Goal: Task Accomplishment & Management: Manage account settings

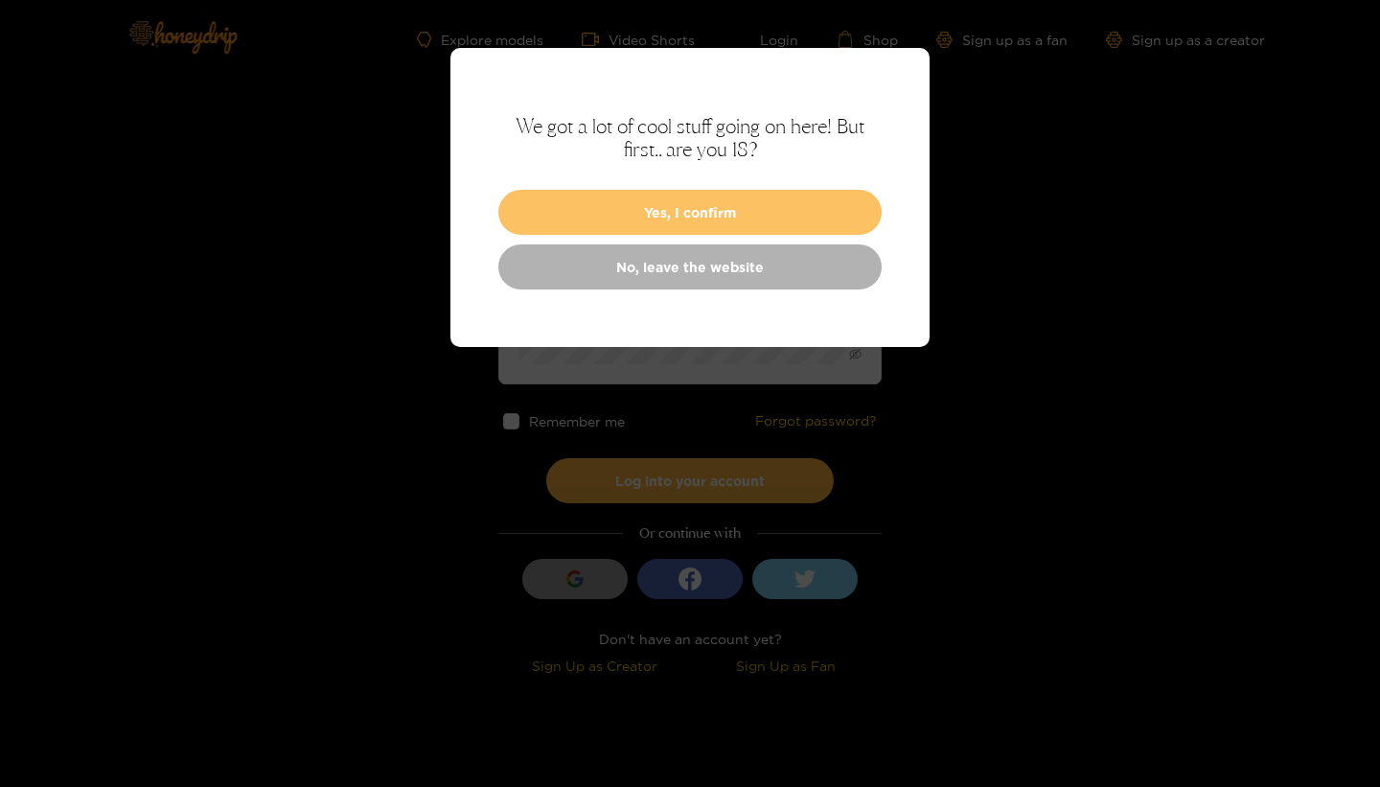
click at [710, 212] on button "Yes, I confirm" at bounding box center [689, 212] width 383 height 45
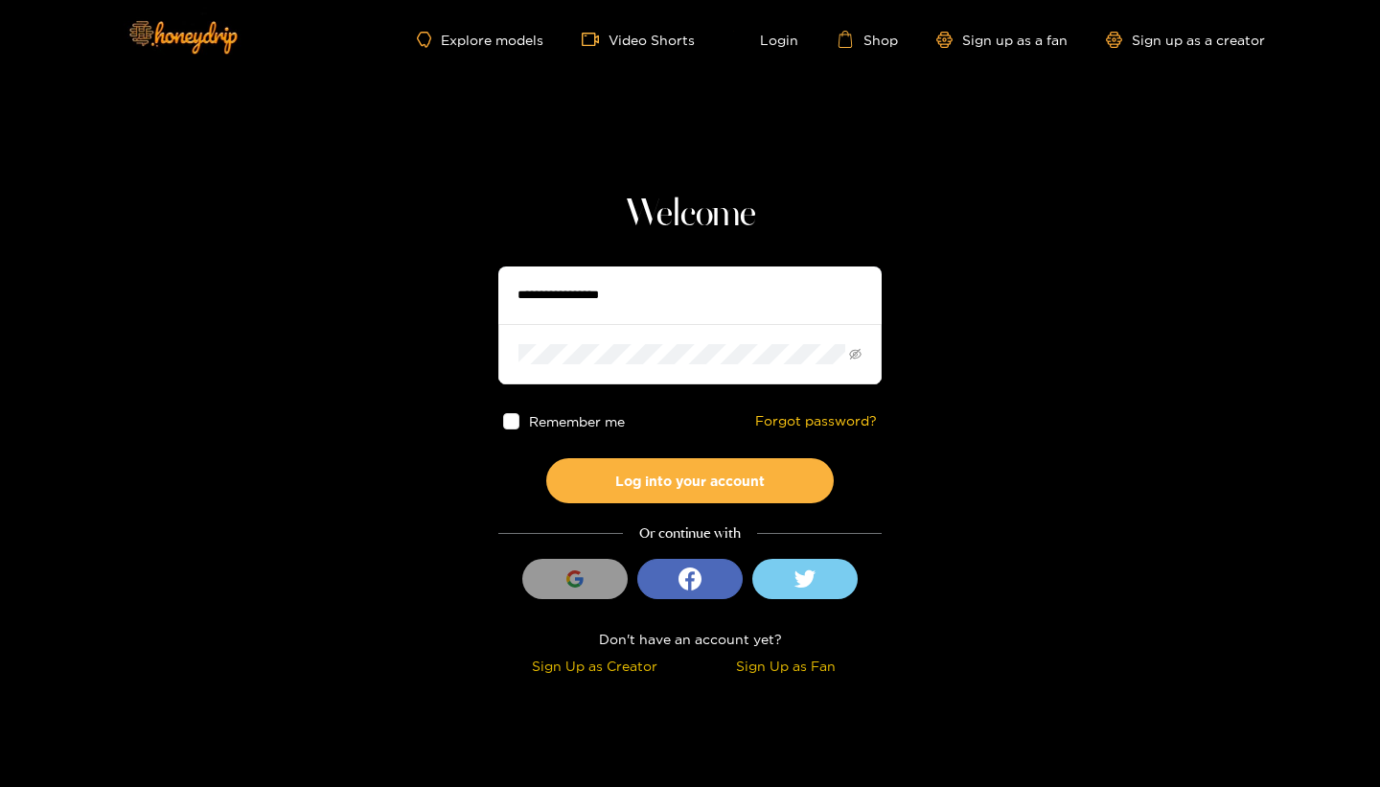
click at [671, 290] on input "text" at bounding box center [689, 294] width 383 height 57
type input "**********"
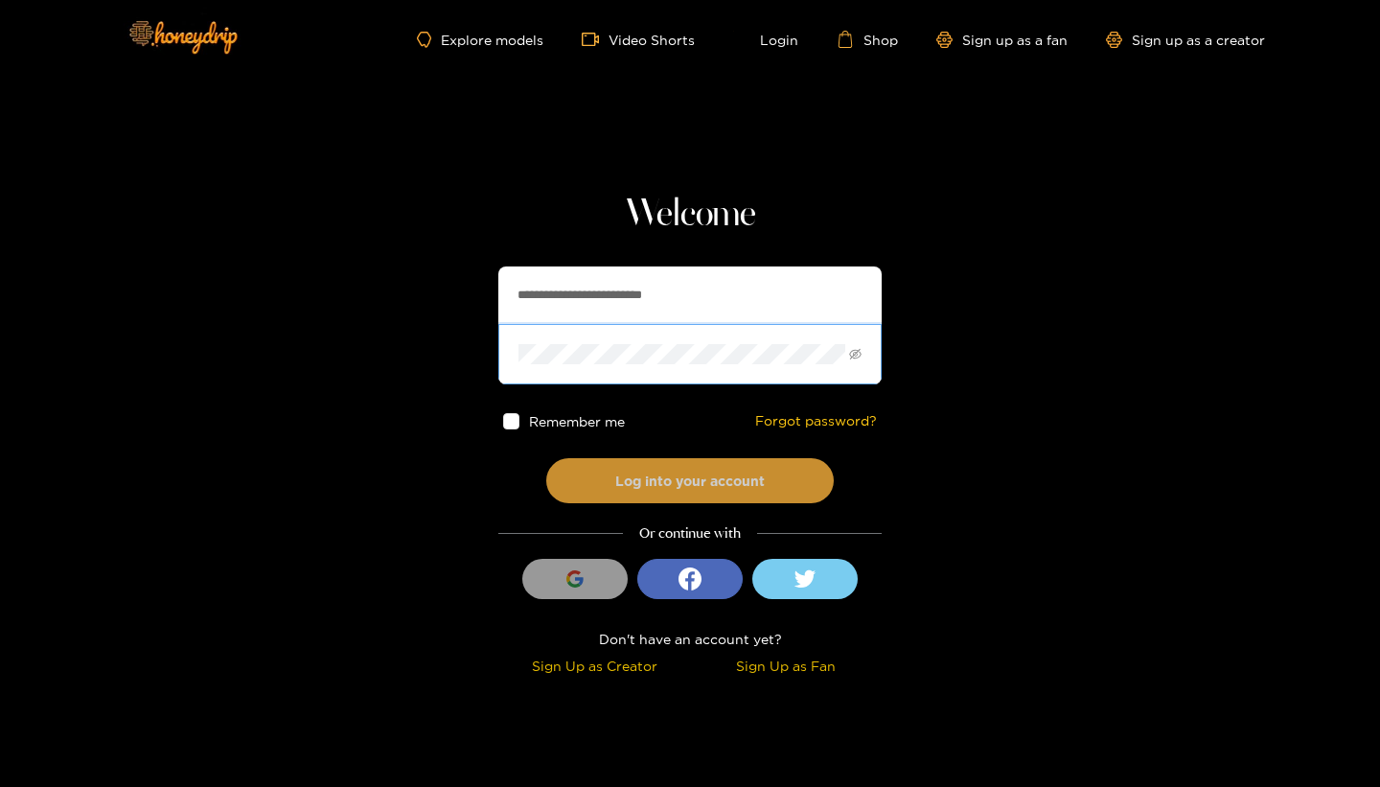
click at [637, 476] on button "Log into your account" at bounding box center [689, 480] width 287 height 45
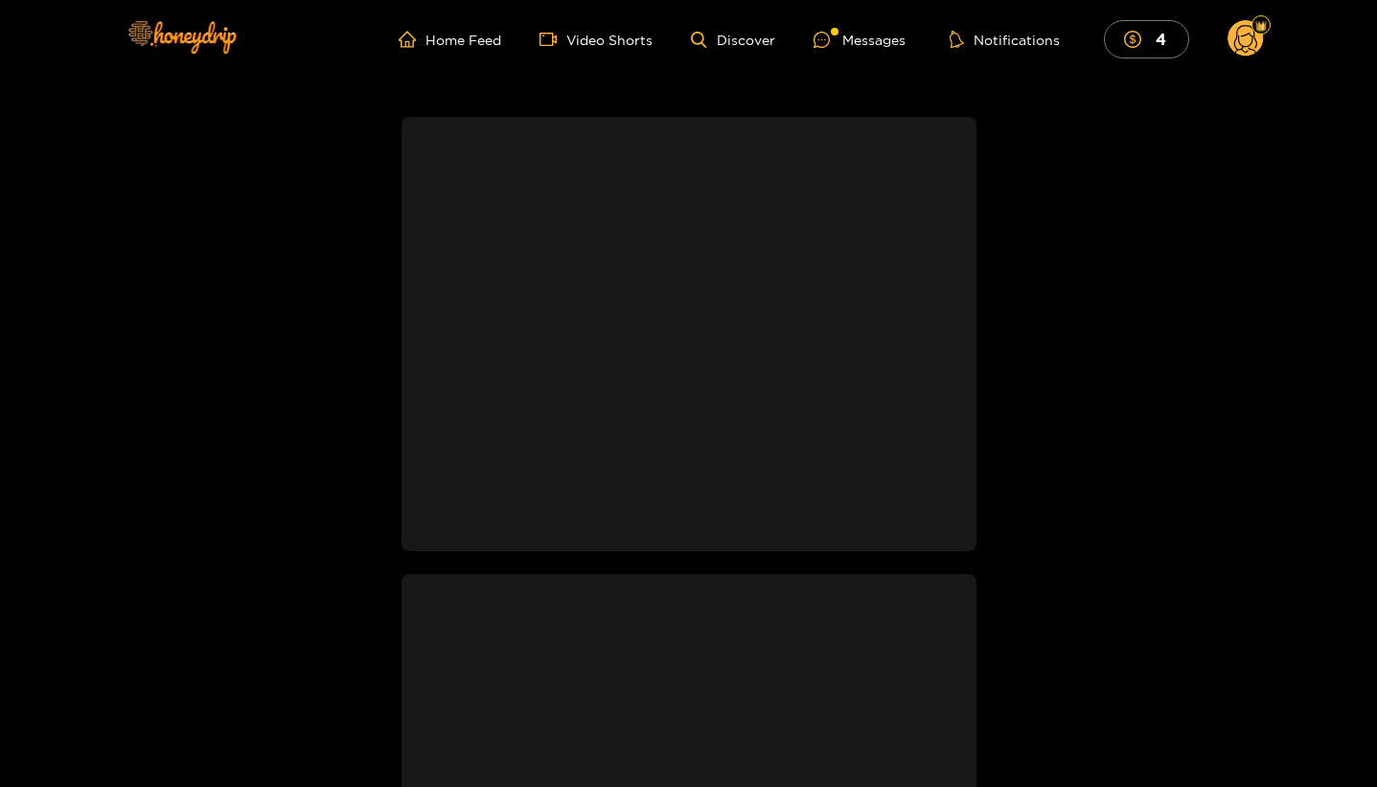
click at [1246, 39] on circle at bounding box center [1245, 38] width 36 height 36
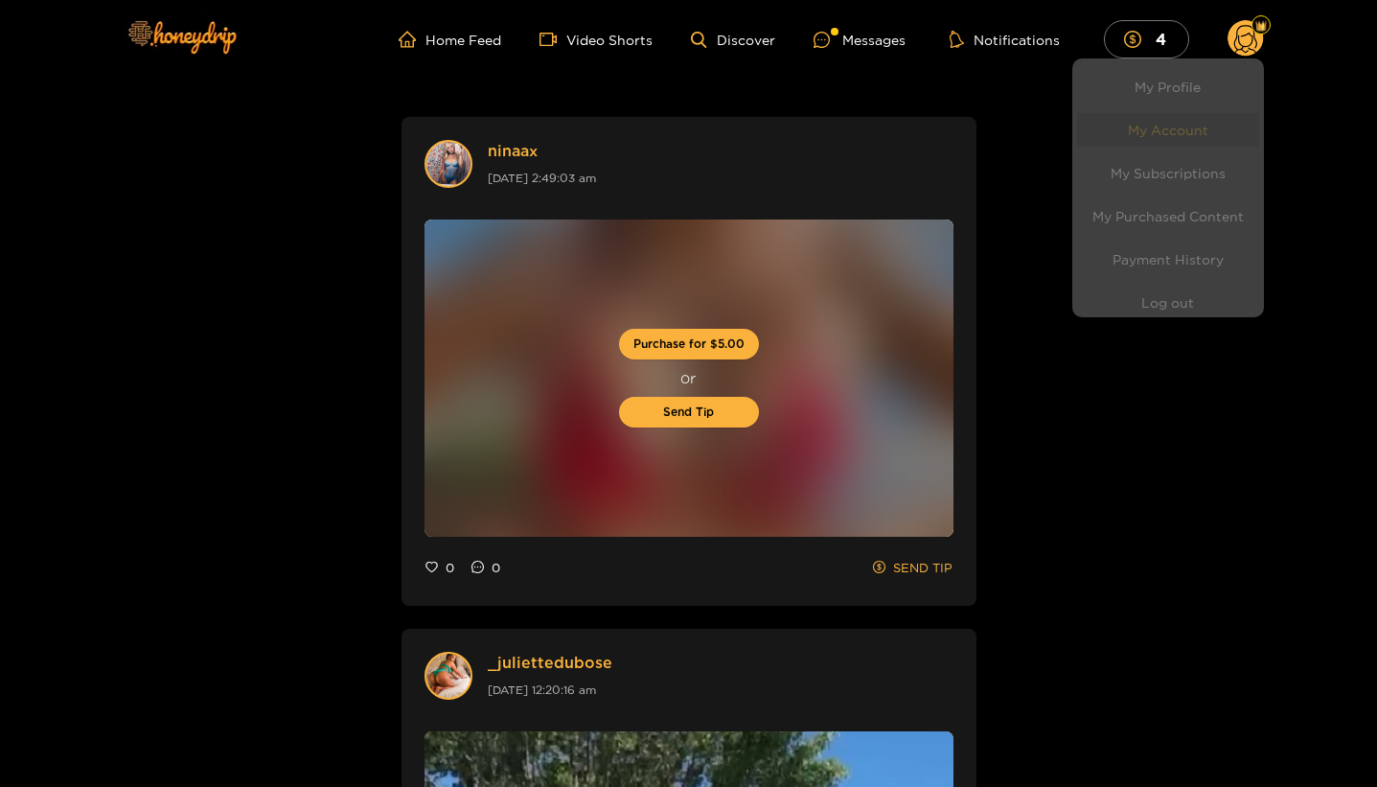
click at [1200, 125] on link "My Account" at bounding box center [1168, 123] width 182 height 34
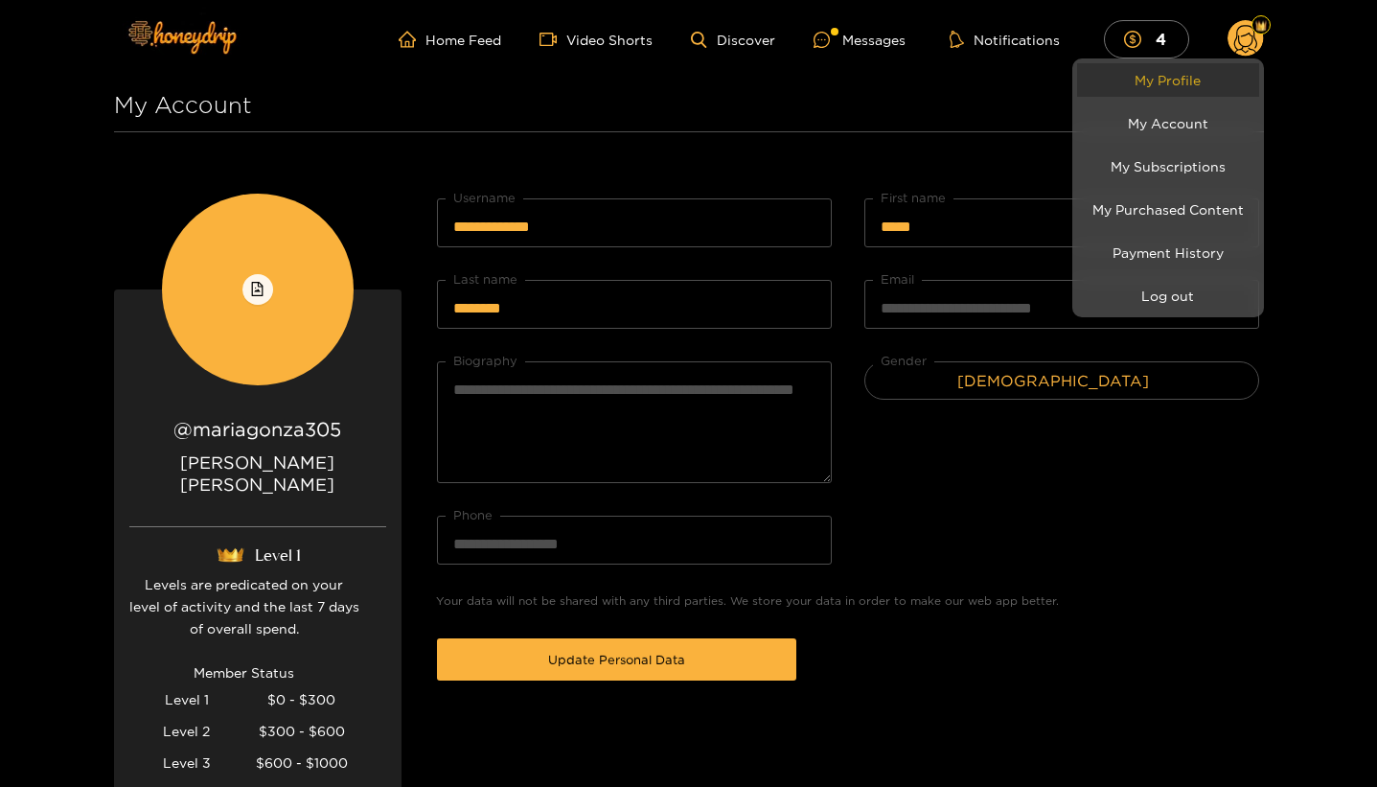
click at [1199, 86] on link "My Profile" at bounding box center [1168, 80] width 182 height 34
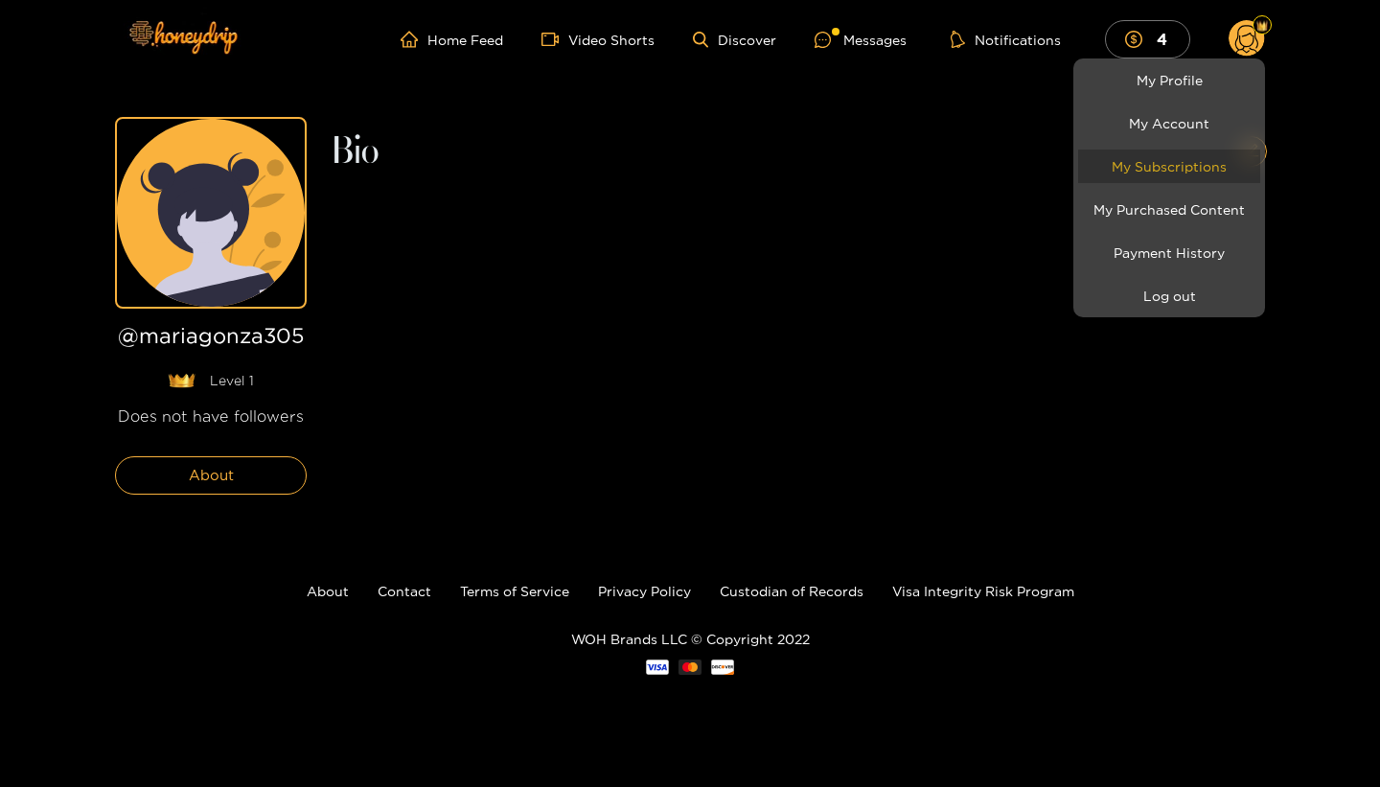
click at [1191, 178] on link "My Subscriptions" at bounding box center [1169, 166] width 182 height 34
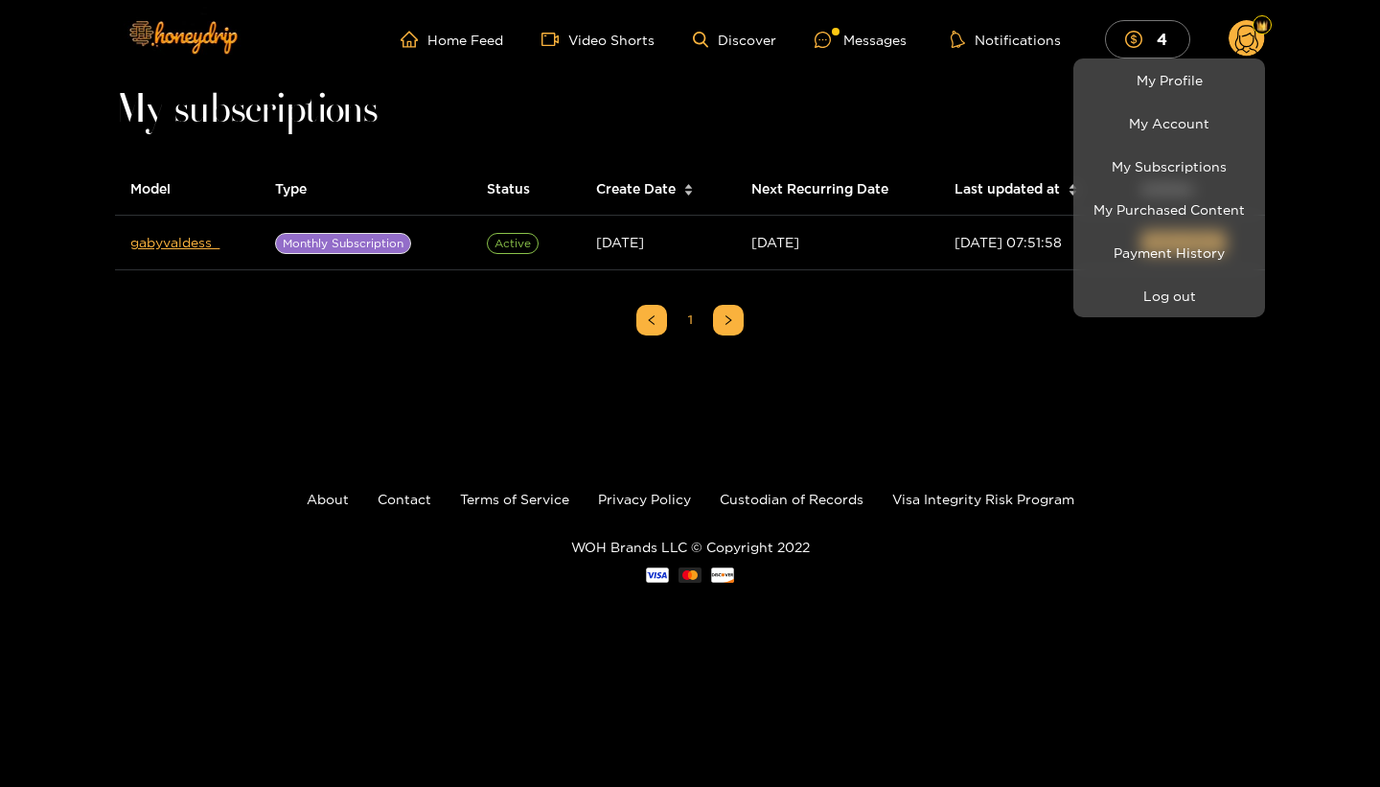
click at [1120, 479] on div at bounding box center [690, 393] width 1380 height 787
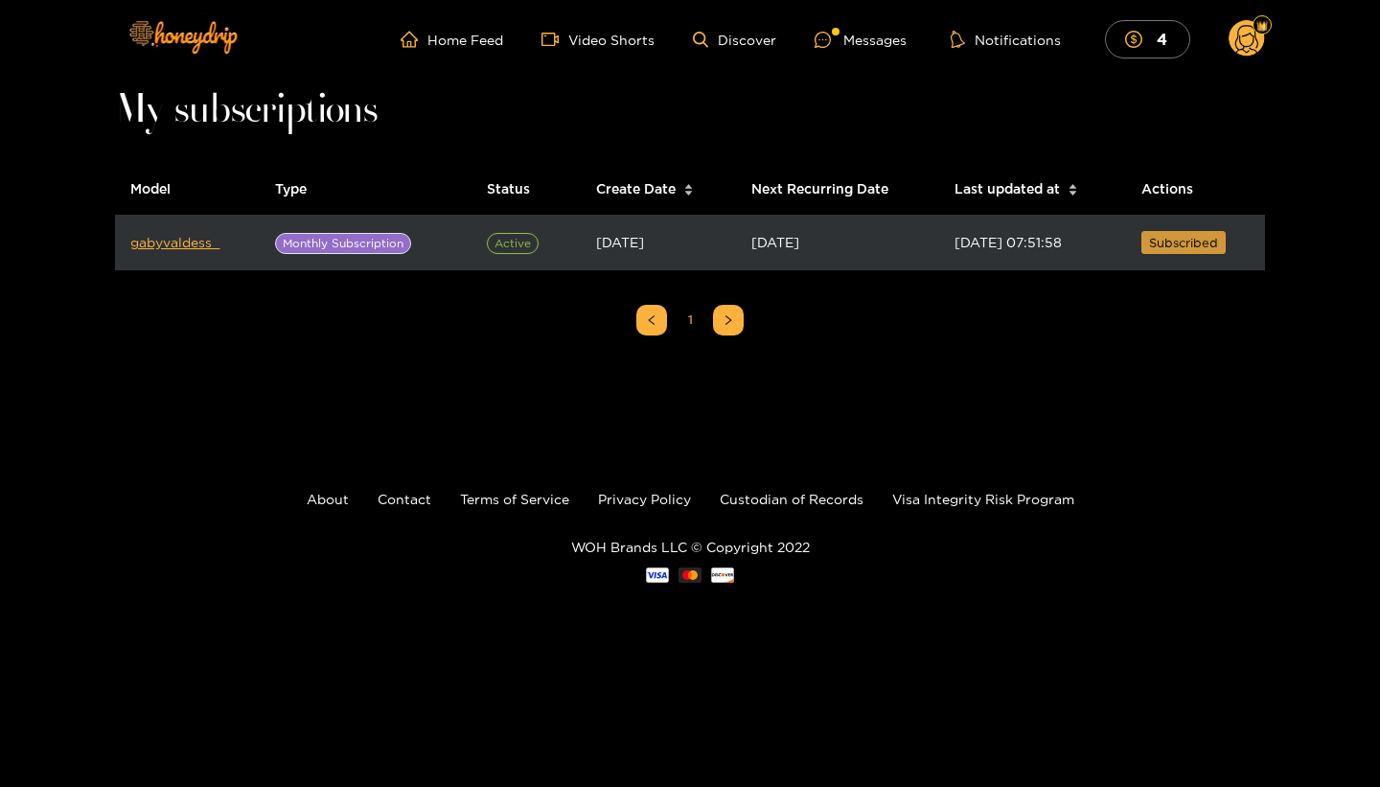
click at [1202, 241] on span "Subscribed" at bounding box center [1183, 242] width 69 height 19
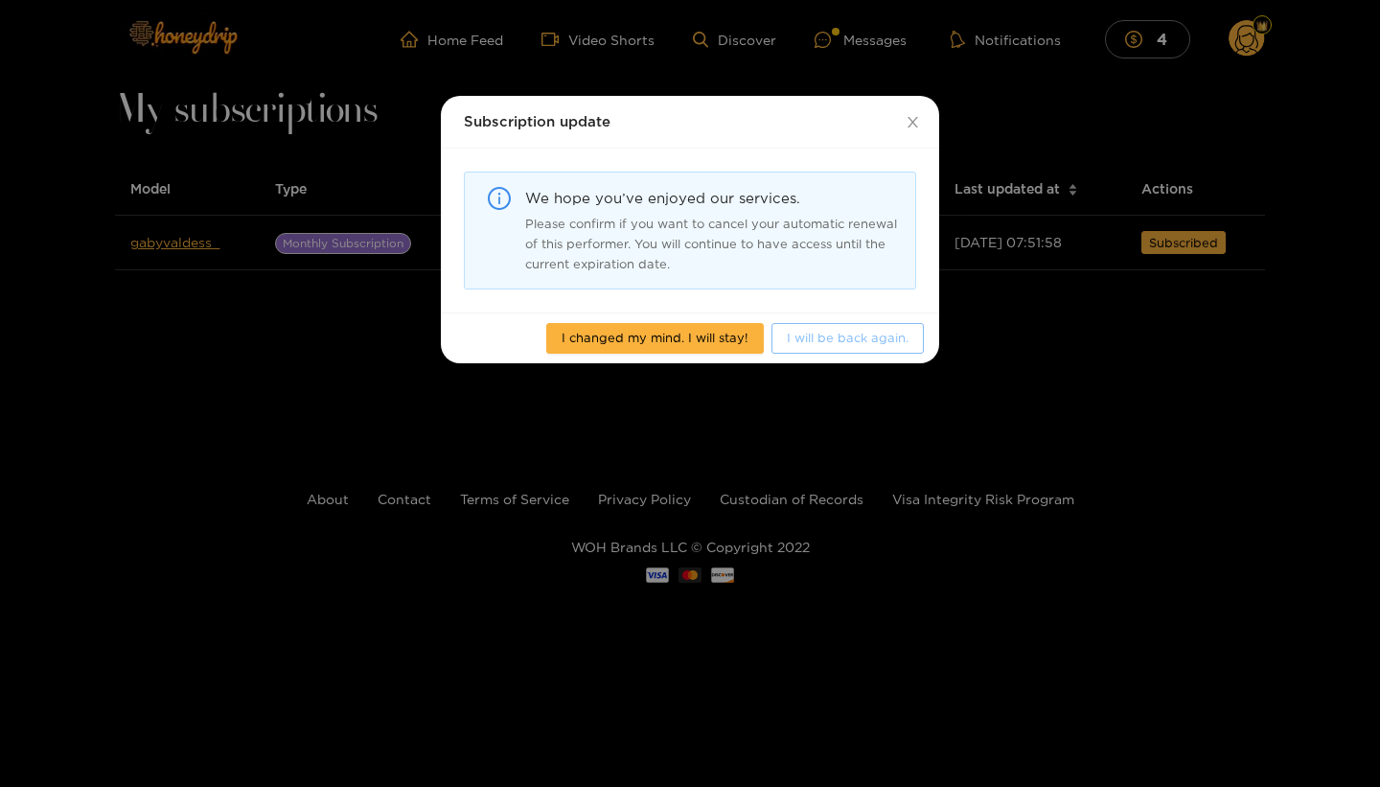
click at [877, 341] on span "I will be back again." at bounding box center [848, 337] width 122 height 19
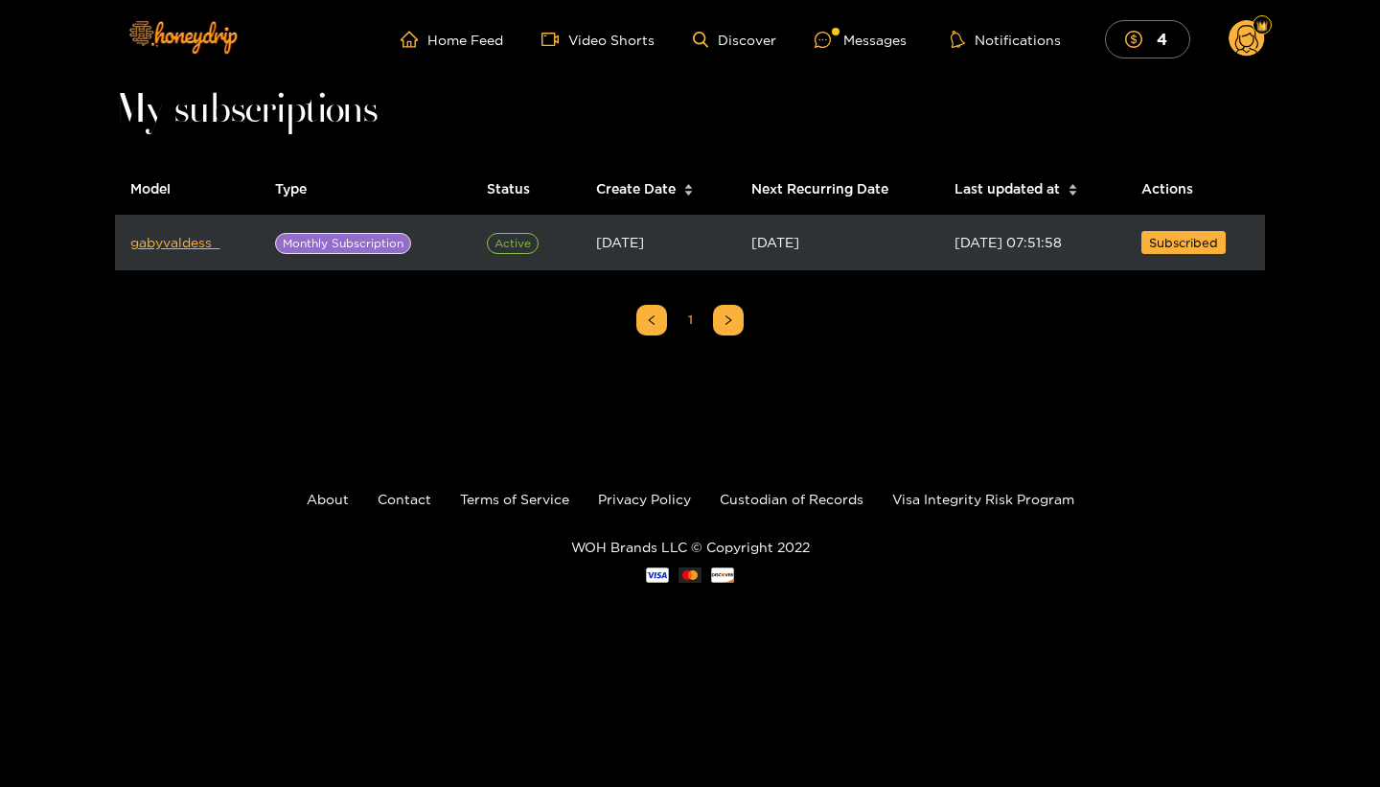
click at [390, 243] on span "Monthly Subscription" at bounding box center [343, 243] width 136 height 21
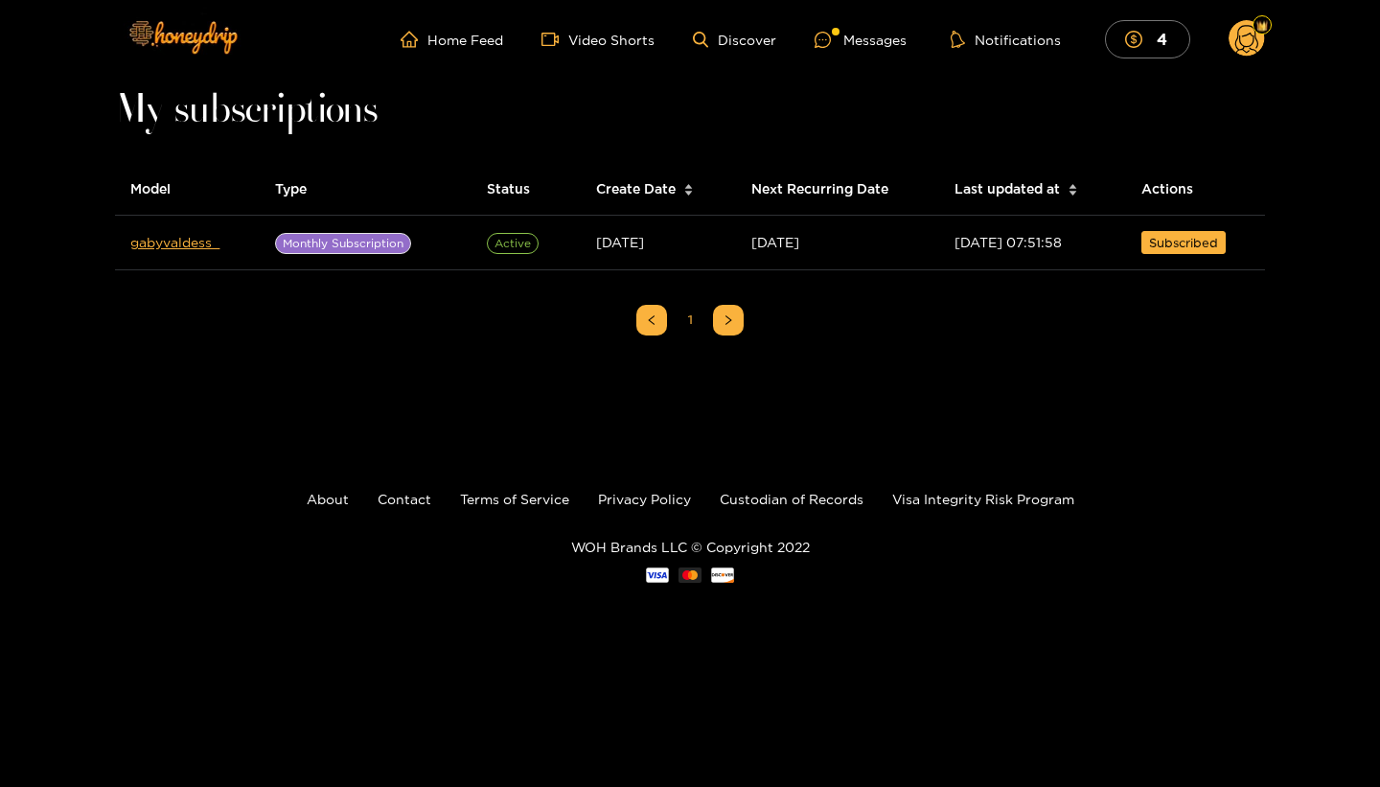
click at [1245, 35] on icon at bounding box center [1246, 42] width 23 height 34
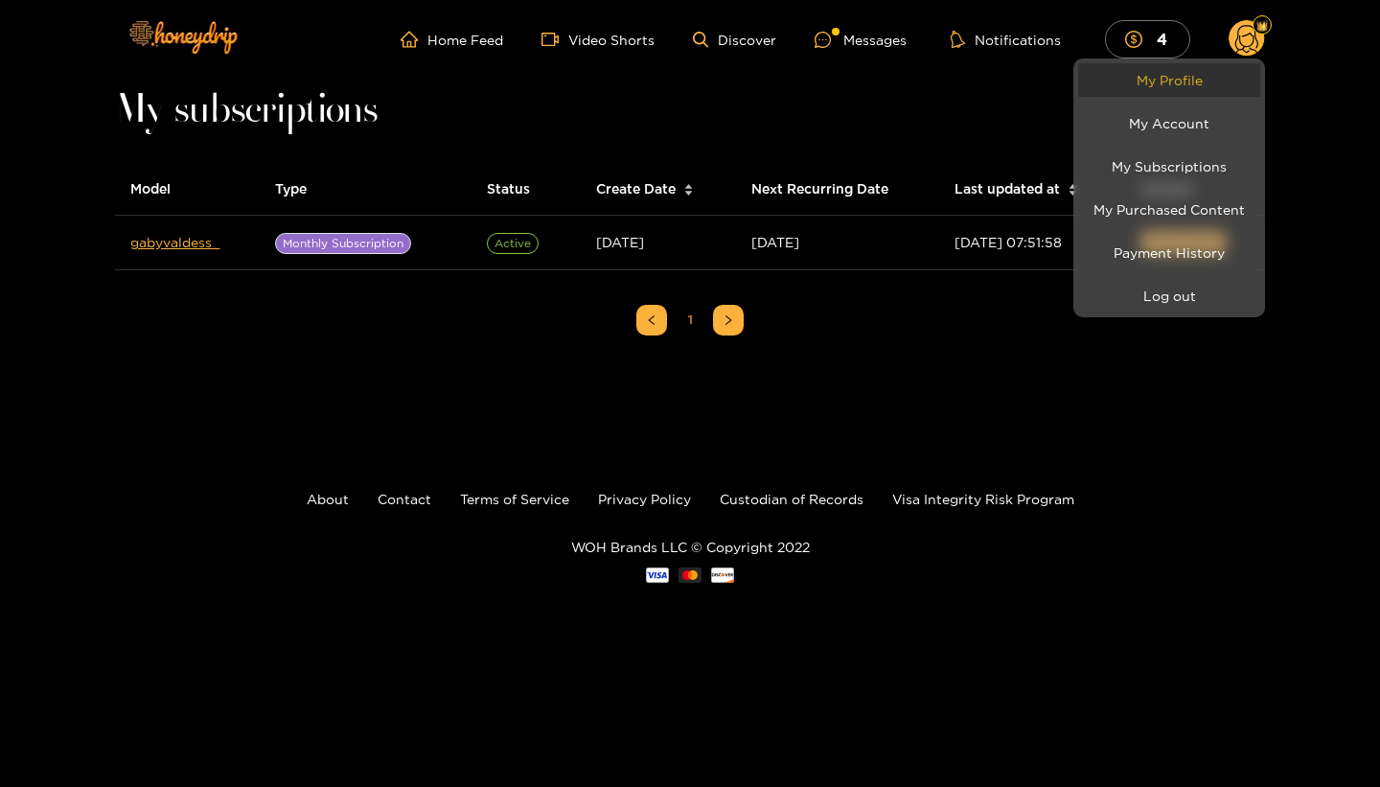
click at [1190, 83] on link "My Profile" at bounding box center [1169, 80] width 182 height 34
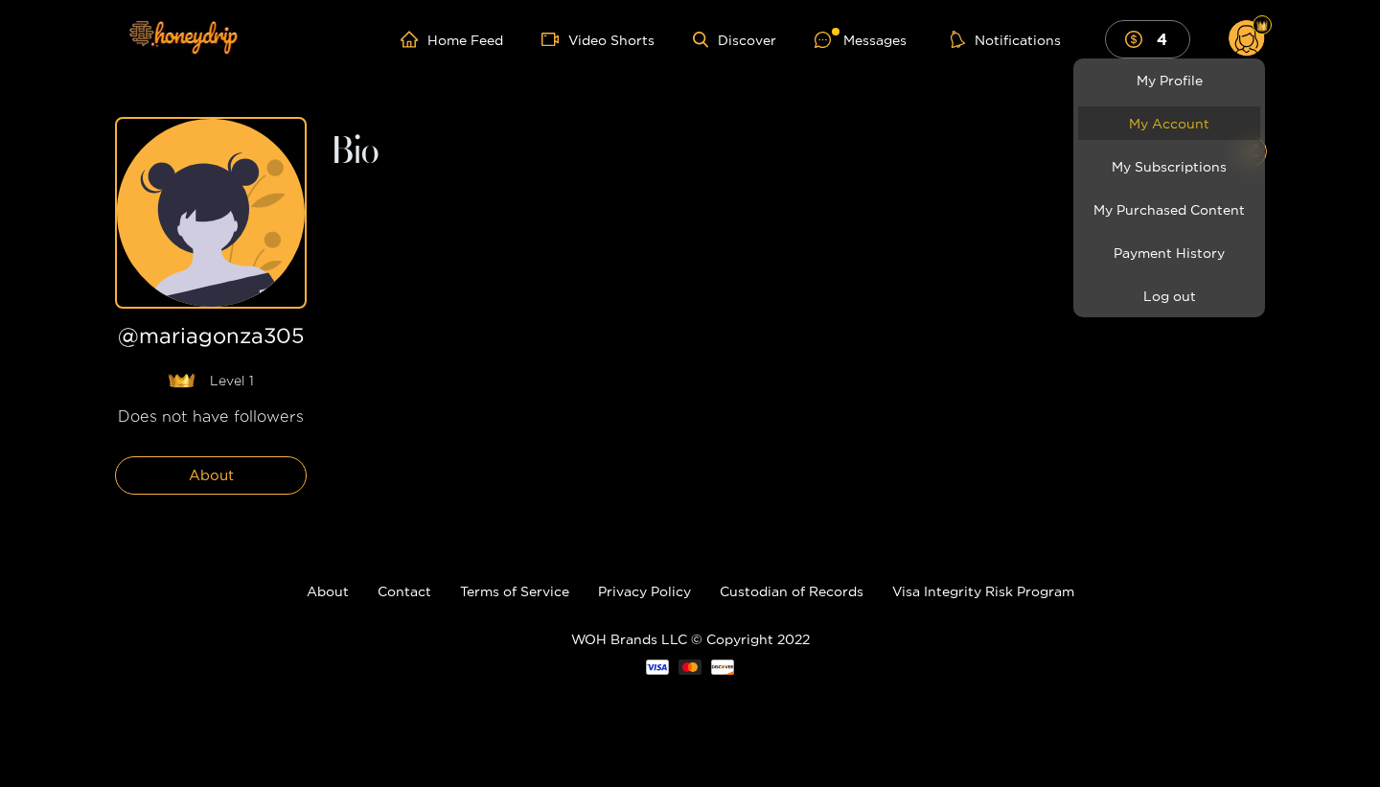
click at [1176, 121] on link "My Account" at bounding box center [1169, 123] width 182 height 34
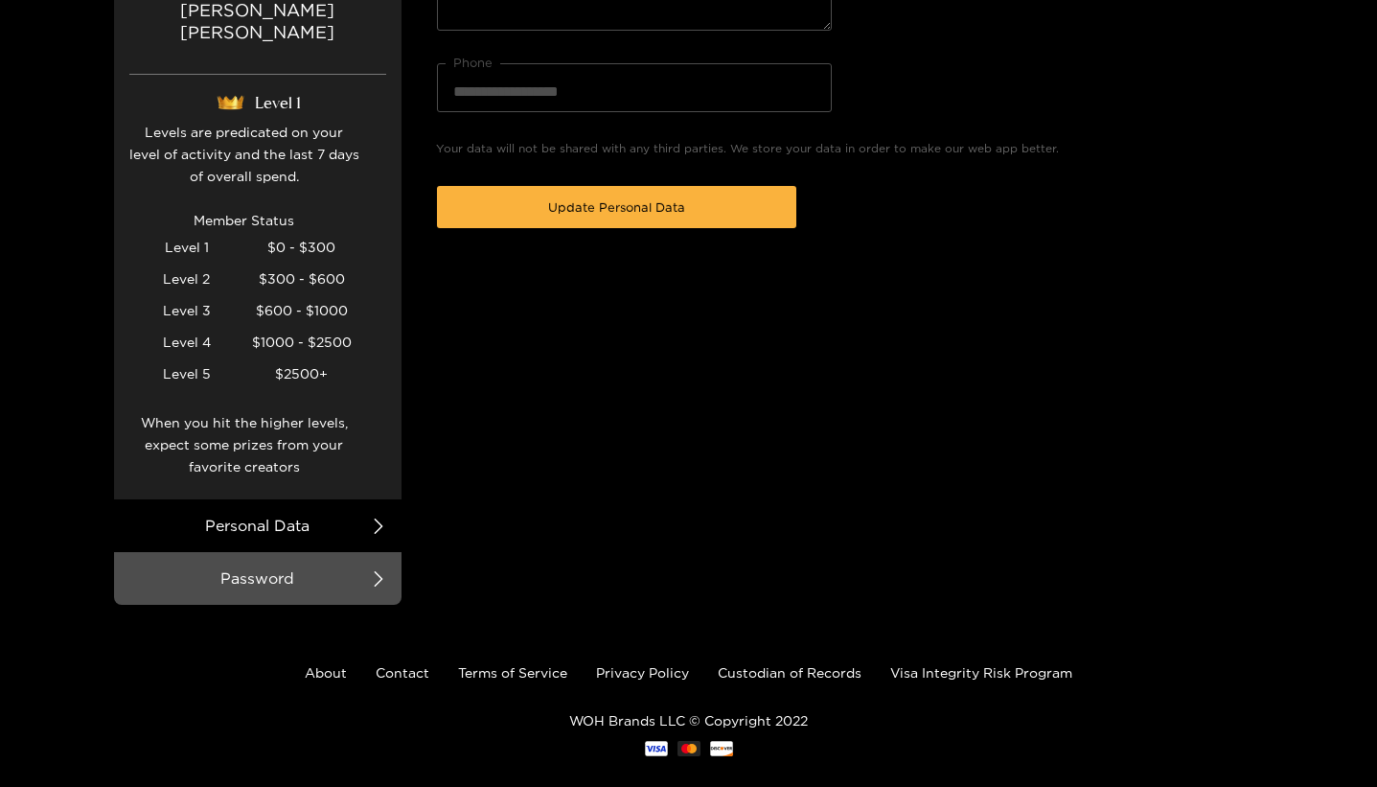
scroll to position [457, 0]
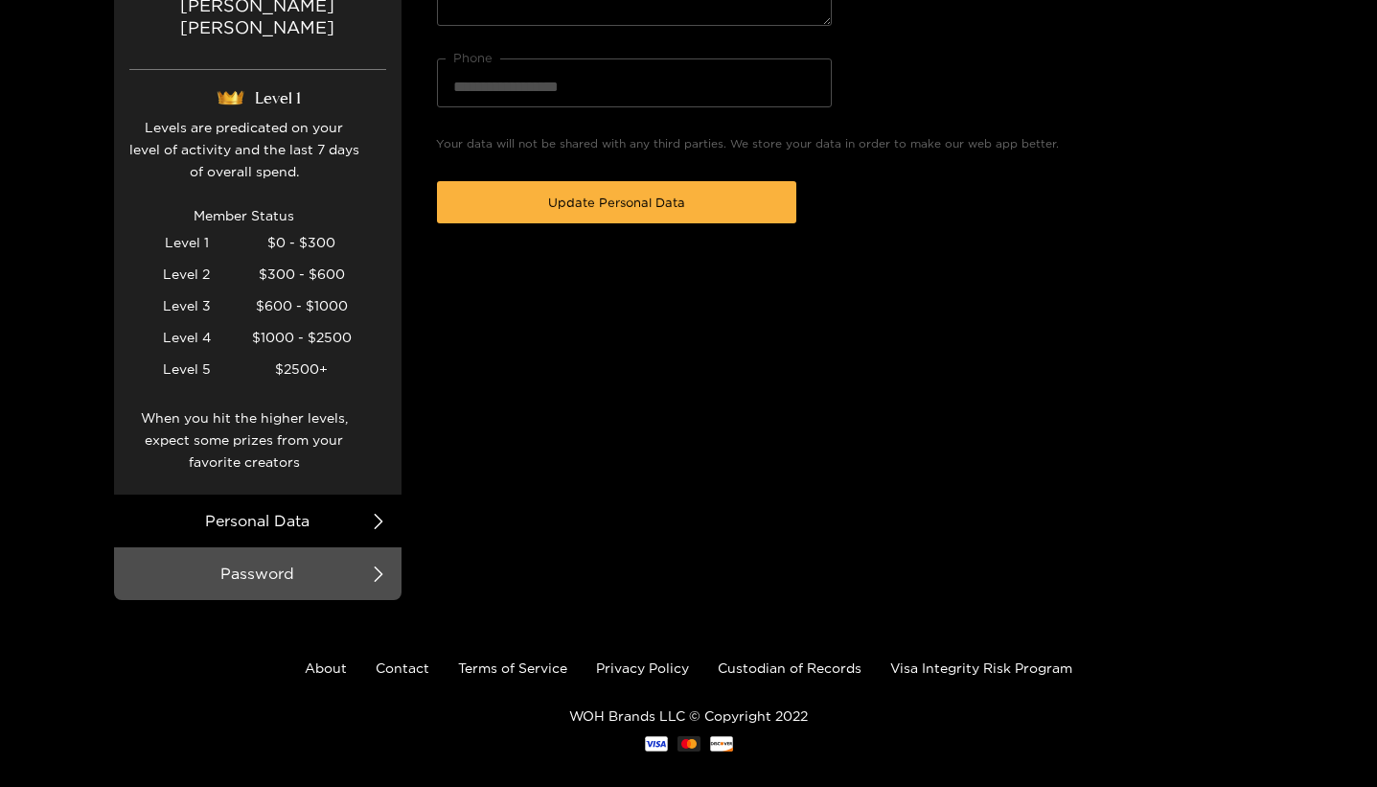
click at [375, 500] on div at bounding box center [688, 393] width 1377 height 787
click at [373, 514] on icon at bounding box center [378, 521] width 15 height 15
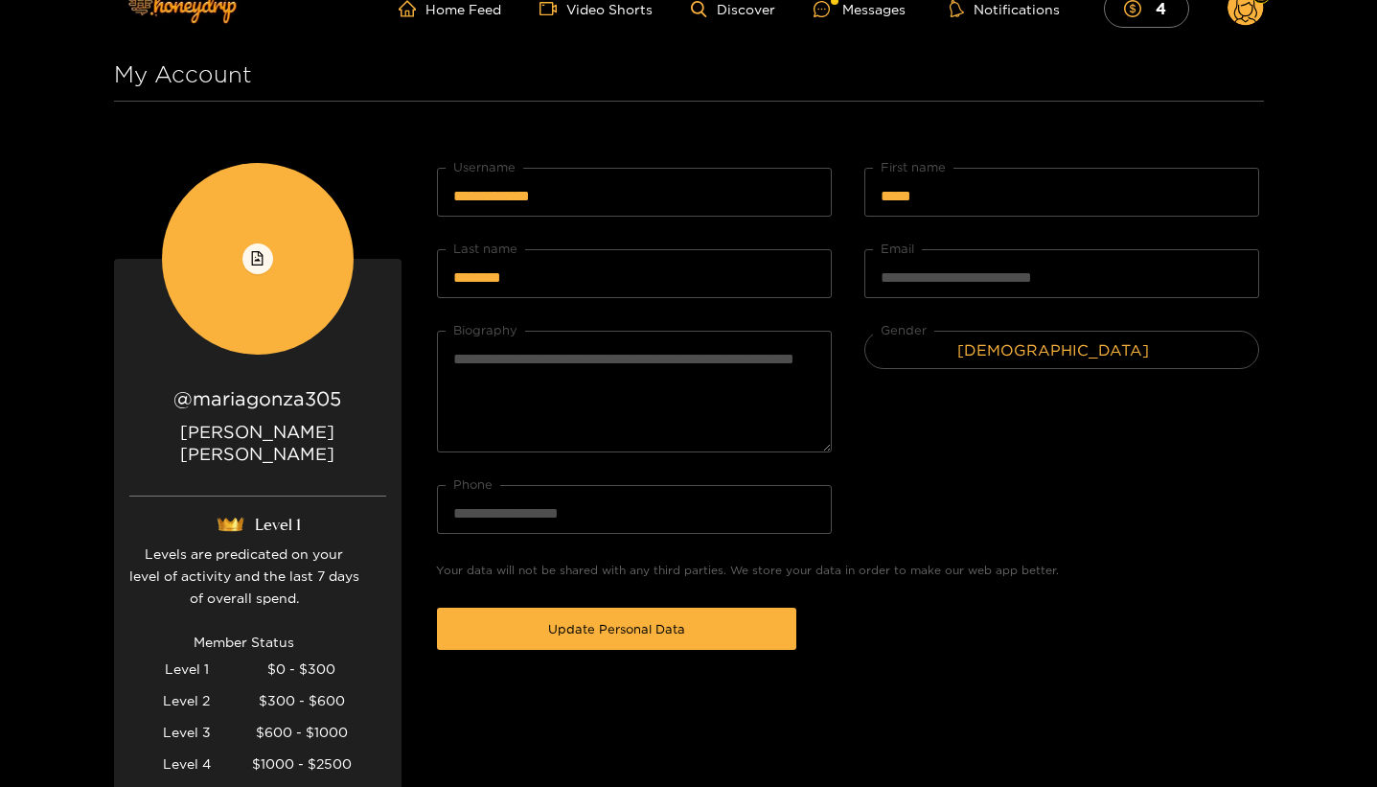
scroll to position [0, 0]
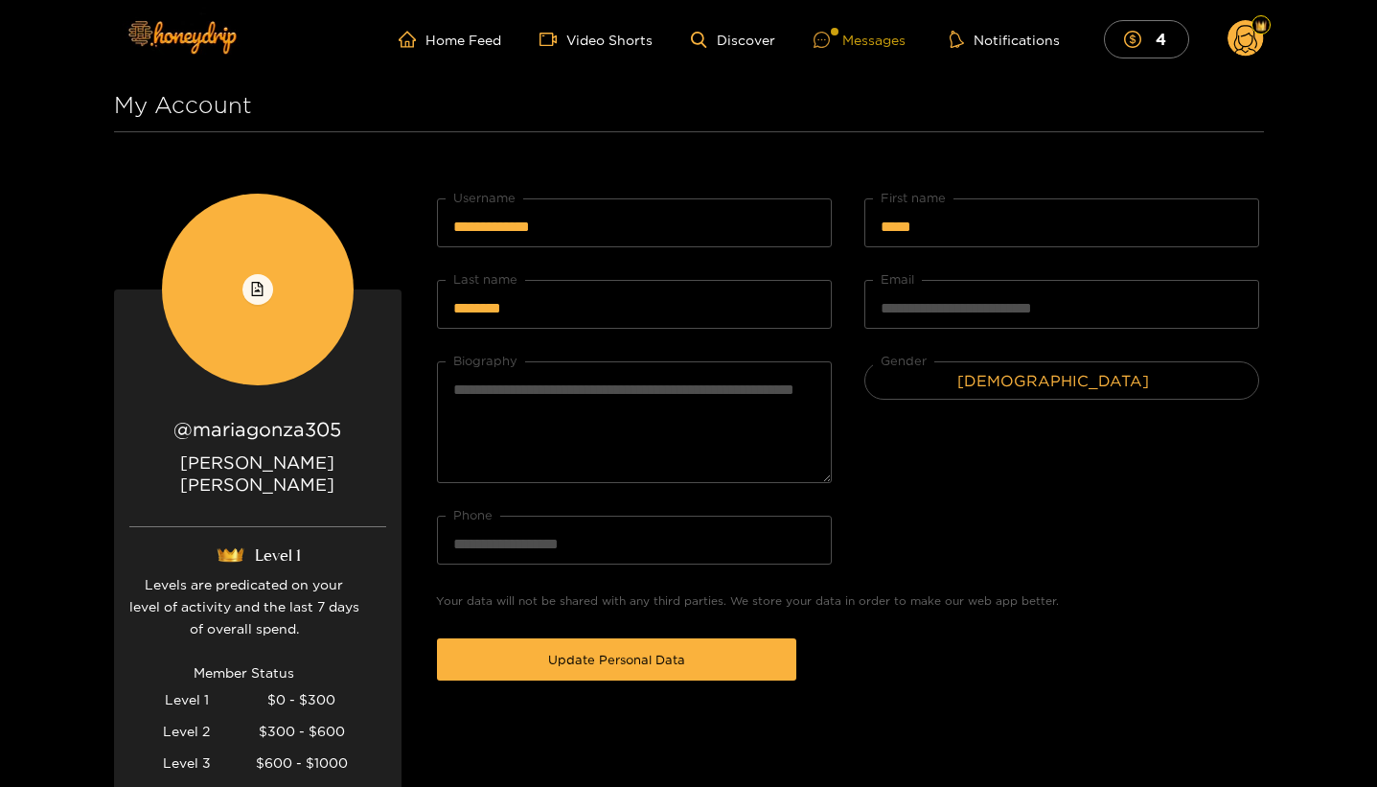
click at [882, 39] on div "Messages" at bounding box center [860, 40] width 92 height 22
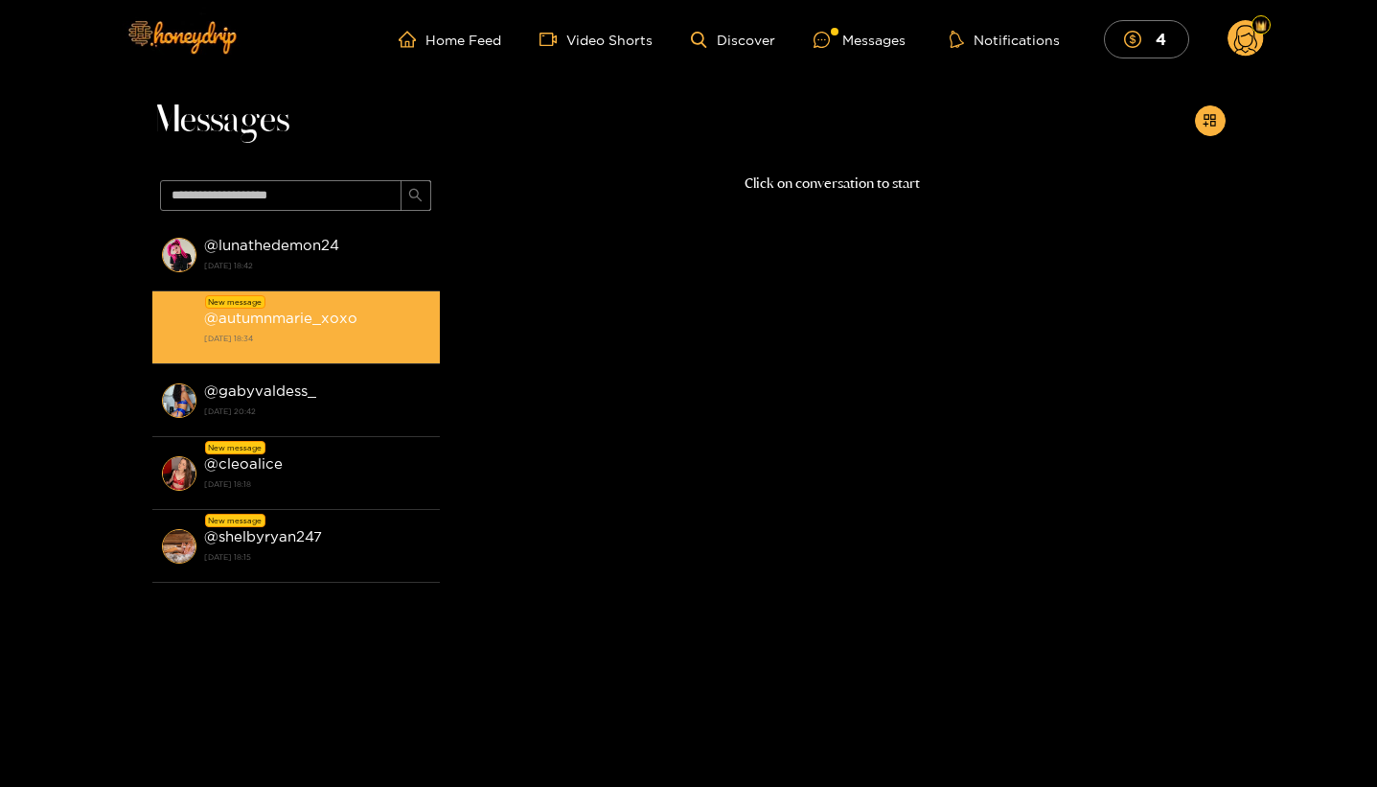
click at [401, 332] on strong "[DATE] 18:34" at bounding box center [317, 338] width 226 height 17
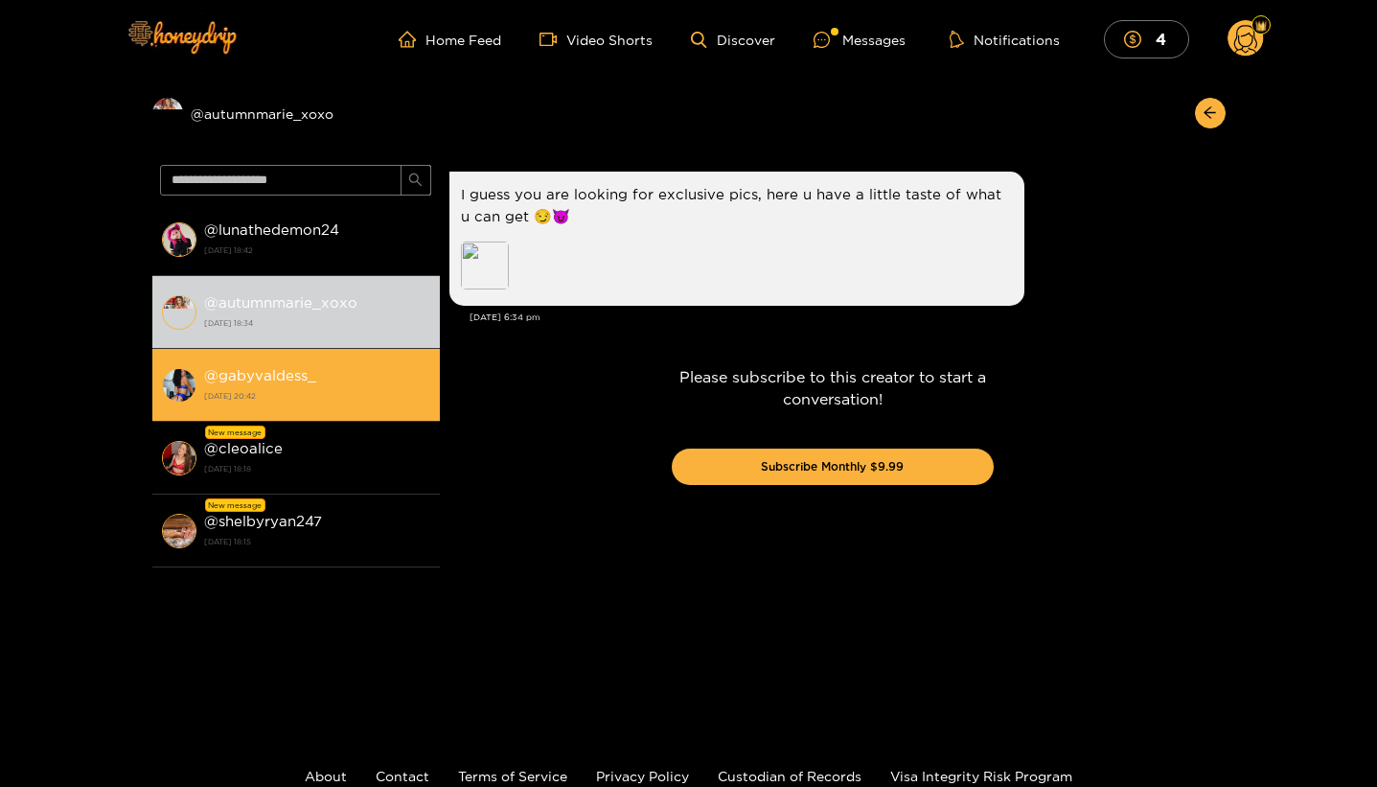
click at [306, 392] on strong "[DATE] 20:42" at bounding box center [317, 395] width 226 height 17
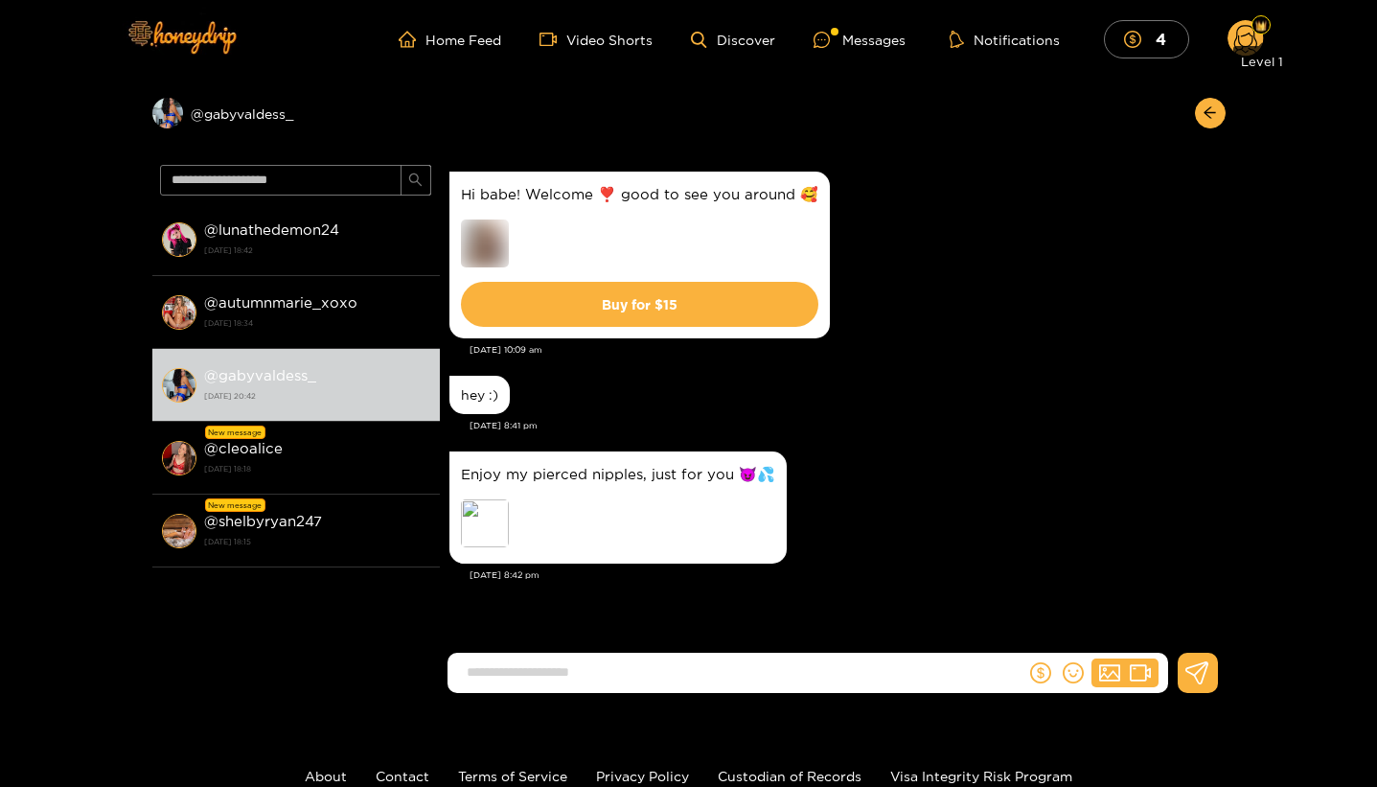
click at [1259, 32] on div at bounding box center [1260, 24] width 19 height 19
click at [1247, 41] on div "Level 1" at bounding box center [1261, 57] width 57 height 38
click at [1255, 25] on img at bounding box center [1260, 25] width 11 height 11
click at [1255, 28] on img at bounding box center [1260, 25] width 11 height 11
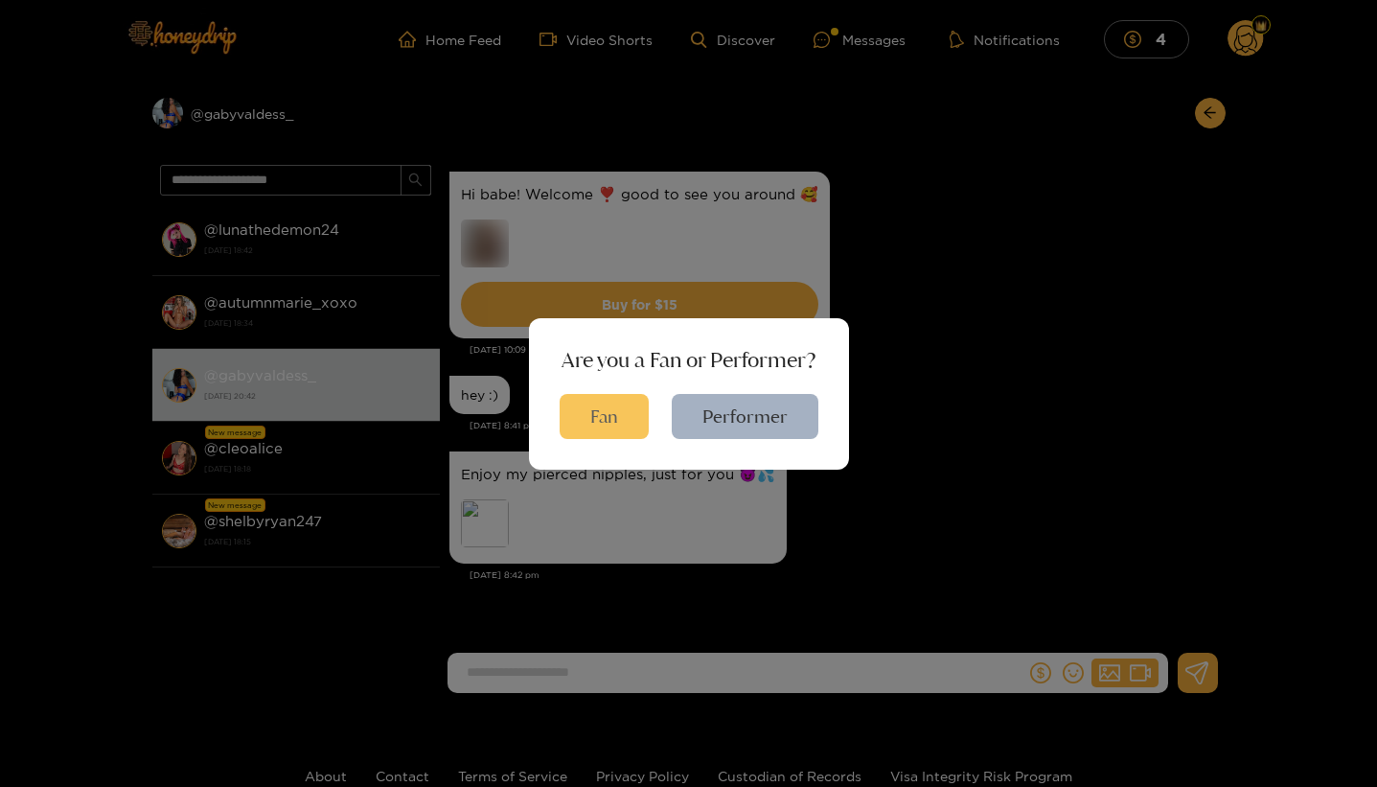
click at [571, 424] on button "Fan" at bounding box center [604, 416] width 89 height 45
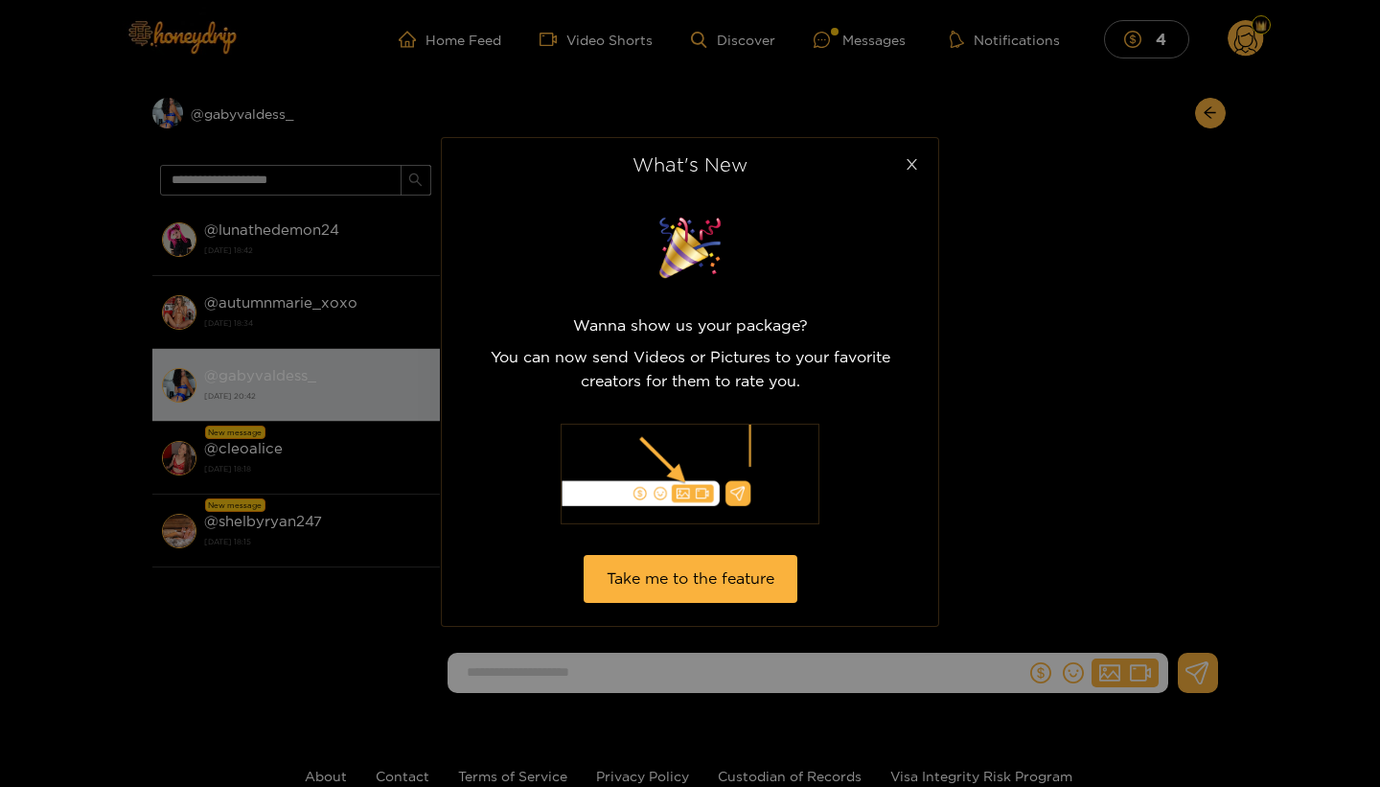
click at [911, 173] on span "Close" at bounding box center [911, 165] width 54 height 54
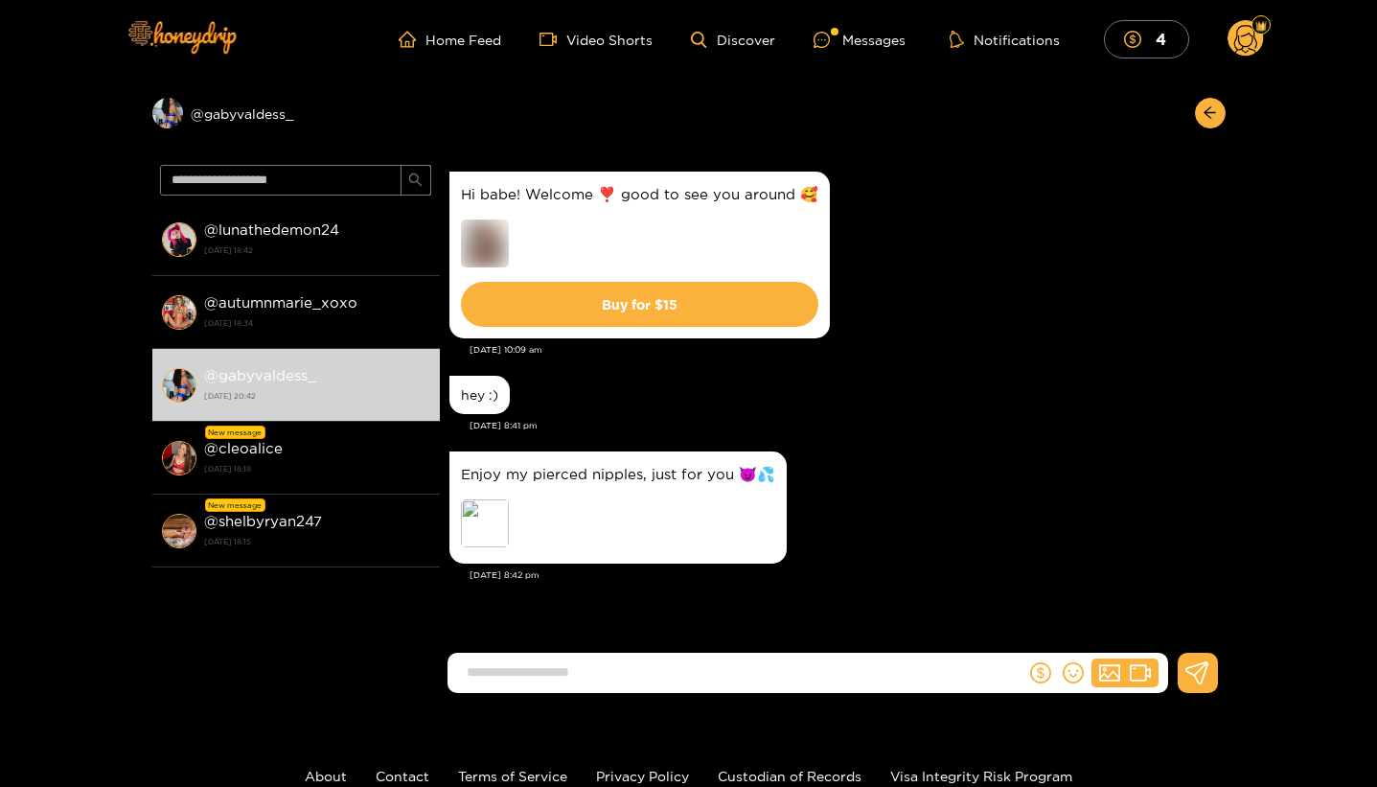
click at [1248, 35] on circle at bounding box center [1245, 38] width 36 height 36
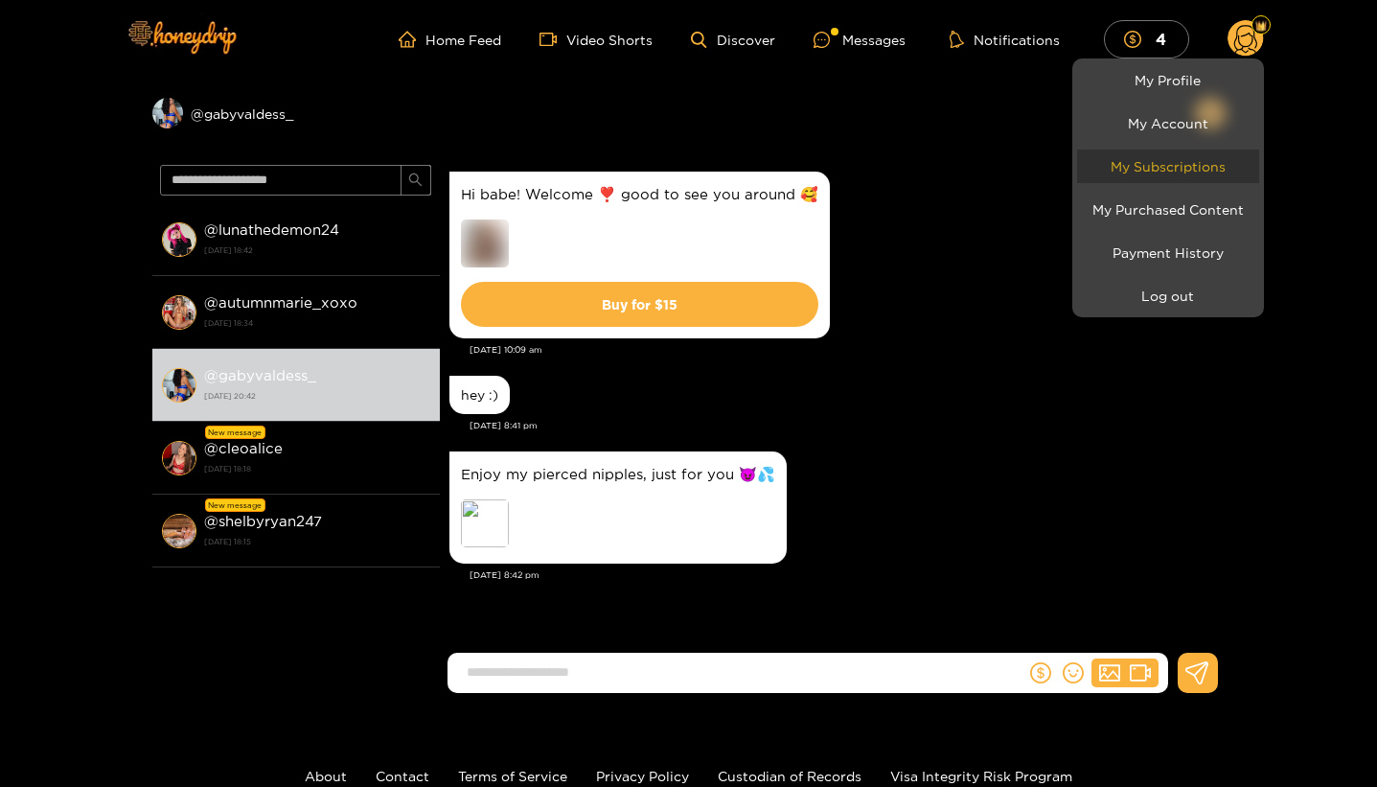
scroll to position [4, 0]
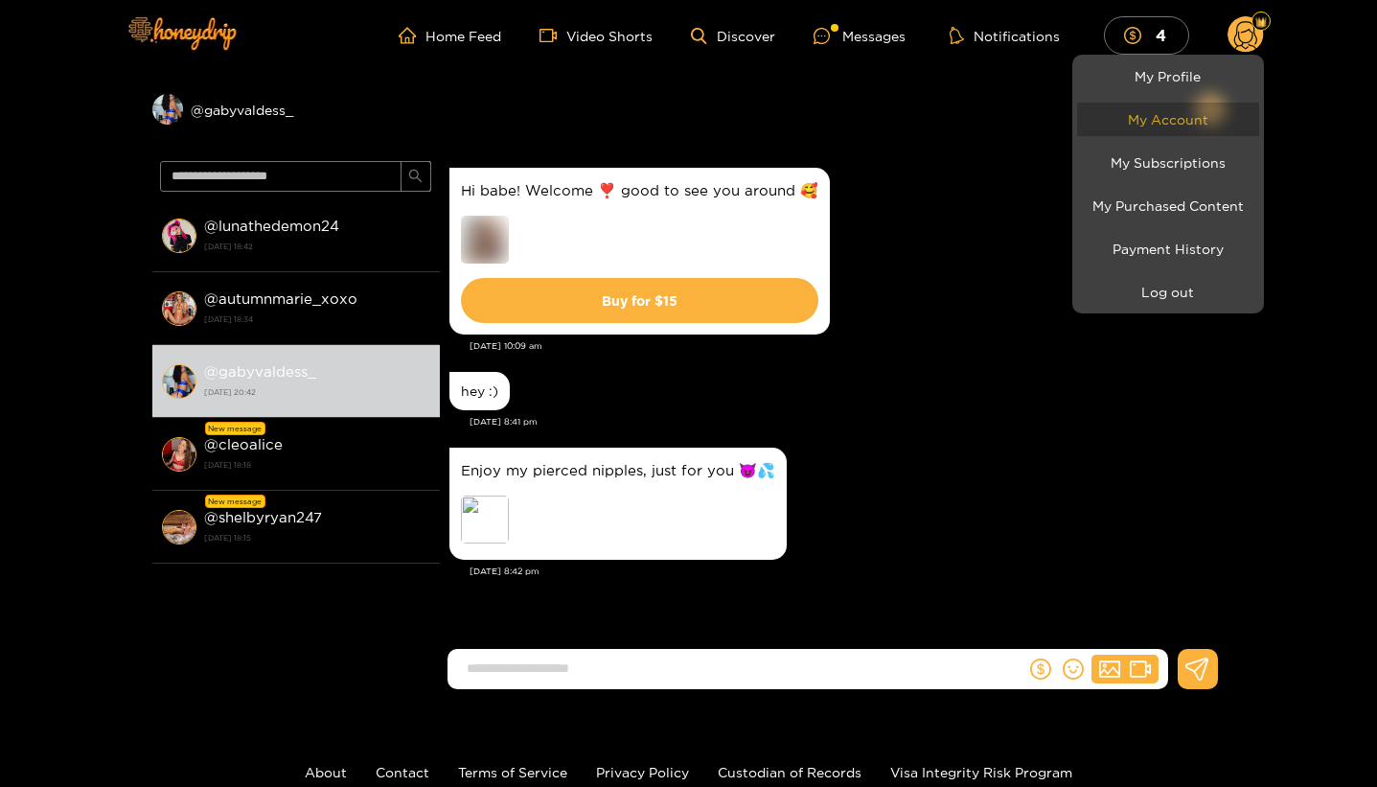
click at [1194, 127] on link "My Account" at bounding box center [1168, 120] width 182 height 34
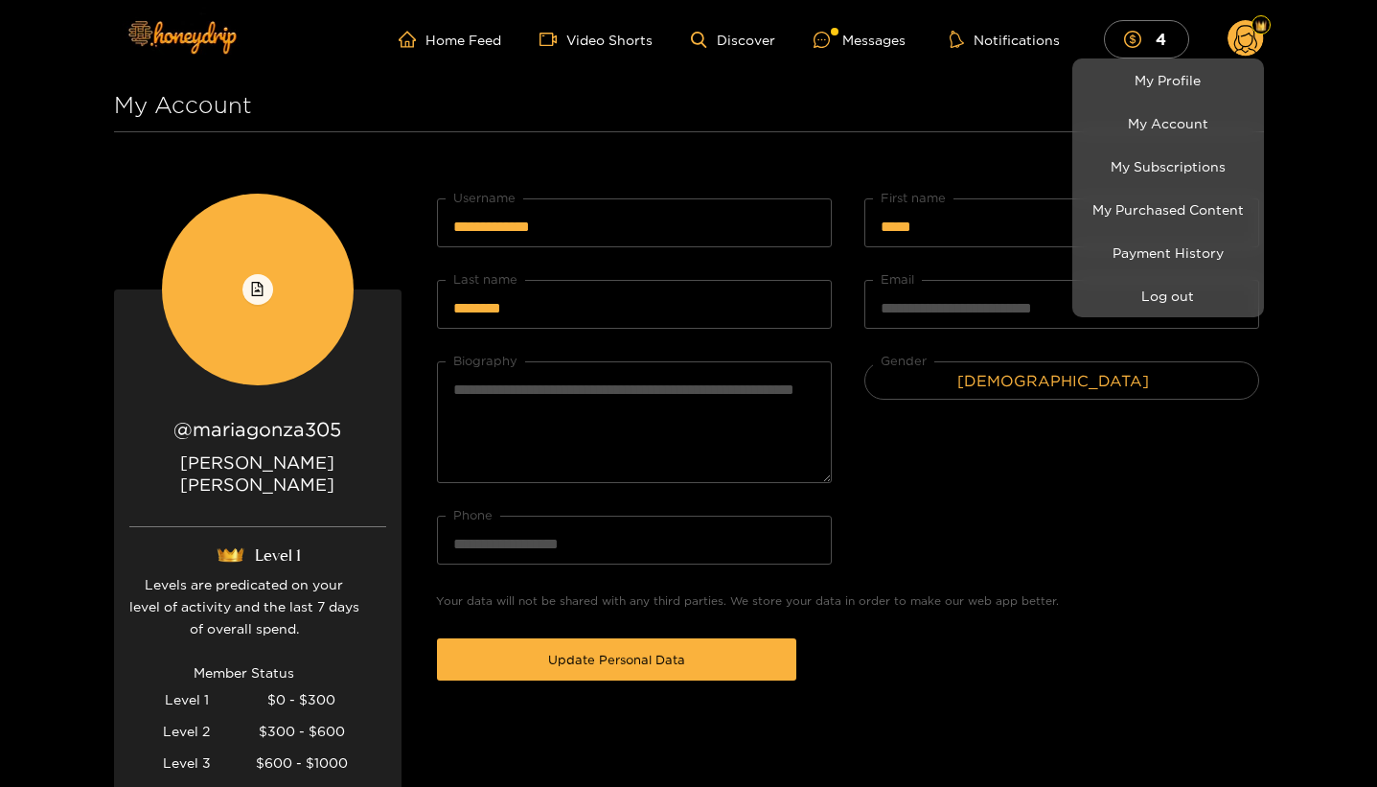
click at [1144, 556] on div at bounding box center [688, 393] width 1377 height 787
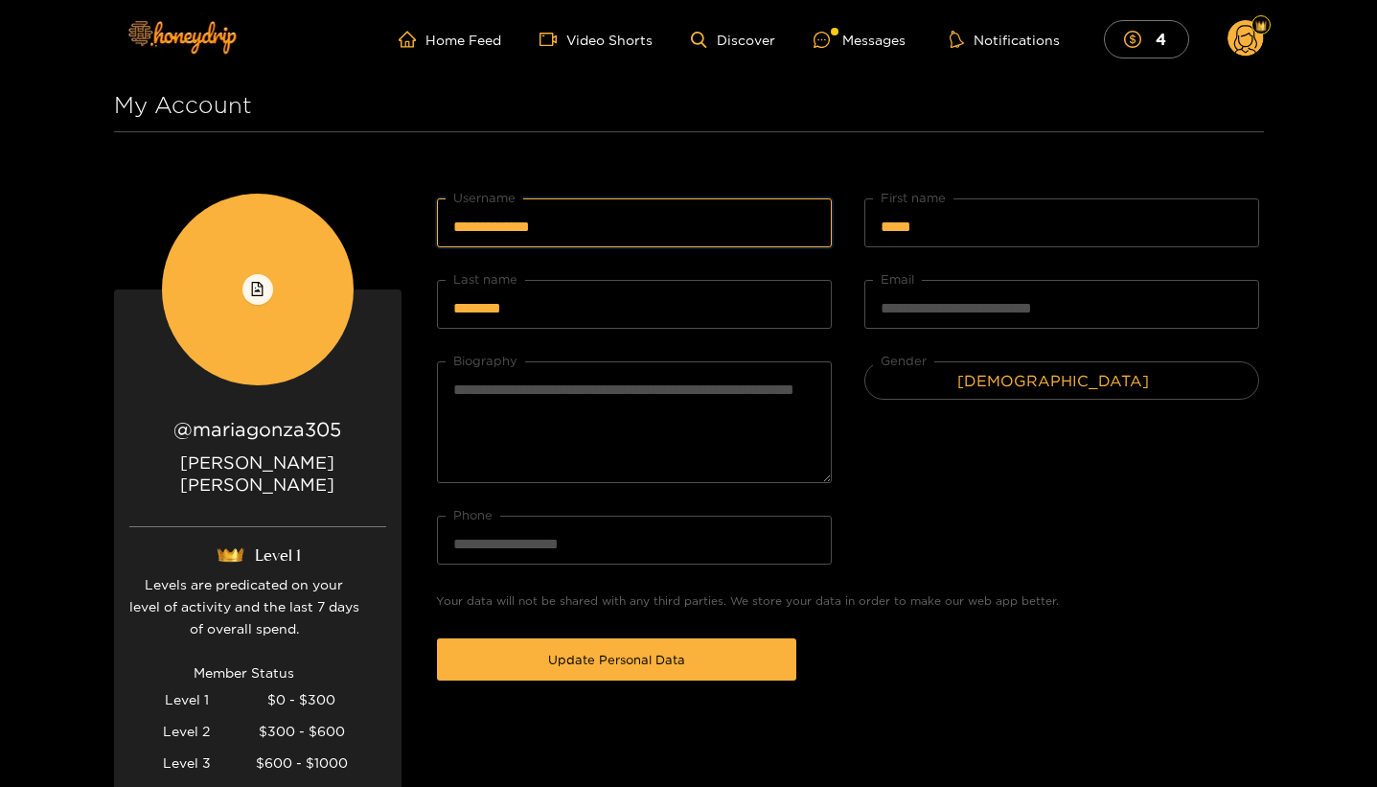
click at [611, 228] on input "**********" at bounding box center [634, 222] width 395 height 49
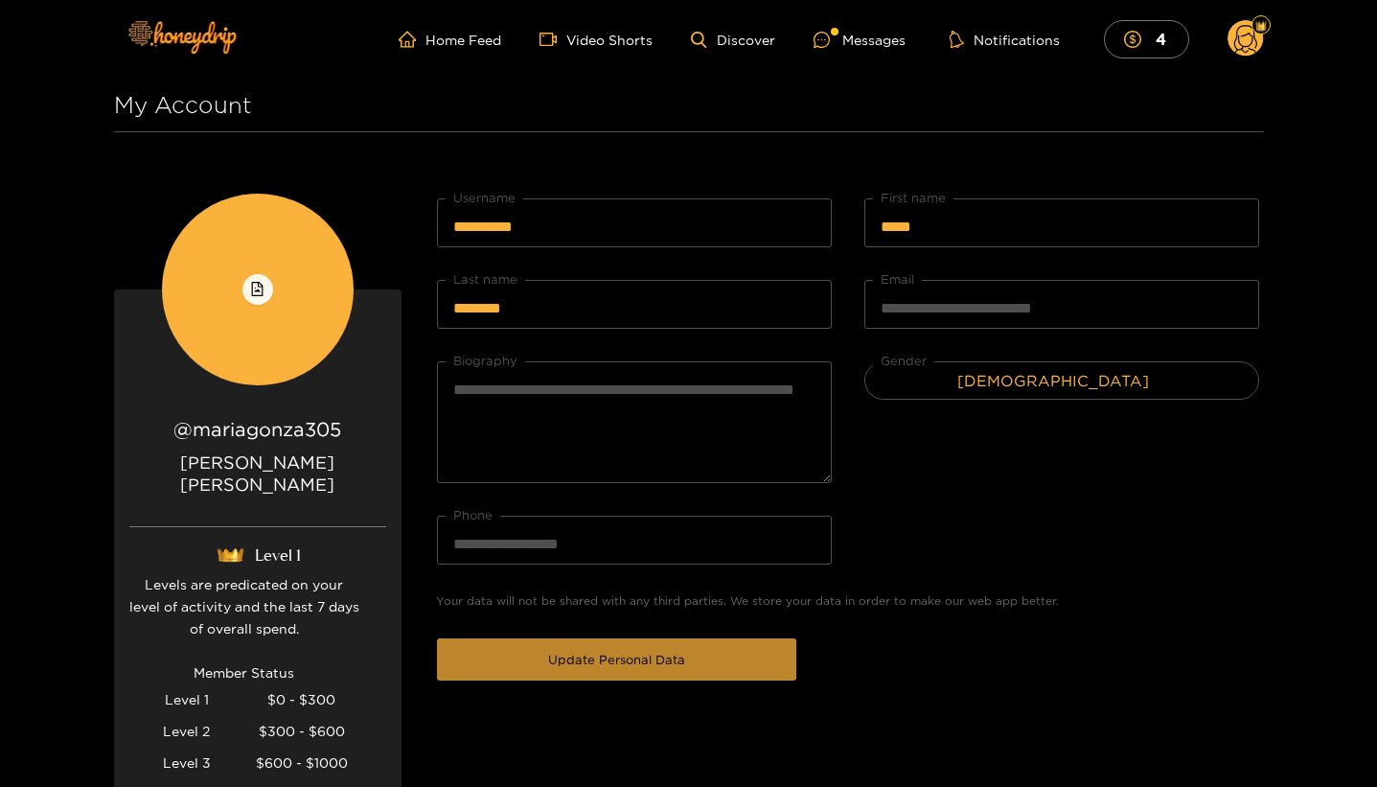
click at [620, 664] on span "Update Personal Data" at bounding box center [616, 659] width 137 height 19
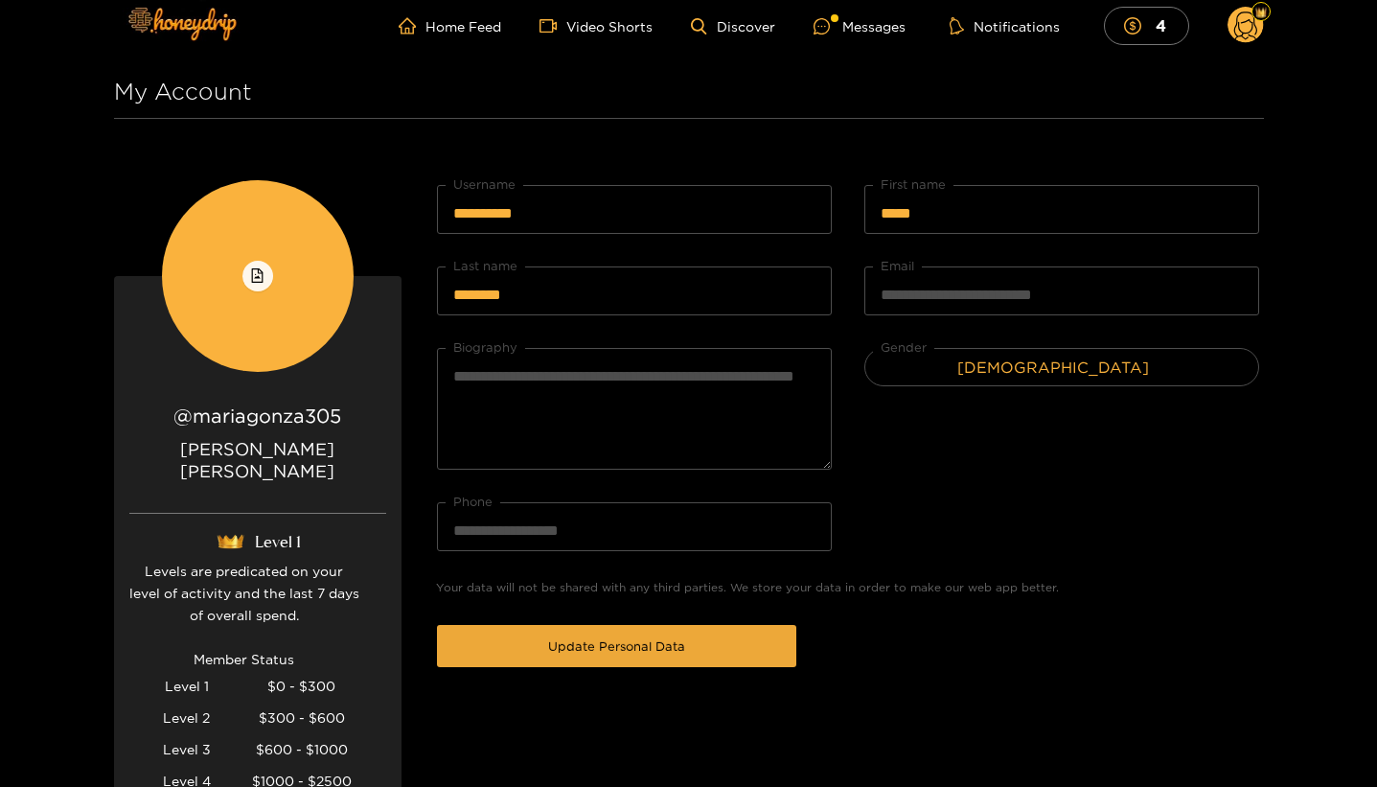
scroll to position [23, 0]
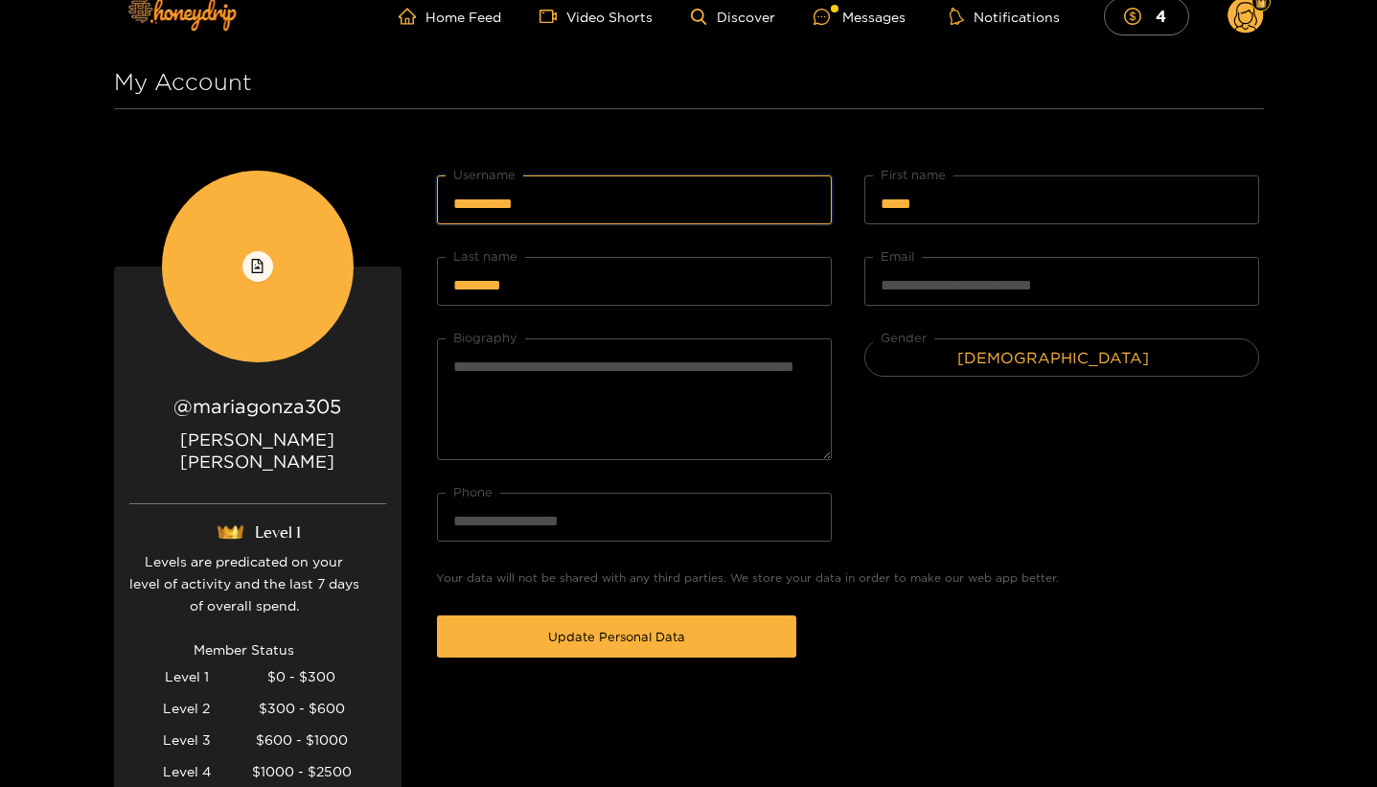
click at [743, 204] on input "**********" at bounding box center [634, 199] width 395 height 49
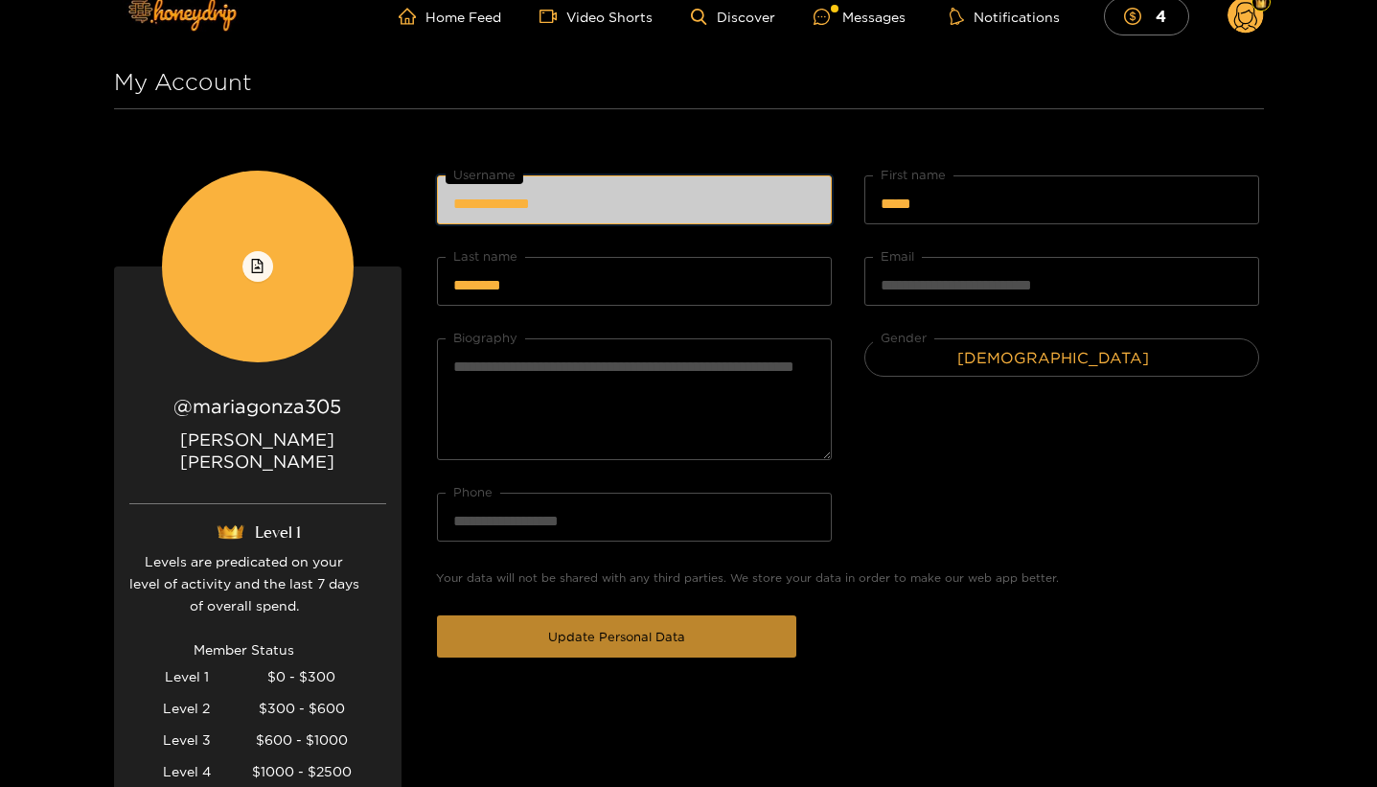
type input "**********"
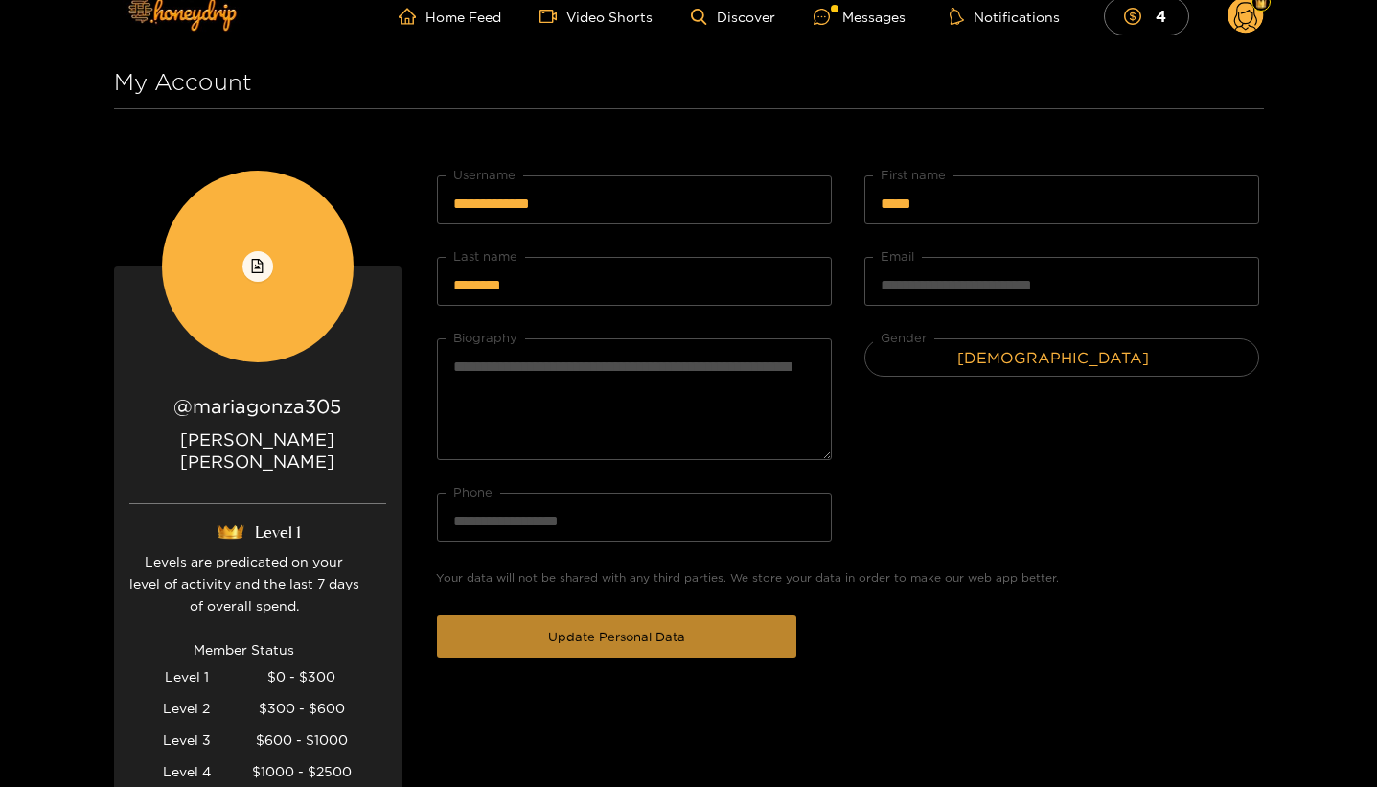
click at [623, 645] on span "Update Personal Data" at bounding box center [616, 636] width 137 height 19
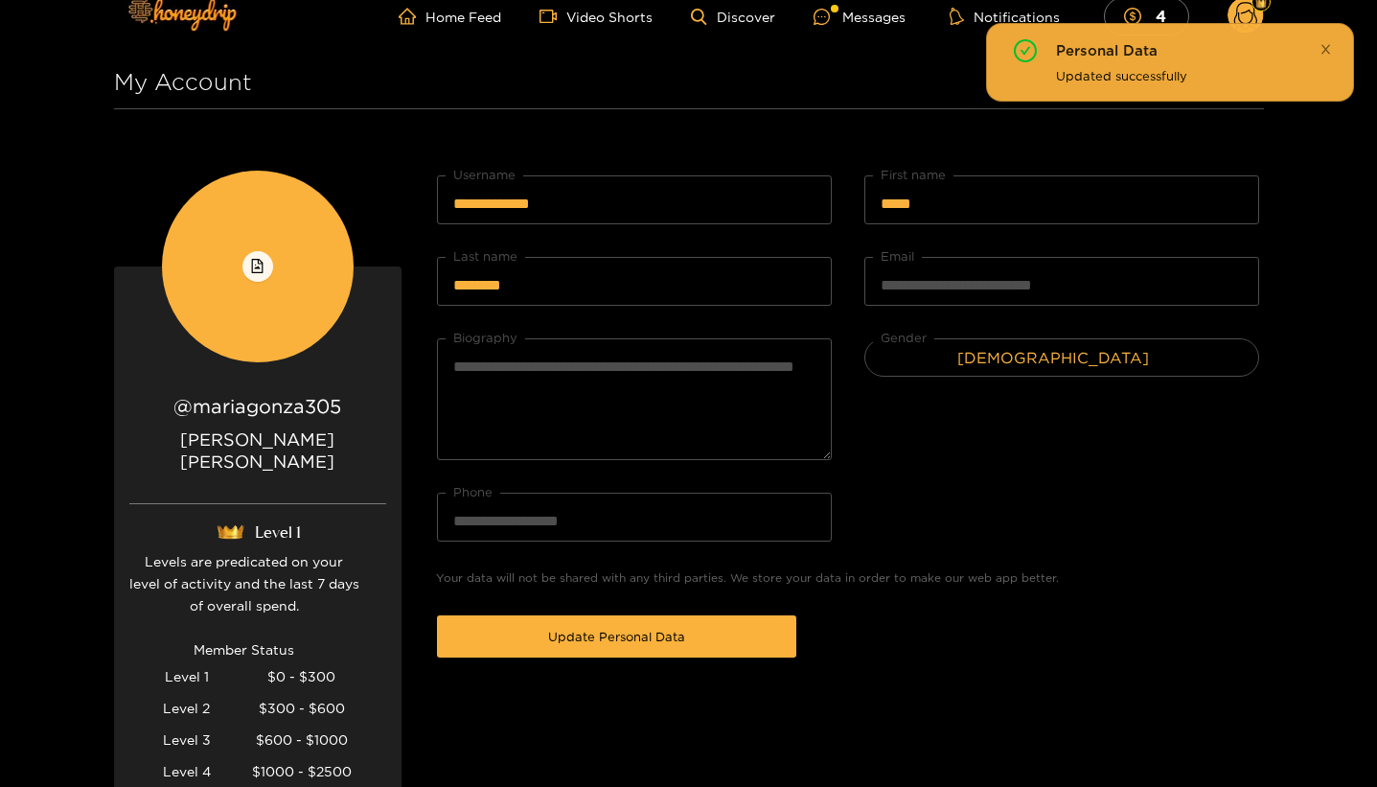
click at [1325, 46] on icon "close" at bounding box center [1325, 49] width 12 height 12
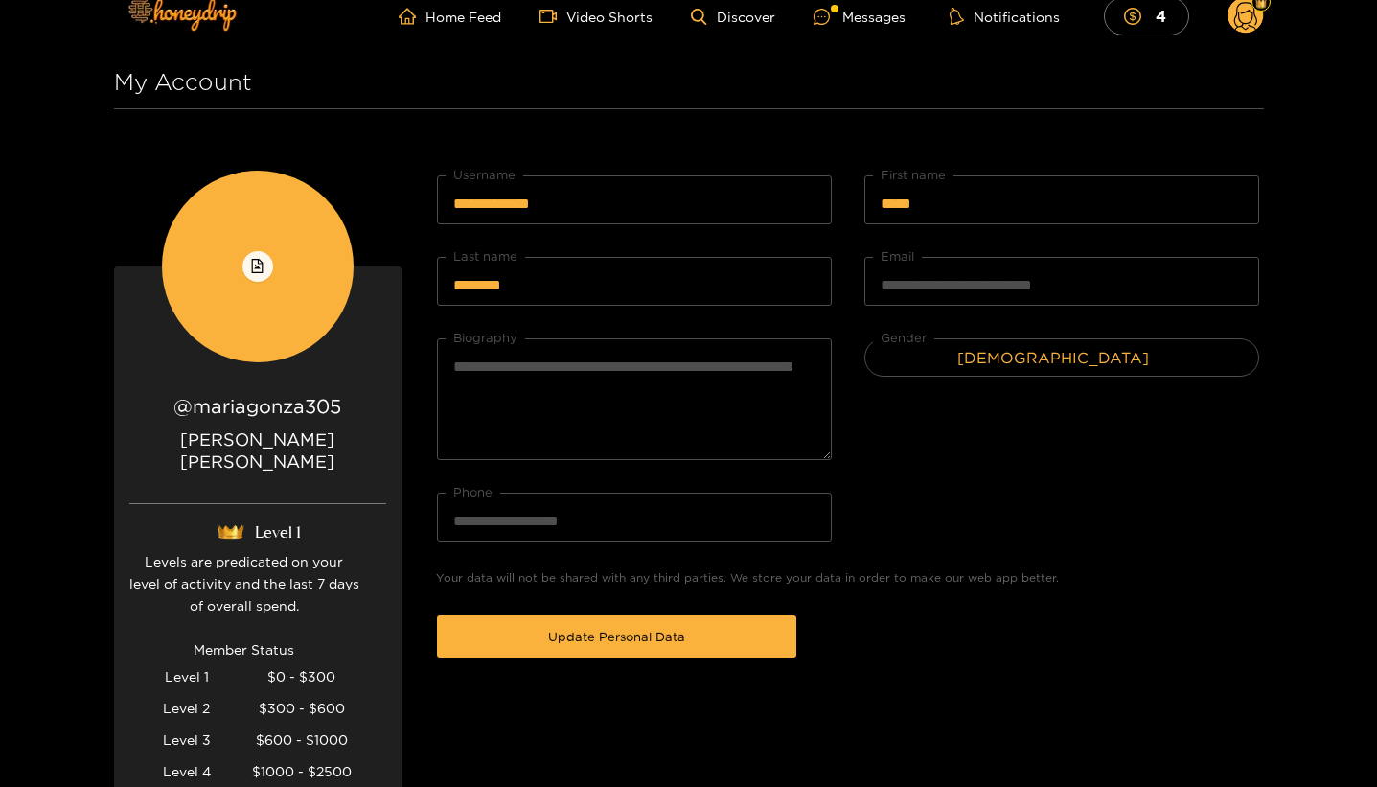
click at [1258, 27] on icon at bounding box center [1245, 16] width 36 height 38
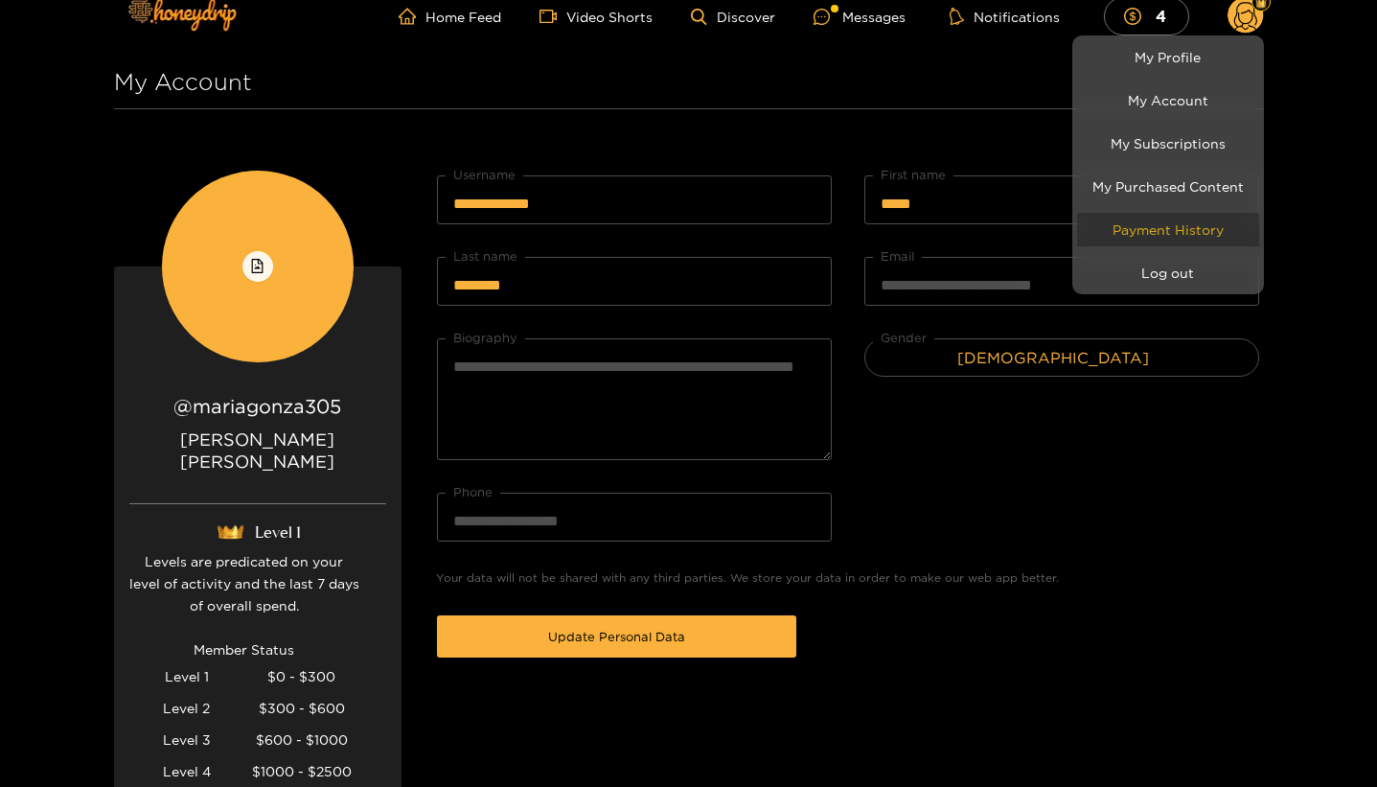
click at [1194, 235] on link "Payment History" at bounding box center [1168, 230] width 182 height 34
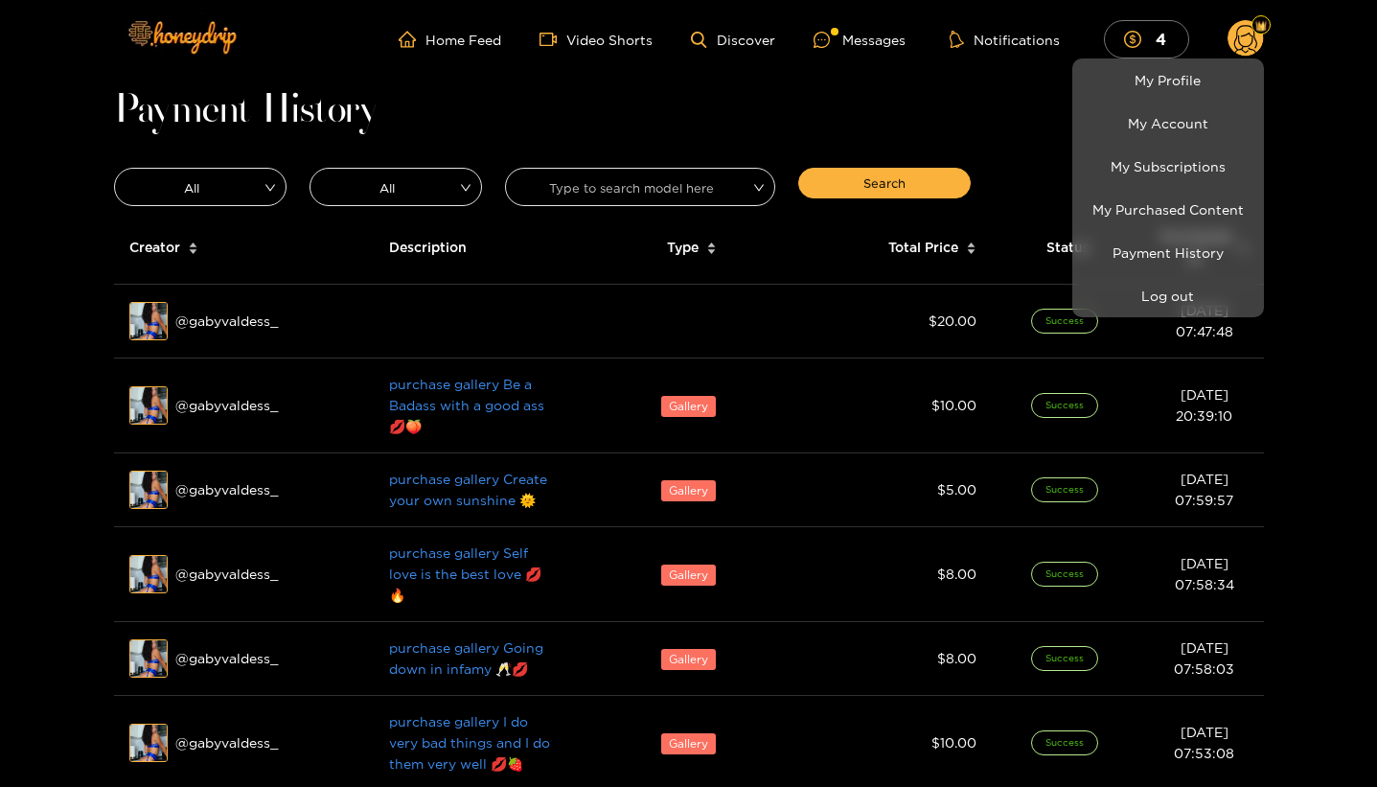
click at [1332, 522] on div at bounding box center [688, 393] width 1377 height 787
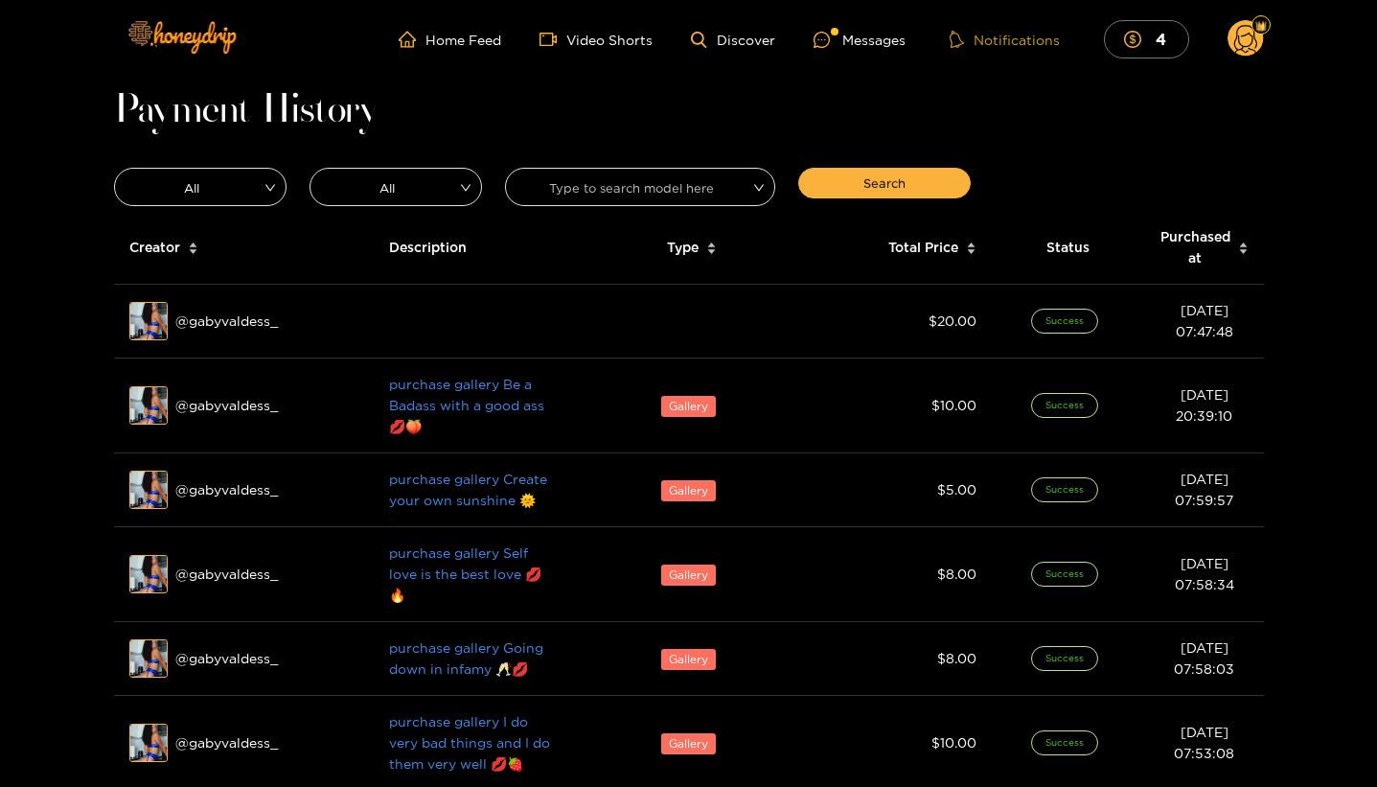
click at [990, 39] on button "Notifications" at bounding box center [1005, 39] width 122 height 19
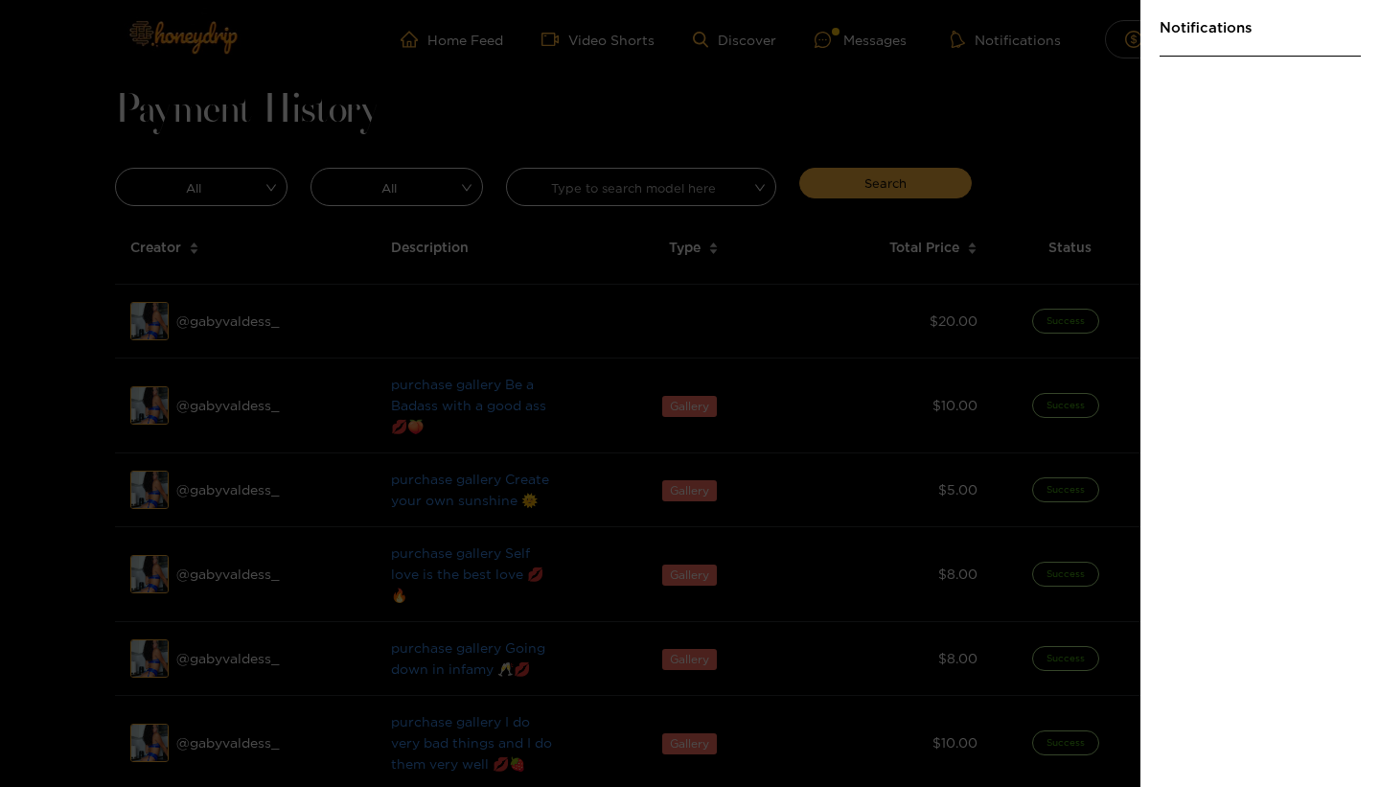
click at [989, 98] on div at bounding box center [690, 393] width 1380 height 787
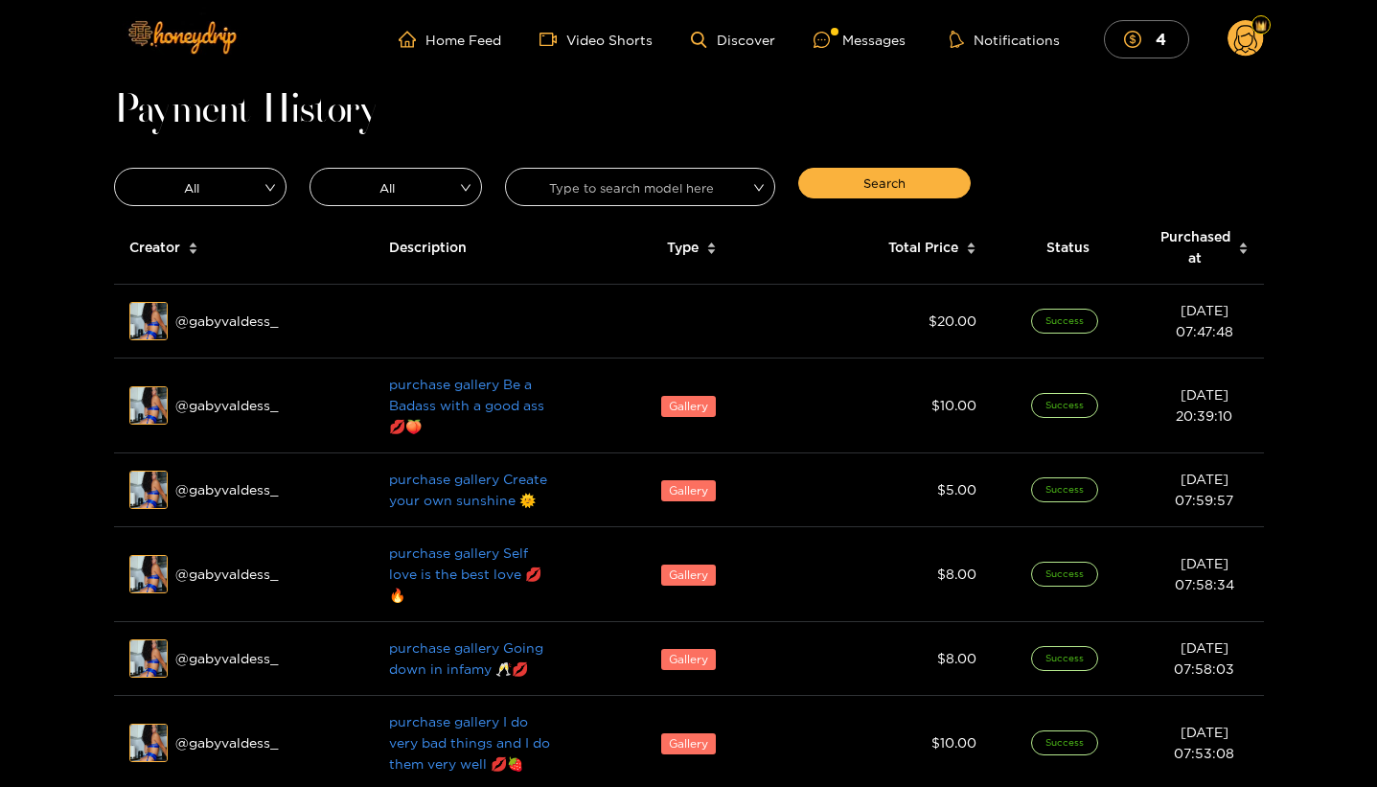
click at [1253, 46] on circle at bounding box center [1245, 38] width 36 height 36
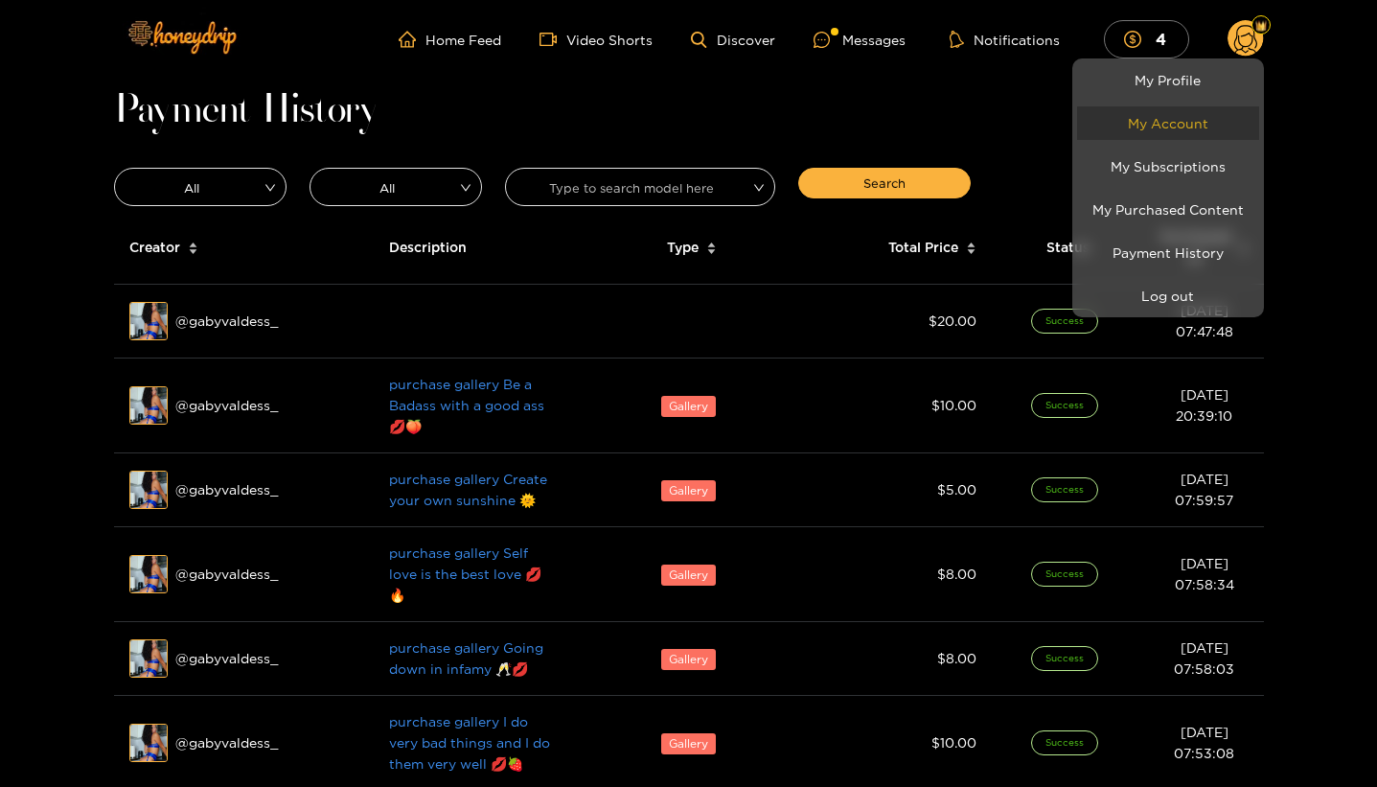
click at [1214, 125] on link "My Account" at bounding box center [1168, 123] width 182 height 34
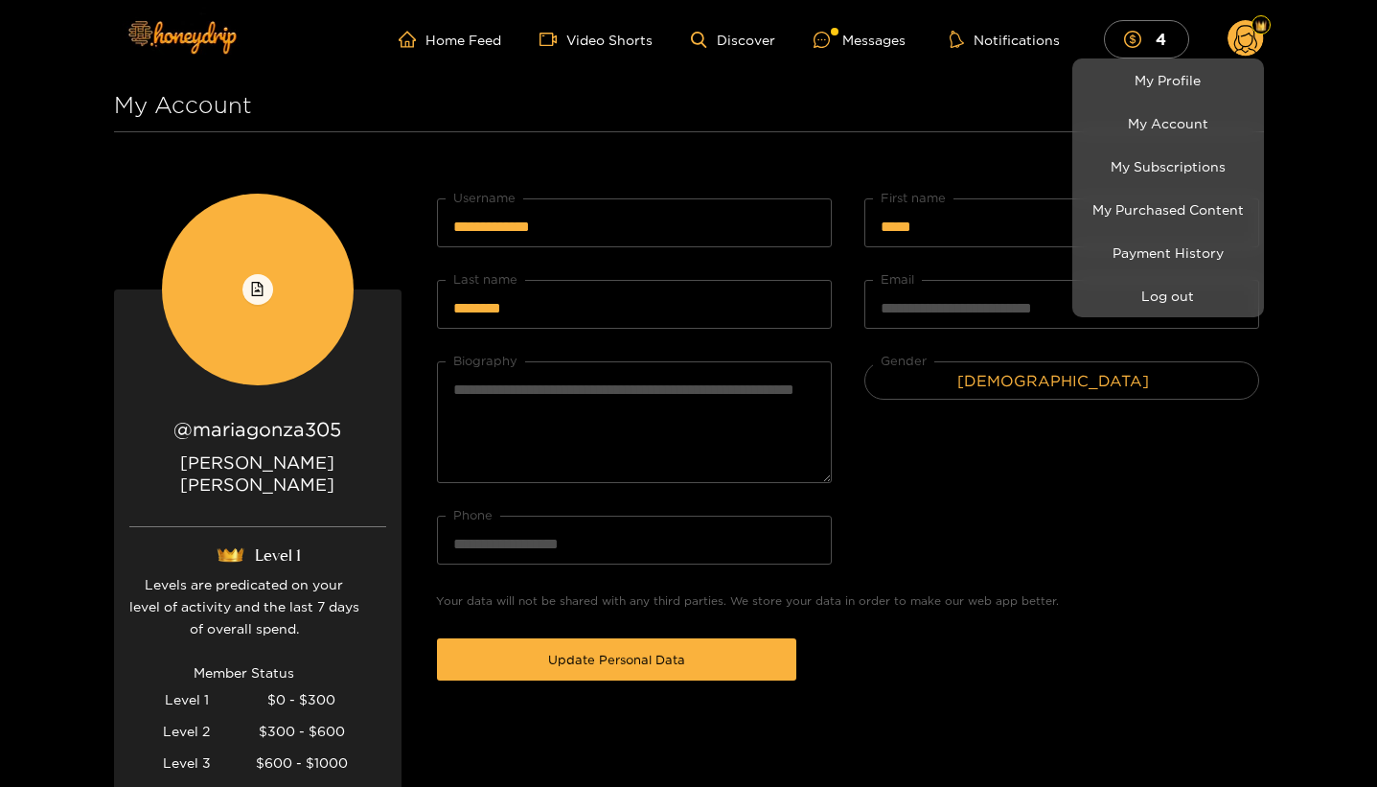
click at [954, 449] on div at bounding box center [688, 393] width 1377 height 787
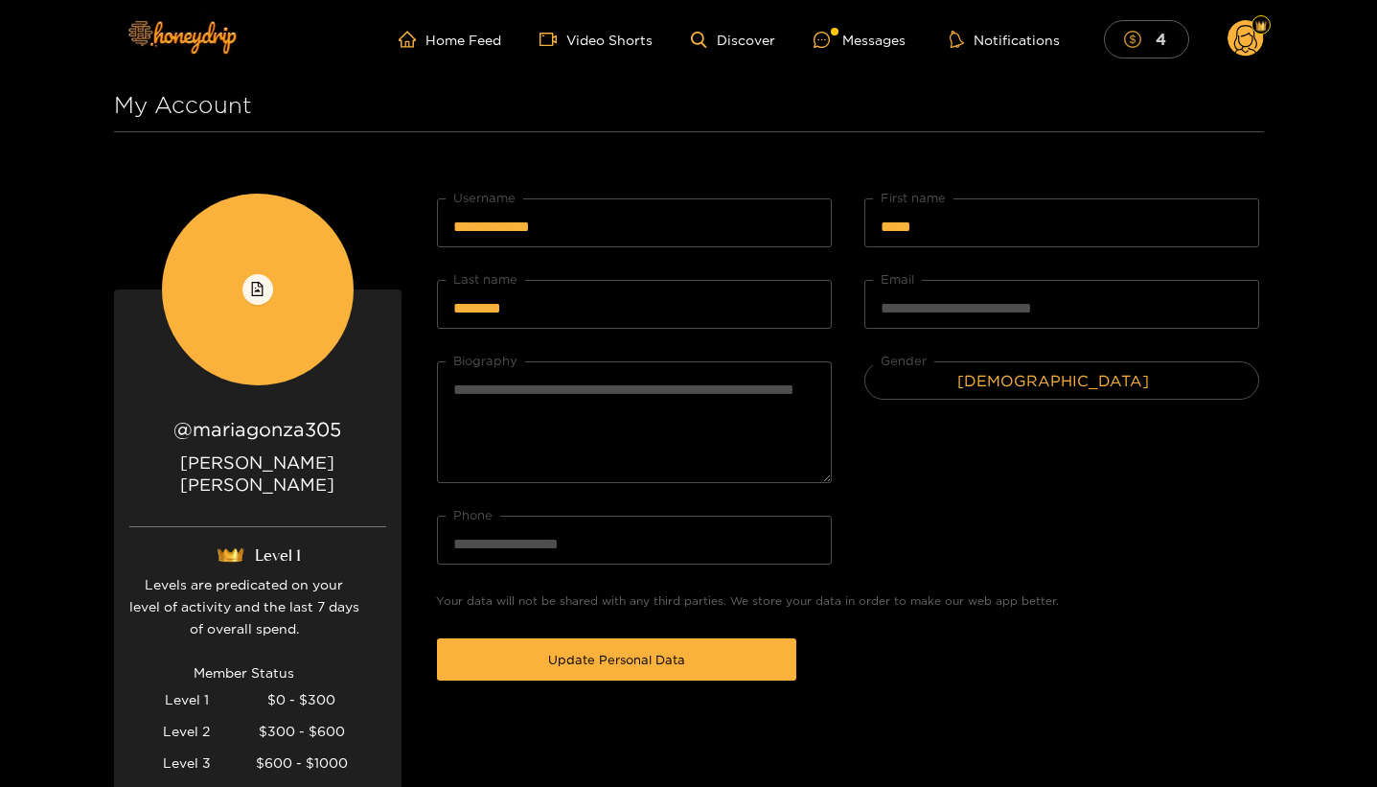
click at [1165, 34] on mark "4" at bounding box center [1161, 39] width 16 height 20
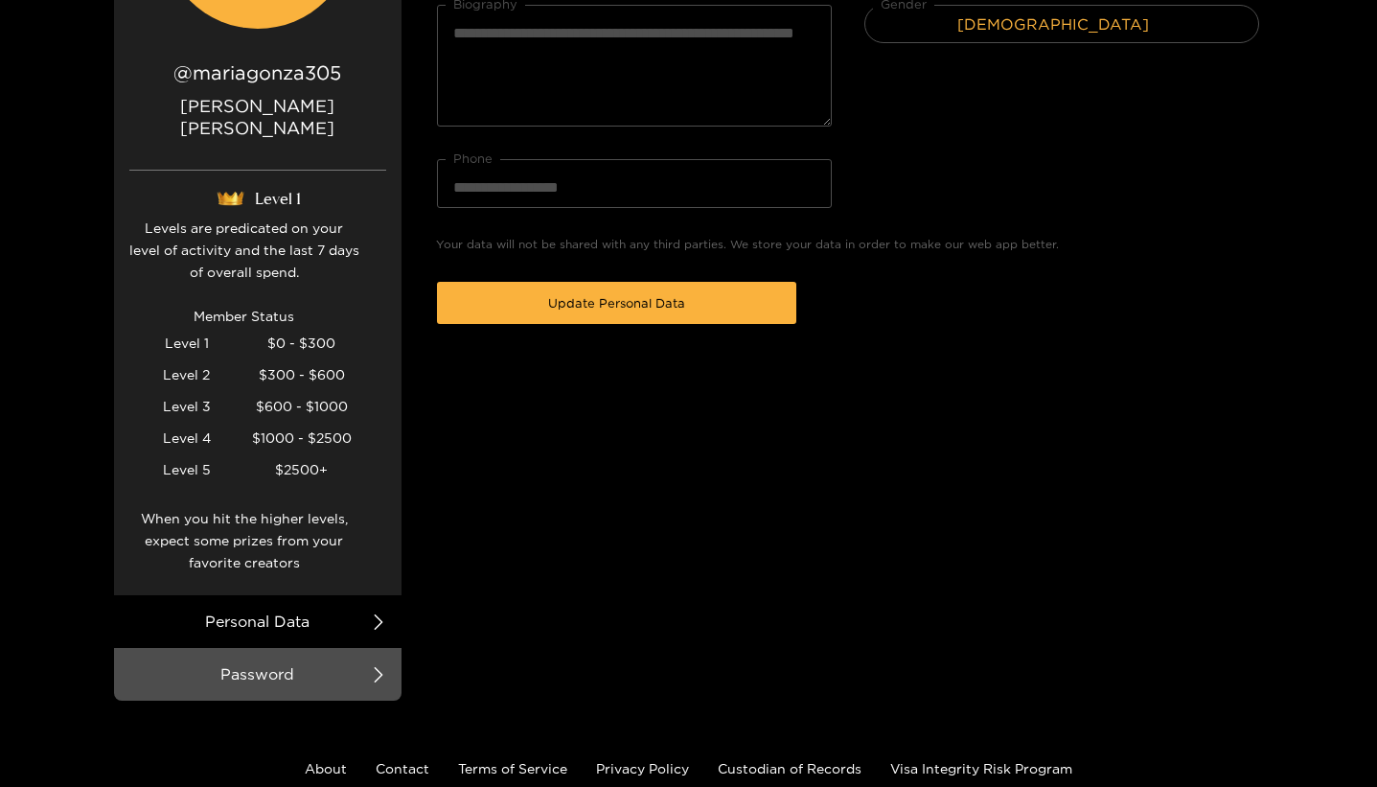
scroll to position [457, 0]
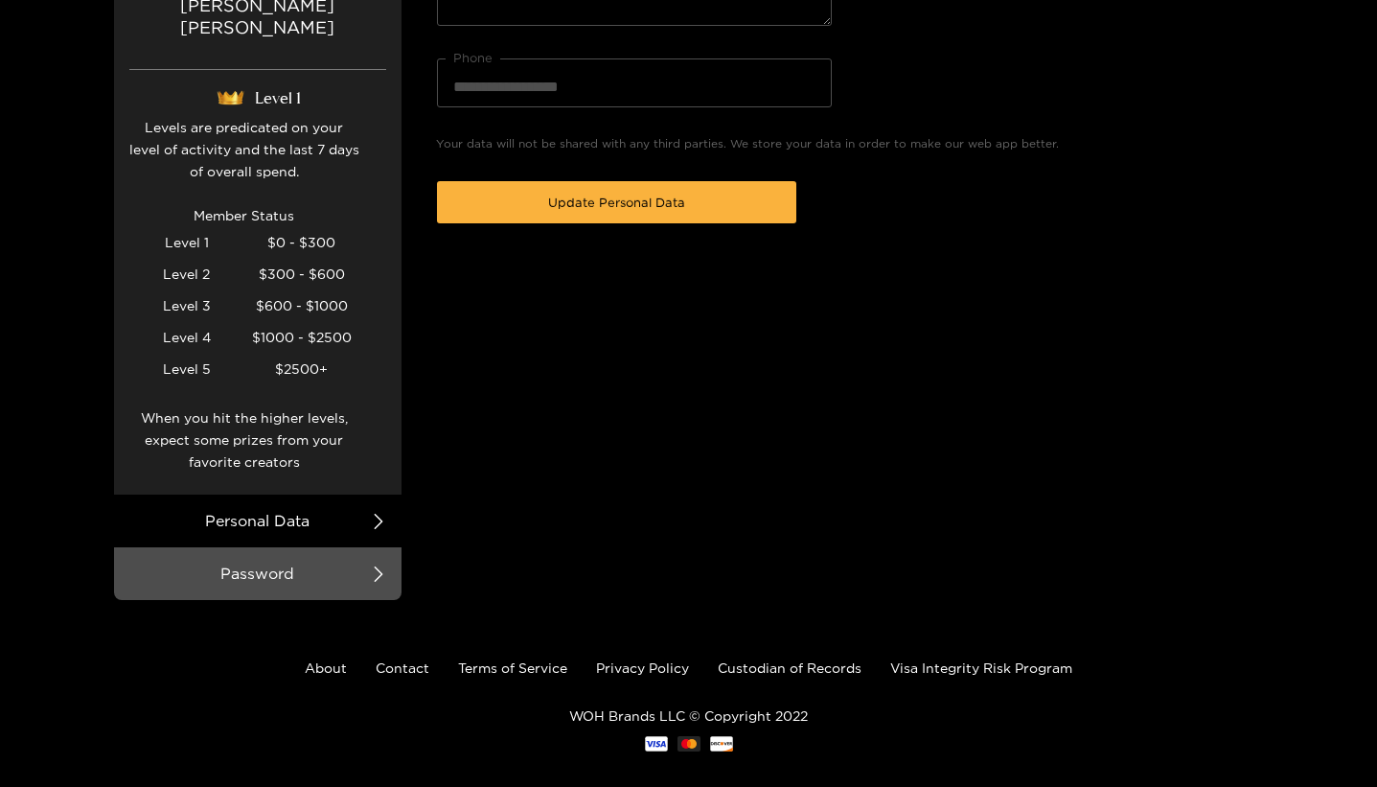
click at [366, 497] on li "Personal Data" at bounding box center [257, 520] width 287 height 53
click at [401, 493] on main "**********" at bounding box center [689, 167] width 1150 height 863
click at [383, 514] on icon at bounding box center [378, 521] width 15 height 15
click at [294, 433] on div "Levels are predicated on your level of activity and the last 7 days of overall …" at bounding box center [244, 305] width 230 height 378
click at [422, 660] on link "Contact" at bounding box center [403, 667] width 54 height 14
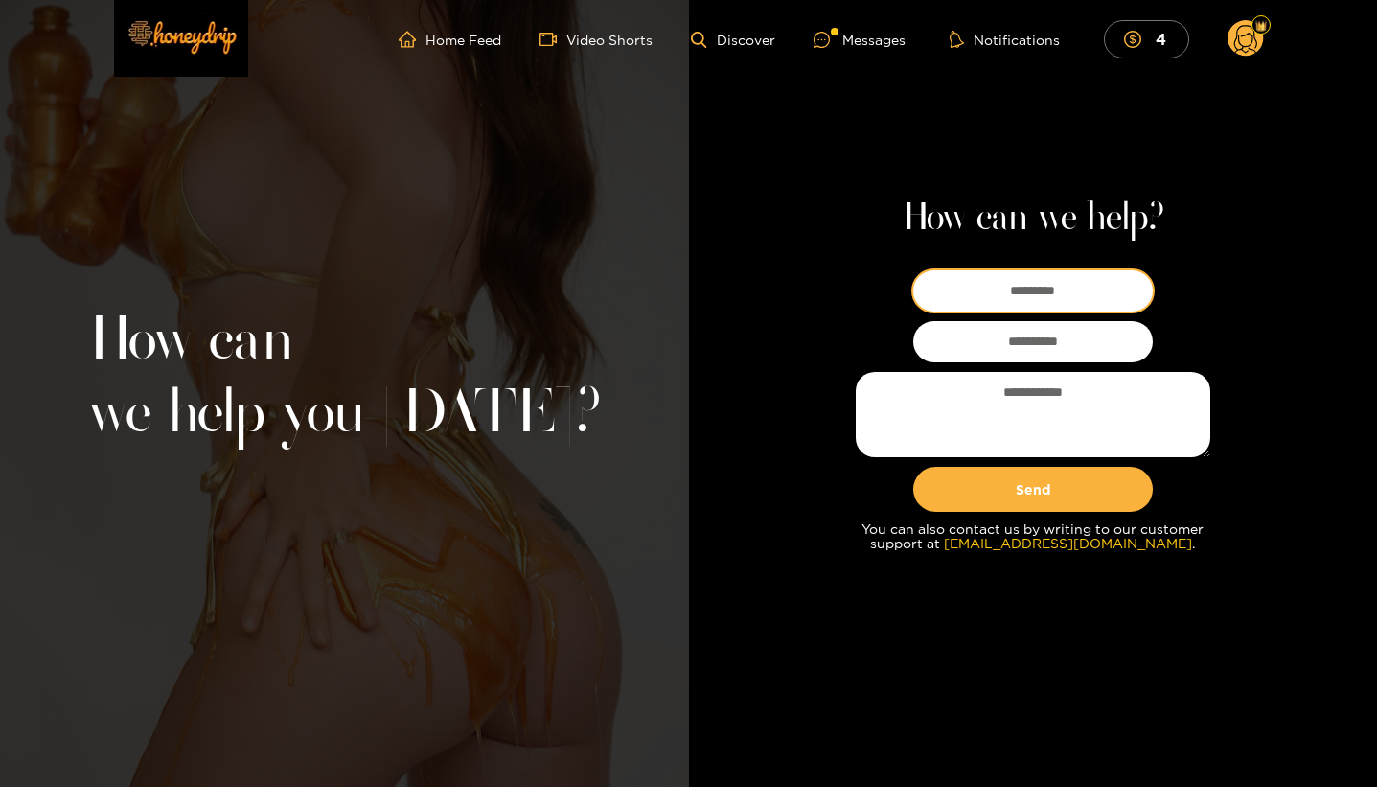
click at [1021, 299] on input at bounding box center [1033, 290] width 240 height 41
click at [1009, 539] on link "[EMAIL_ADDRESS][DOMAIN_NAME]" at bounding box center [1068, 543] width 248 height 14
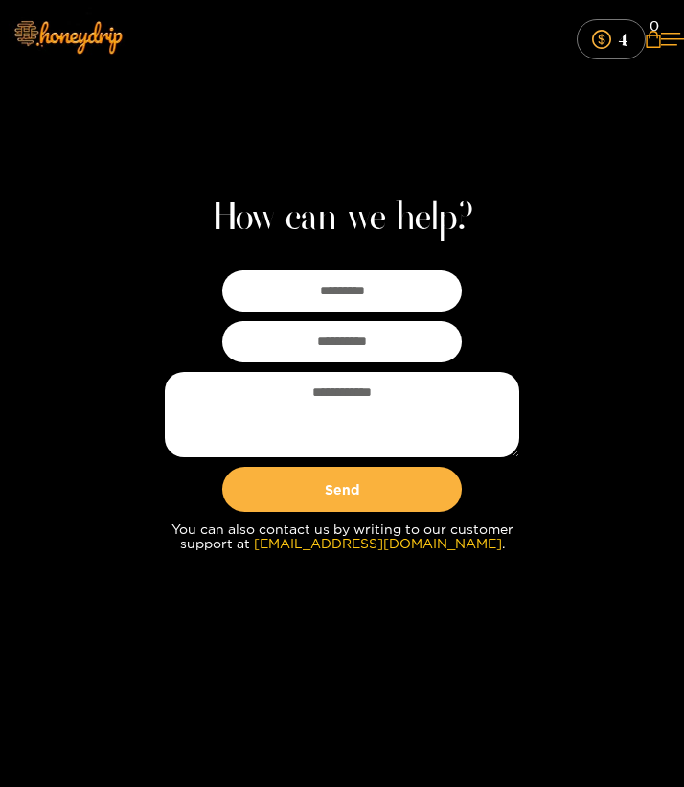
click at [595, 119] on div "How can we help? Send You can also contact us by writing to our customer suppor…" at bounding box center [342, 393] width 684 height 787
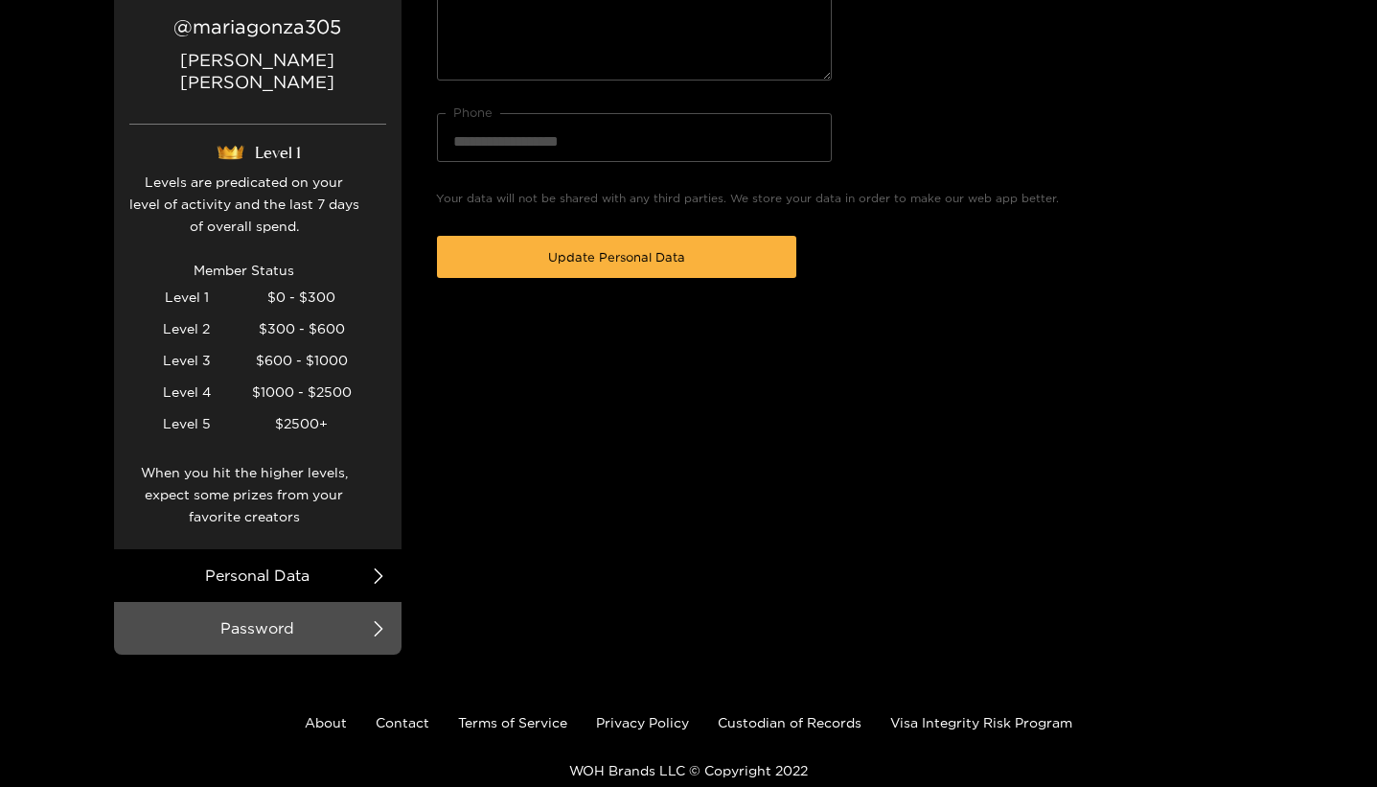
scroll to position [405, 0]
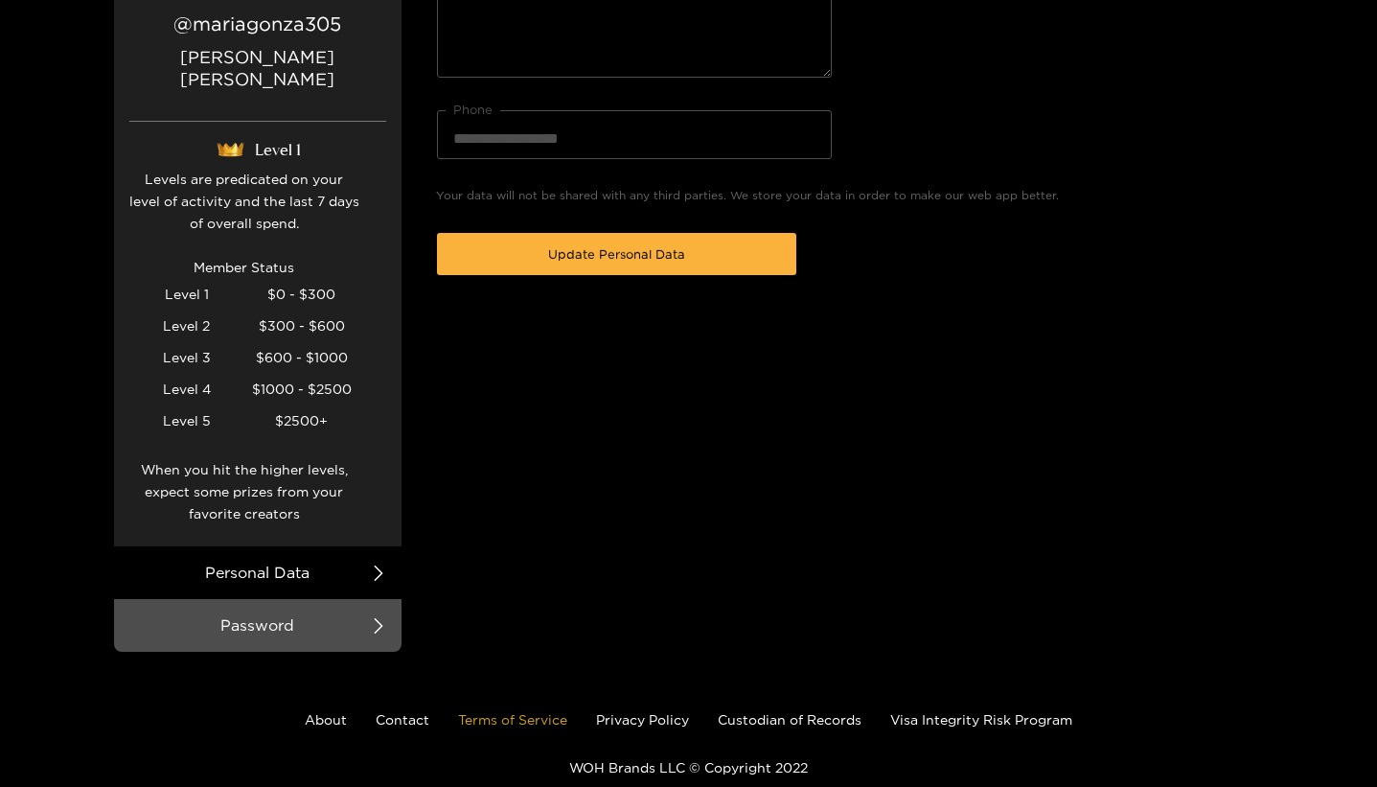
click at [533, 712] on link "Terms of Service" at bounding box center [512, 719] width 109 height 14
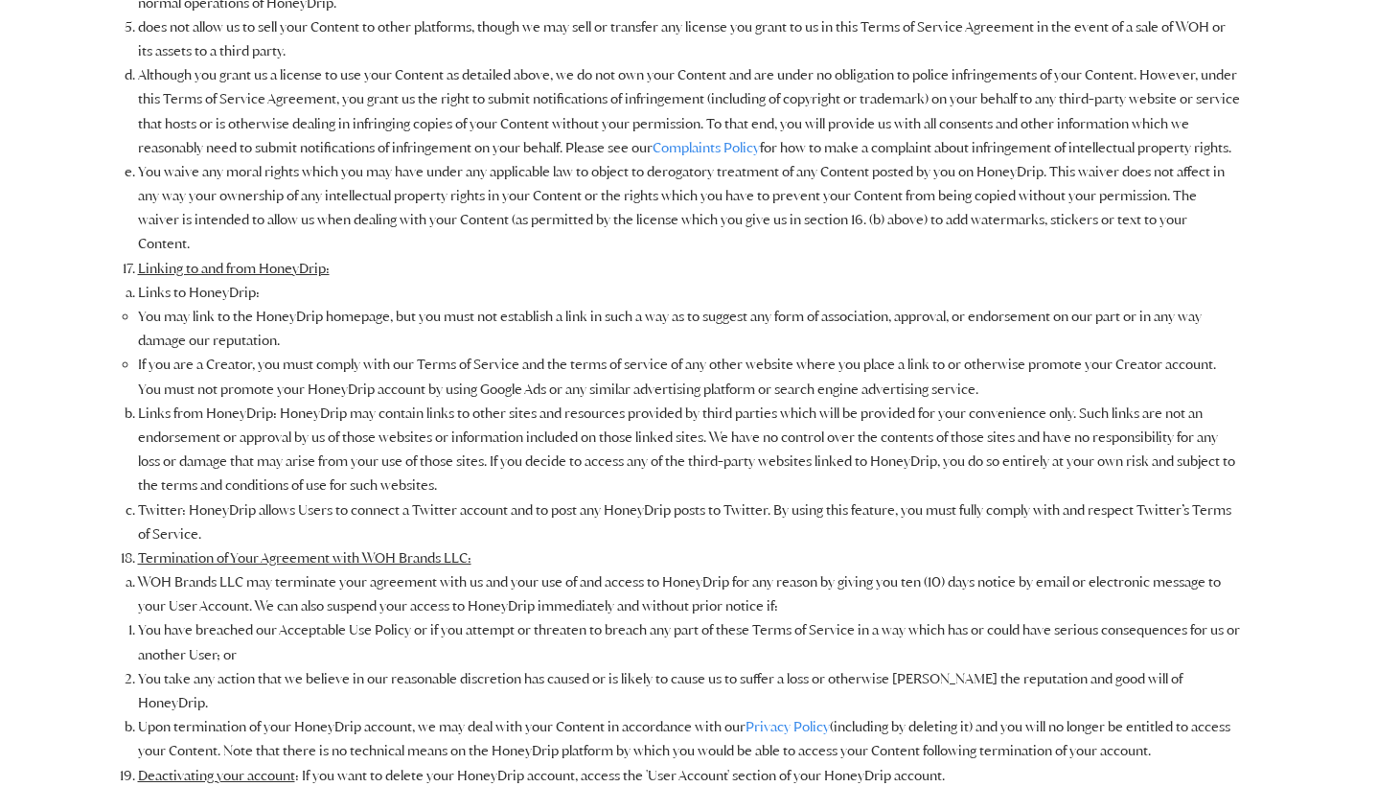
scroll to position [4150, 0]
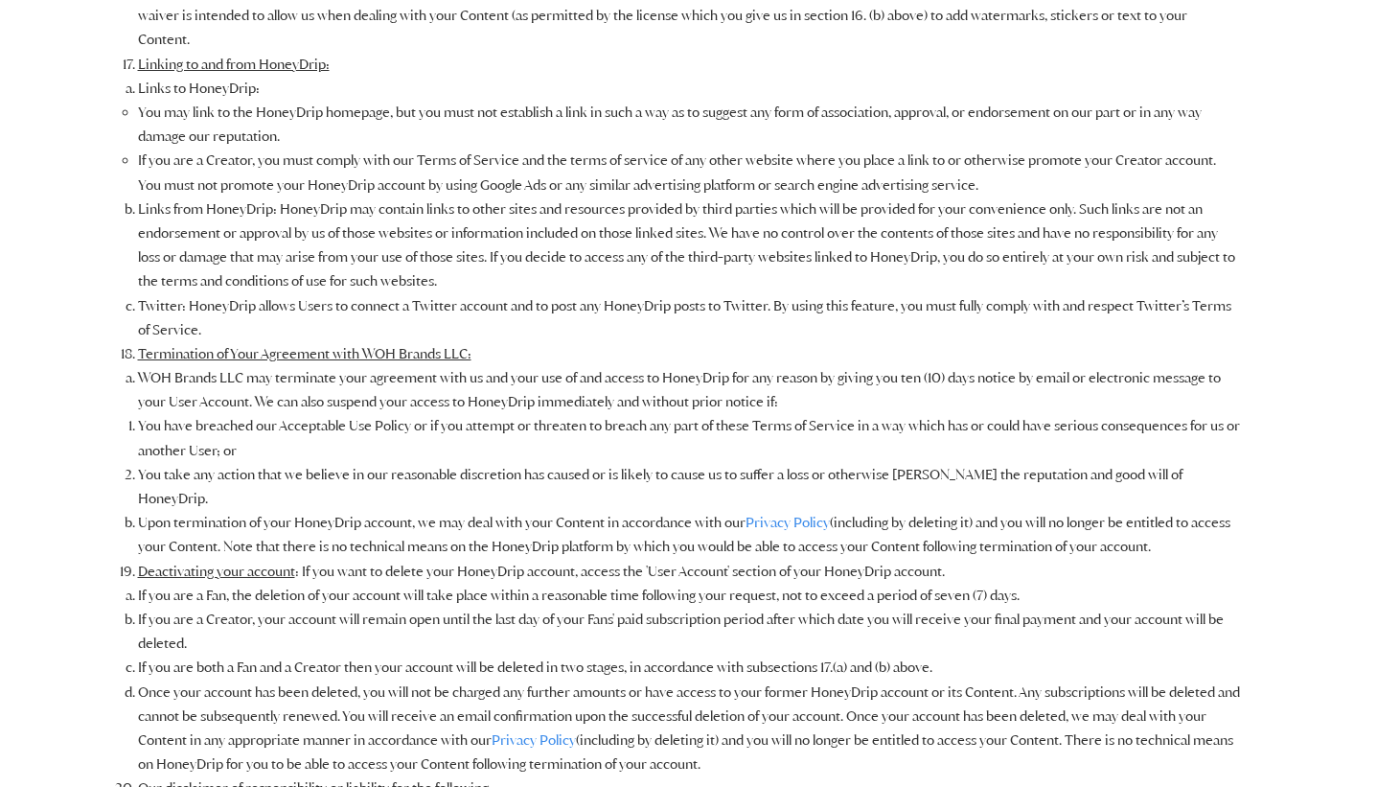
click at [272, 562] on u "Deactivating your account" at bounding box center [216, 570] width 157 height 17
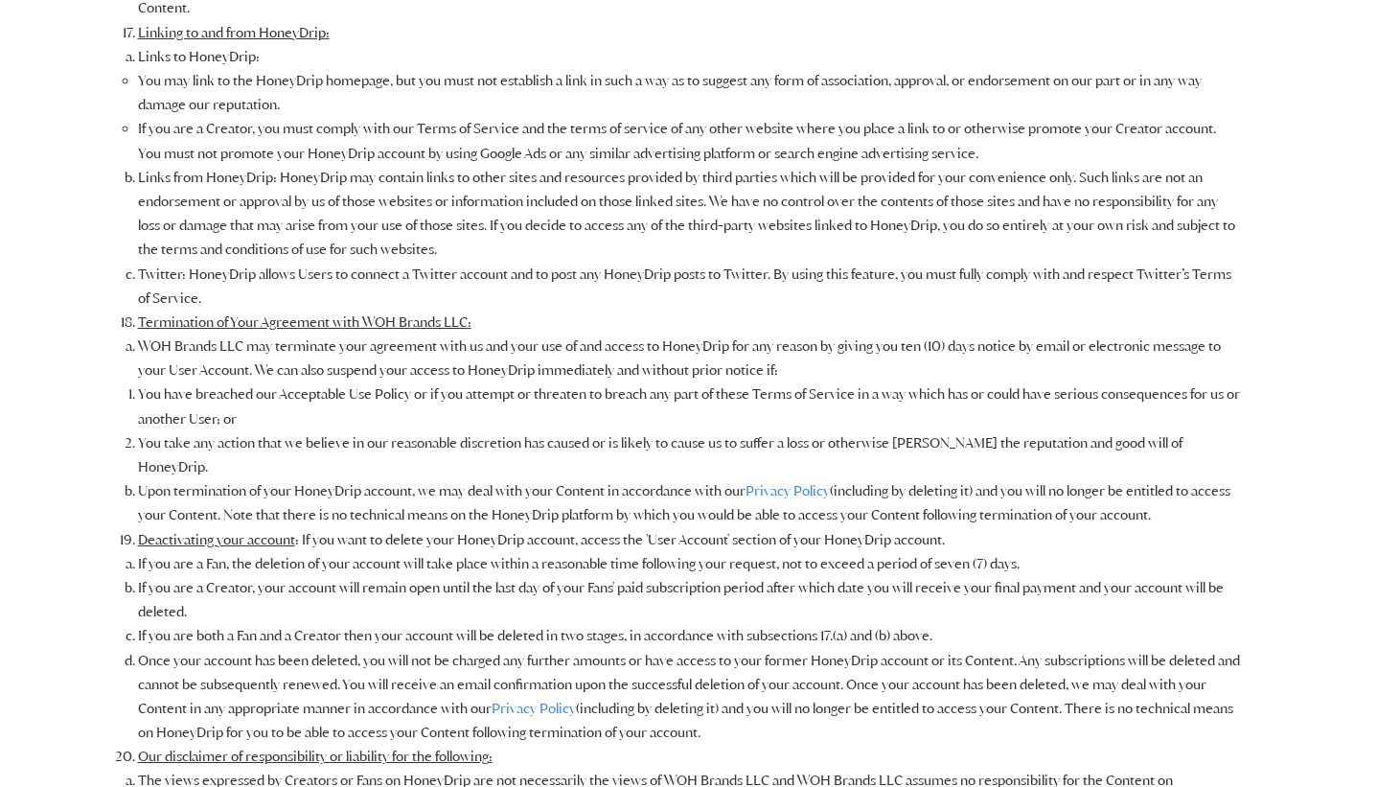
scroll to position [4206, 0]
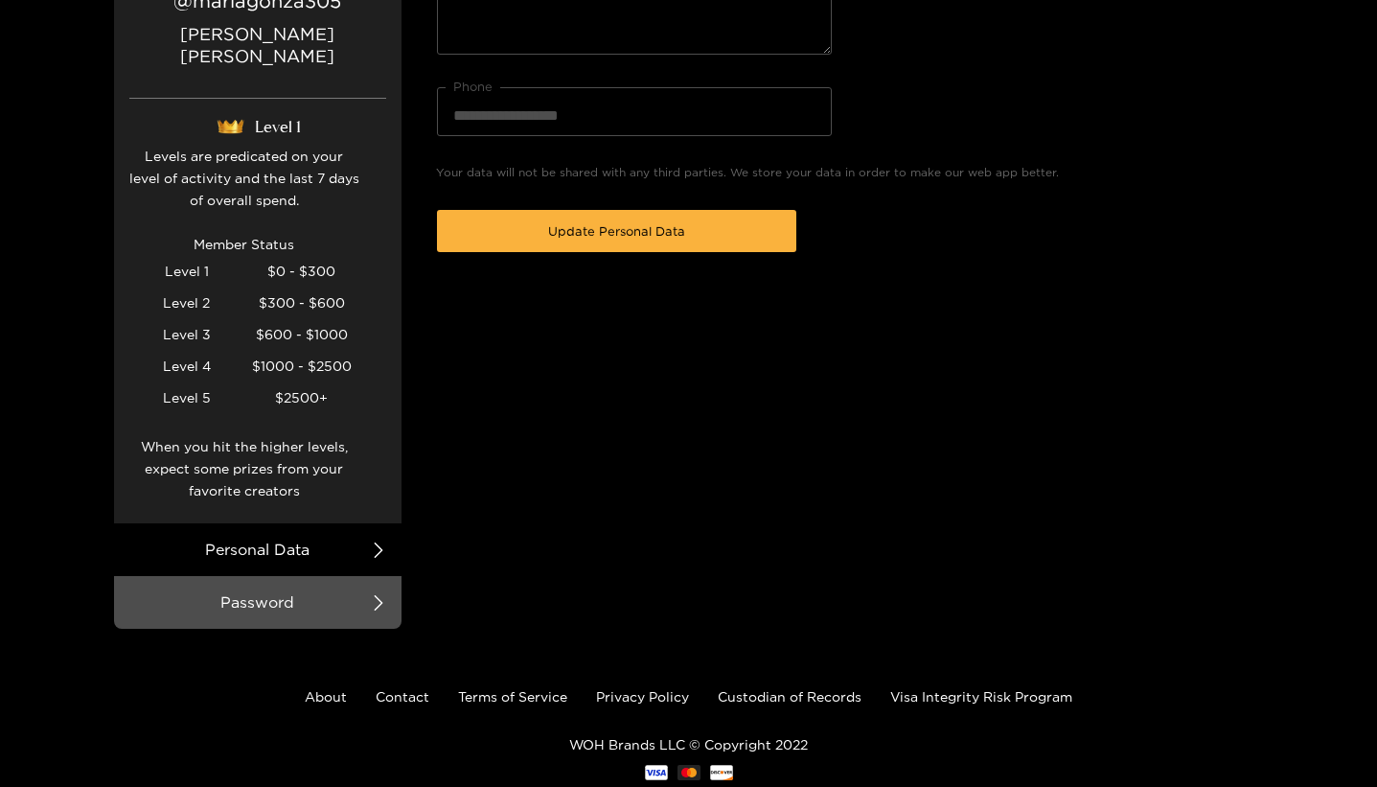
scroll to position [457, 0]
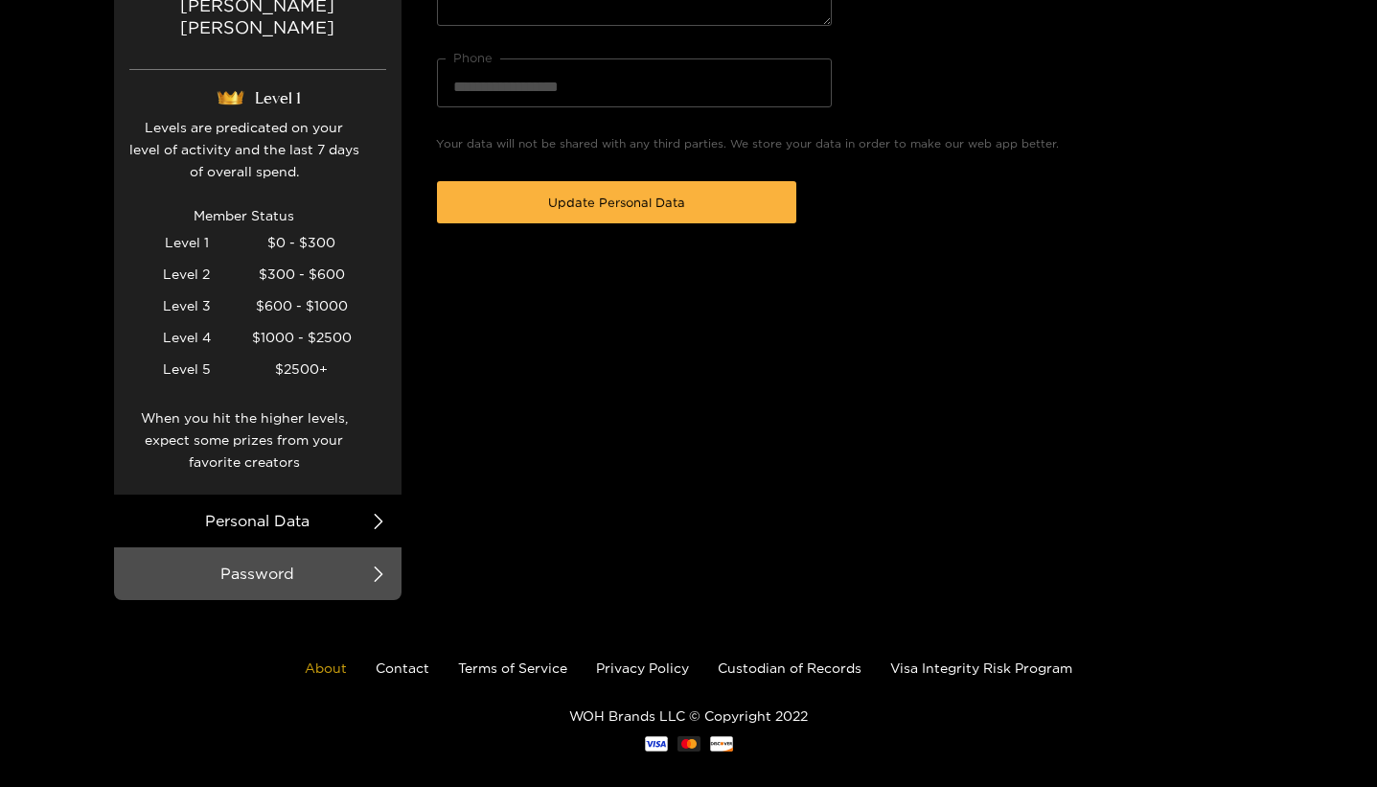
click at [315, 660] on link "About" at bounding box center [326, 667] width 42 height 14
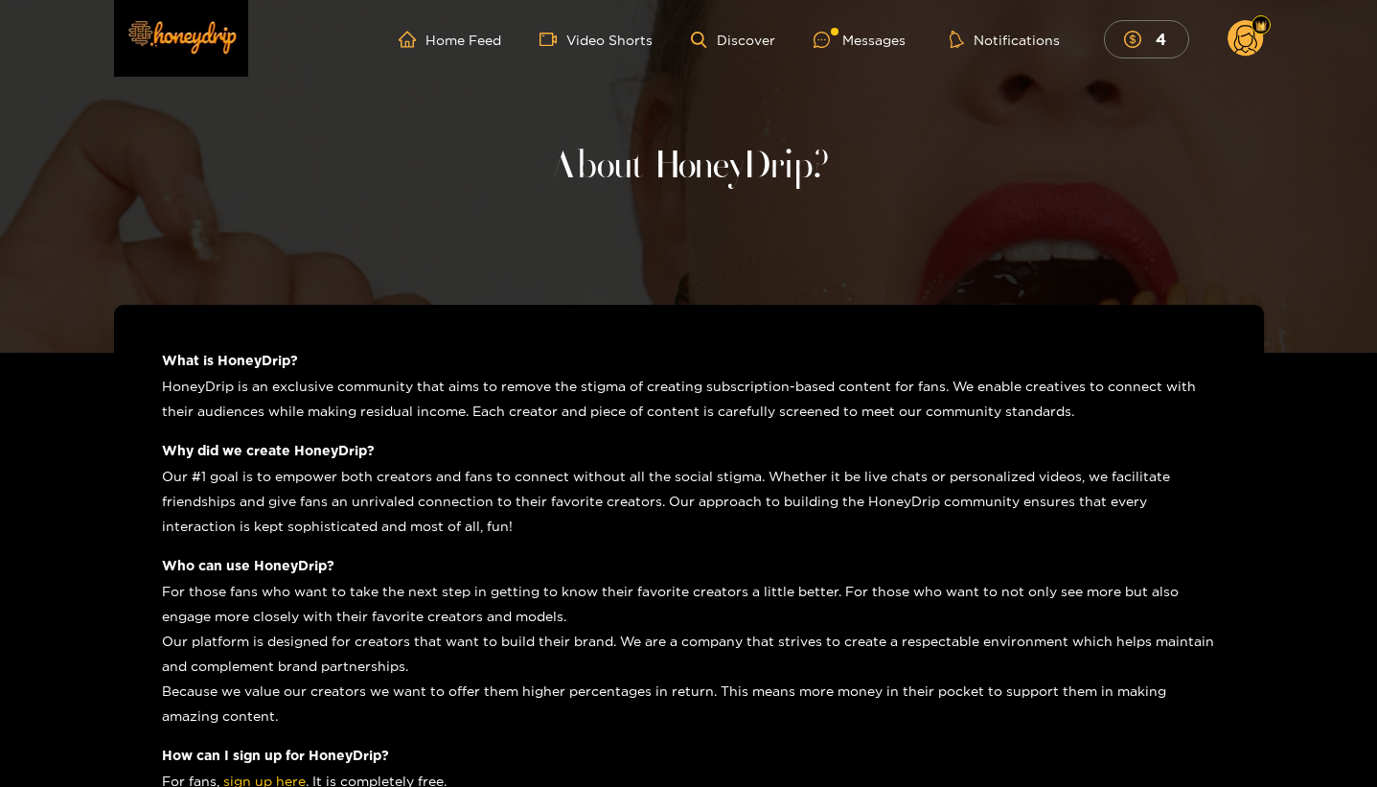
click at [1239, 18] on div "Home Feed Video Shorts Discover Messages Notifications 4 4 0" at bounding box center [689, 39] width 1150 height 79
click at [1264, 49] on header "Home Feed Video Shorts Discover Messages Notifications 4 4 0" at bounding box center [688, 39] width 1377 height 79
click at [1253, 45] on circle at bounding box center [1245, 38] width 36 height 36
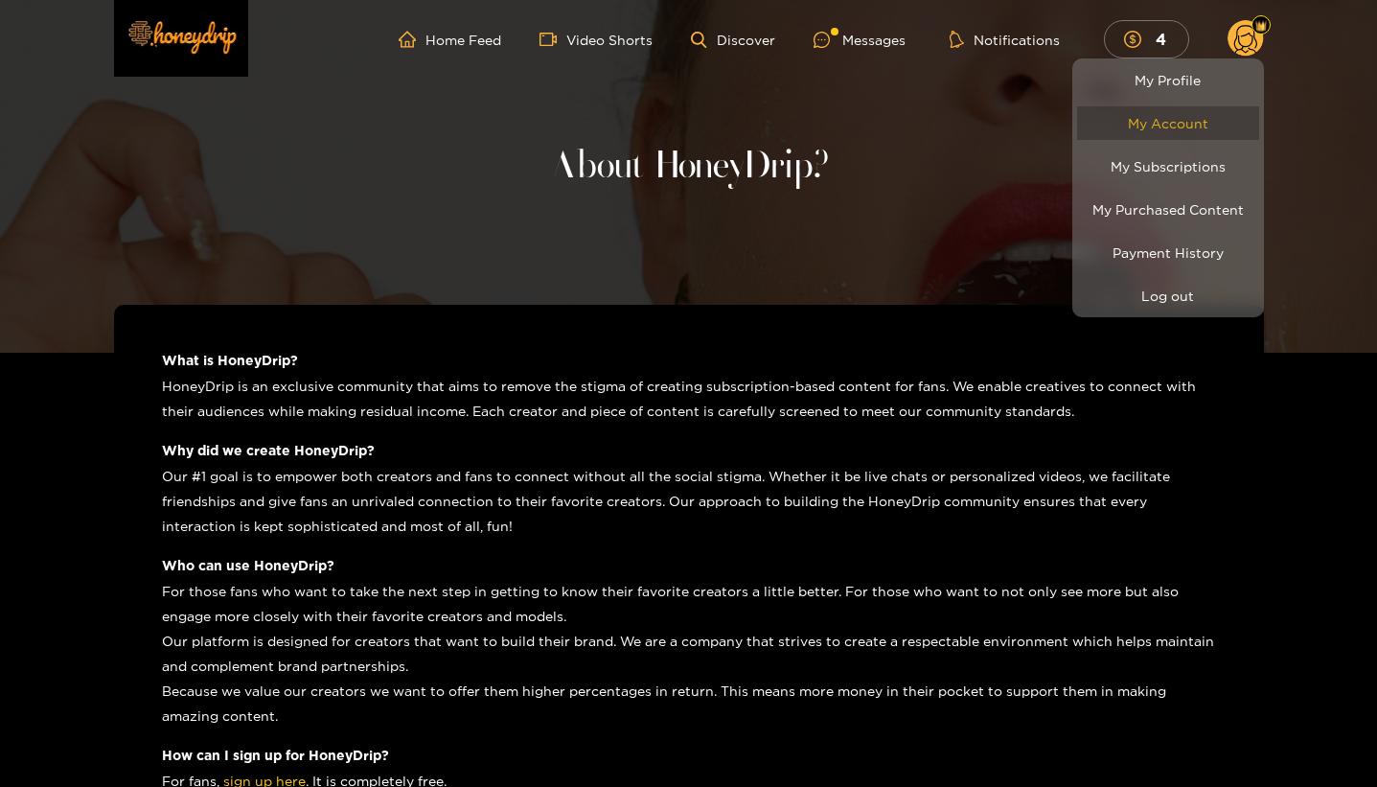
click at [1215, 126] on link "My Account" at bounding box center [1168, 123] width 182 height 34
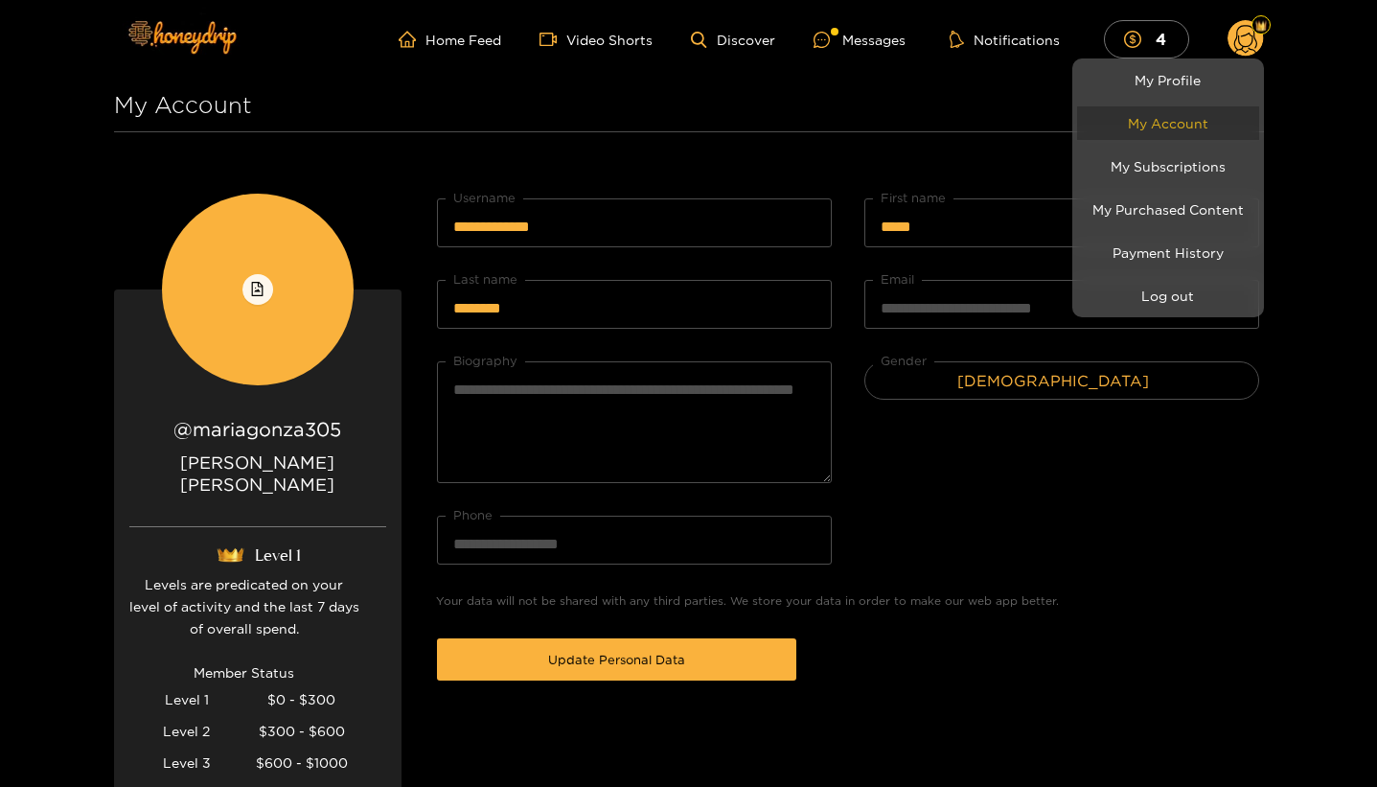
click at [1215, 126] on link "My Account" at bounding box center [1168, 123] width 182 height 34
click at [1283, 548] on div at bounding box center [688, 393] width 1377 height 787
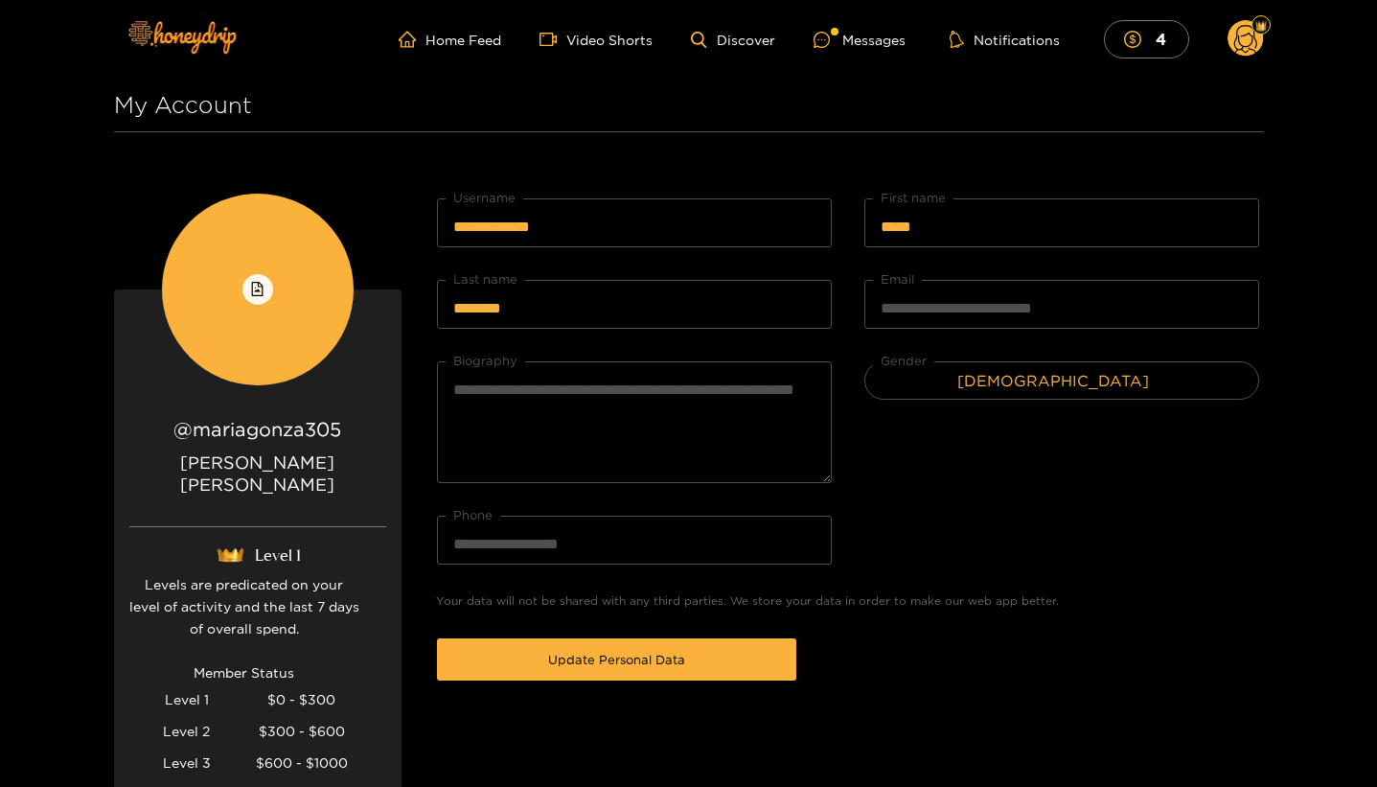
click at [1118, 389] on span "[DEMOGRAPHIC_DATA]" at bounding box center [1061, 380] width 393 height 29
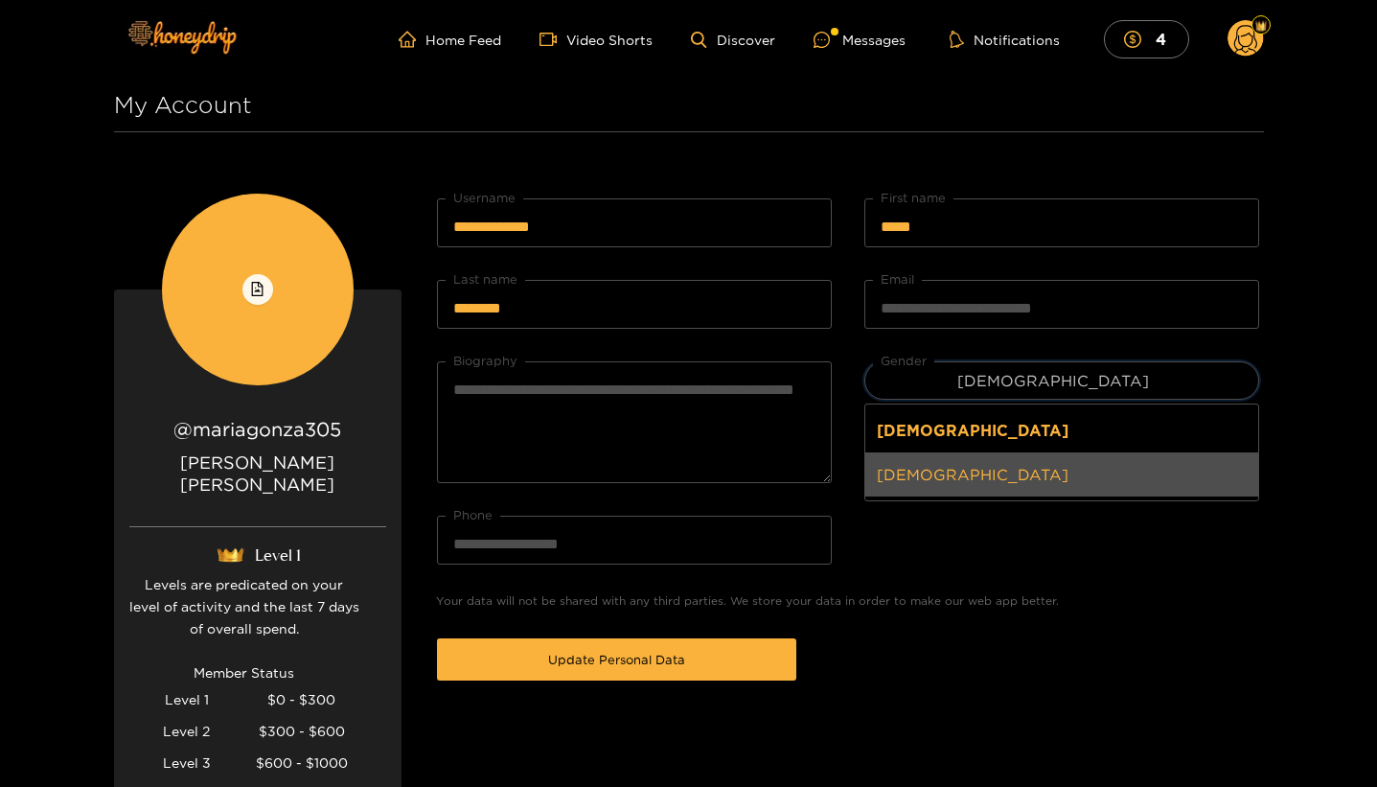
click at [1310, 674] on div "**********" at bounding box center [688, 633] width 1377 height 1266
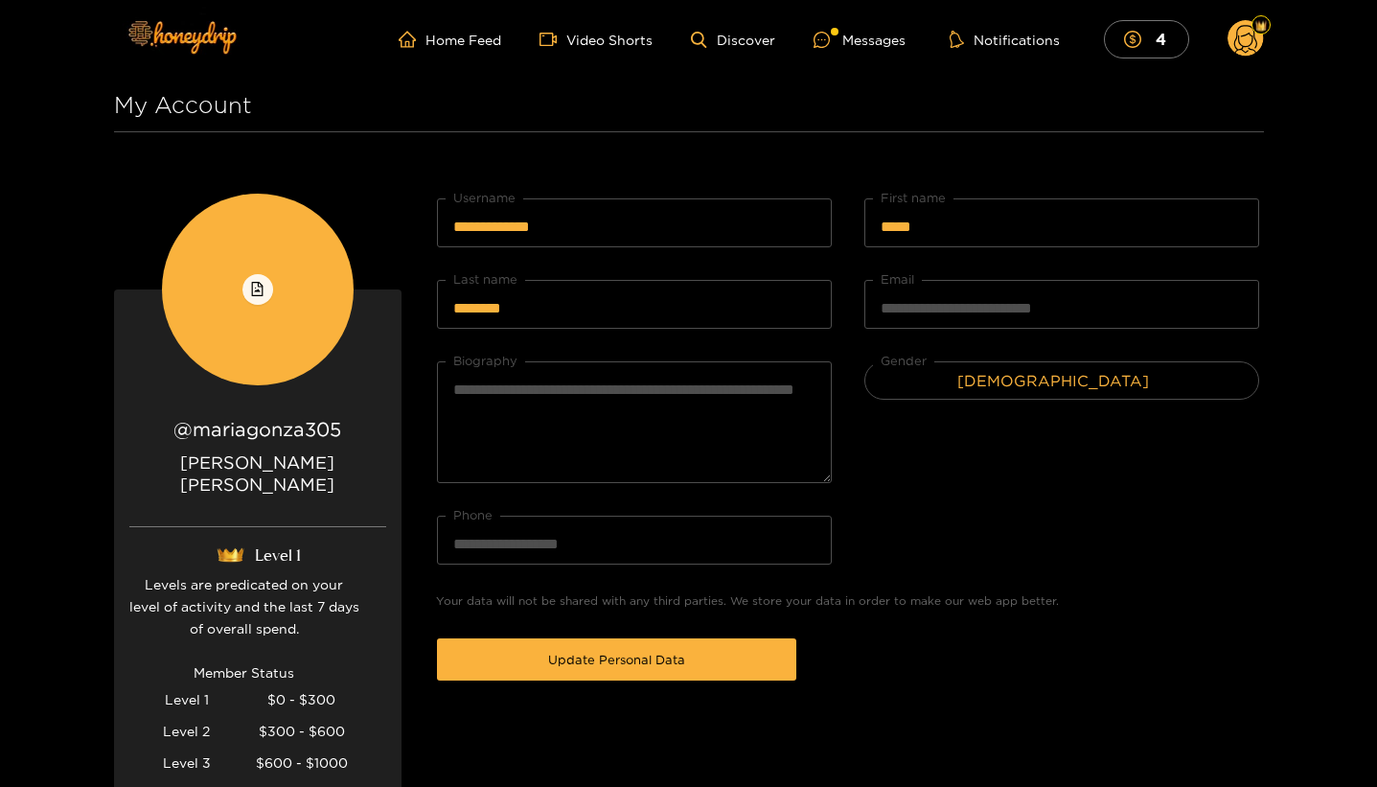
click at [1293, 633] on div "**********" at bounding box center [688, 633] width 1377 height 1266
click at [259, 290] on icon "file-image" at bounding box center [257, 289] width 14 height 14
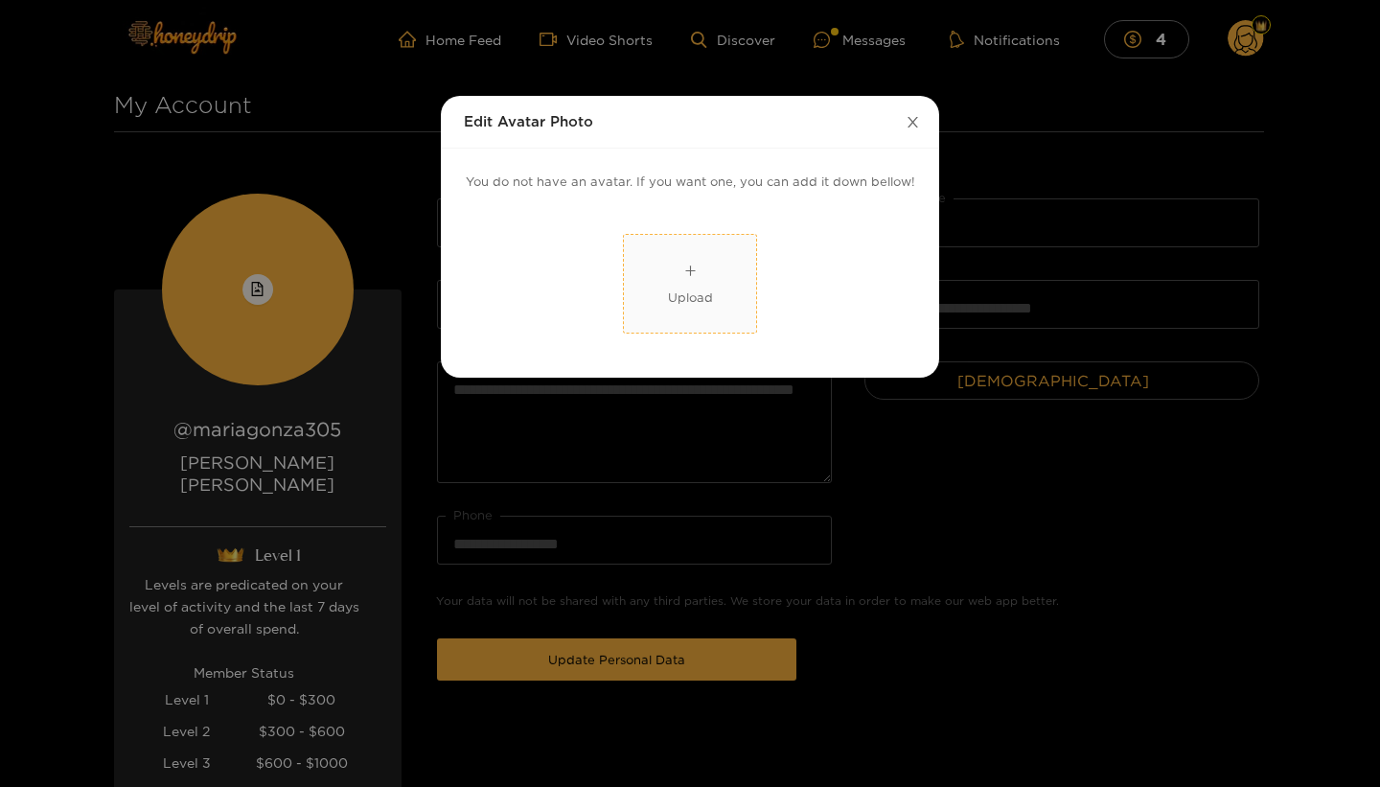
click at [918, 125] on icon "close" at bounding box center [913, 122] width 14 height 14
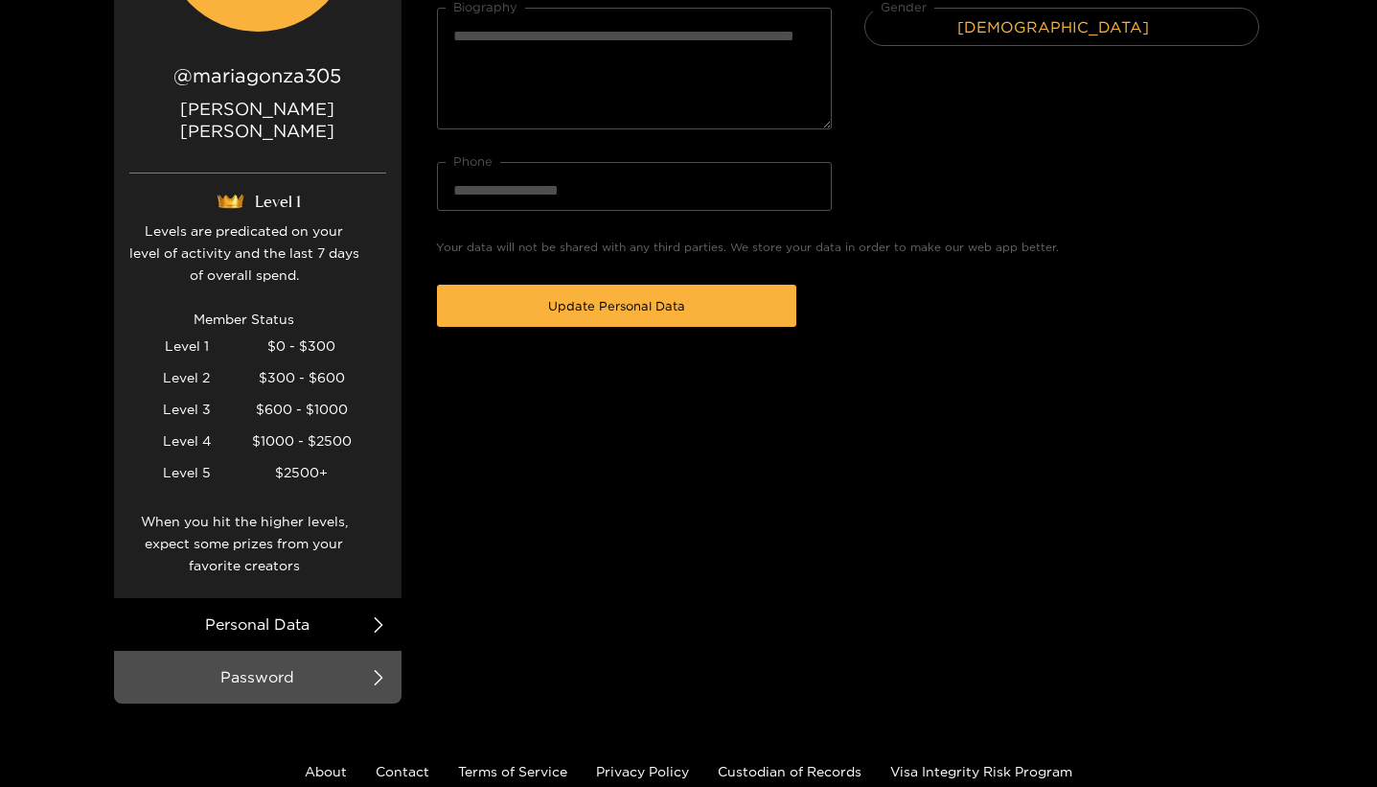
scroll to position [355, 0]
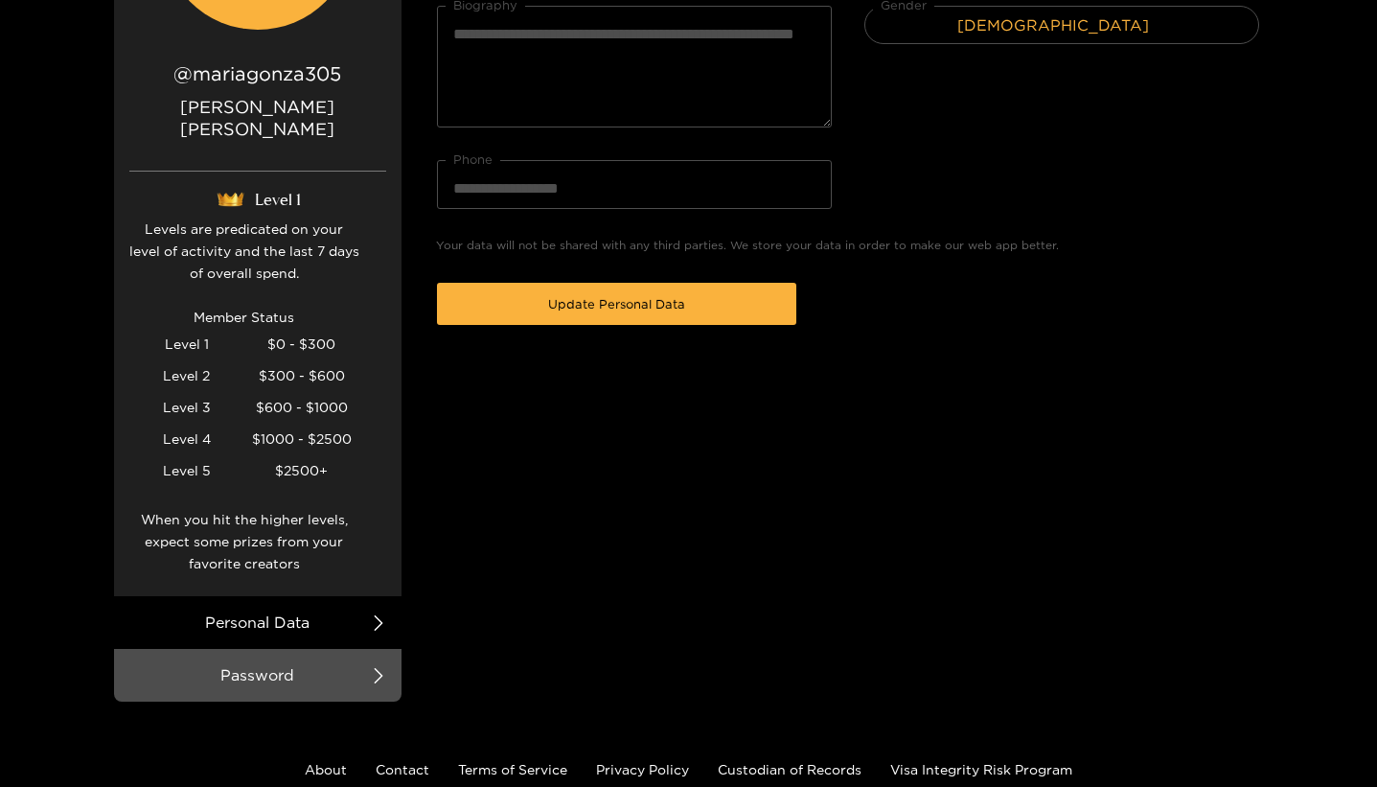
click at [376, 615] on icon at bounding box center [378, 622] width 9 height 15
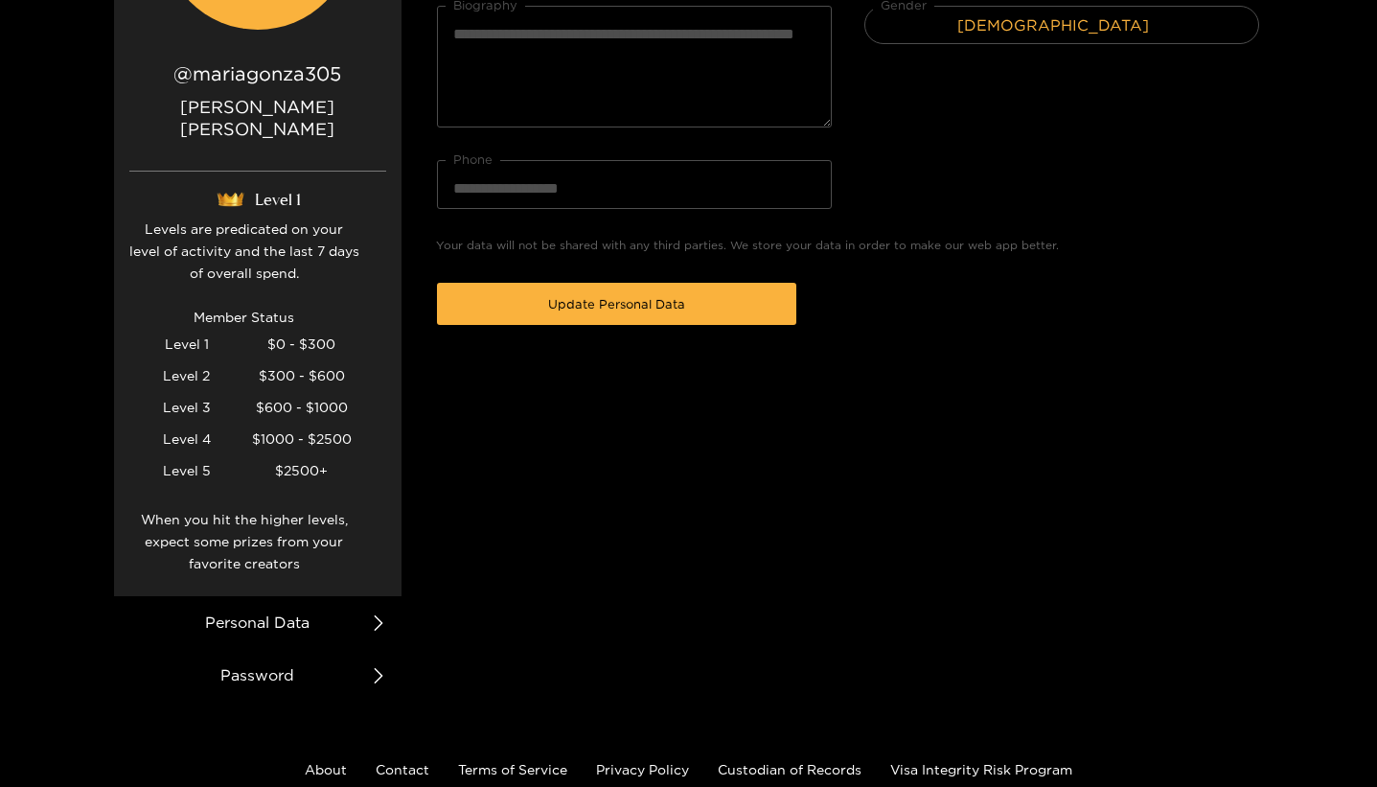
click at [343, 670] on li "Password" at bounding box center [257, 675] width 287 height 53
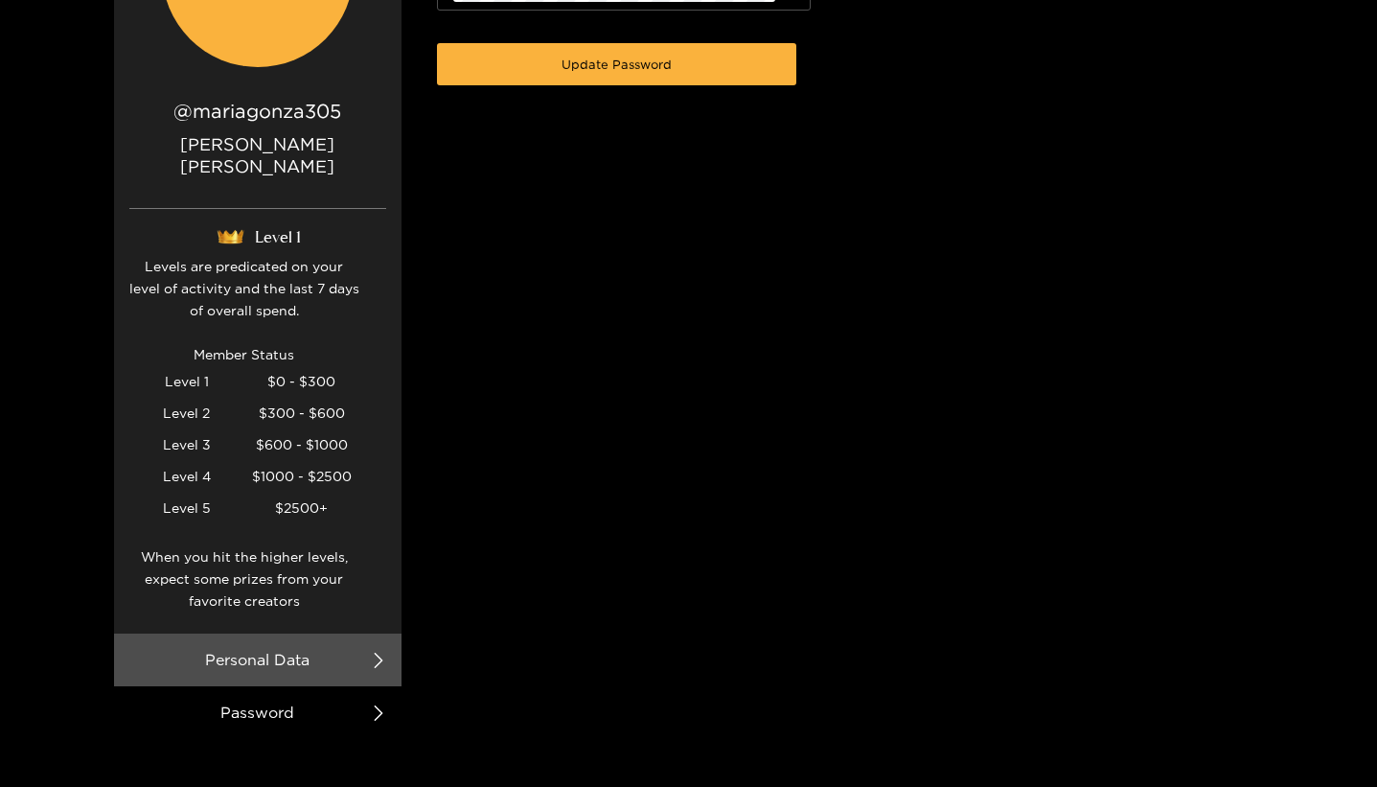
scroll to position [364, 0]
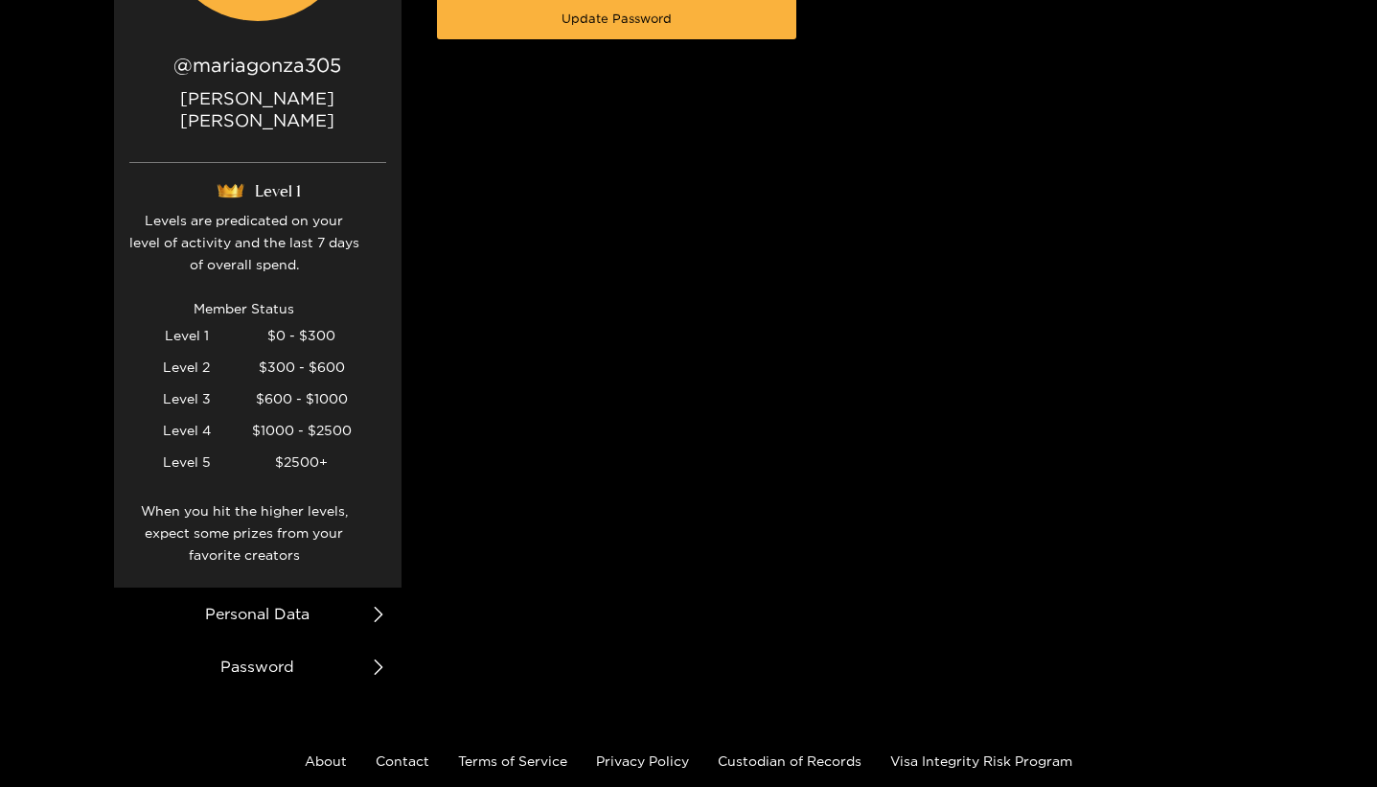
click at [309, 587] on li "Personal Data" at bounding box center [257, 613] width 287 height 53
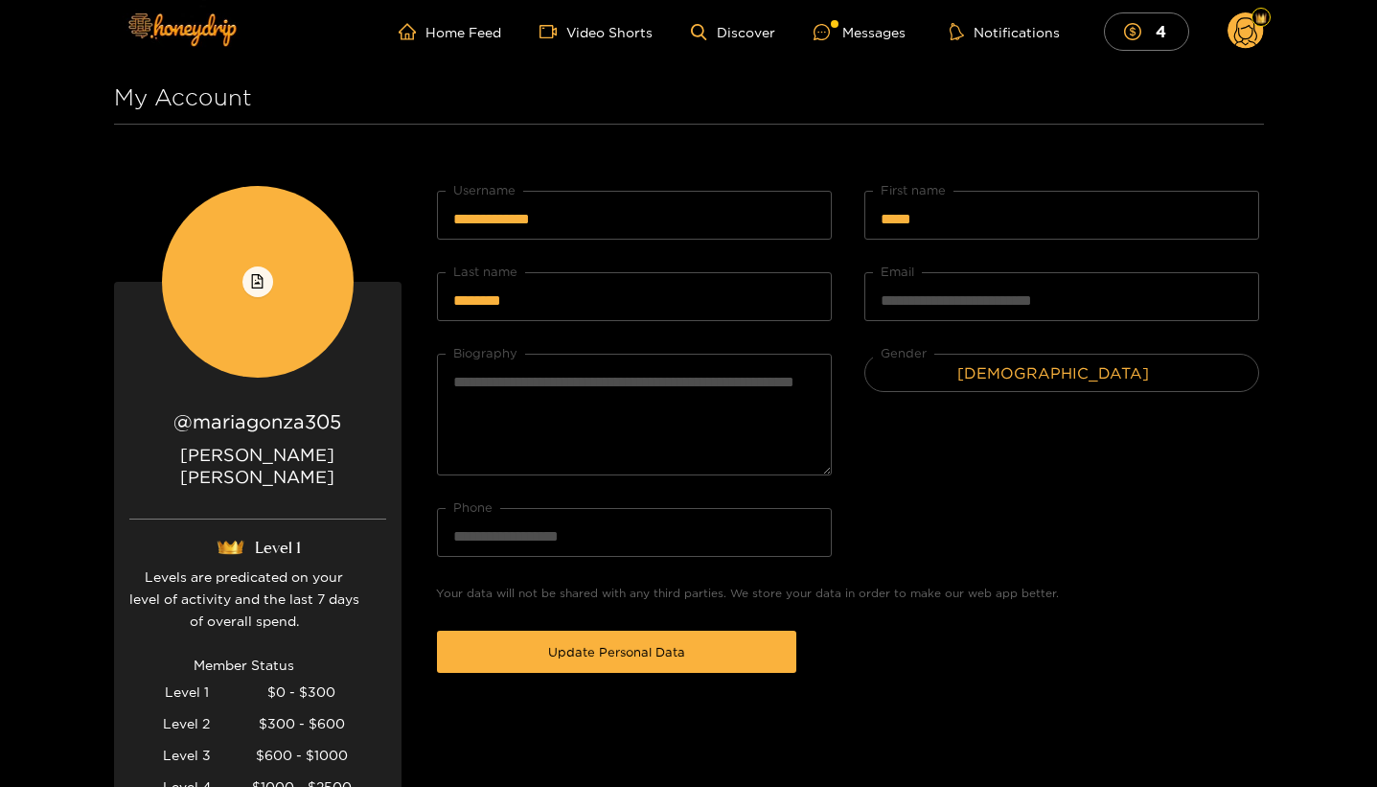
scroll to position [0, 0]
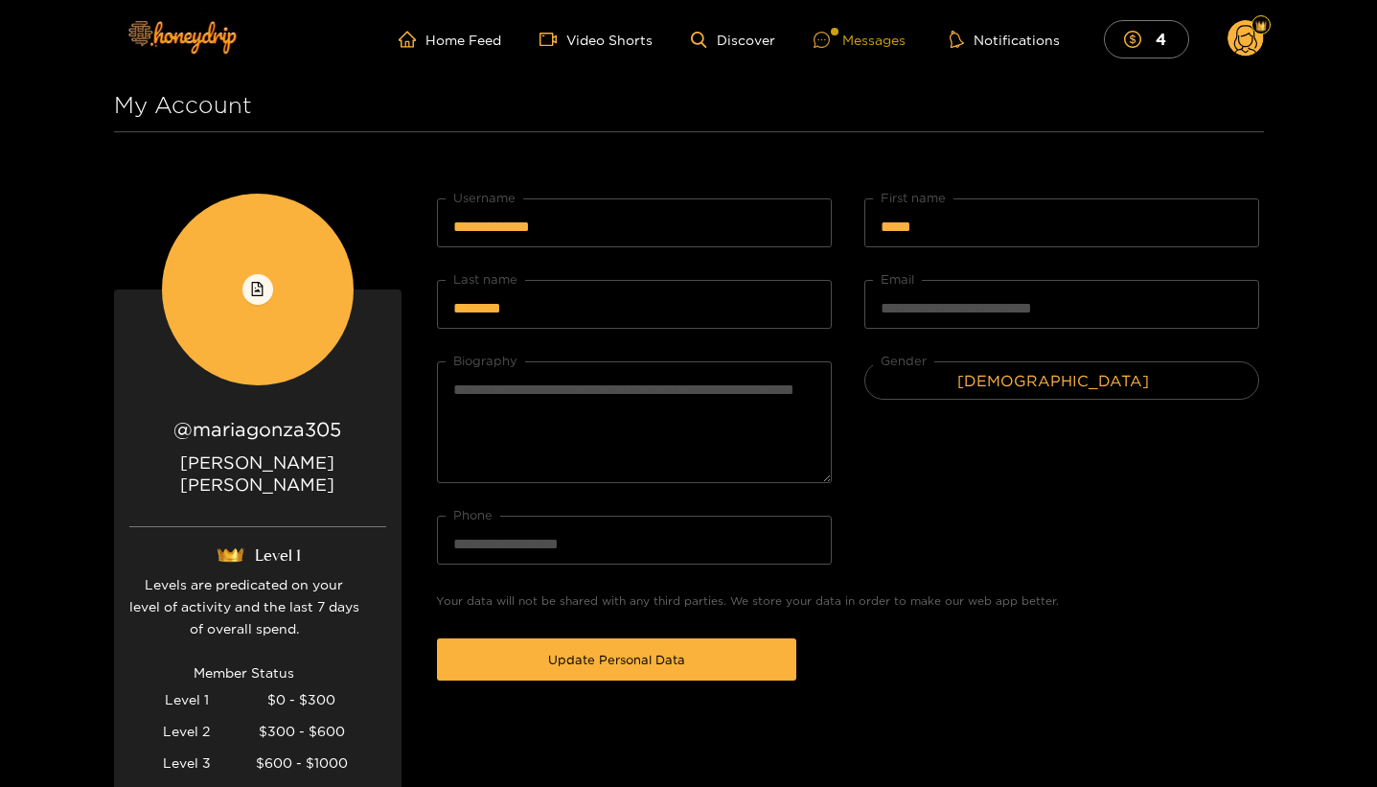
click at [865, 32] on div "Messages" at bounding box center [860, 40] width 92 height 22
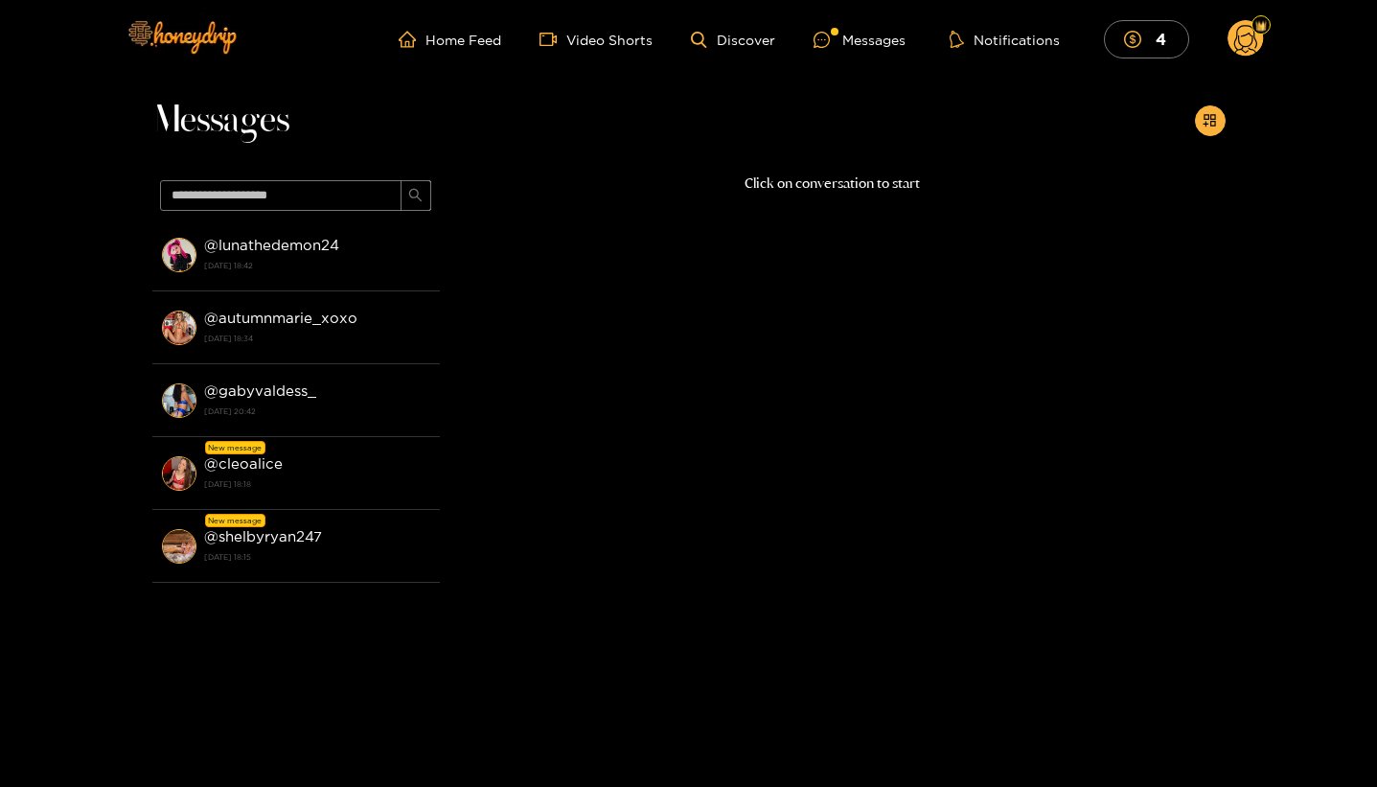
click at [1264, 33] on div at bounding box center [1260, 24] width 19 height 19
click at [1245, 51] on div "Level 1" at bounding box center [1261, 61] width 57 height 31
click at [1250, 34] on icon at bounding box center [1245, 42] width 23 height 34
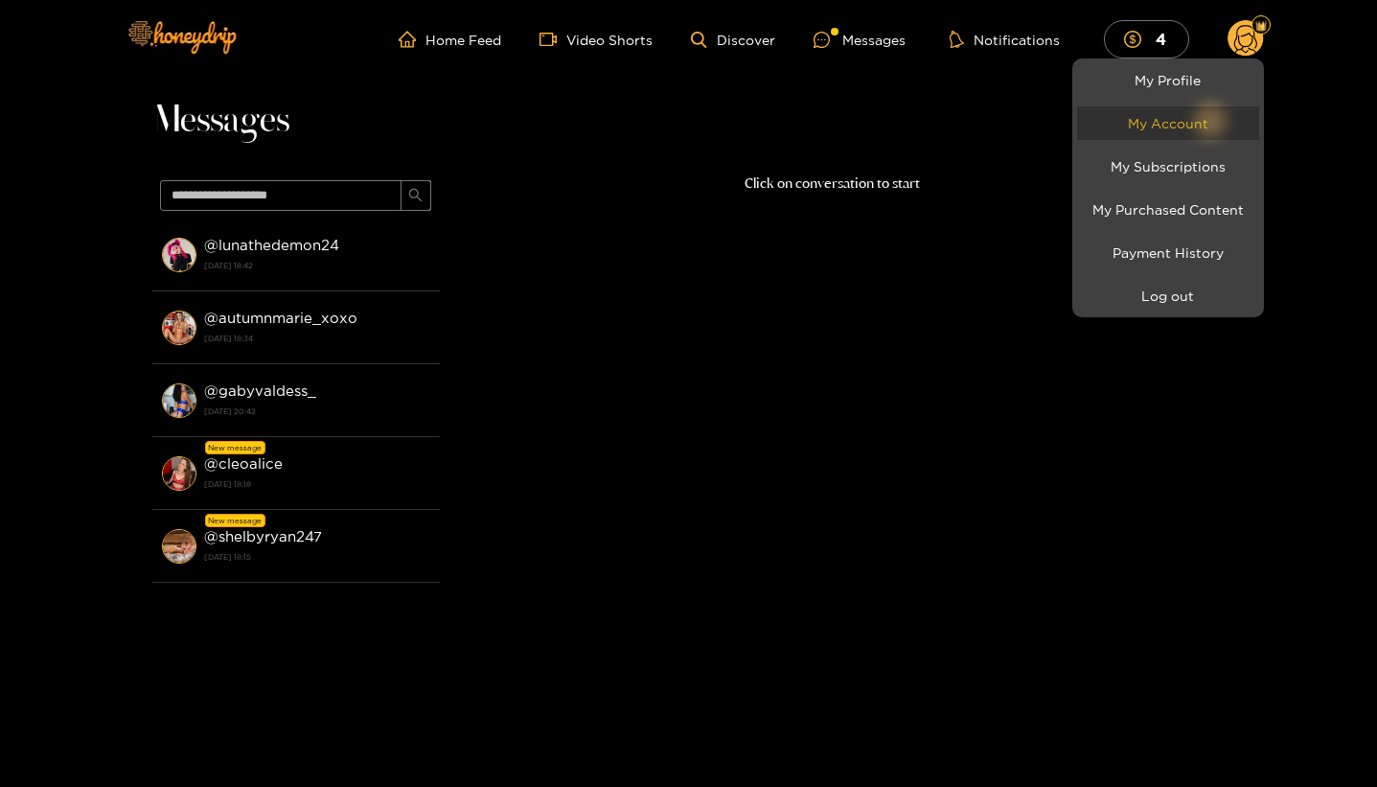
click at [1188, 118] on link "My Account" at bounding box center [1168, 123] width 182 height 34
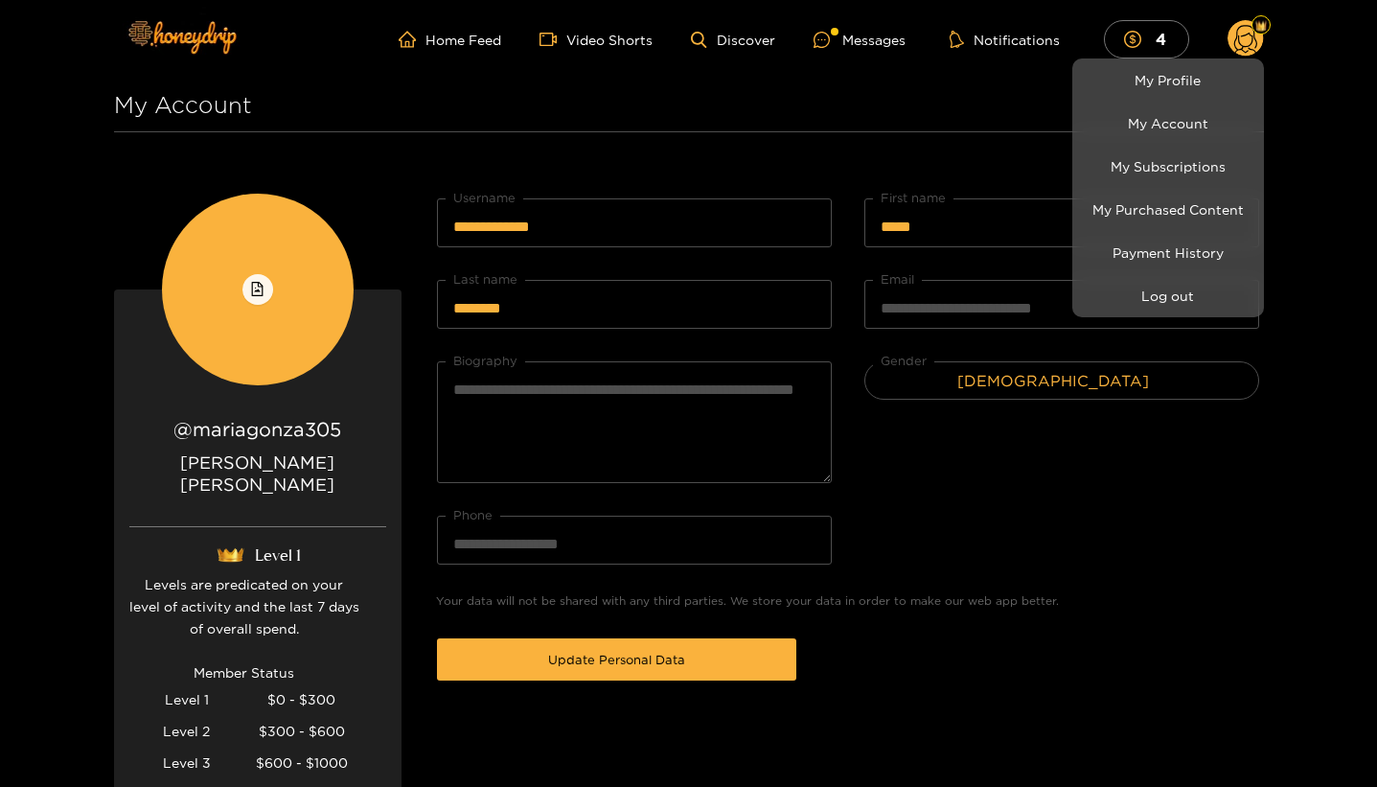
click at [1259, 601] on div at bounding box center [688, 393] width 1377 height 787
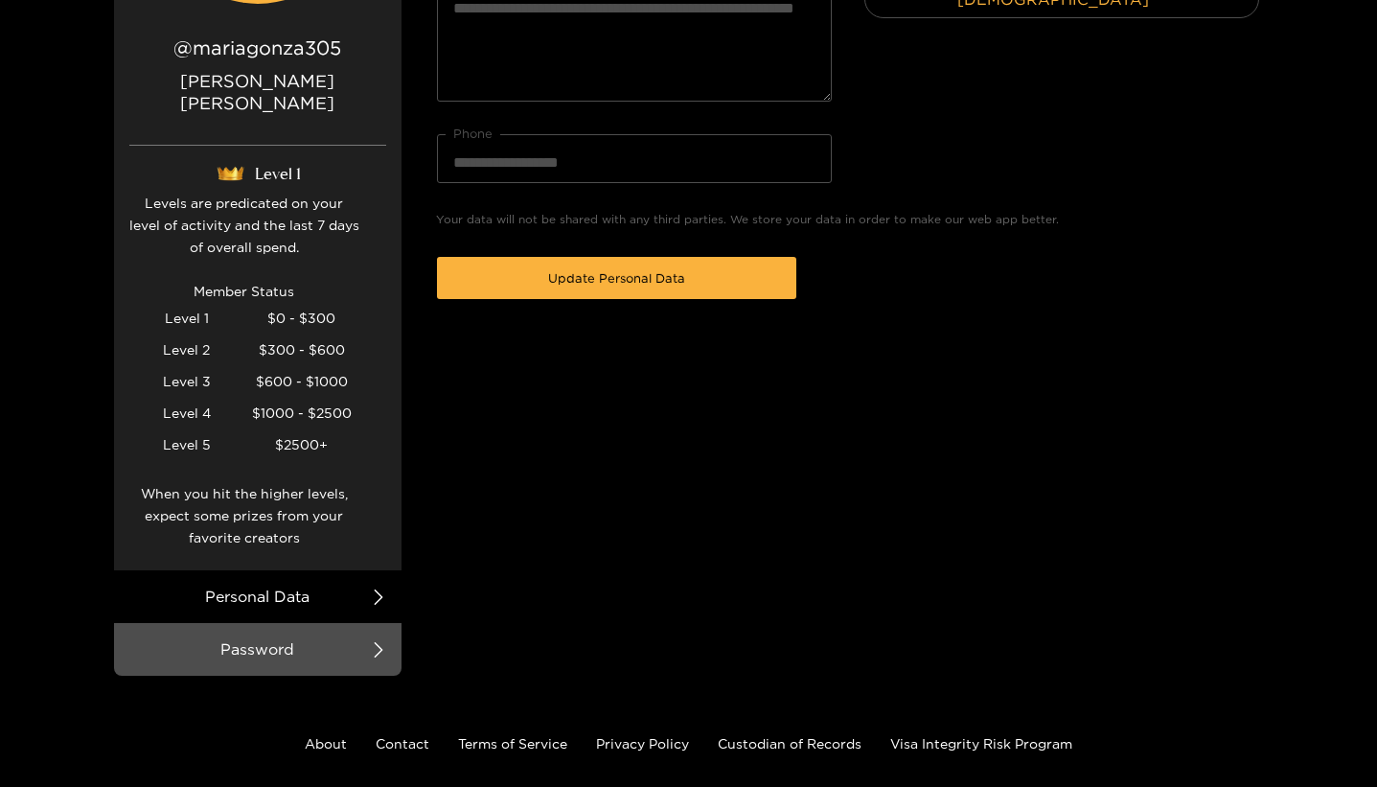
scroll to position [457, 0]
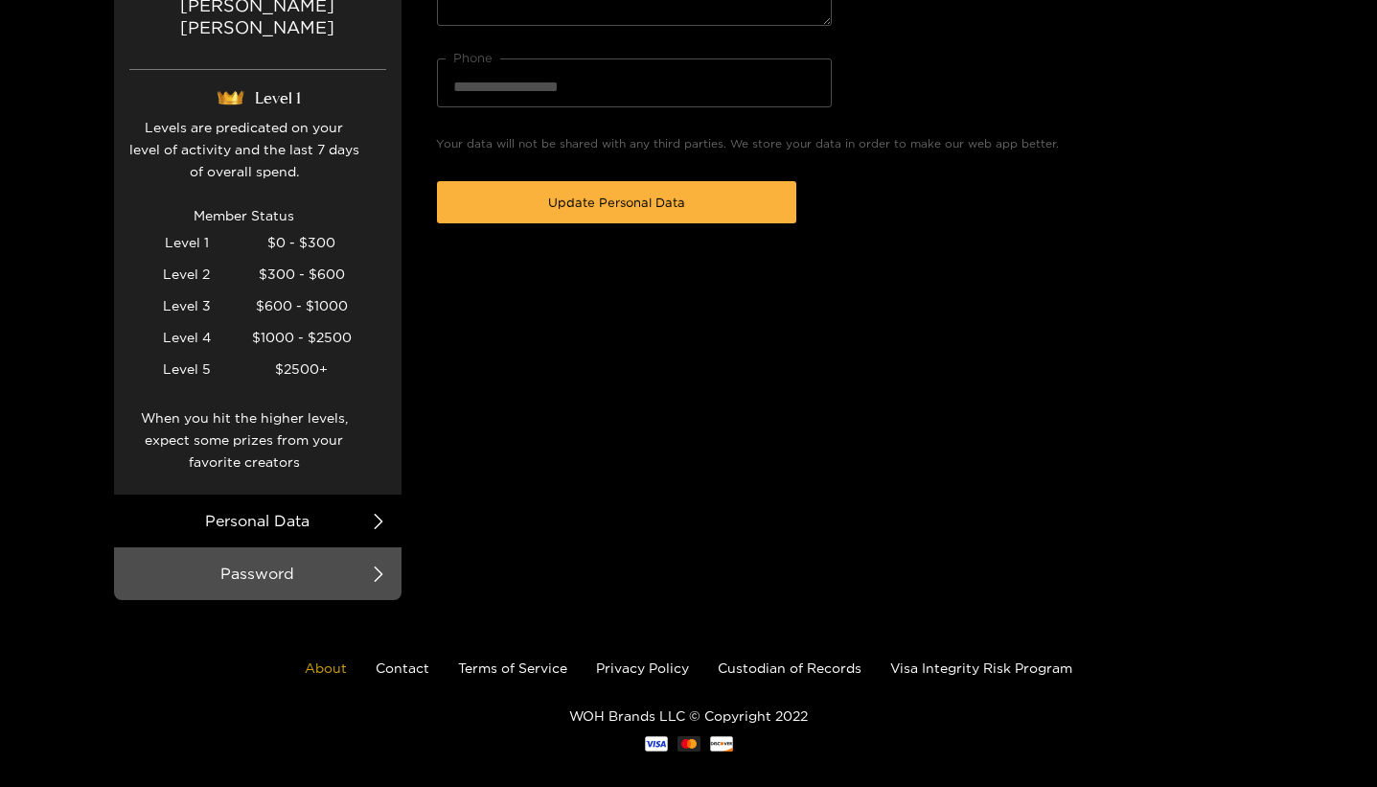
click at [334, 660] on link "About" at bounding box center [326, 667] width 42 height 14
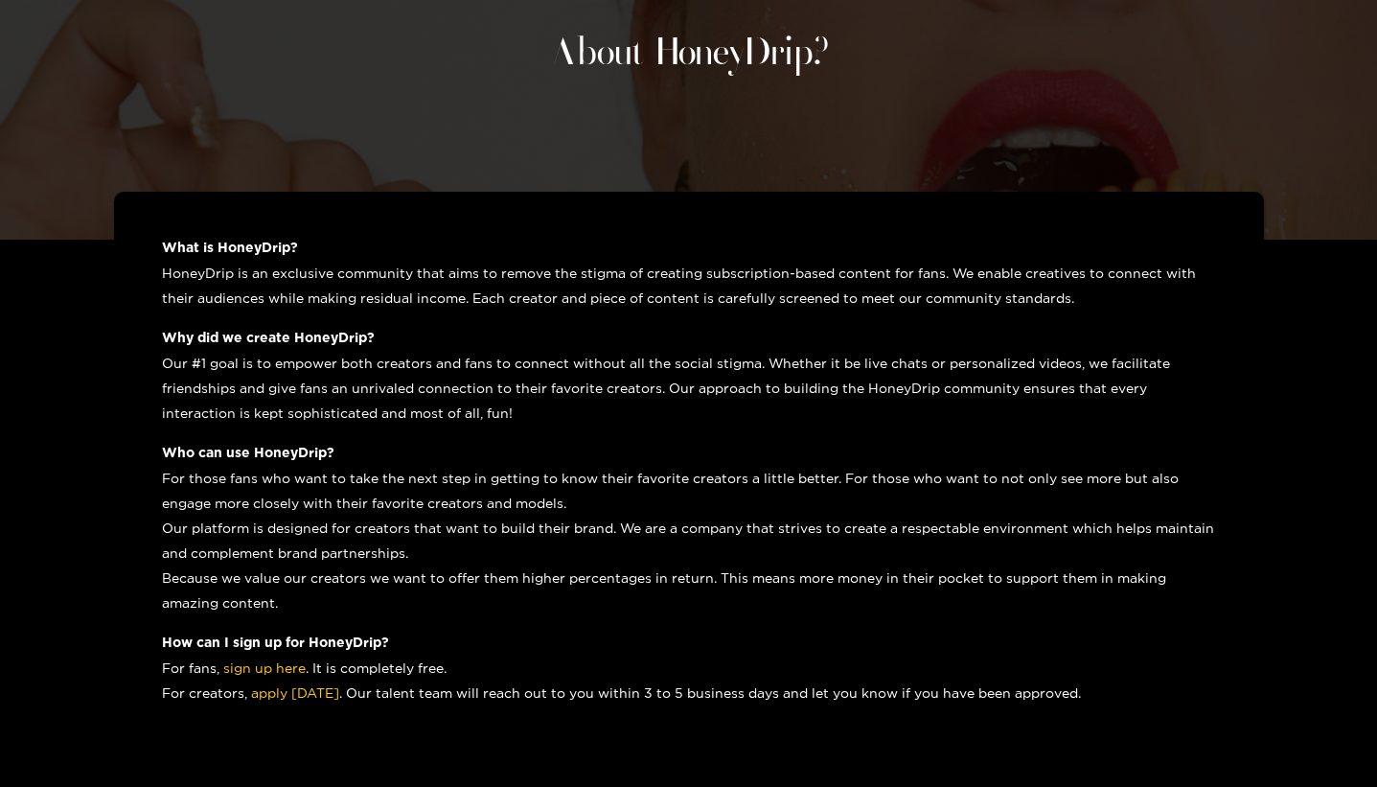
scroll to position [308, 0]
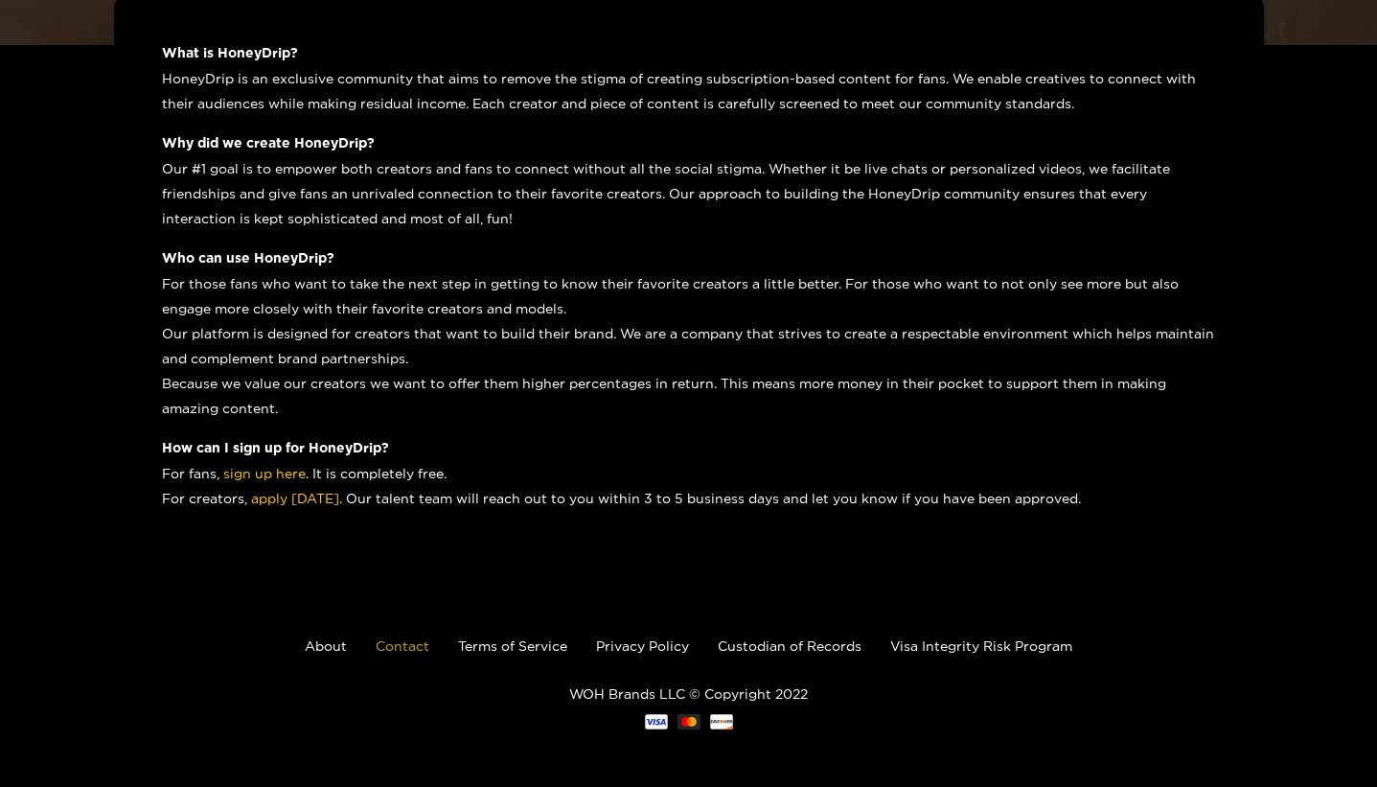
click at [413, 648] on link "Contact" at bounding box center [403, 645] width 54 height 14
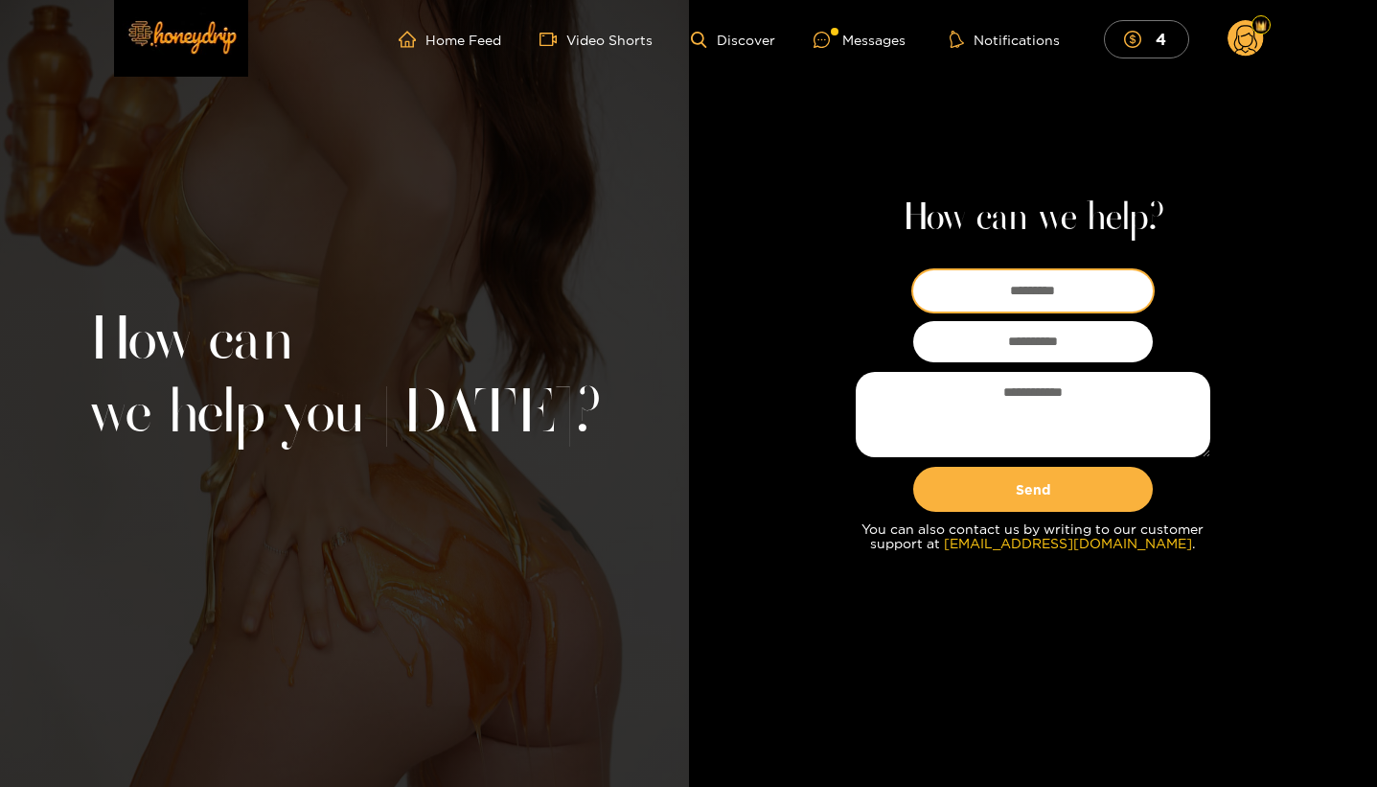
click at [1074, 301] on input at bounding box center [1033, 290] width 240 height 41
type input "**********"
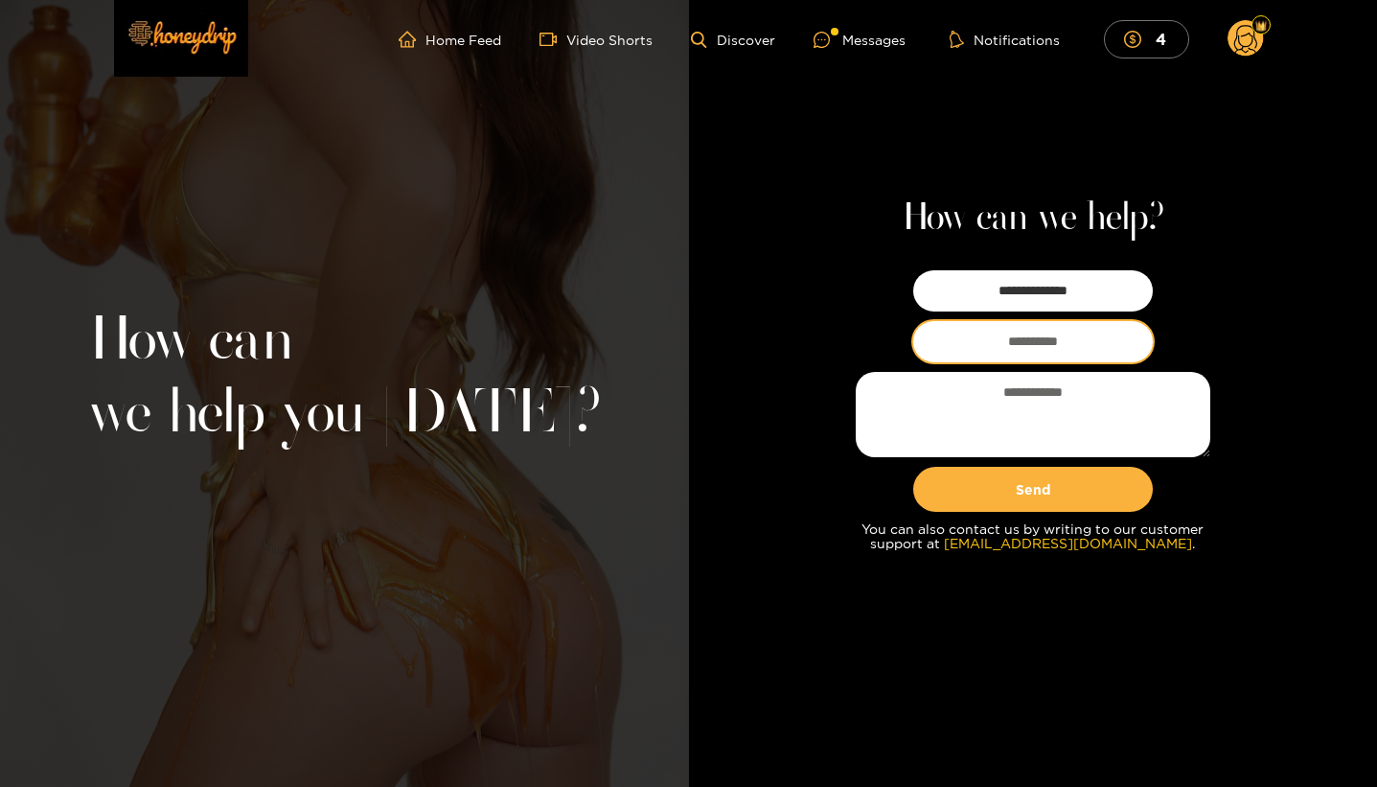
click at [1055, 341] on input "email" at bounding box center [1033, 341] width 240 height 41
type input "*"
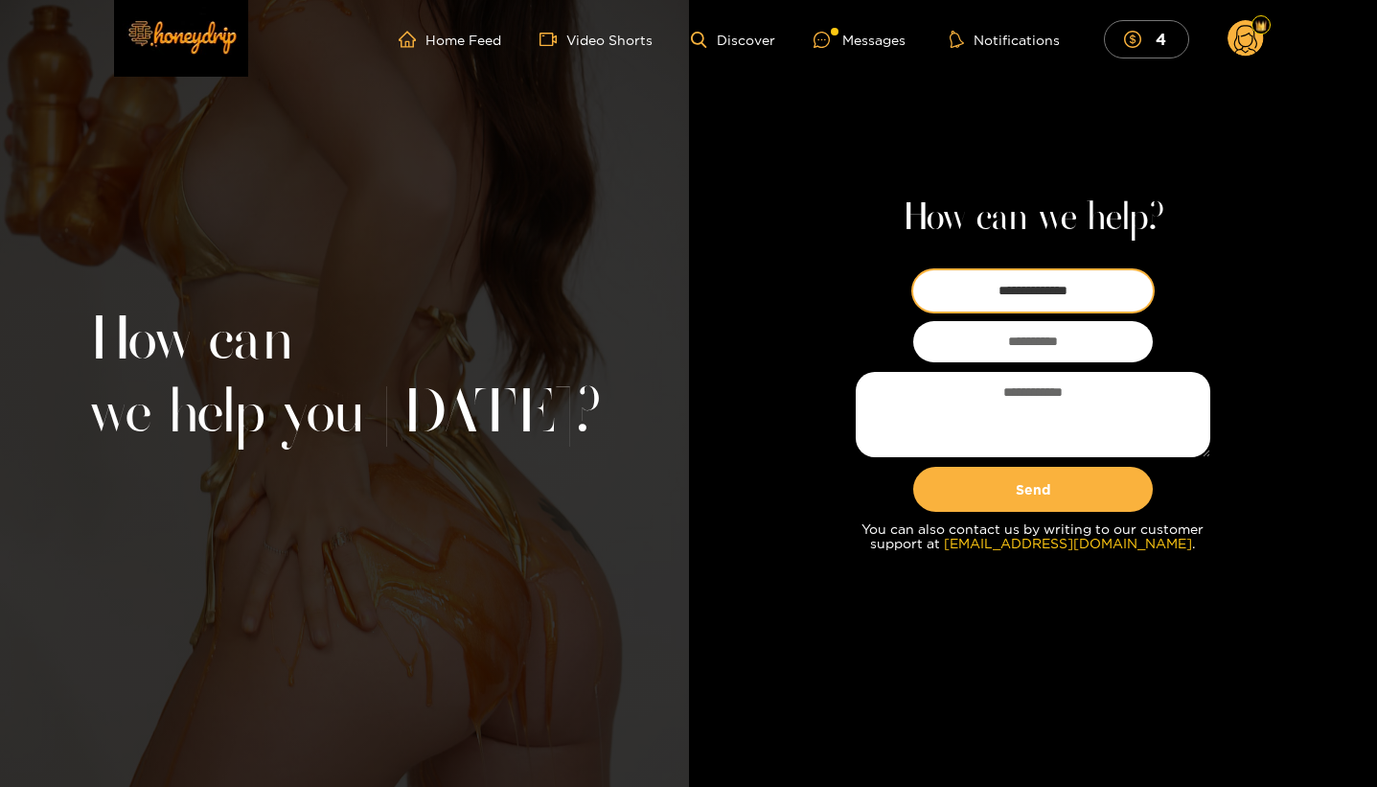
click at [1090, 298] on input "**********" at bounding box center [1033, 290] width 240 height 41
type input "*"
type input "**********"
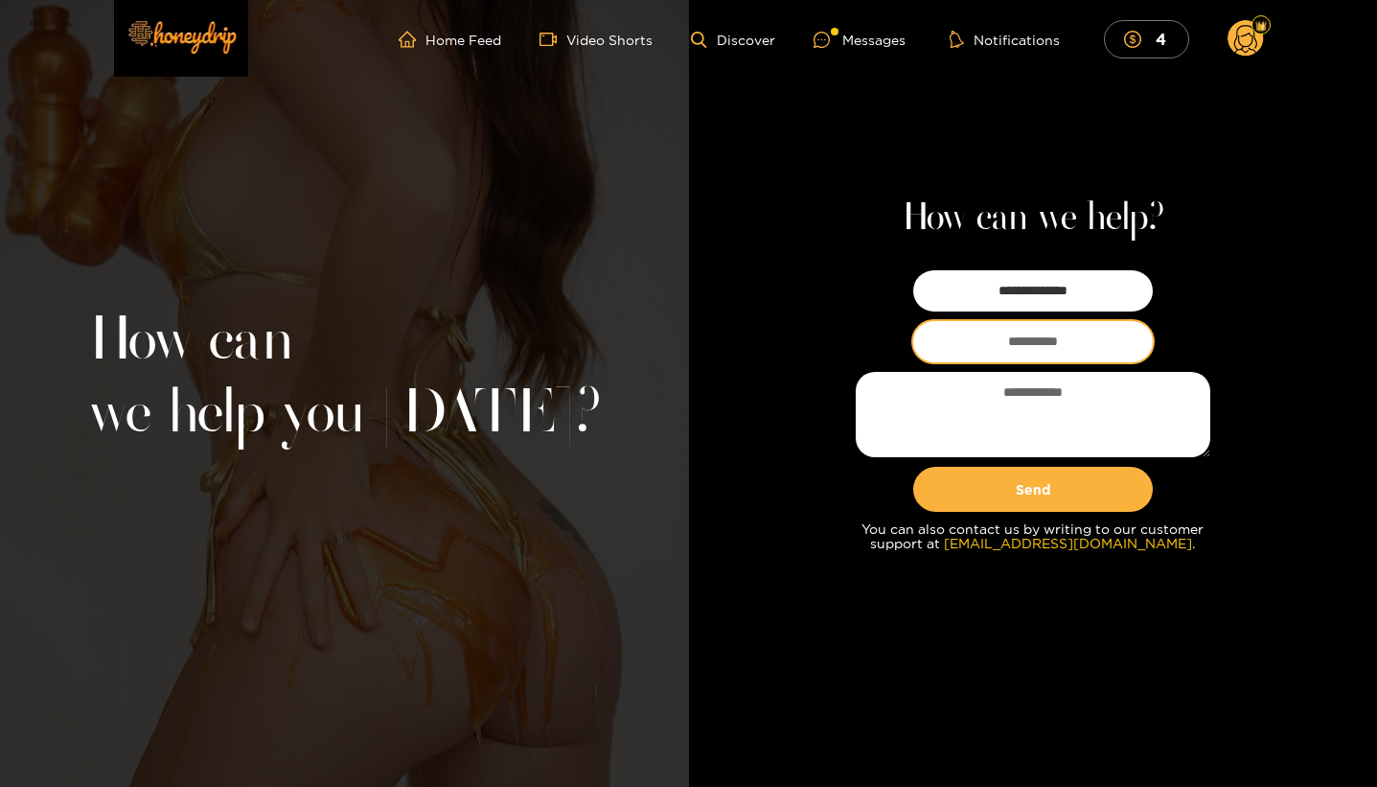
click at [1058, 348] on input "email" at bounding box center [1033, 341] width 240 height 41
type input "**********"
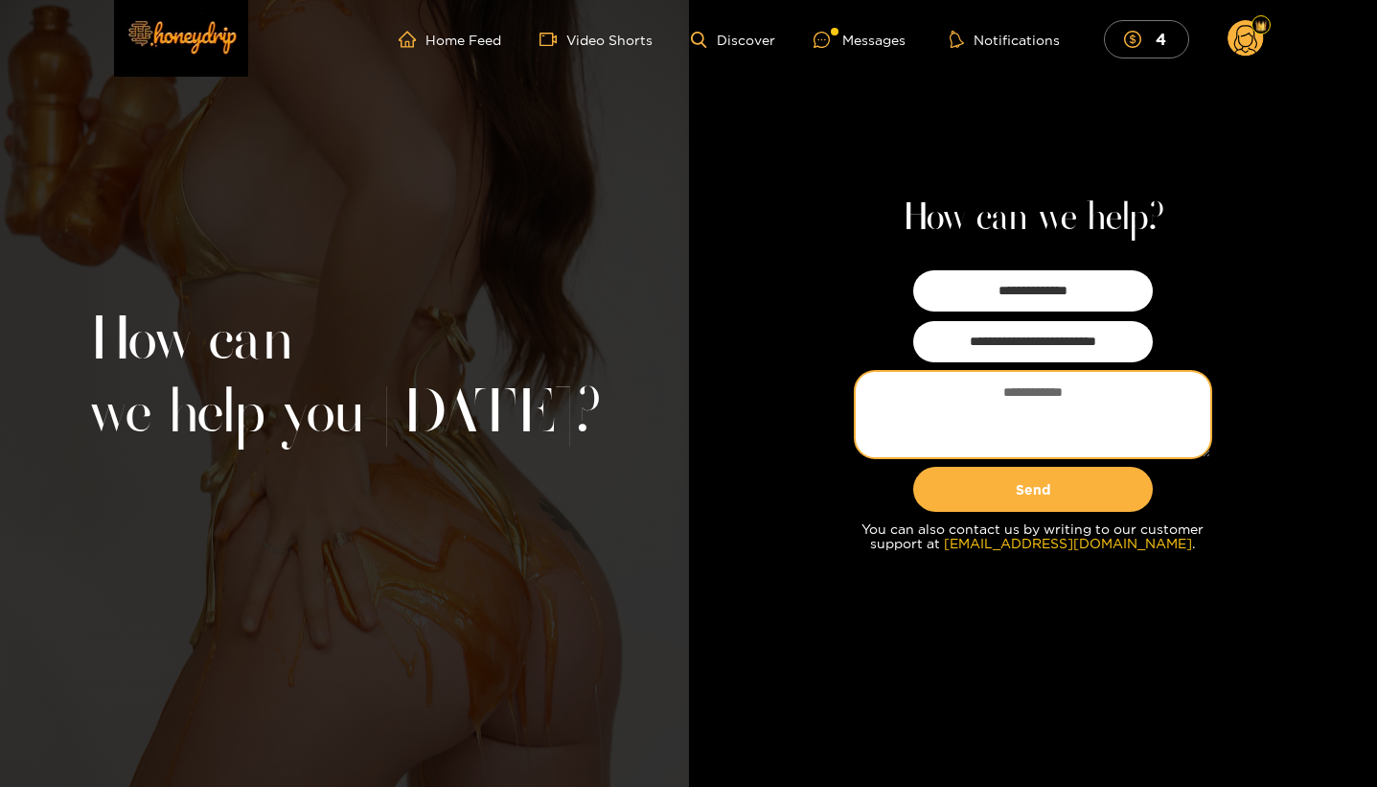
click at [1043, 381] on textarea at bounding box center [1033, 414] width 355 height 85
click at [1169, 383] on textarea "**********" at bounding box center [1033, 414] width 355 height 85
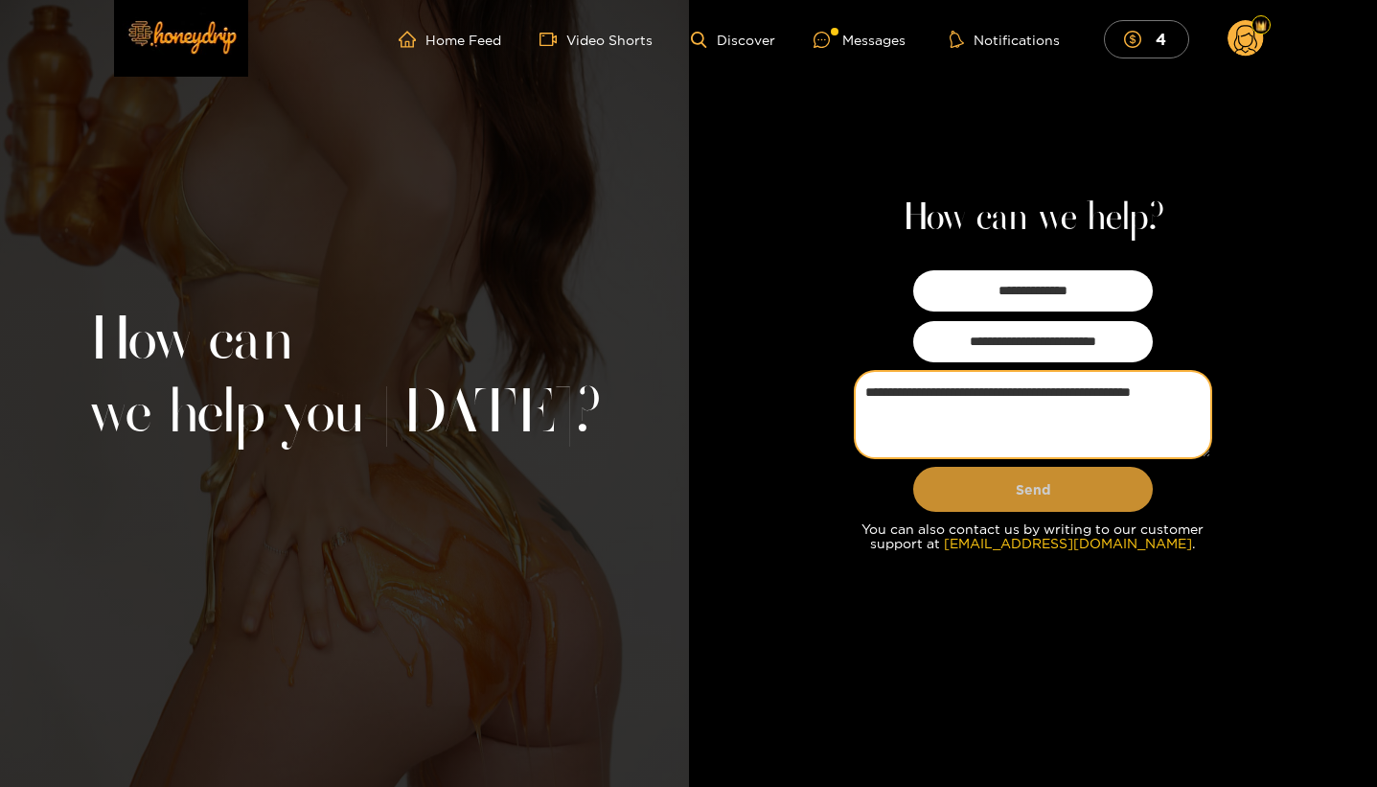
type textarea "**********"
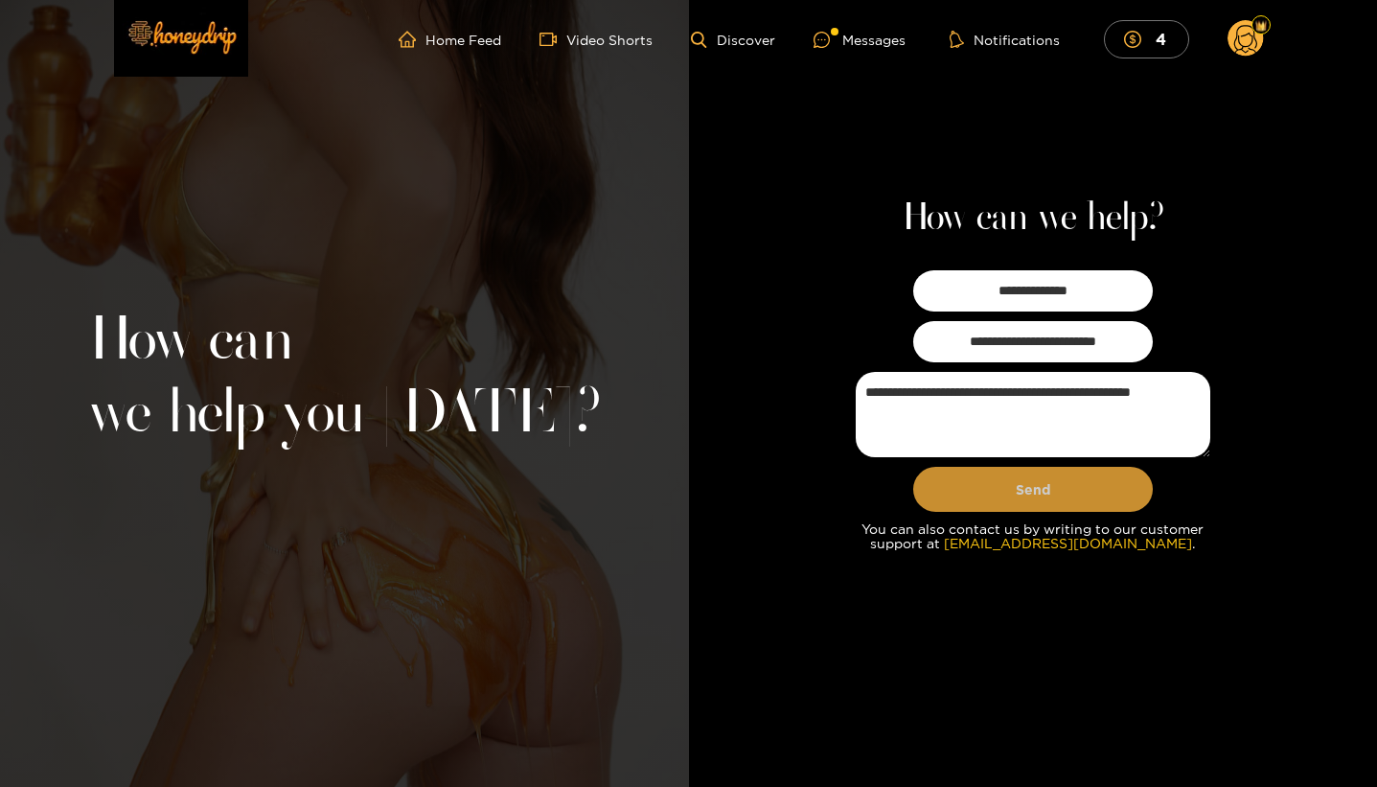
click at [1076, 490] on button "Send" at bounding box center [1033, 489] width 240 height 45
click at [878, 38] on div "Messages" at bounding box center [860, 40] width 92 height 22
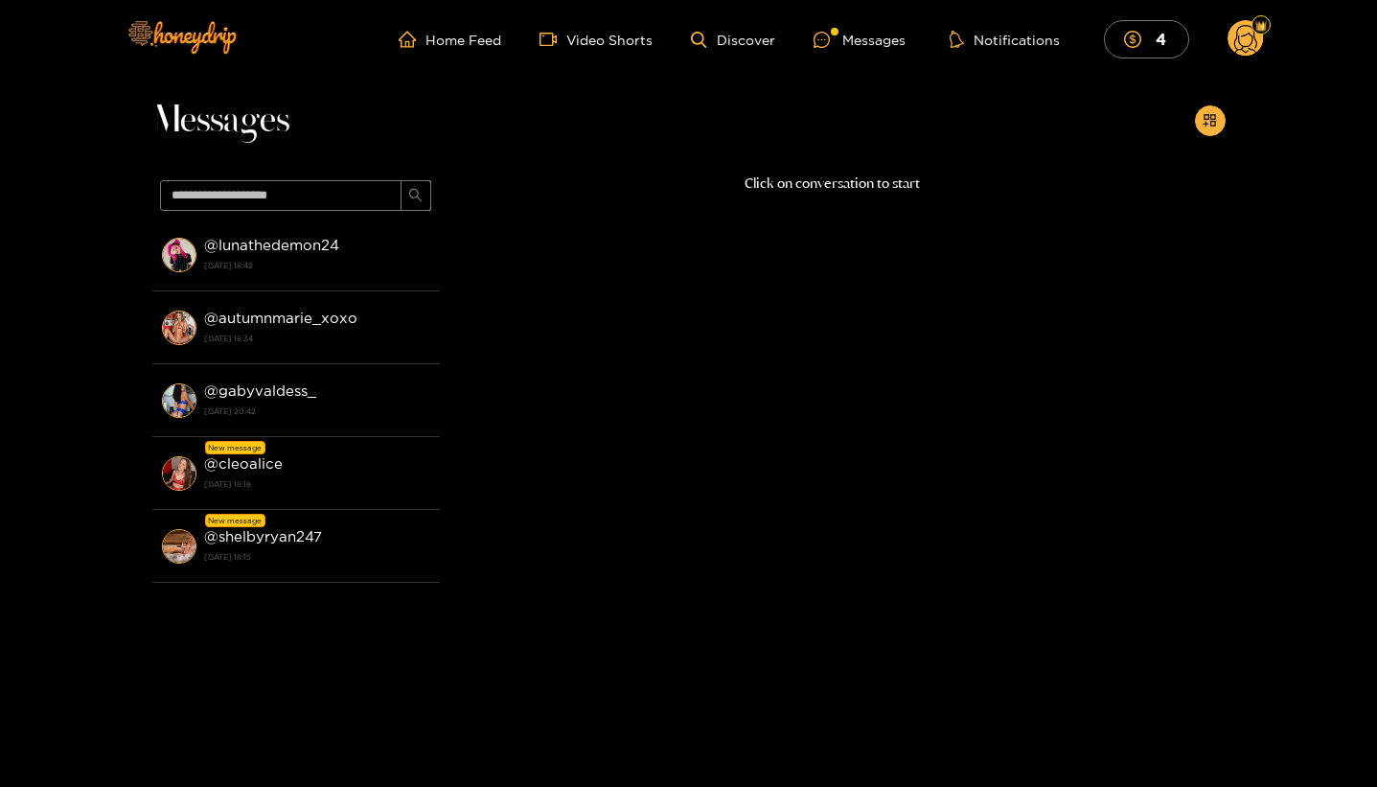
click at [1244, 43] on circle at bounding box center [1245, 38] width 36 height 36
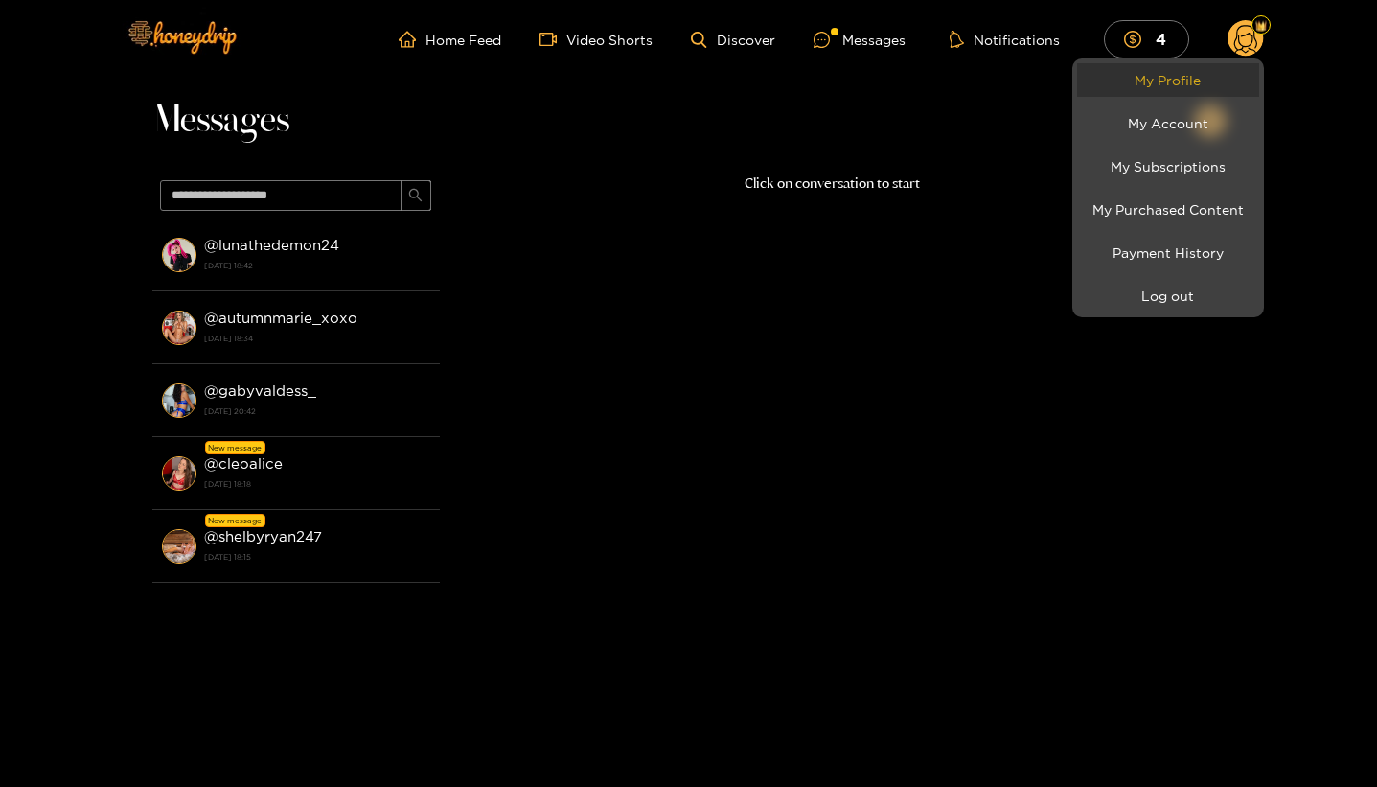
click at [1197, 85] on link "My Profile" at bounding box center [1168, 80] width 182 height 34
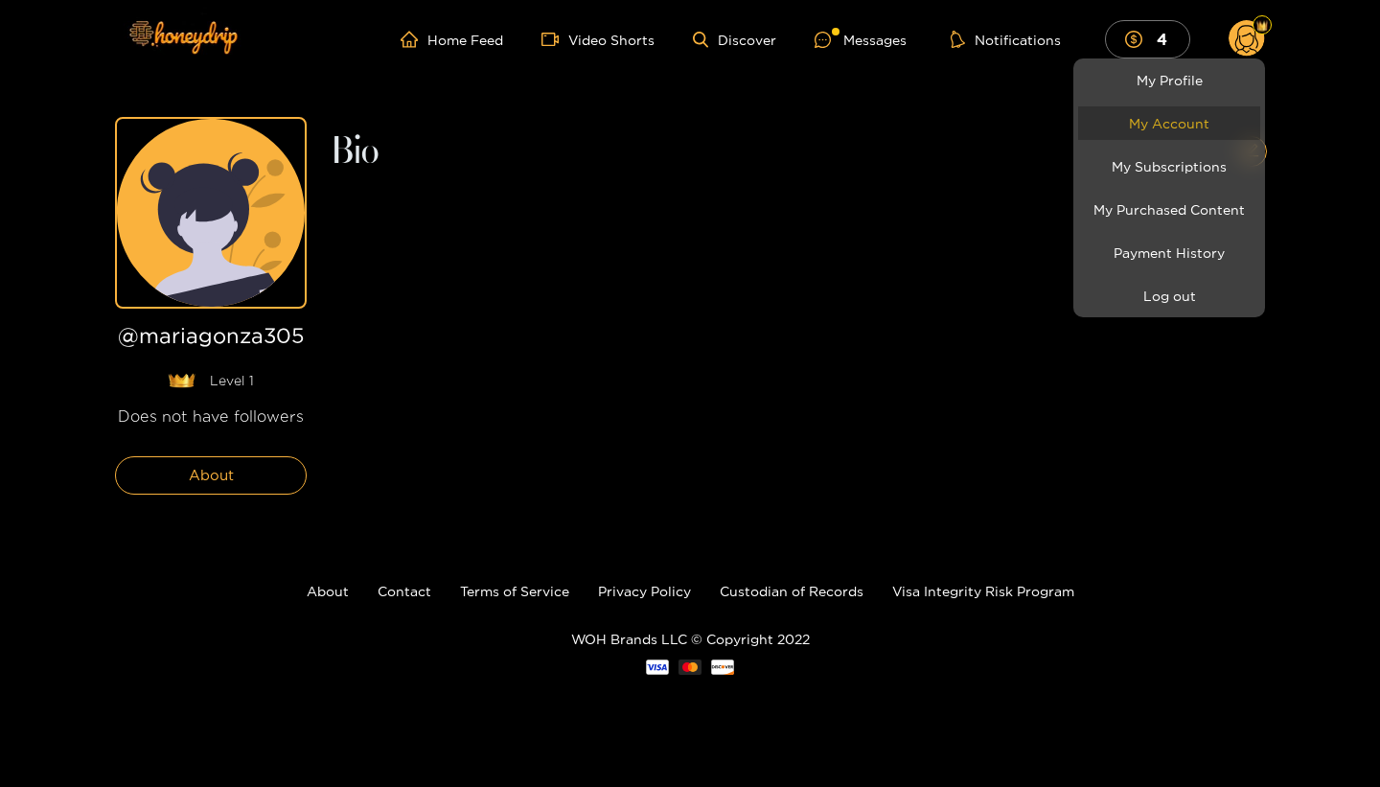
click at [1185, 126] on link "My Account" at bounding box center [1169, 123] width 182 height 34
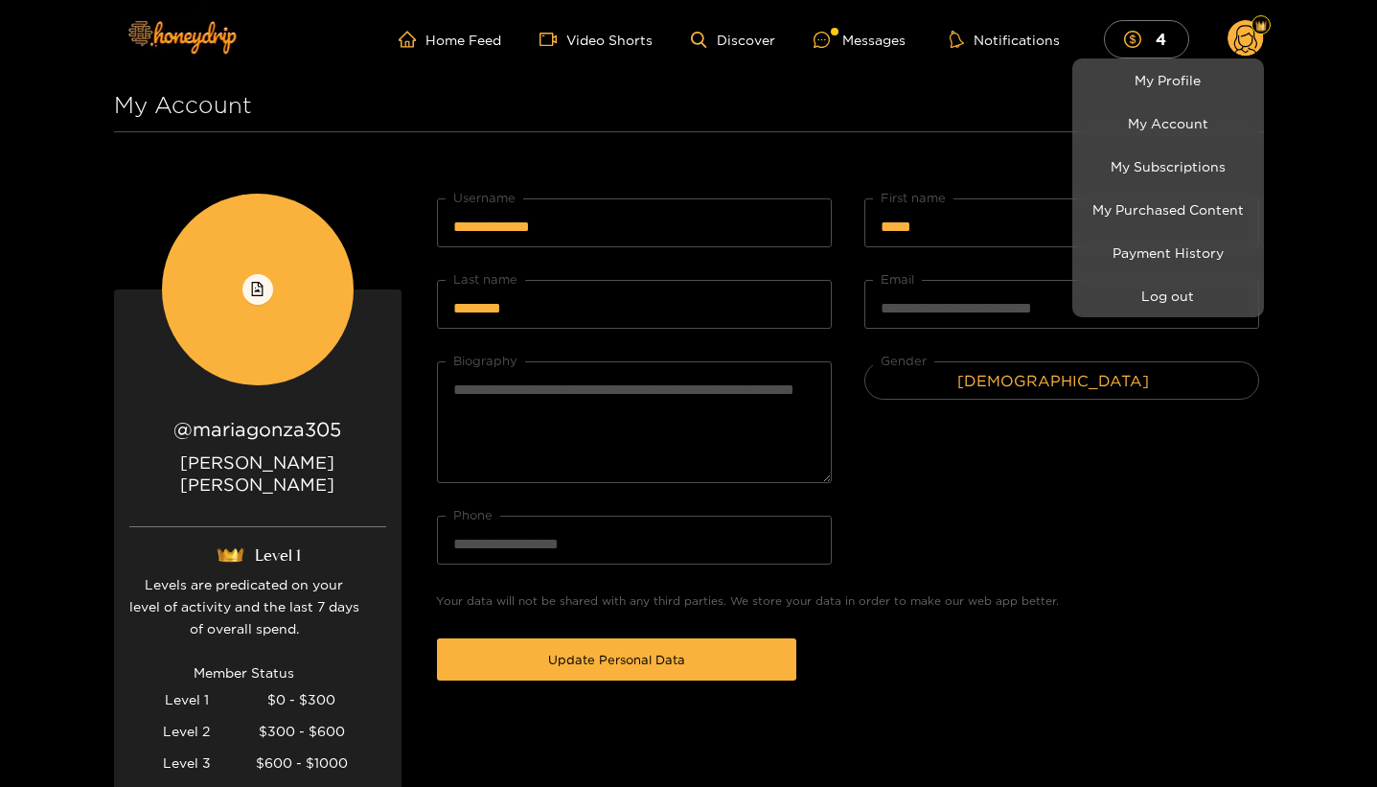
click at [1181, 607] on div at bounding box center [688, 393] width 1377 height 787
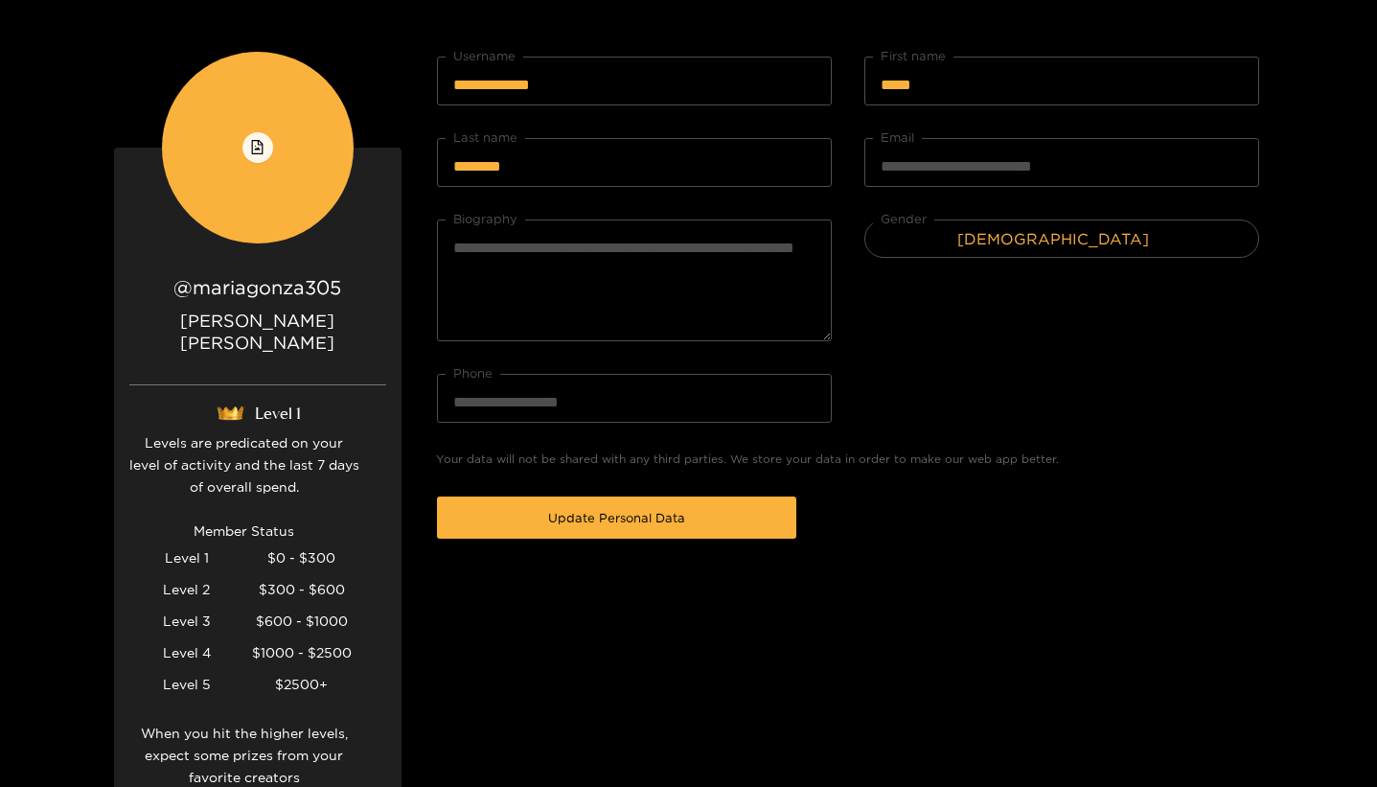
scroll to position [457, 0]
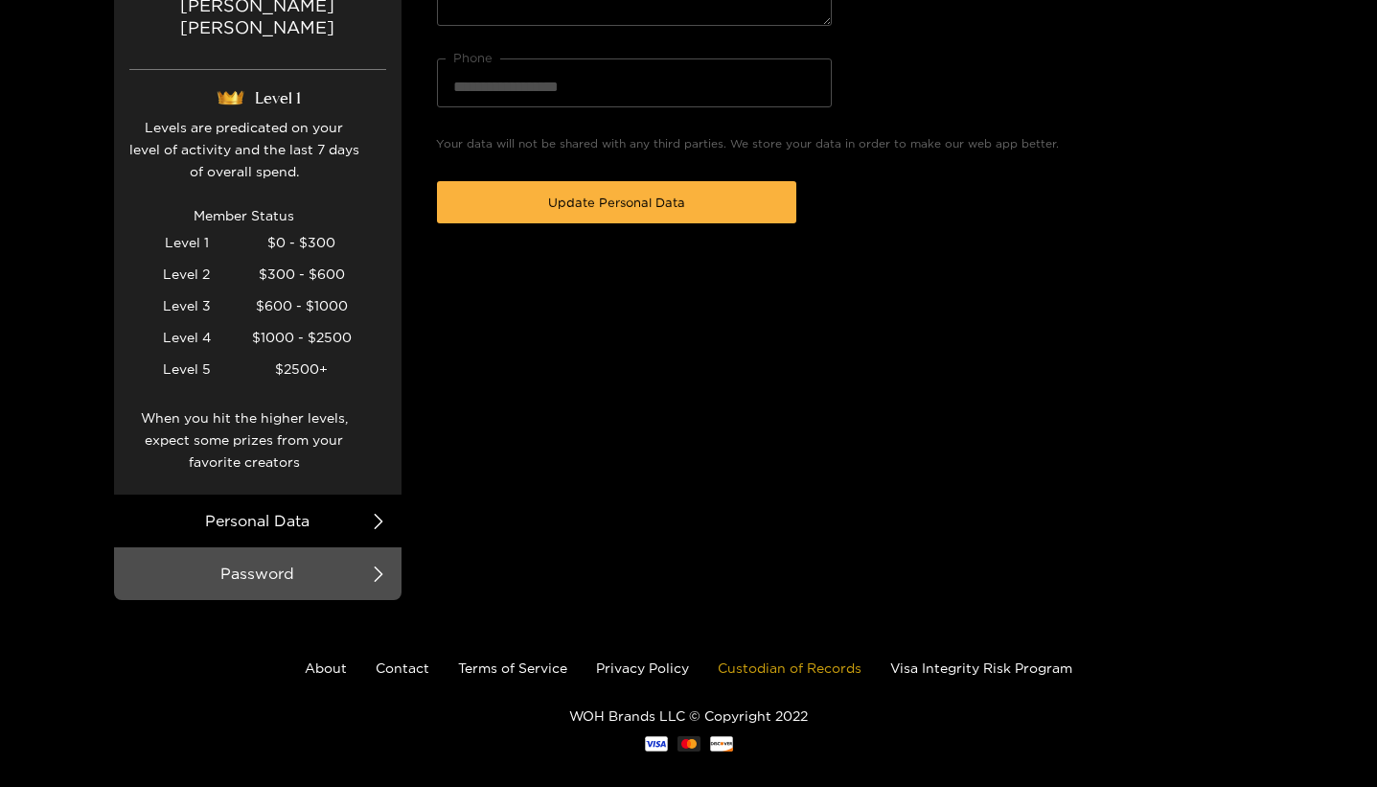
click at [841, 660] on link "Custodian of Records" at bounding box center [790, 667] width 144 height 14
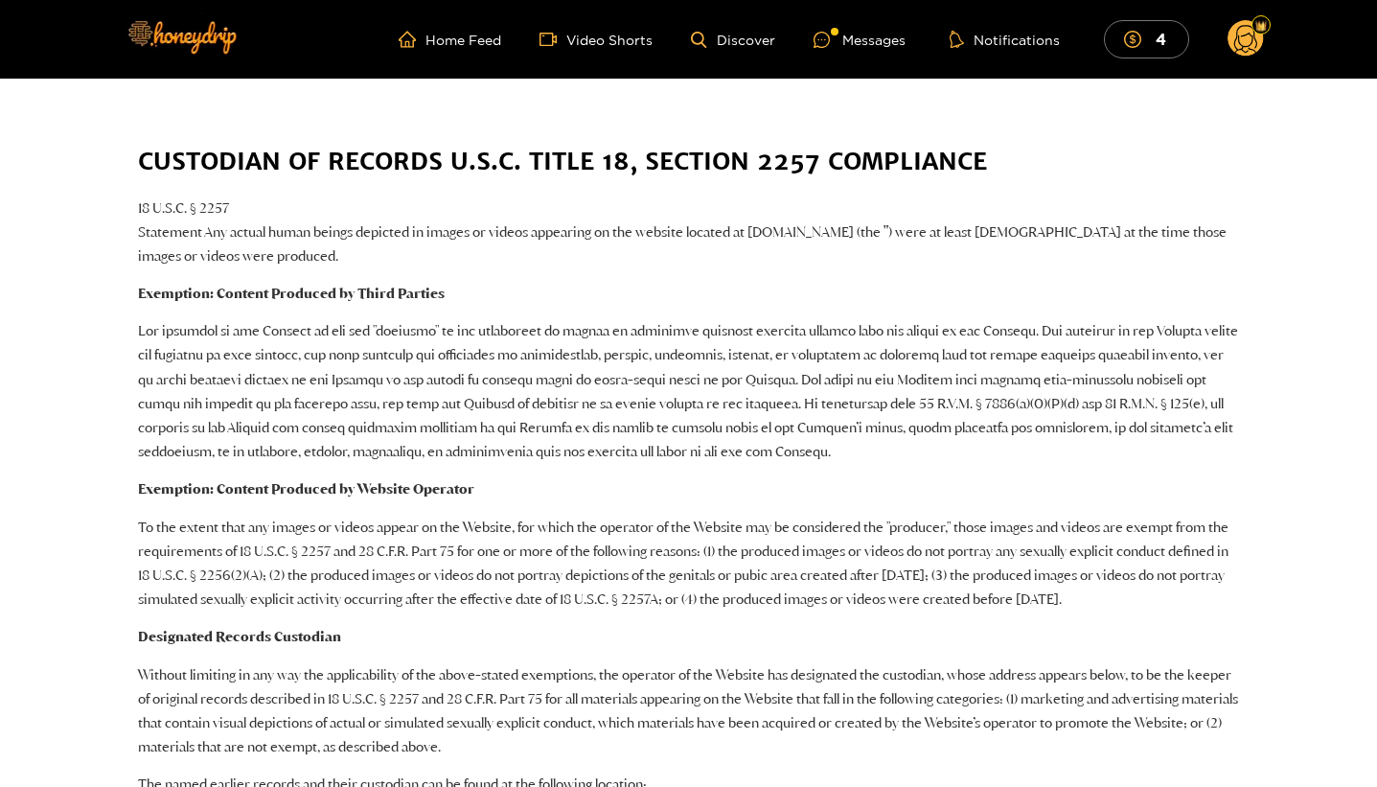
click at [1266, 33] on div at bounding box center [1260, 24] width 19 height 19
click at [1252, 47] on div "Level 1" at bounding box center [1261, 61] width 57 height 31
click at [1252, 32] on circle at bounding box center [1245, 38] width 36 height 36
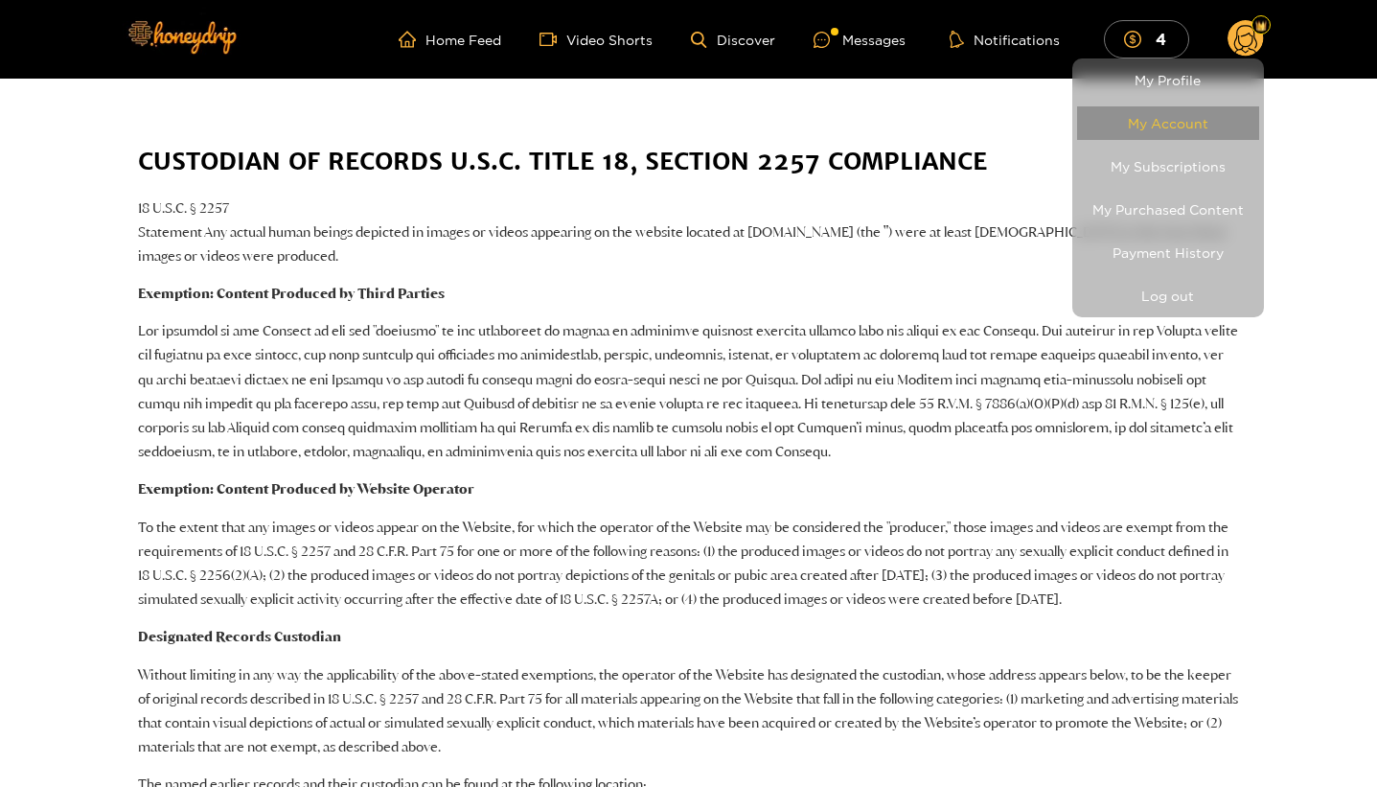
click at [1196, 113] on link "My Account" at bounding box center [1168, 123] width 182 height 34
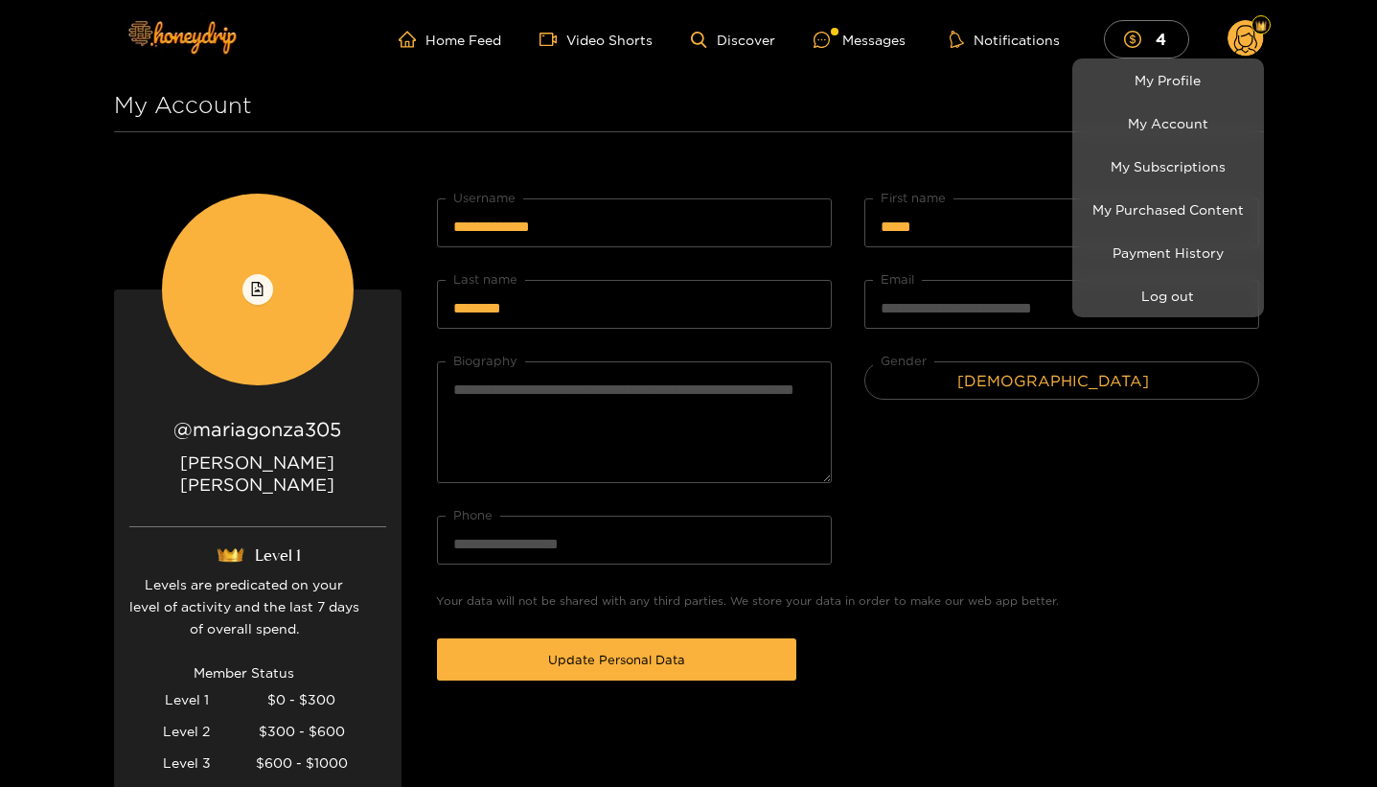
click at [746, 207] on div at bounding box center [688, 393] width 1377 height 787
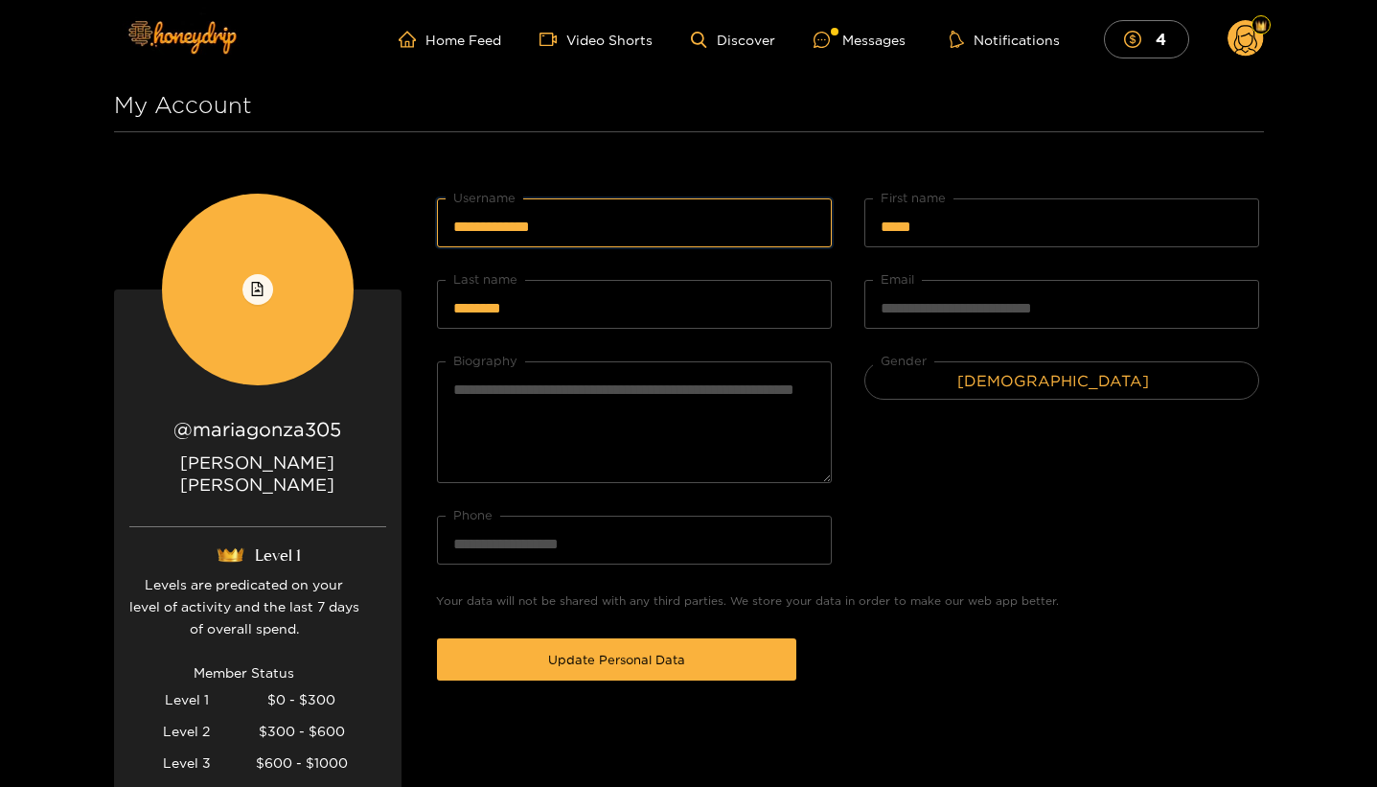
click at [746, 227] on input "**********" at bounding box center [634, 222] width 395 height 49
type input "*"
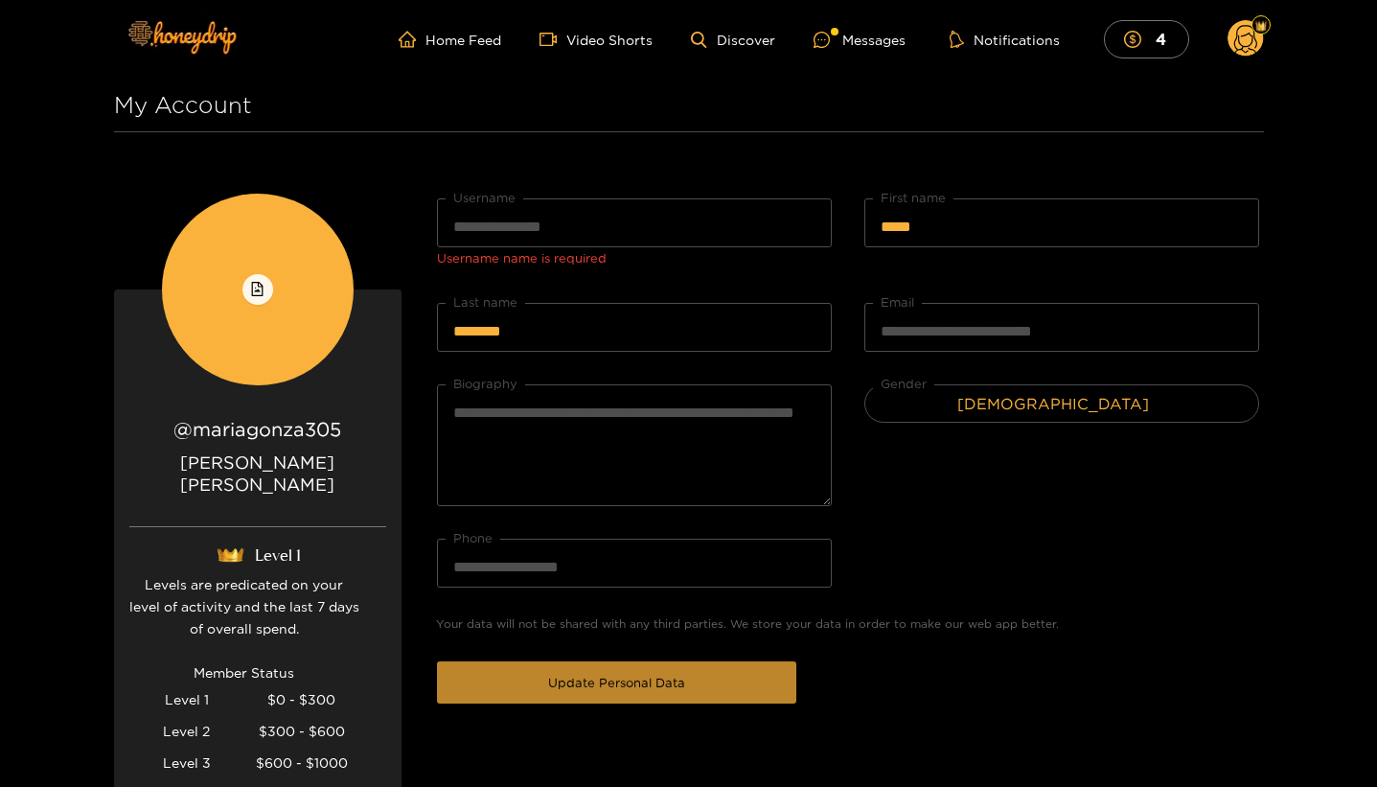
click at [617, 678] on span "Update Personal Data" at bounding box center [616, 682] width 137 height 19
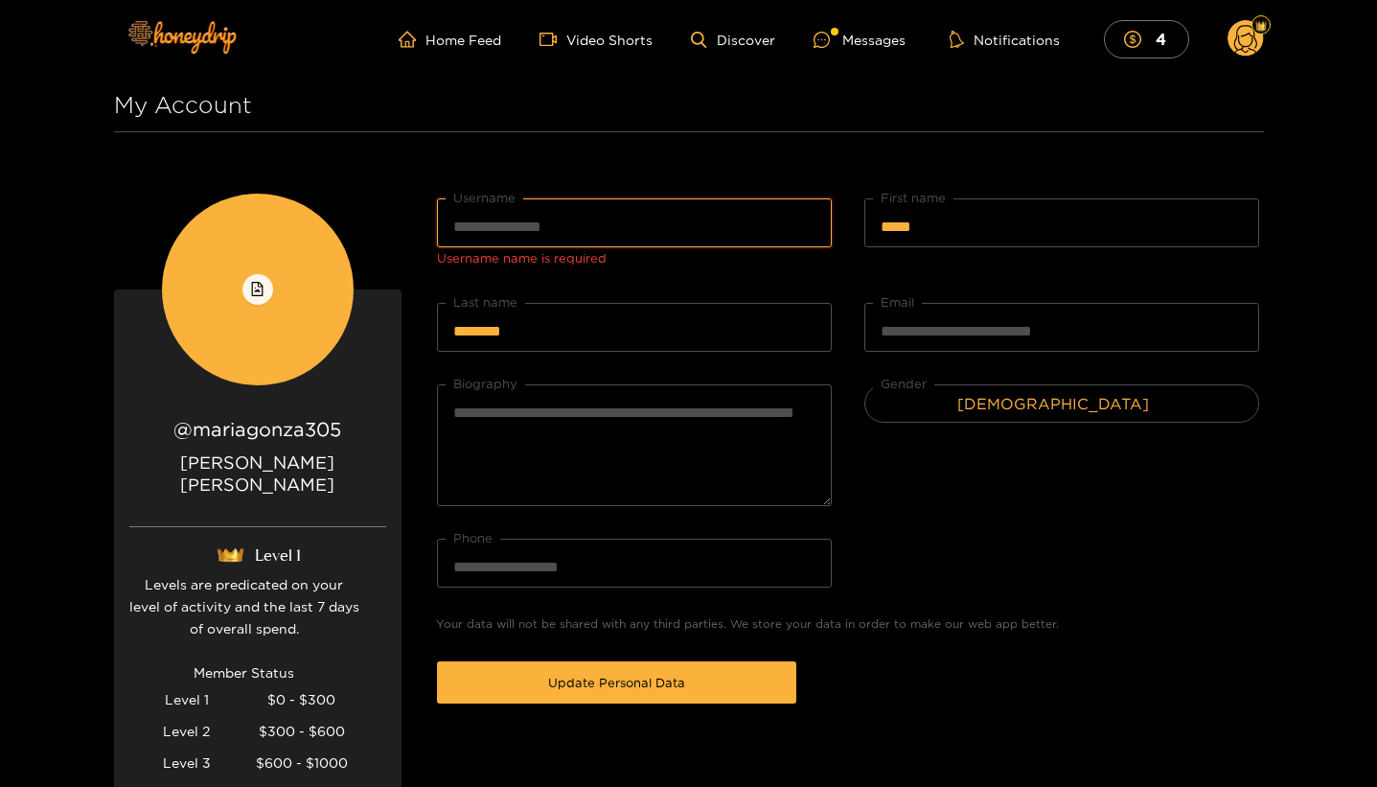
click at [692, 230] on input "Username" at bounding box center [634, 222] width 395 height 49
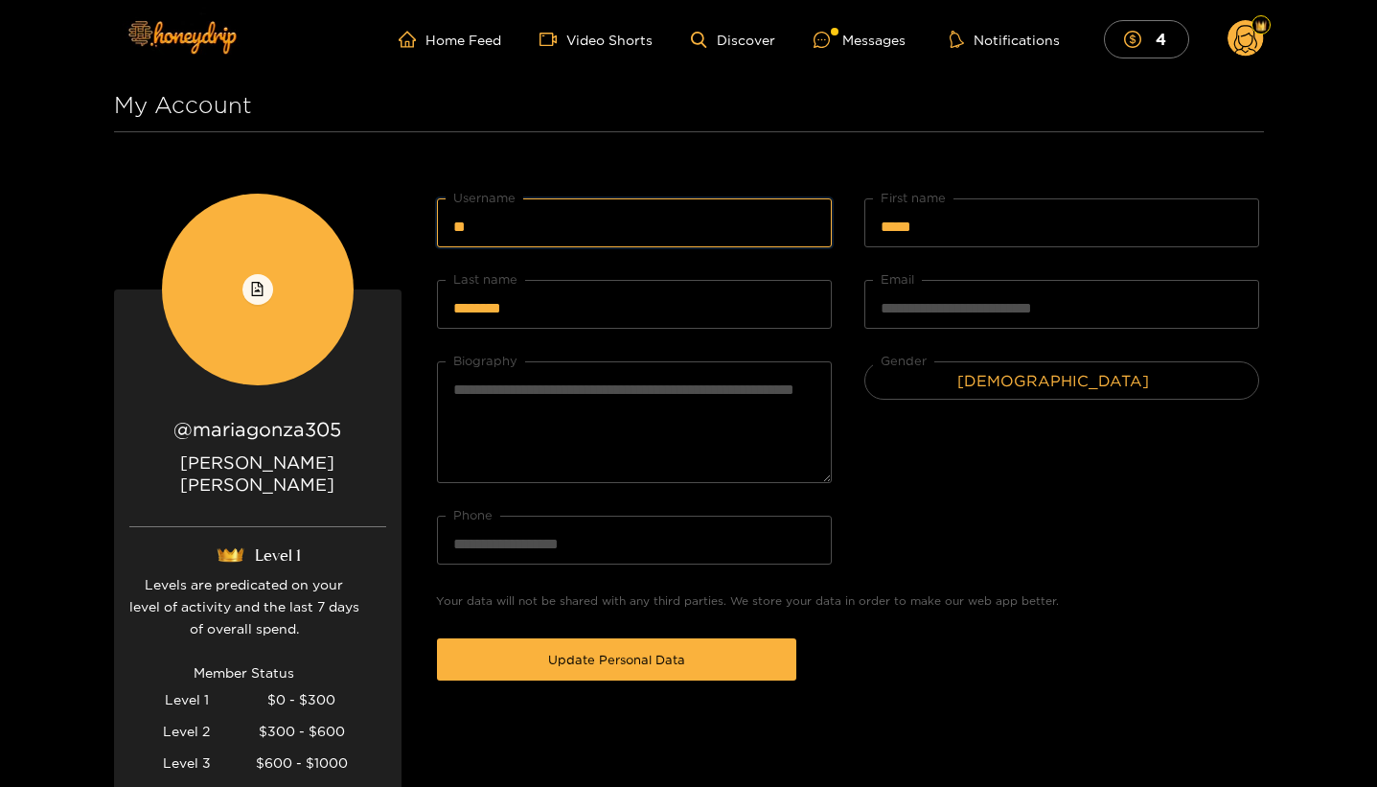
type input "*"
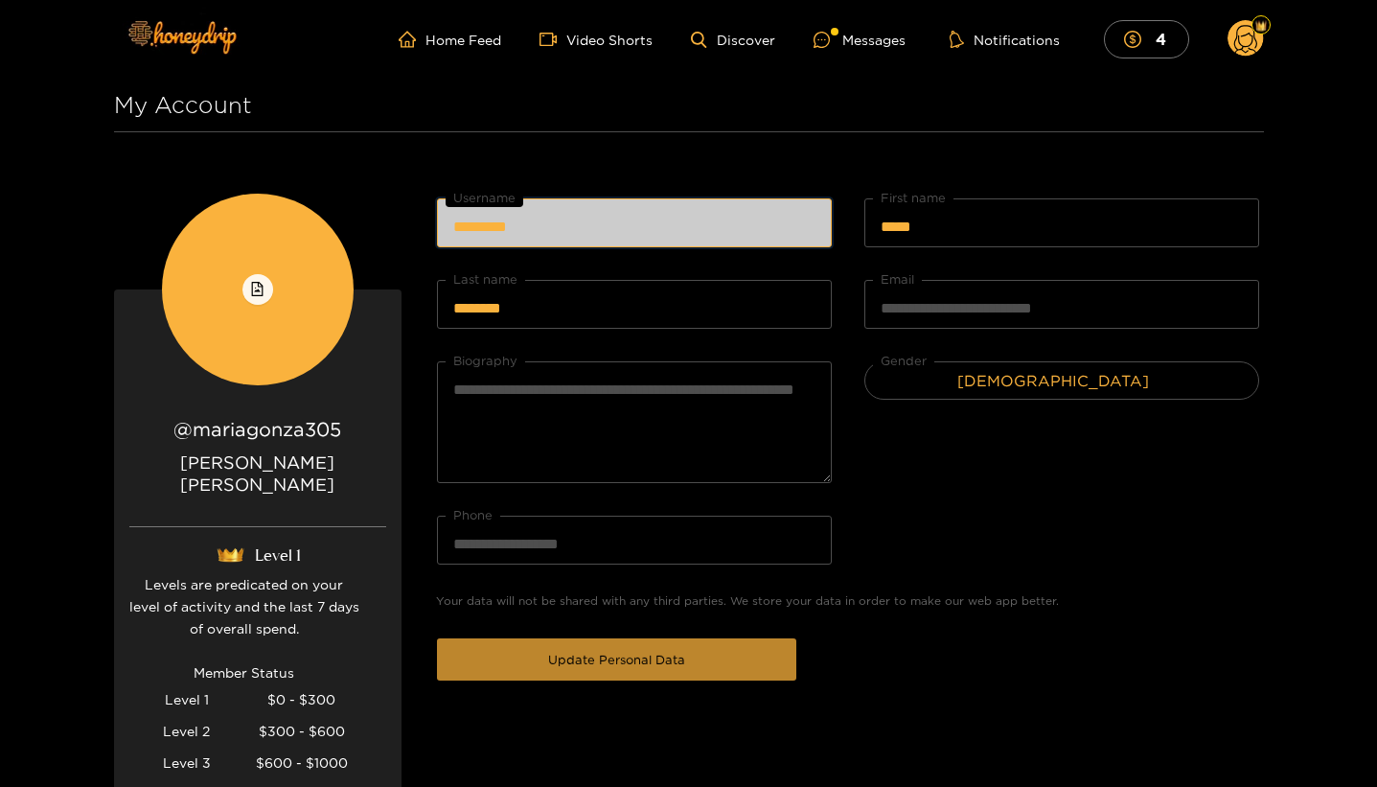
type input "*********"
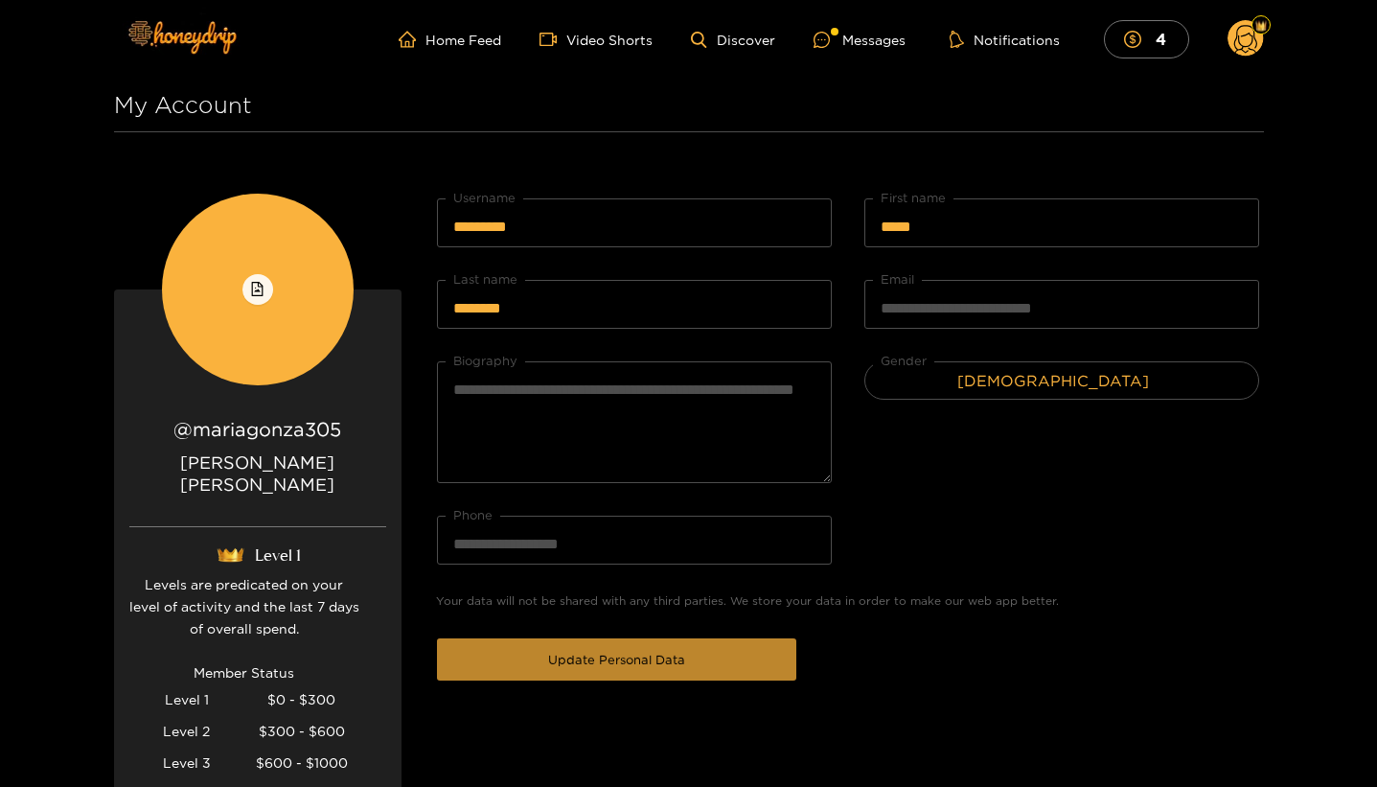
click at [635, 667] on span "Update Personal Data" at bounding box center [616, 659] width 137 height 19
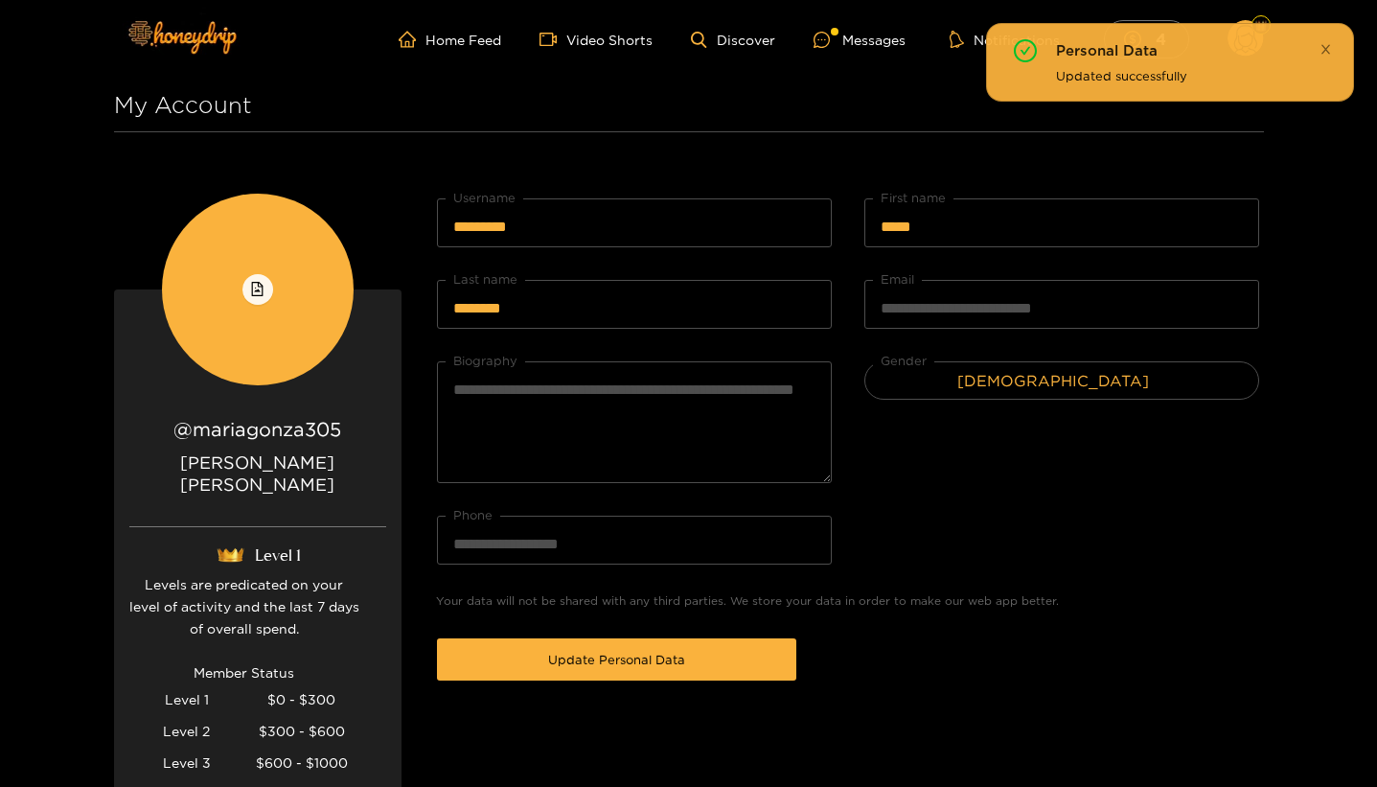
click at [1329, 43] on icon "close" at bounding box center [1325, 49] width 12 height 12
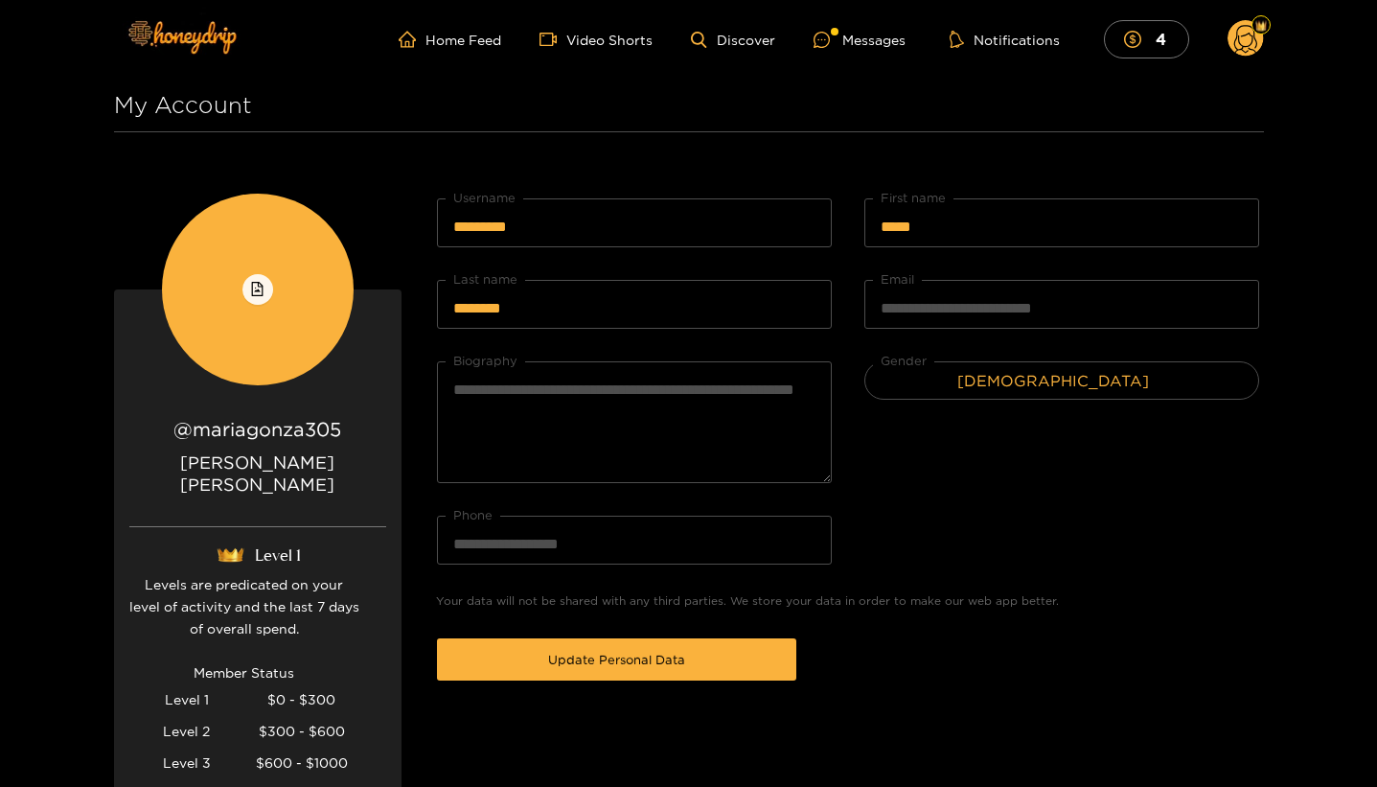
click at [1255, 48] on icon at bounding box center [1245, 42] width 23 height 34
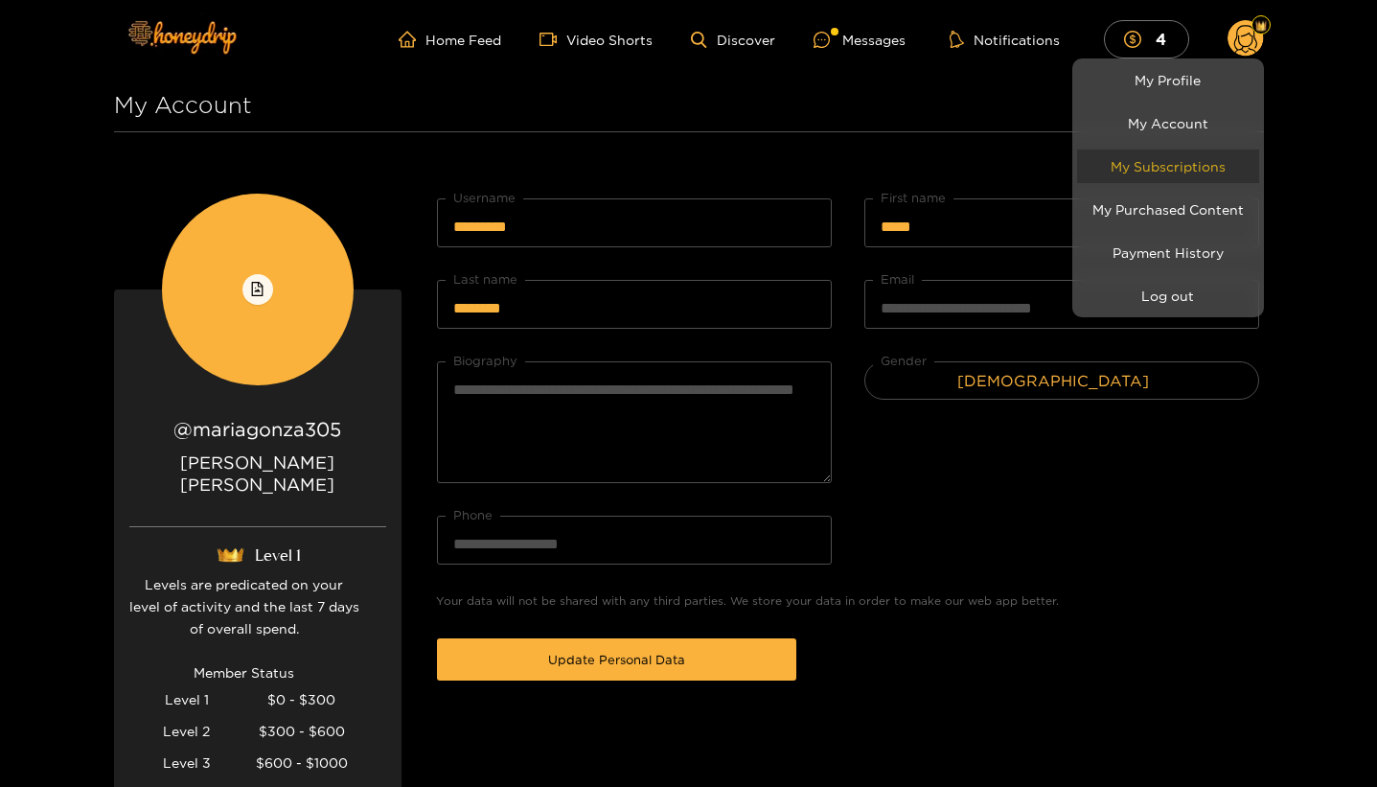
click at [1225, 173] on link "My Subscriptions" at bounding box center [1168, 166] width 182 height 34
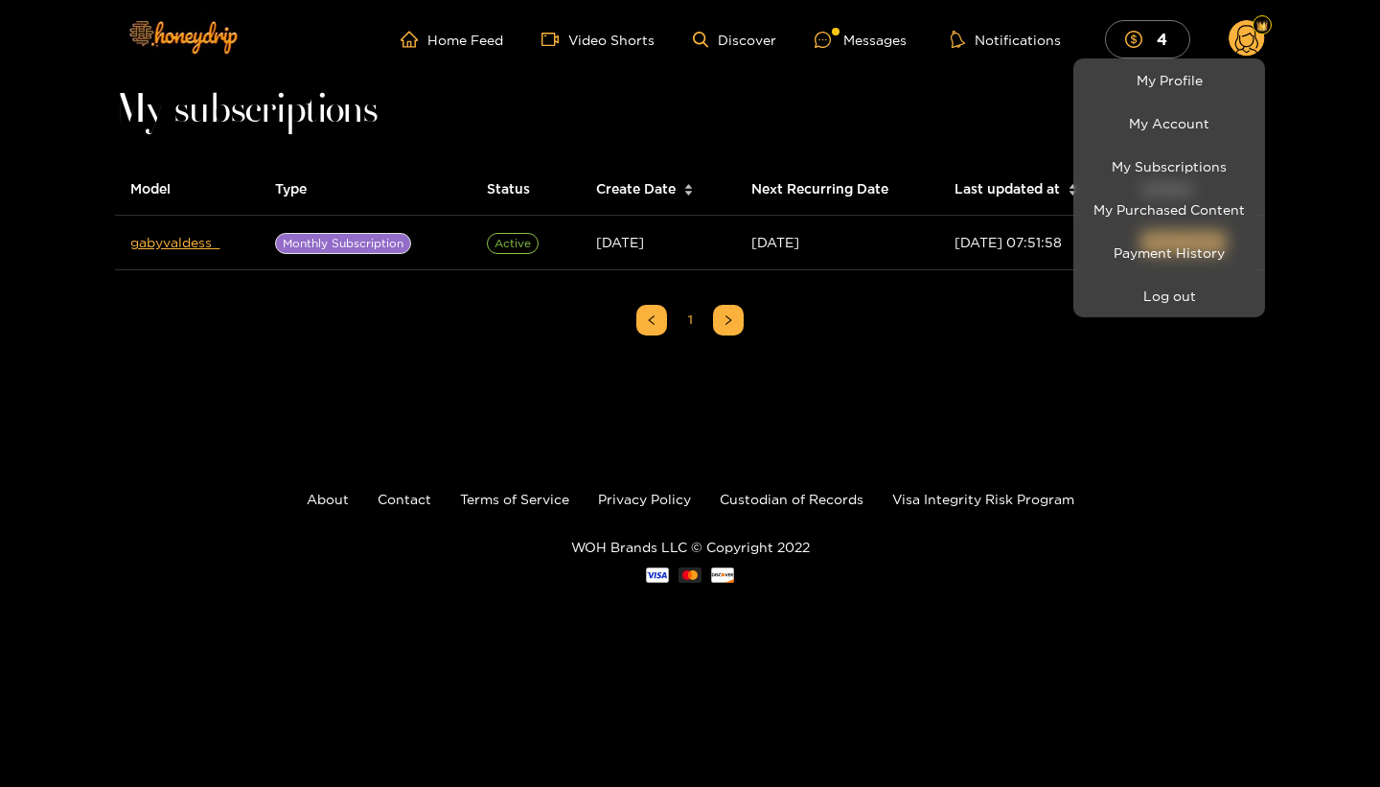
click at [1123, 361] on div at bounding box center [690, 393] width 1380 height 787
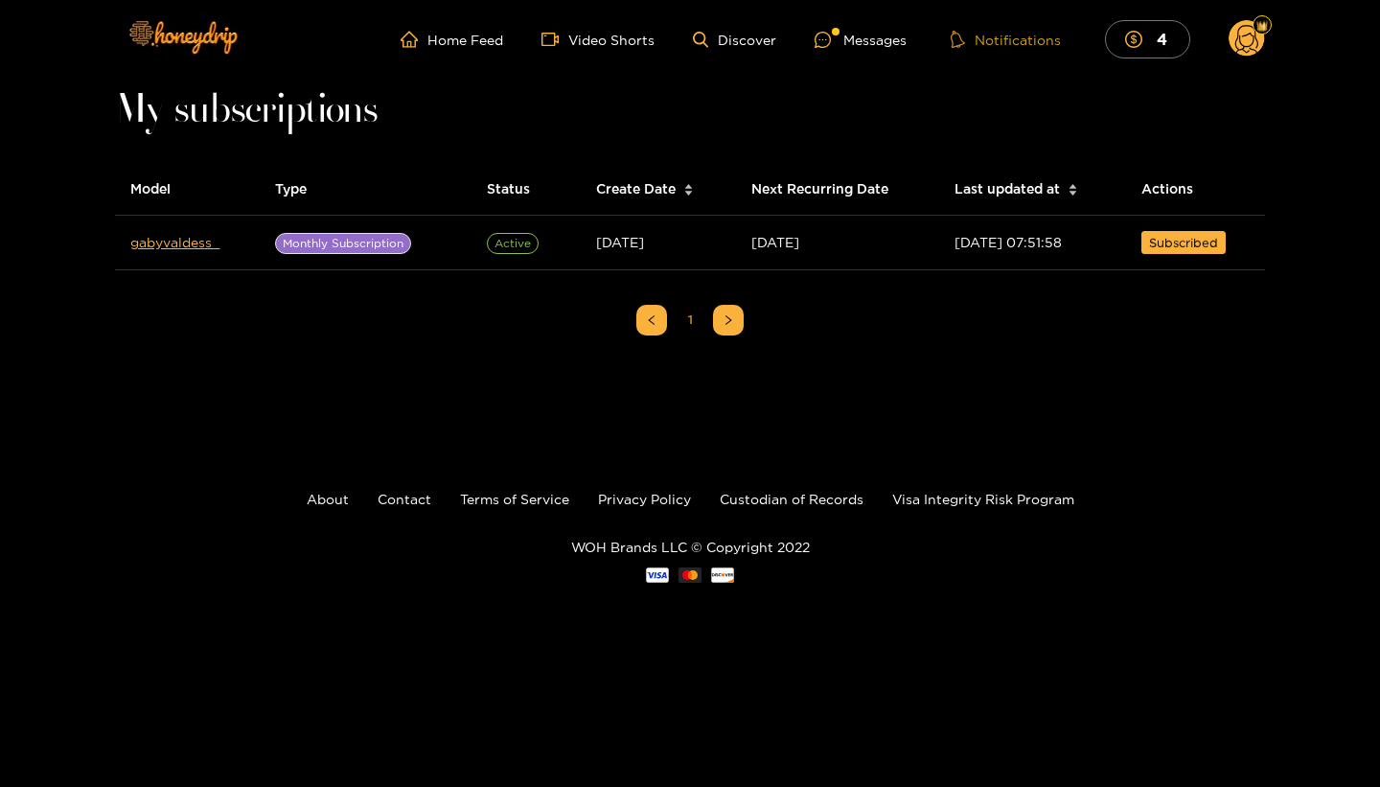
click at [1005, 38] on button "Notifications" at bounding box center [1006, 39] width 122 height 19
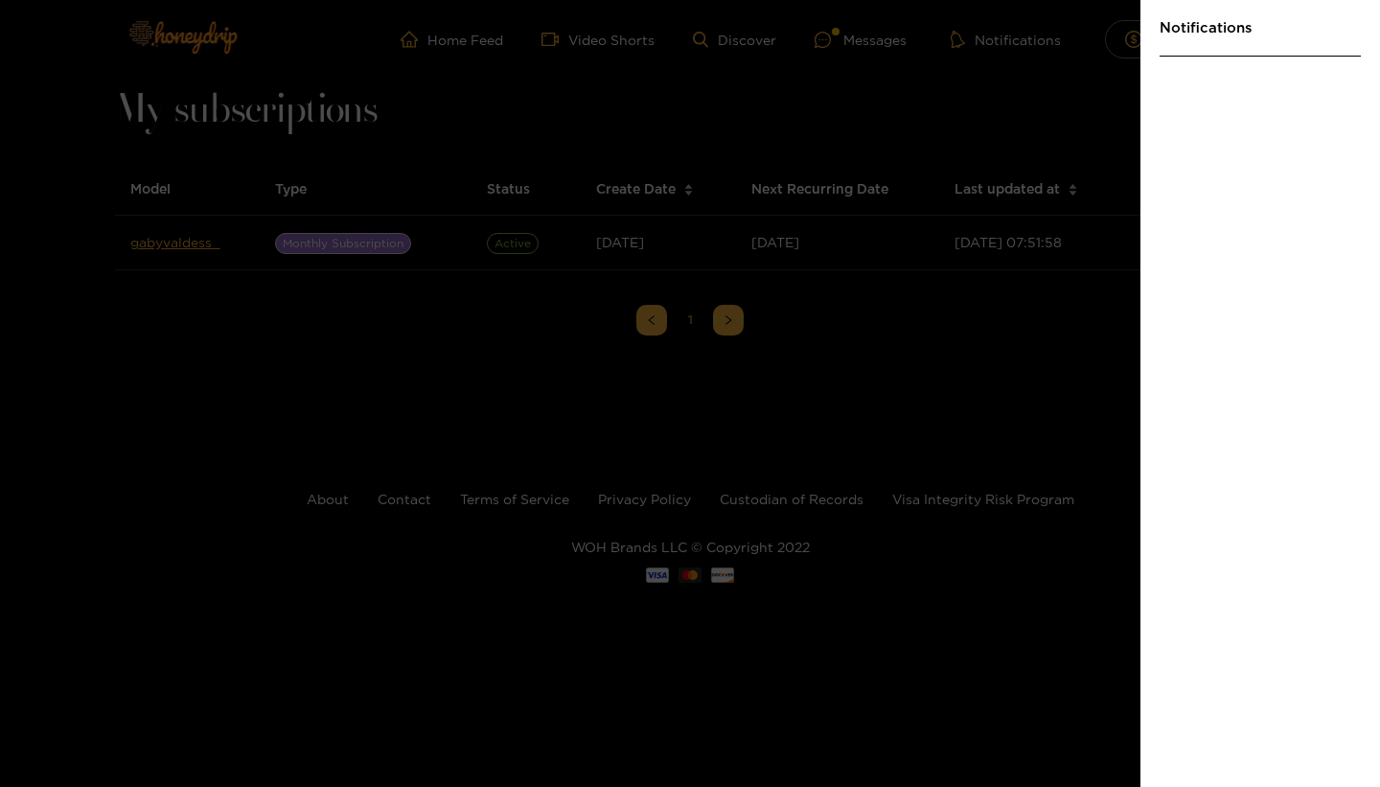
click at [1005, 45] on div at bounding box center [690, 393] width 1380 height 787
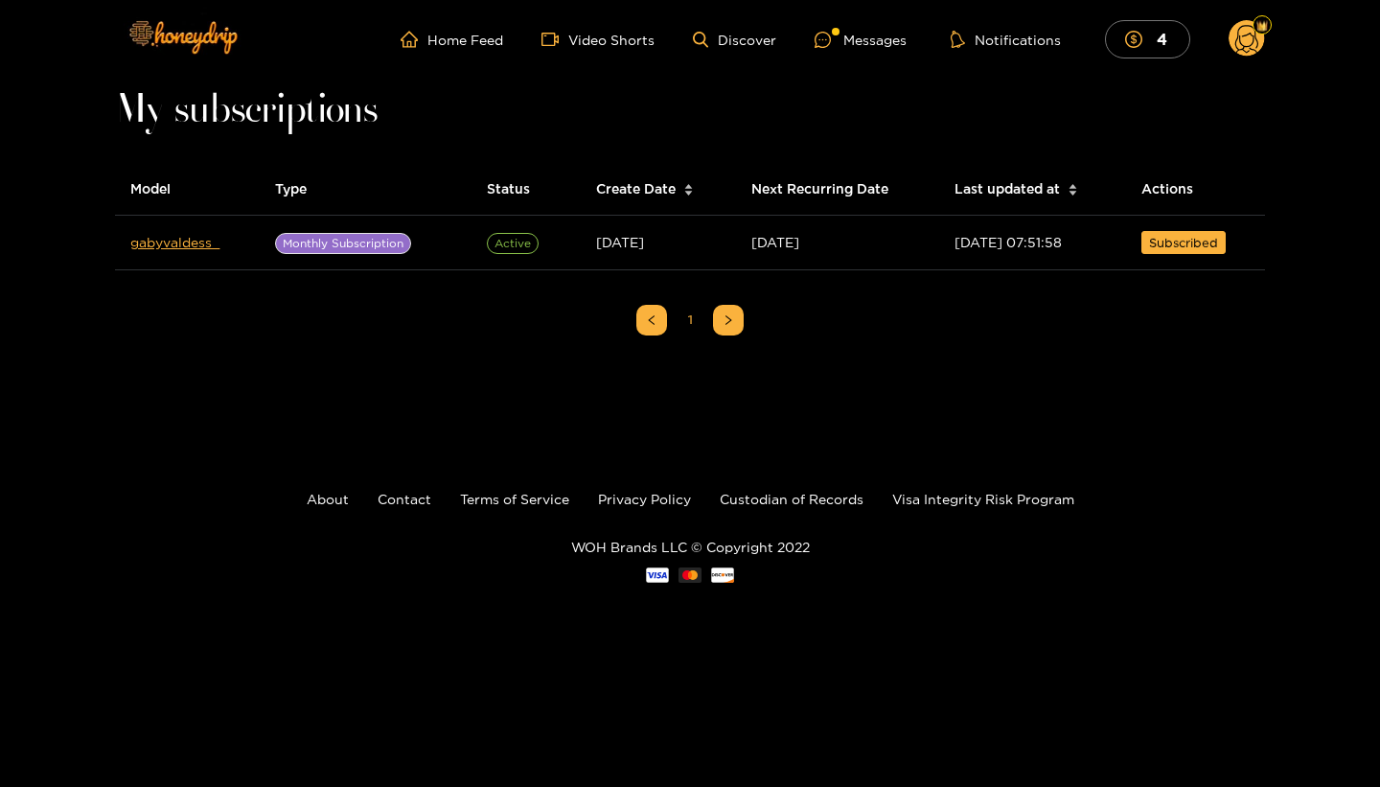
click at [1248, 46] on icon at bounding box center [1246, 42] width 23 height 34
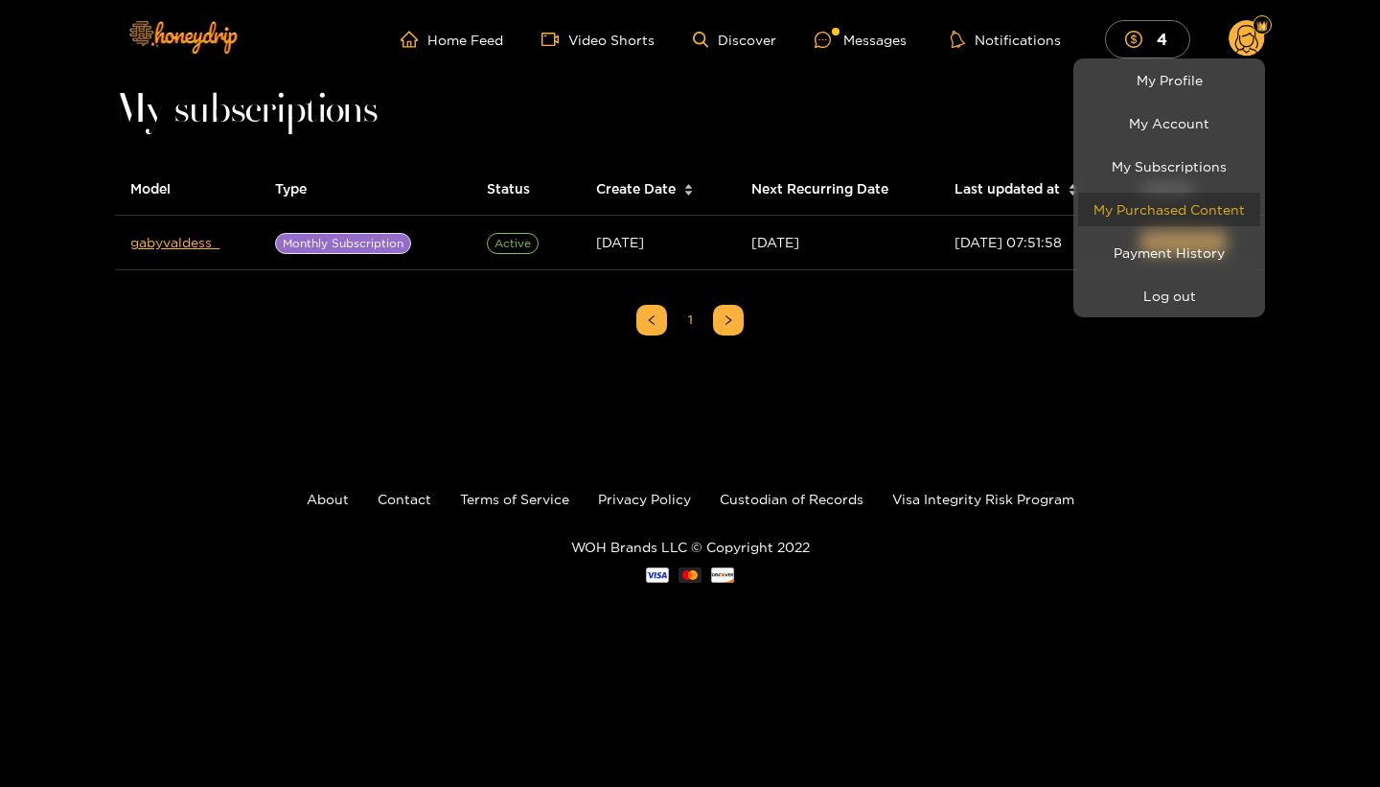
click at [1195, 217] on link "My Purchased Content" at bounding box center [1169, 210] width 182 height 34
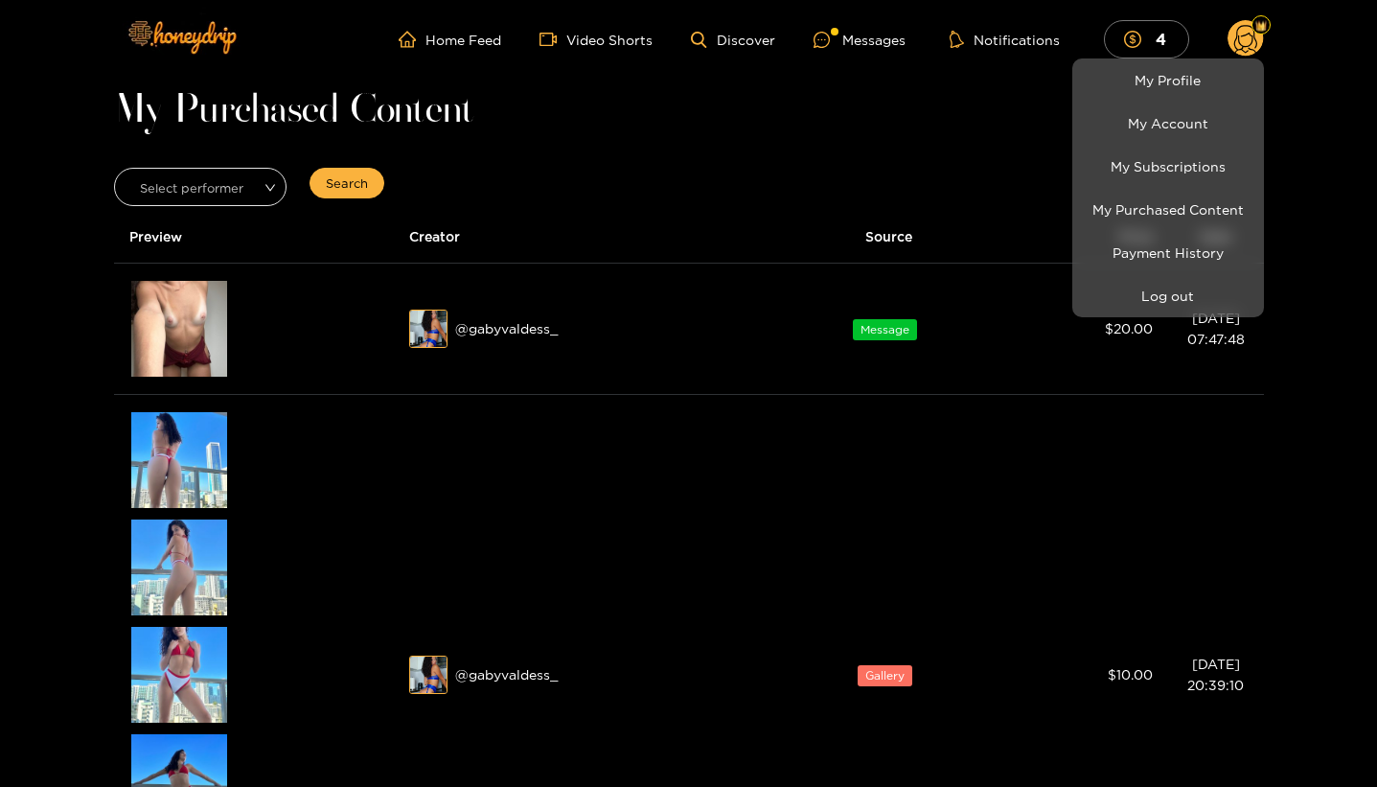
click at [1290, 447] on div at bounding box center [688, 393] width 1377 height 787
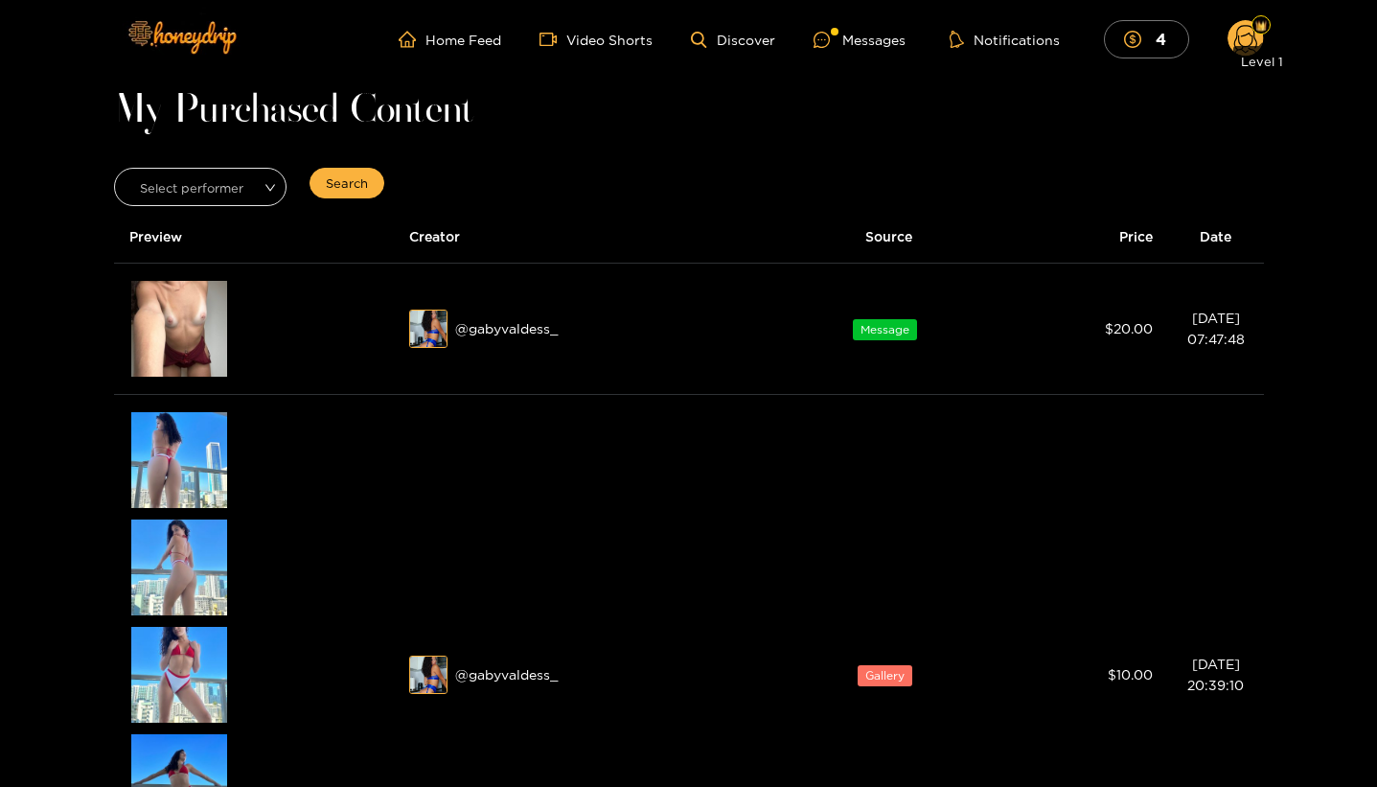
click at [1250, 40] on div "Level 1" at bounding box center [1261, 57] width 57 height 38
click at [1250, 27] on circle at bounding box center [1245, 38] width 36 height 36
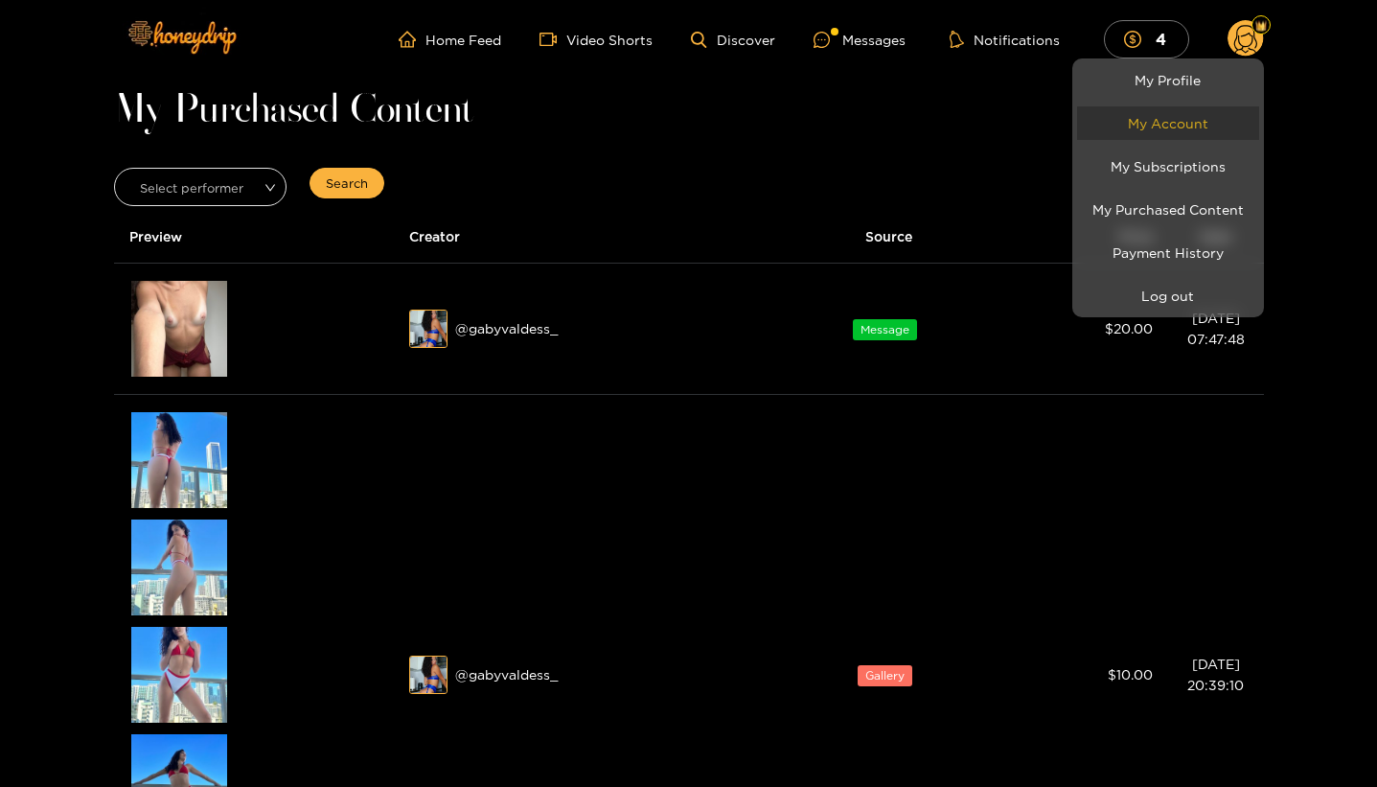
click at [1213, 120] on link "My Account" at bounding box center [1168, 123] width 182 height 34
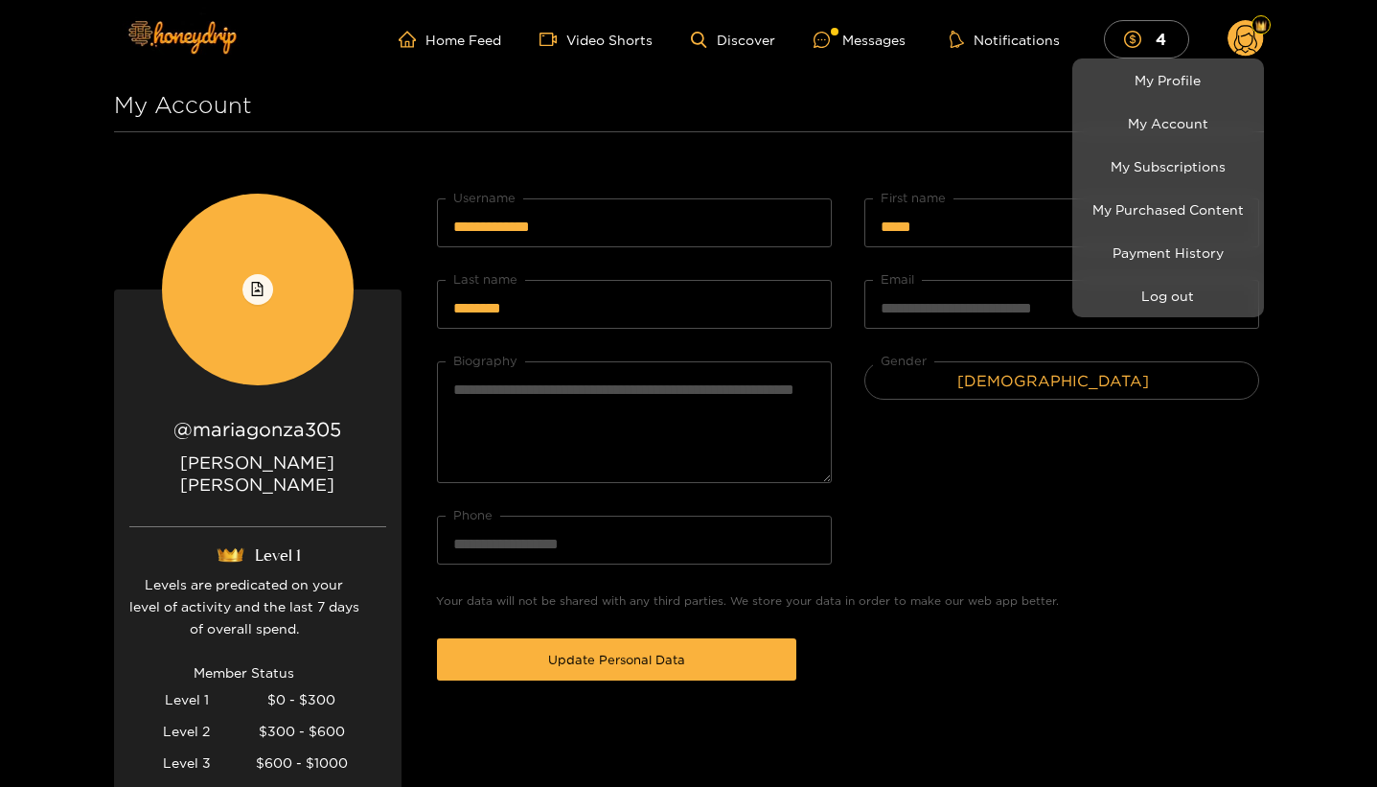
click at [1146, 501] on div at bounding box center [688, 393] width 1377 height 787
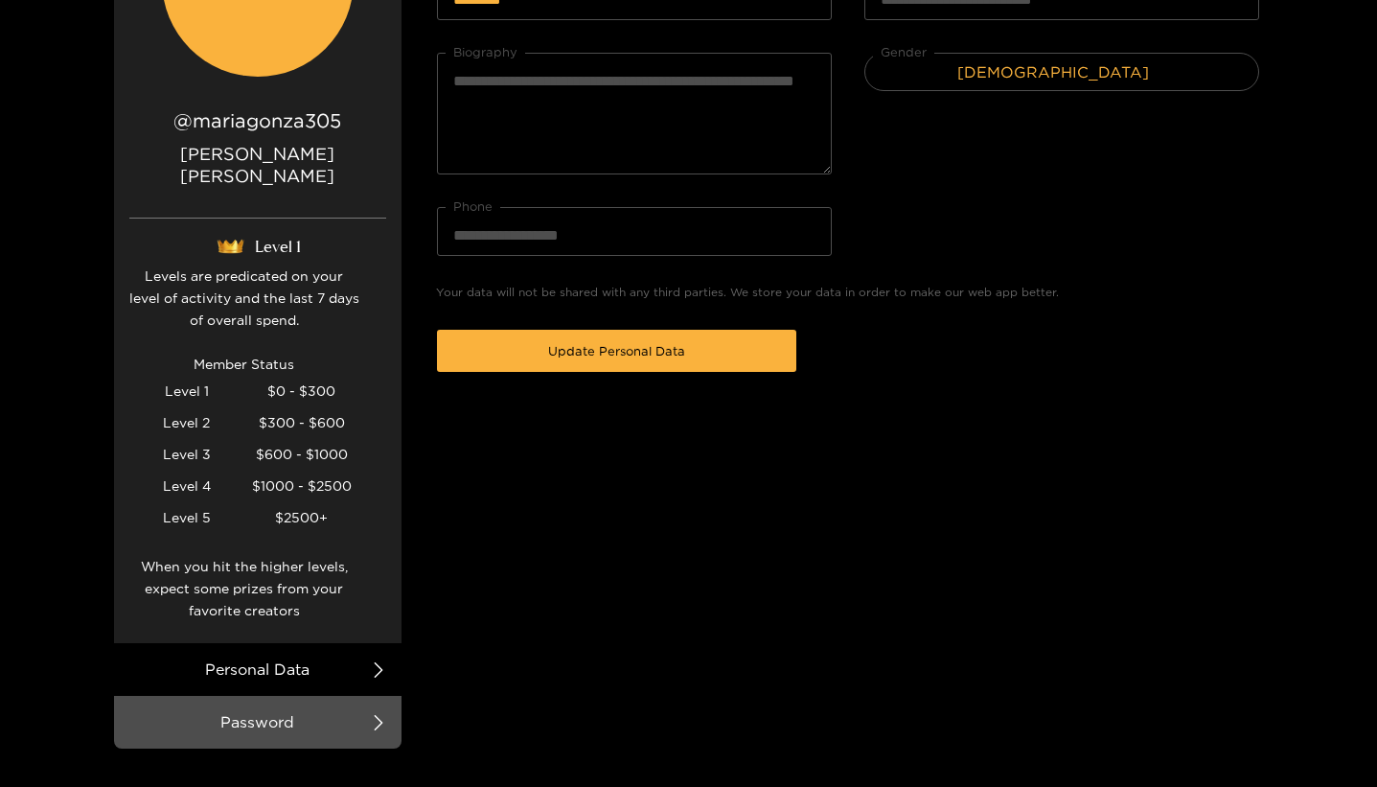
scroll to position [312, 0]
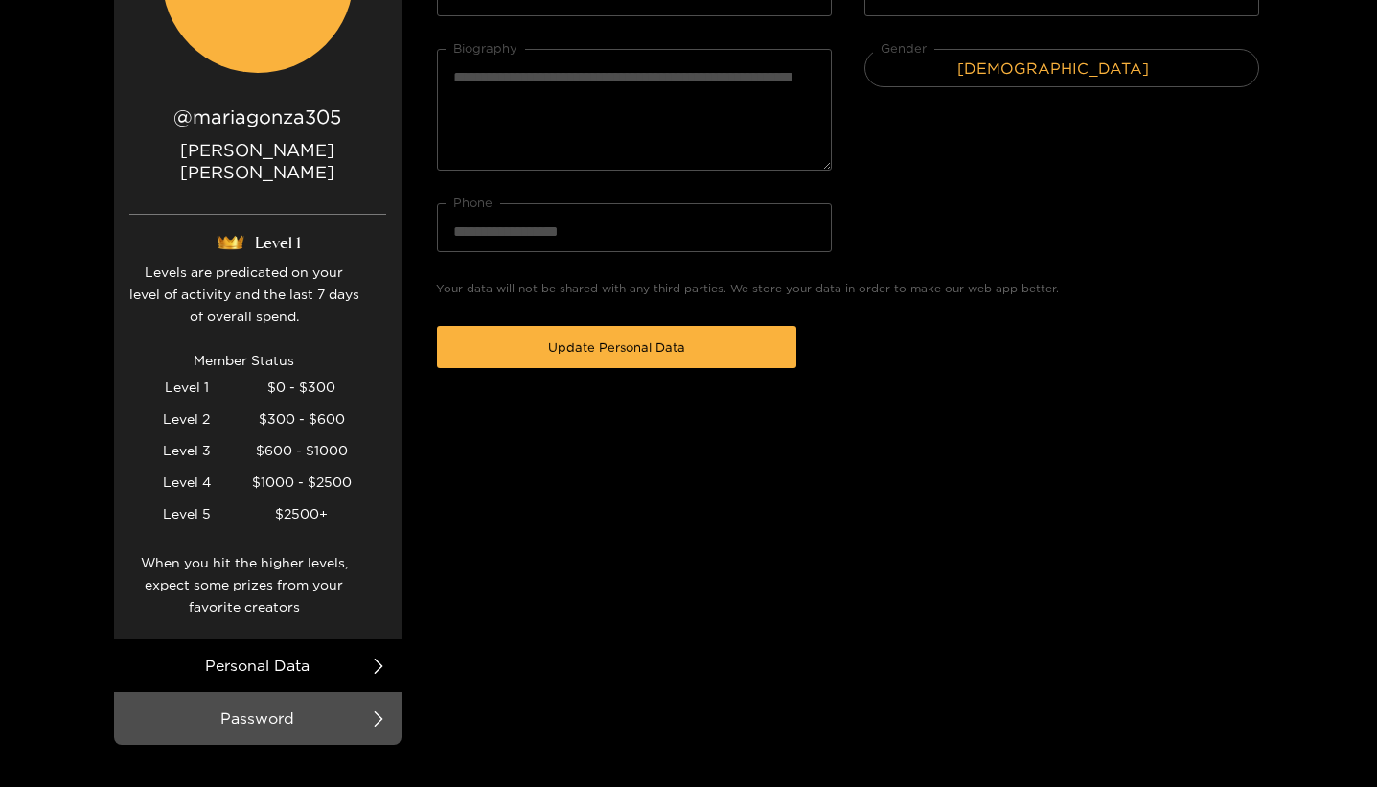
click at [394, 649] on li "Personal Data" at bounding box center [257, 665] width 287 height 53
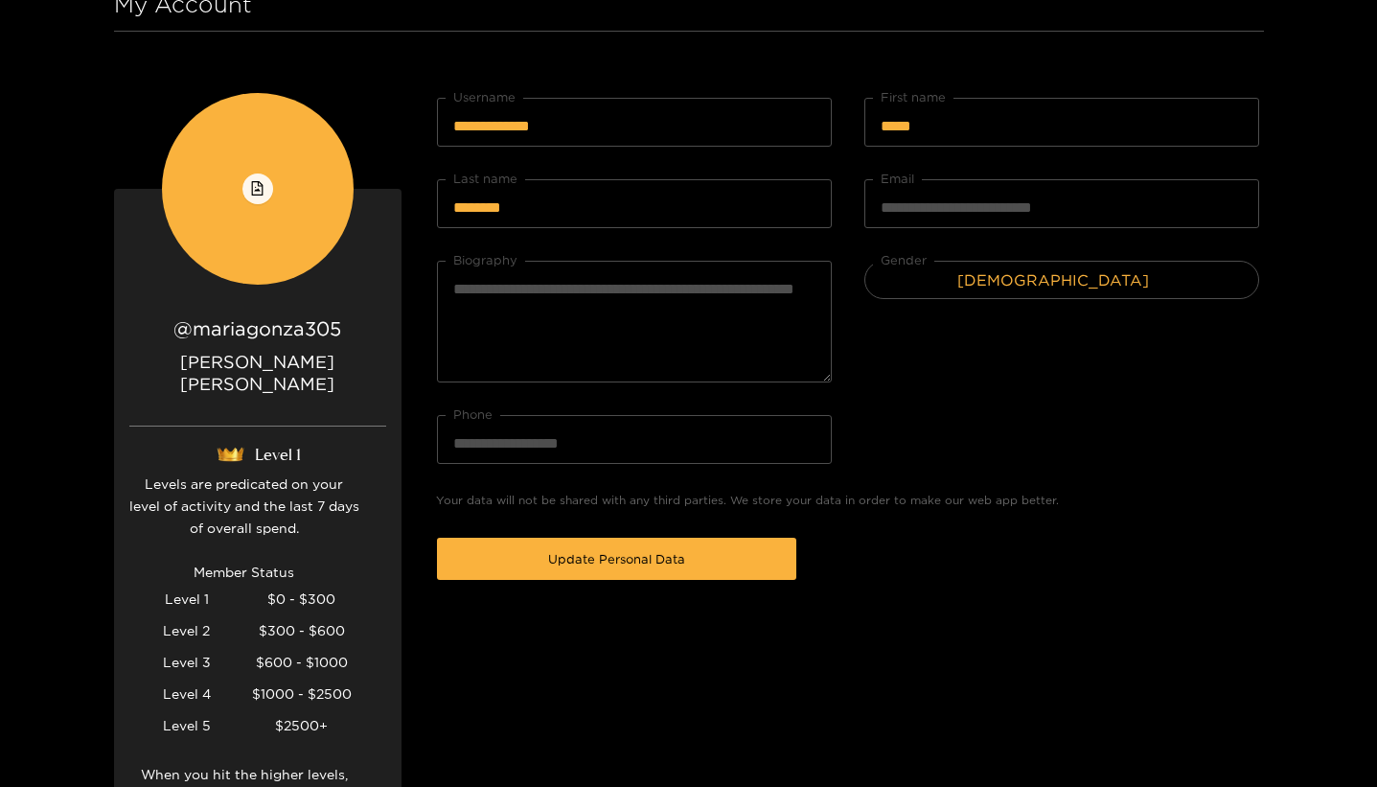
scroll to position [0, 0]
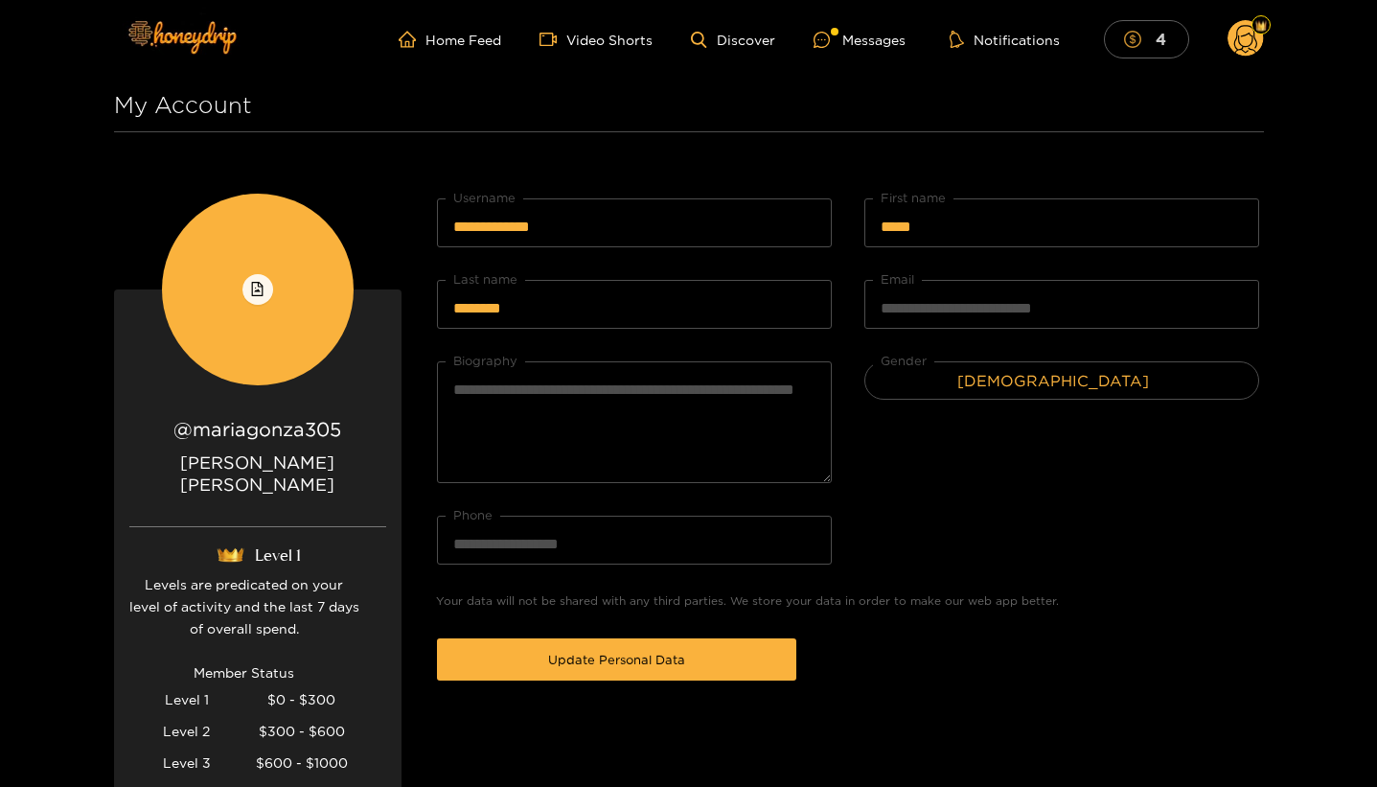
click at [1171, 49] on button "4" at bounding box center [1146, 38] width 85 height 37
click at [856, 36] on div "Messages" at bounding box center [860, 40] width 92 height 22
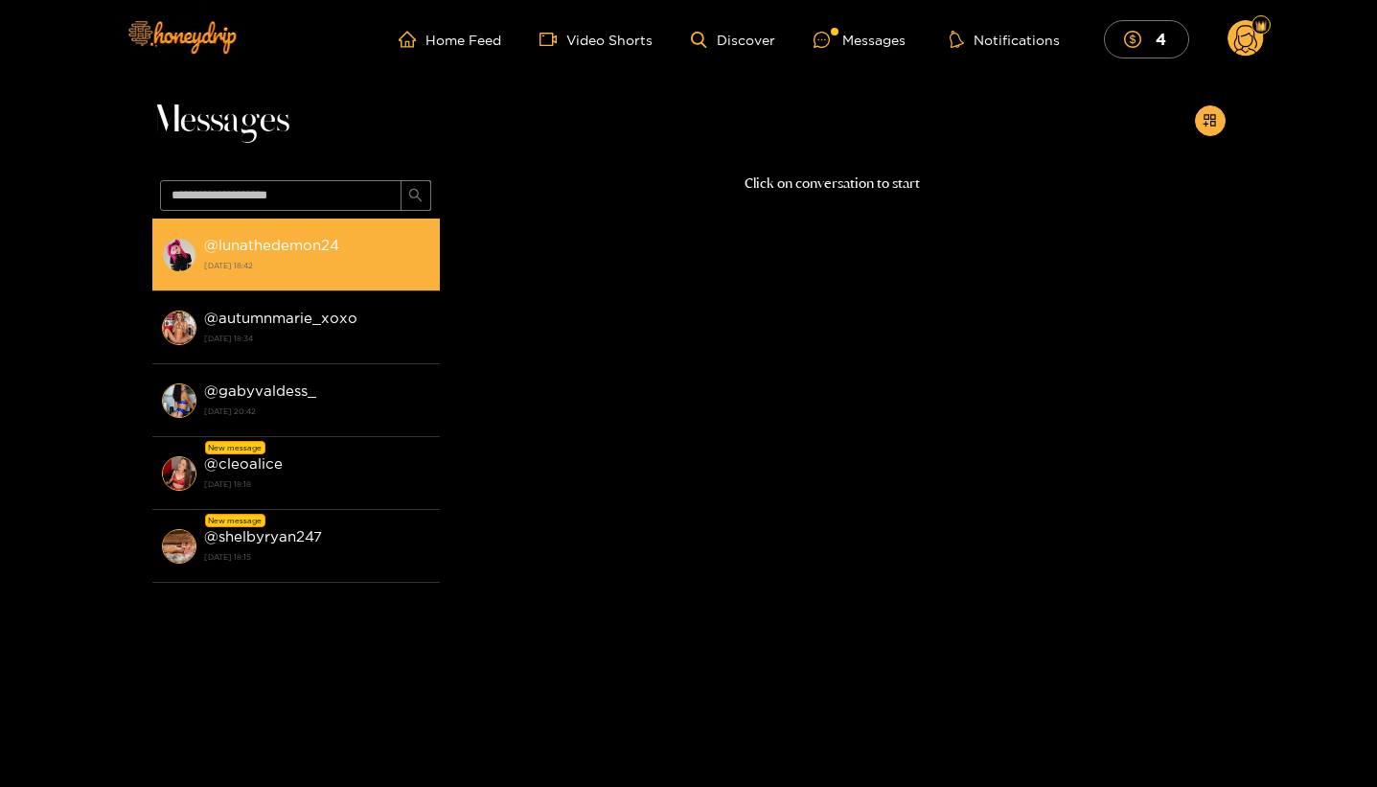
click at [348, 256] on div "@ lunathedemon24 [DATE] 18:42" at bounding box center [317, 254] width 226 height 43
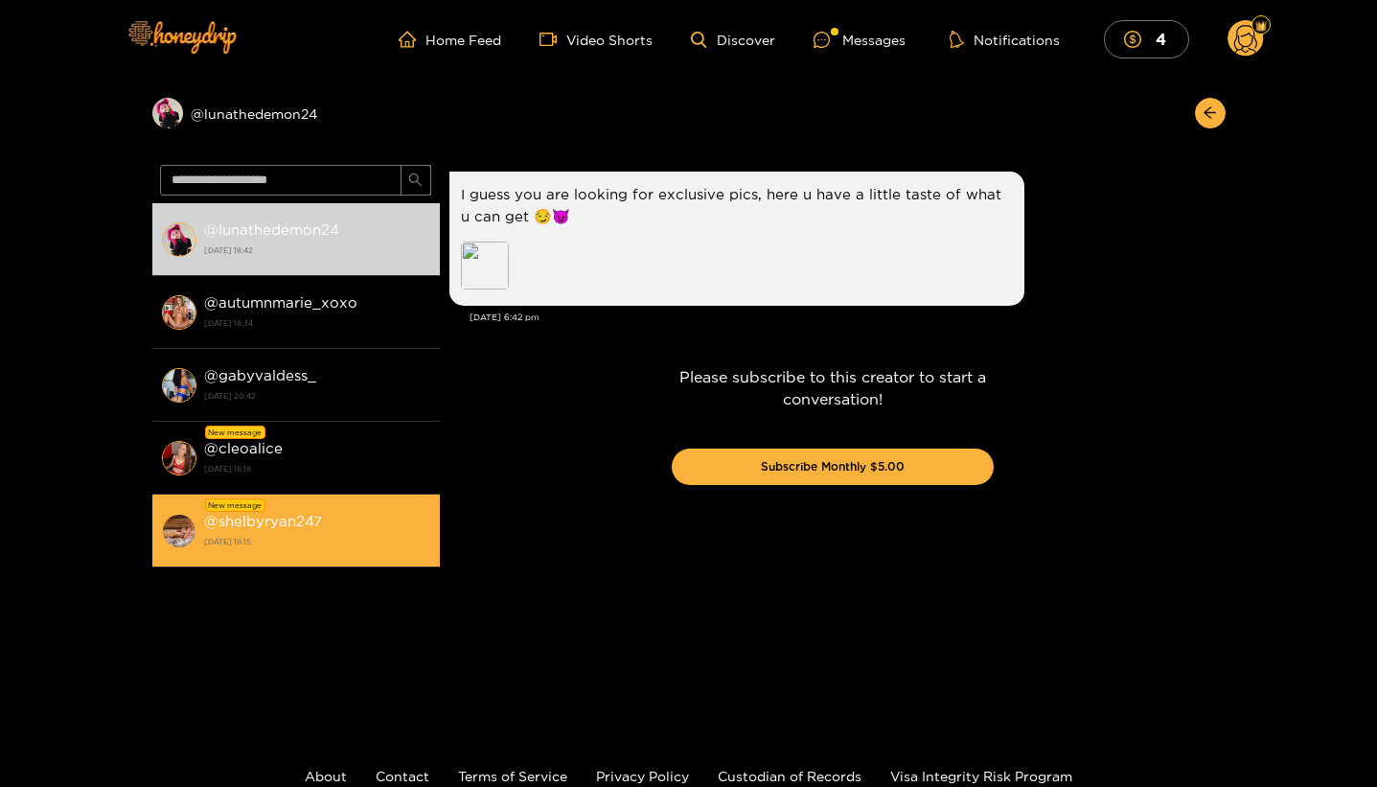
click at [340, 542] on strong "[DATE] 18:15" at bounding box center [317, 541] width 226 height 17
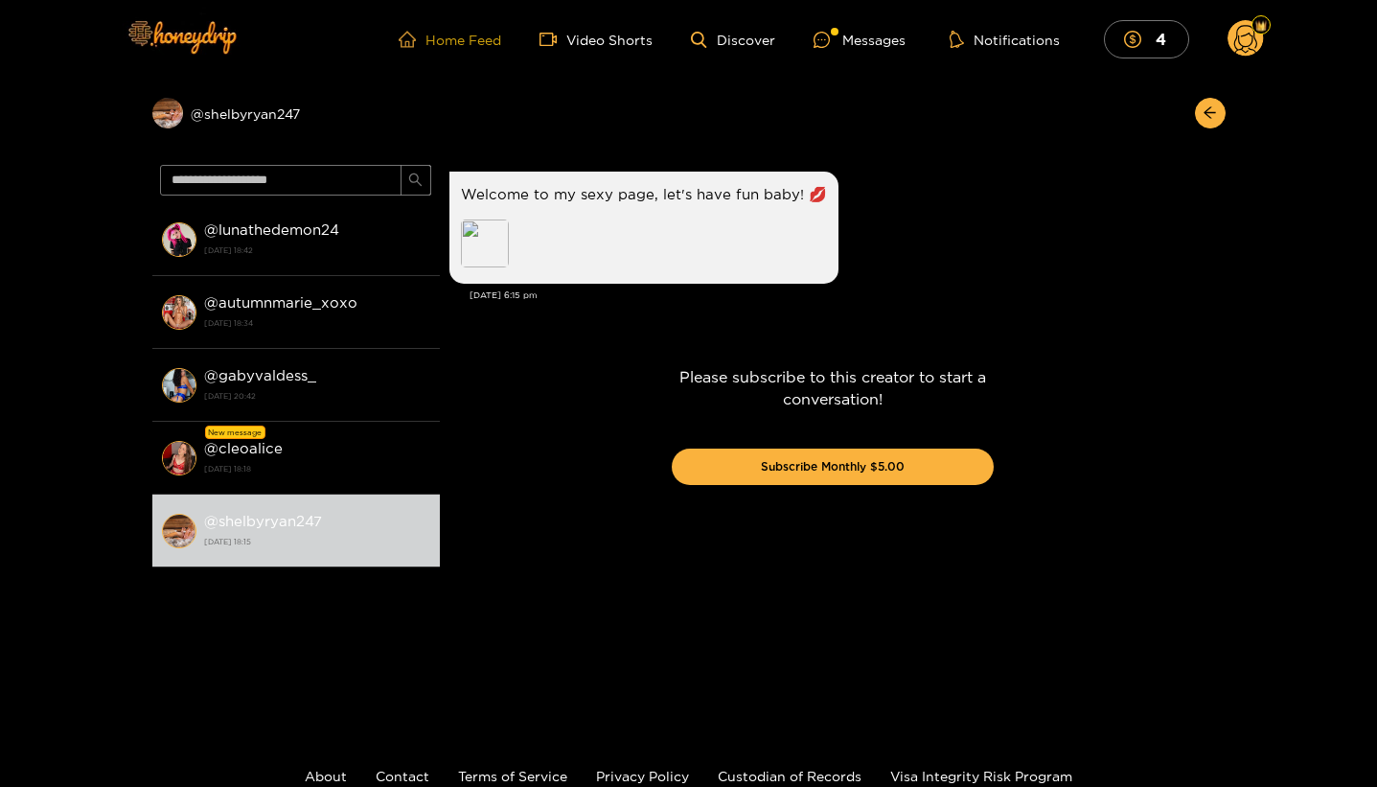
click at [447, 32] on link "Home Feed" at bounding box center [450, 39] width 103 height 17
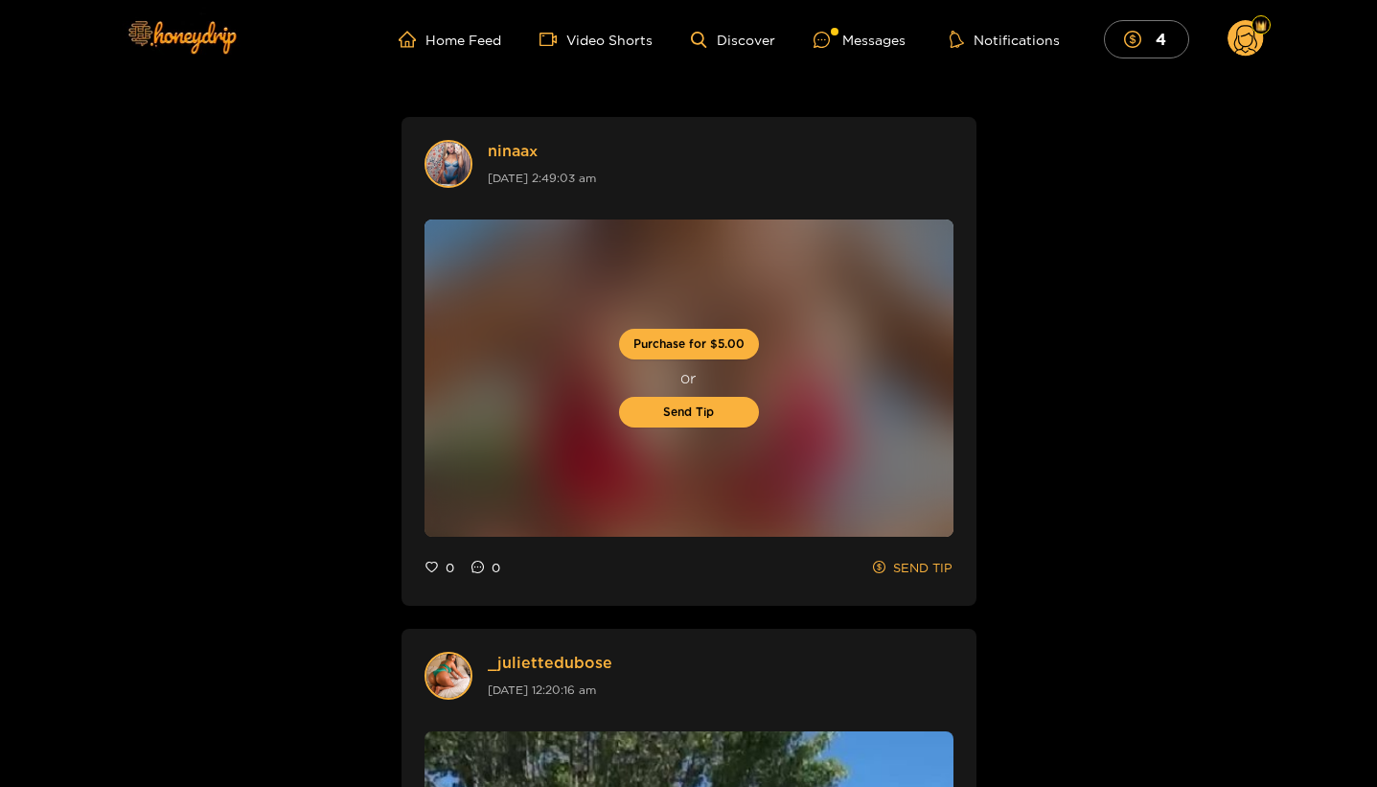
click at [1249, 32] on circle at bounding box center [1245, 38] width 36 height 36
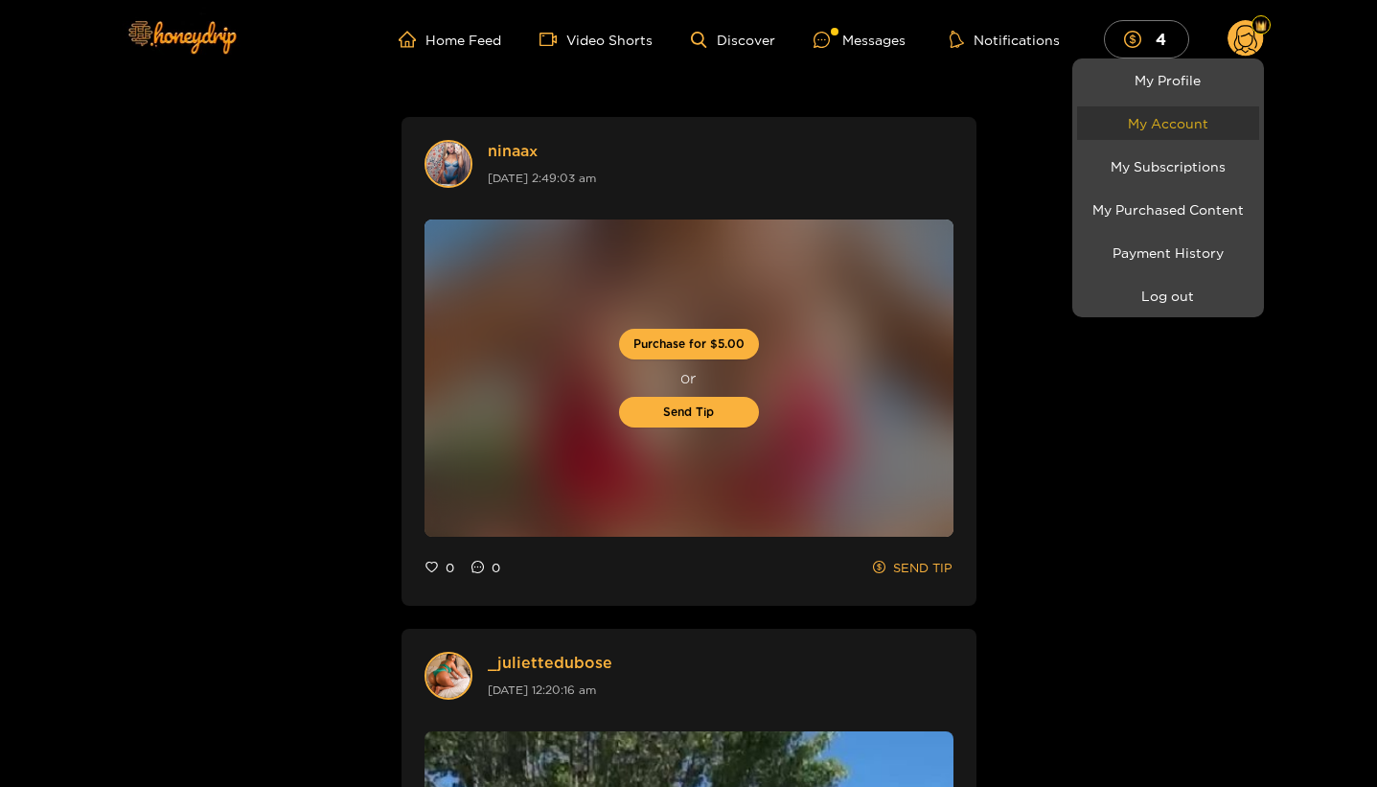
click at [1213, 119] on link "My Account" at bounding box center [1168, 123] width 182 height 34
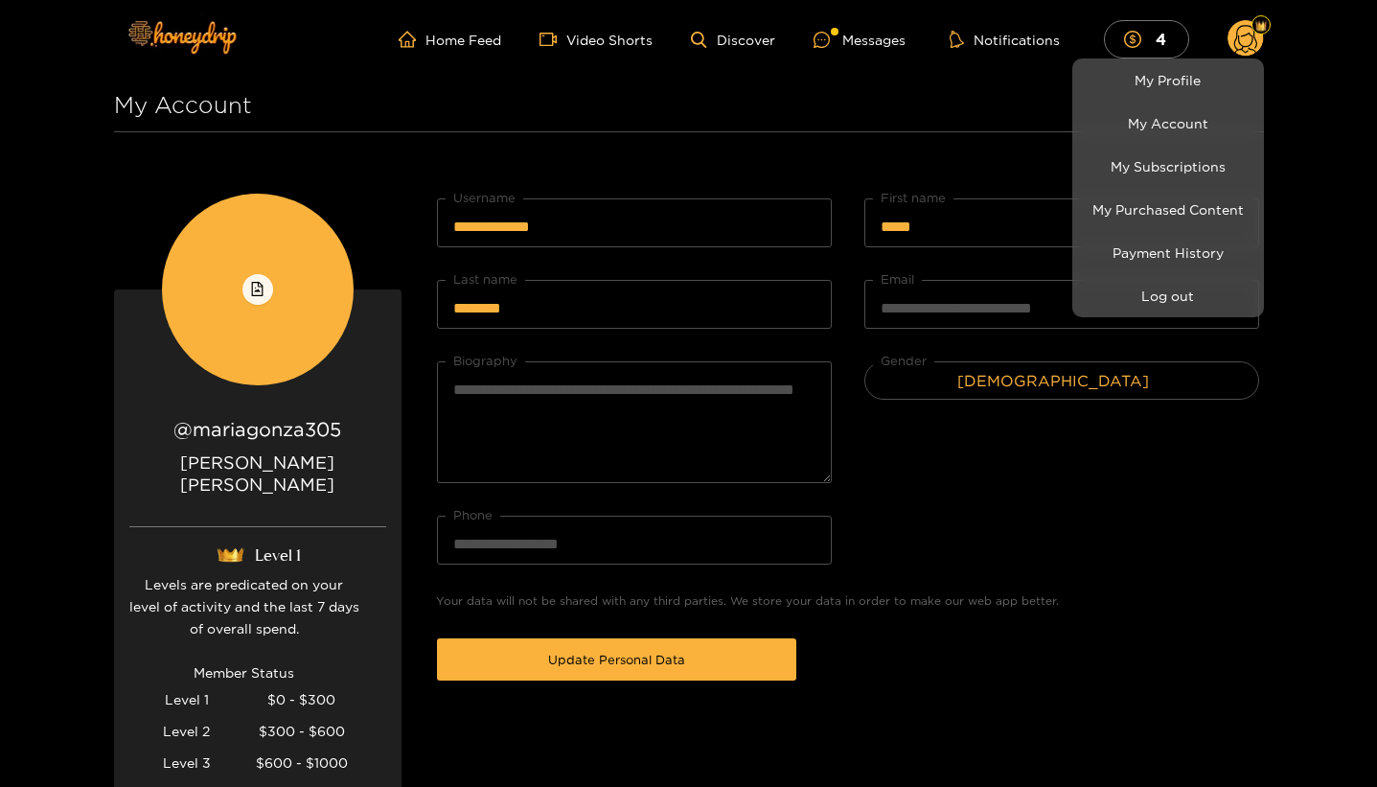
click at [1270, 675] on div at bounding box center [688, 393] width 1377 height 787
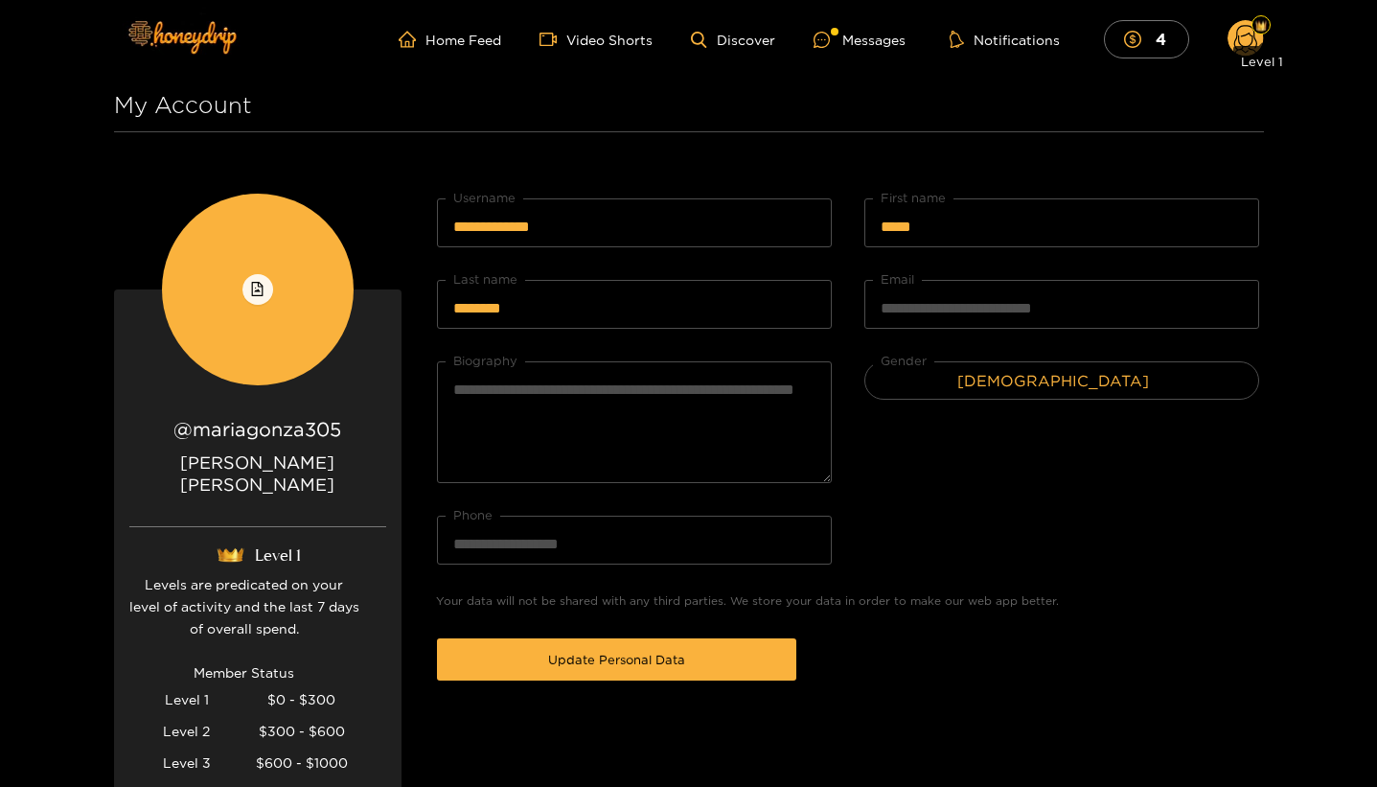
click at [1258, 27] on img at bounding box center [1260, 25] width 11 height 11
click at [1258, 28] on img at bounding box center [1260, 25] width 11 height 11
click at [1248, 29] on circle at bounding box center [1245, 38] width 36 height 36
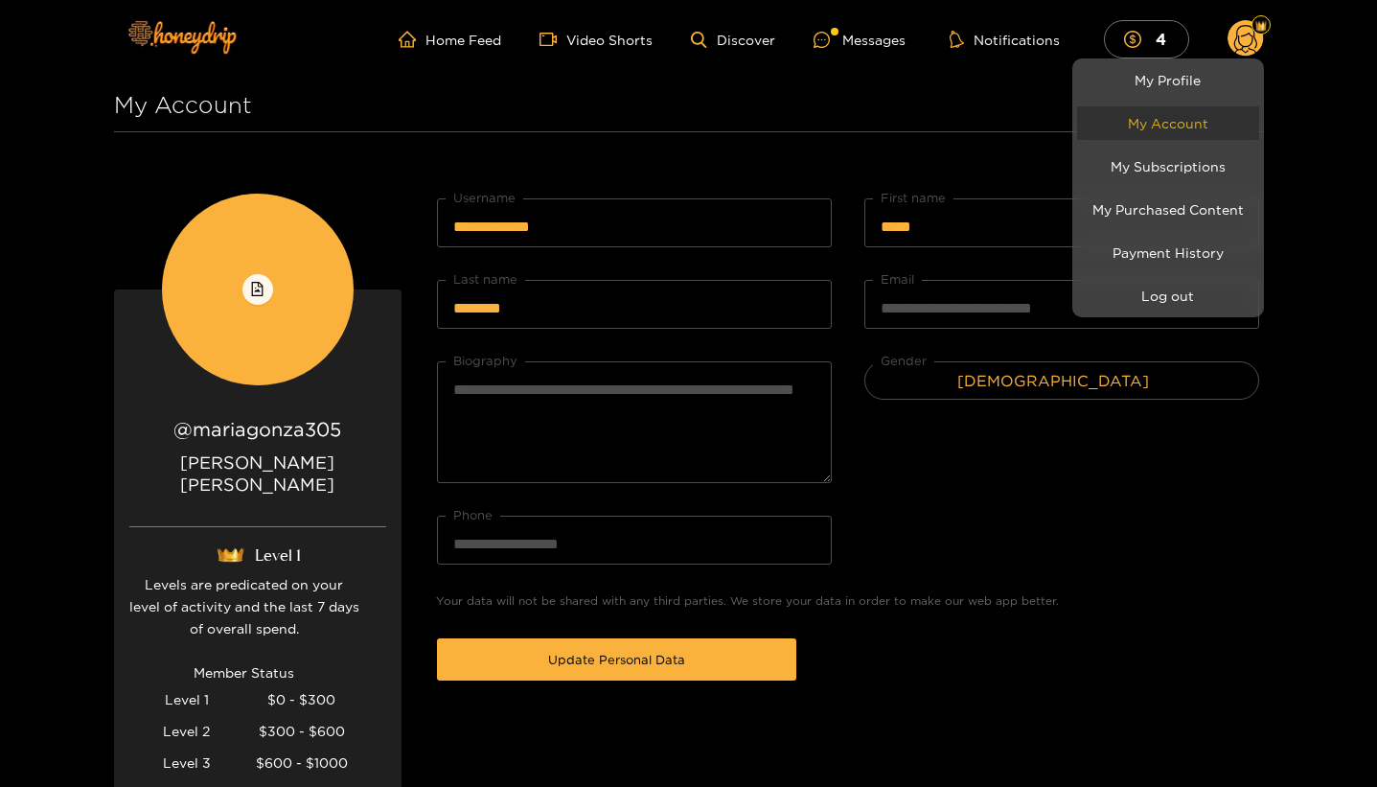
click at [1196, 135] on link "My Account" at bounding box center [1168, 123] width 182 height 34
click at [1189, 126] on link "My Account" at bounding box center [1168, 123] width 182 height 34
click at [1165, 469] on div at bounding box center [688, 393] width 1377 height 787
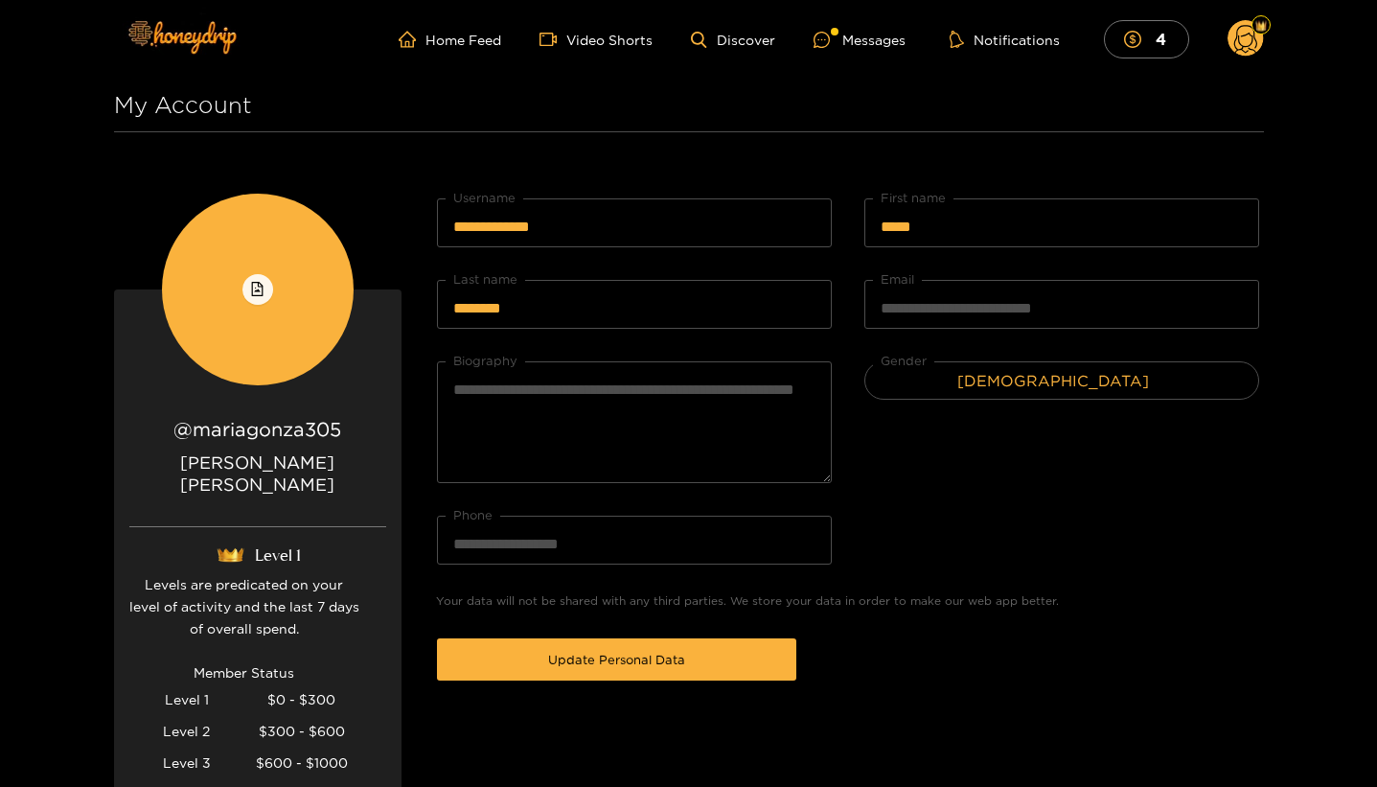
click at [1258, 41] on circle at bounding box center [1245, 38] width 36 height 36
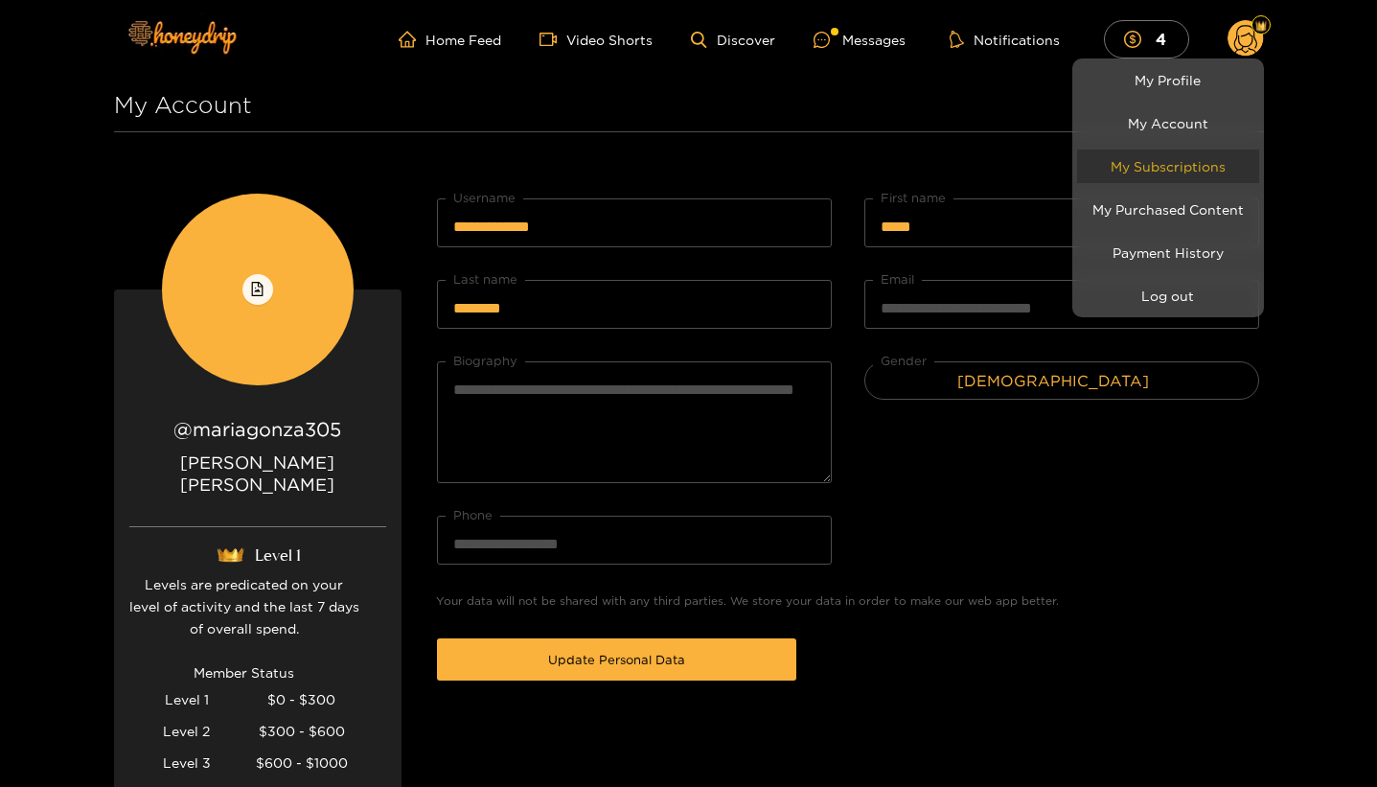
click at [1178, 175] on link "My Subscriptions" at bounding box center [1168, 166] width 182 height 34
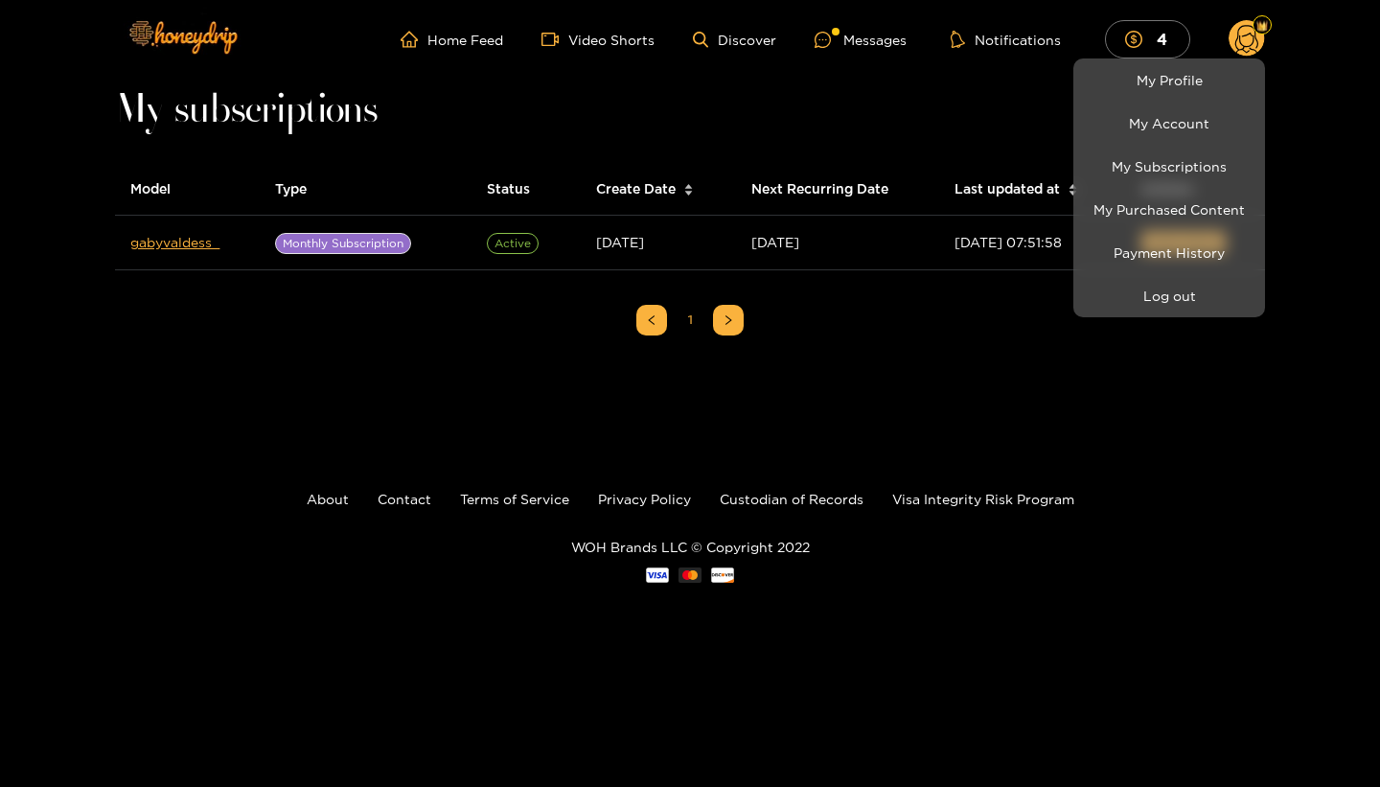
click at [1035, 378] on div at bounding box center [690, 393] width 1380 height 787
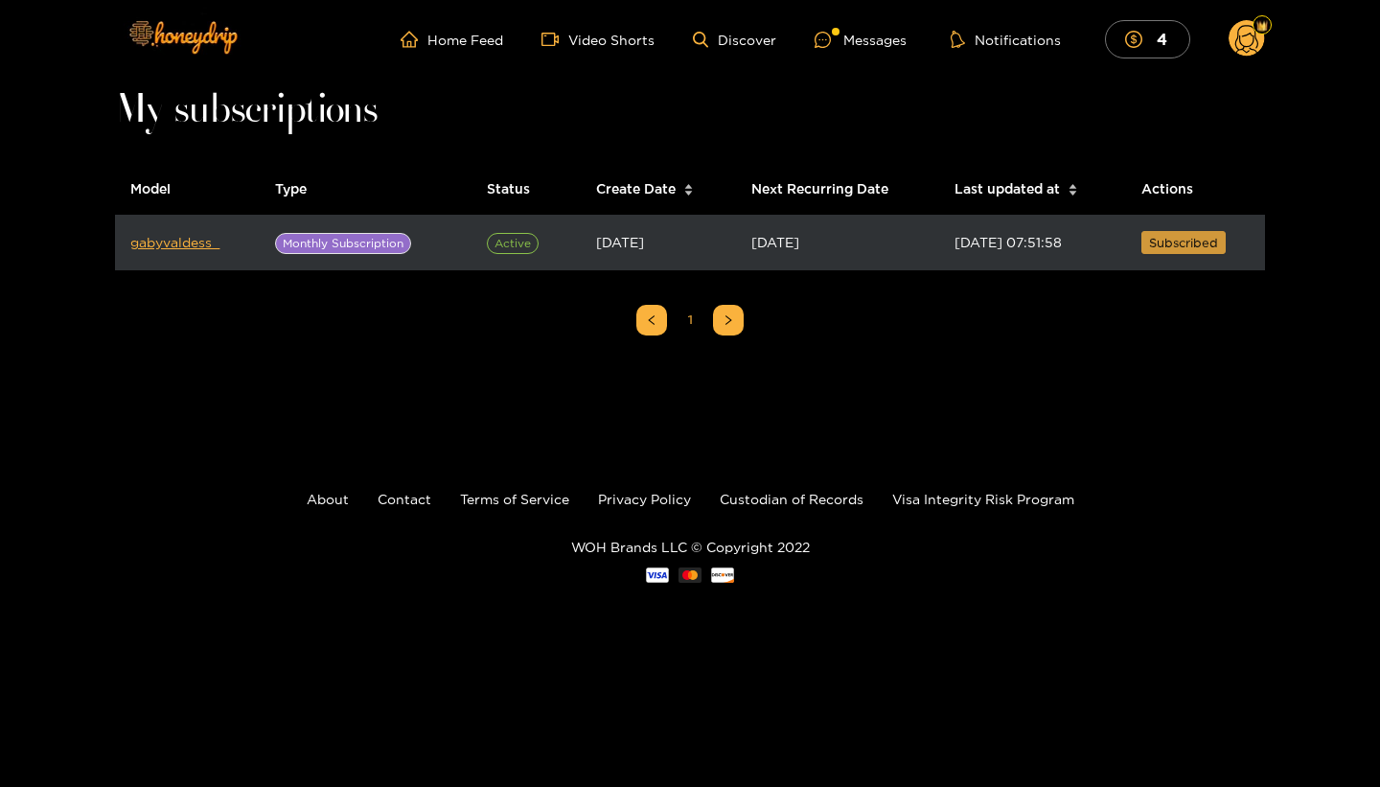
click at [1160, 249] on span "Subscribed" at bounding box center [1183, 242] width 69 height 19
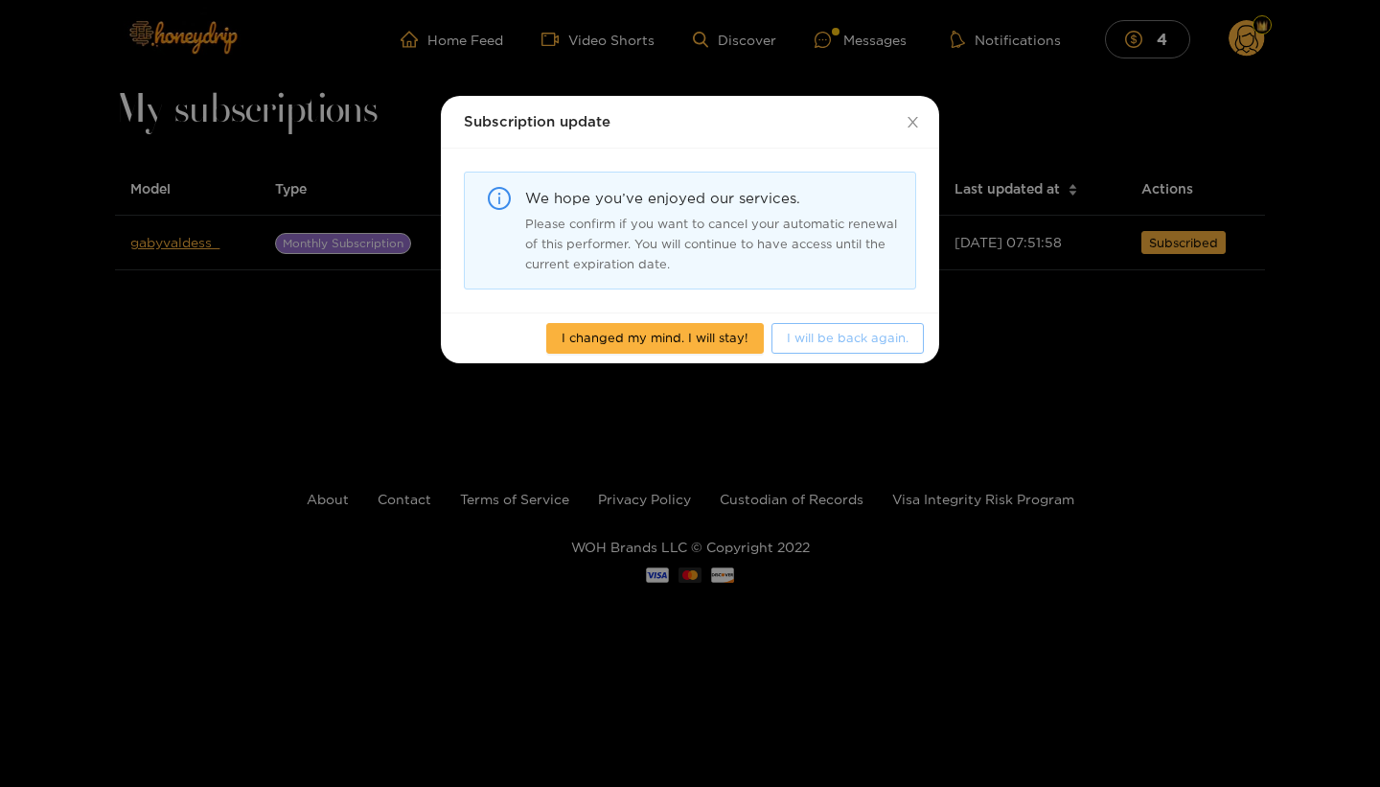
click at [902, 342] on span "I will be back again." at bounding box center [848, 337] width 122 height 19
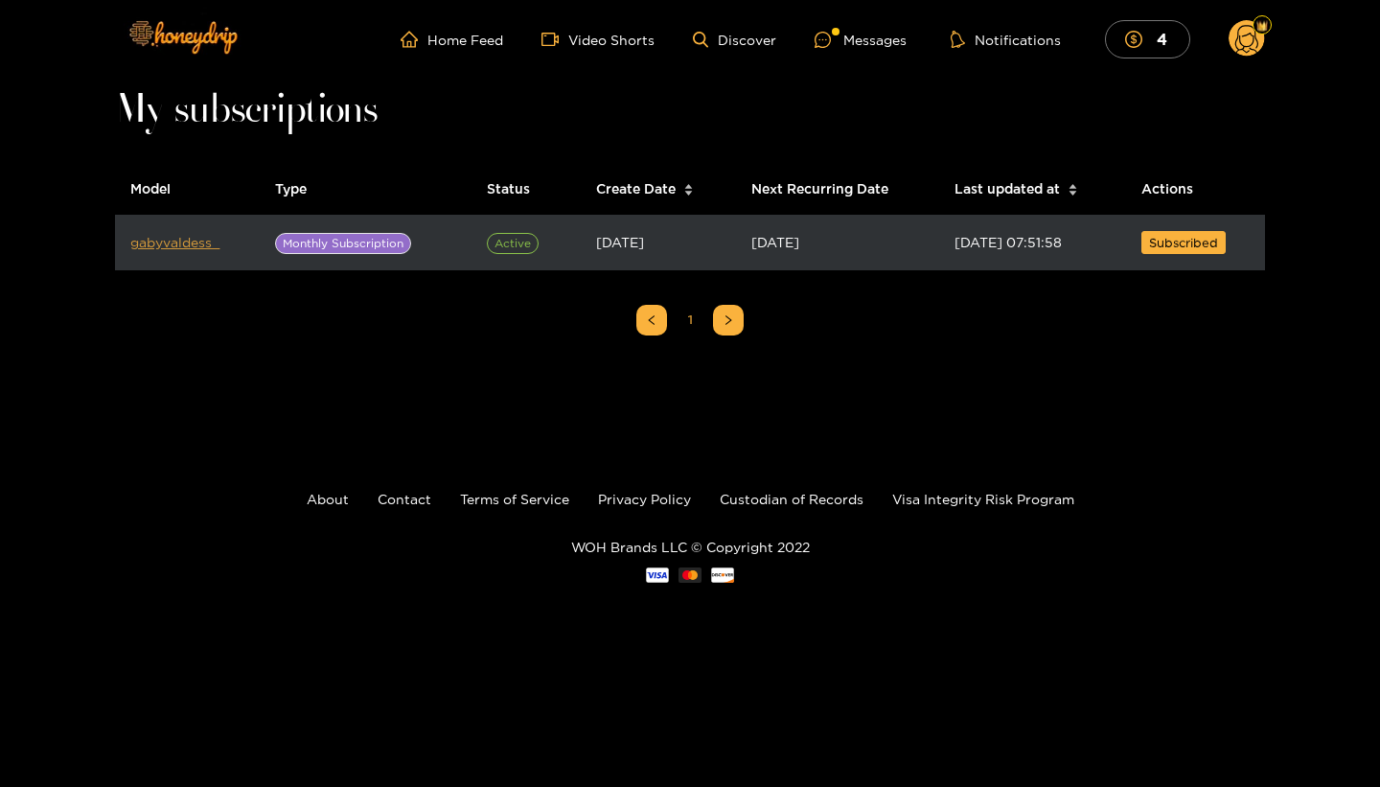
click at [188, 244] on link "gabyvaldess_" at bounding box center [174, 242] width 89 height 14
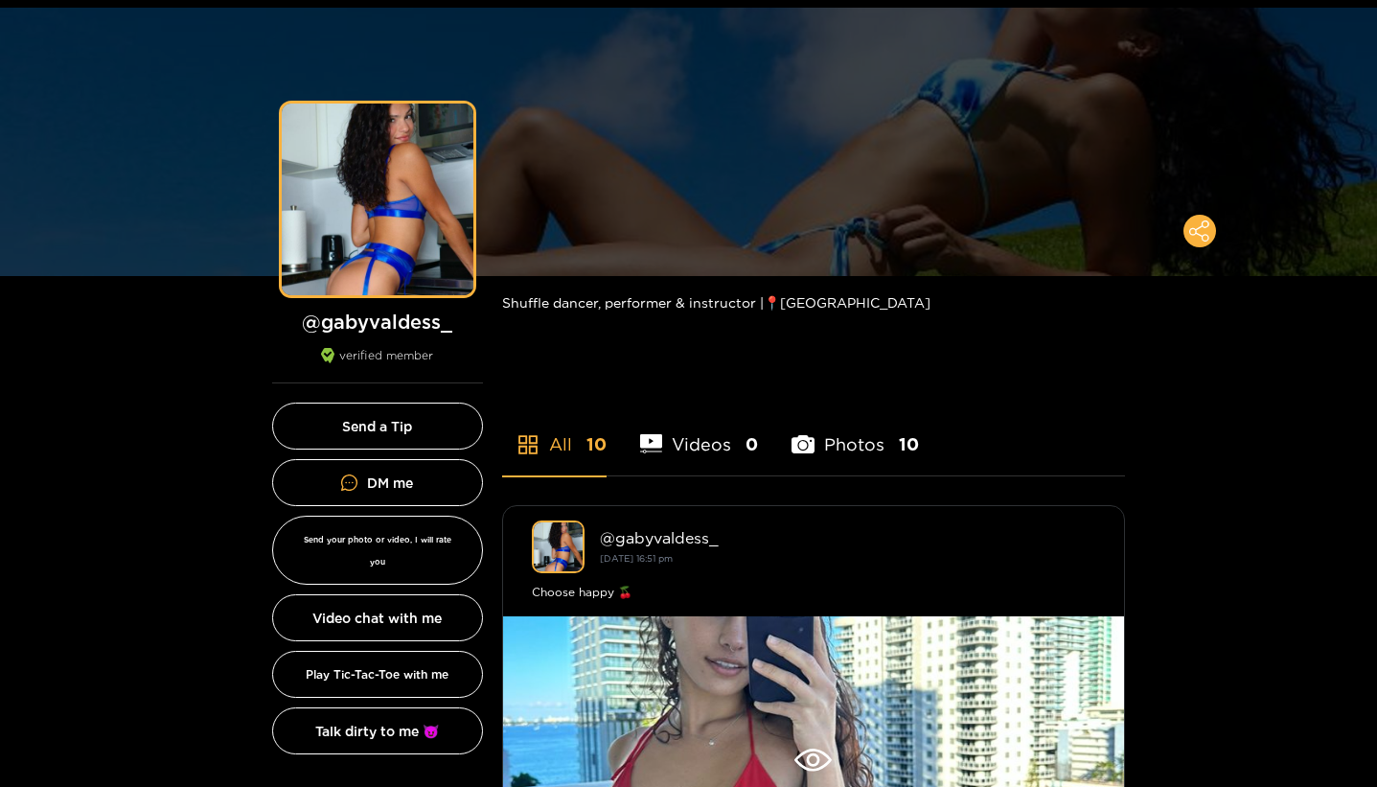
scroll to position [72, 0]
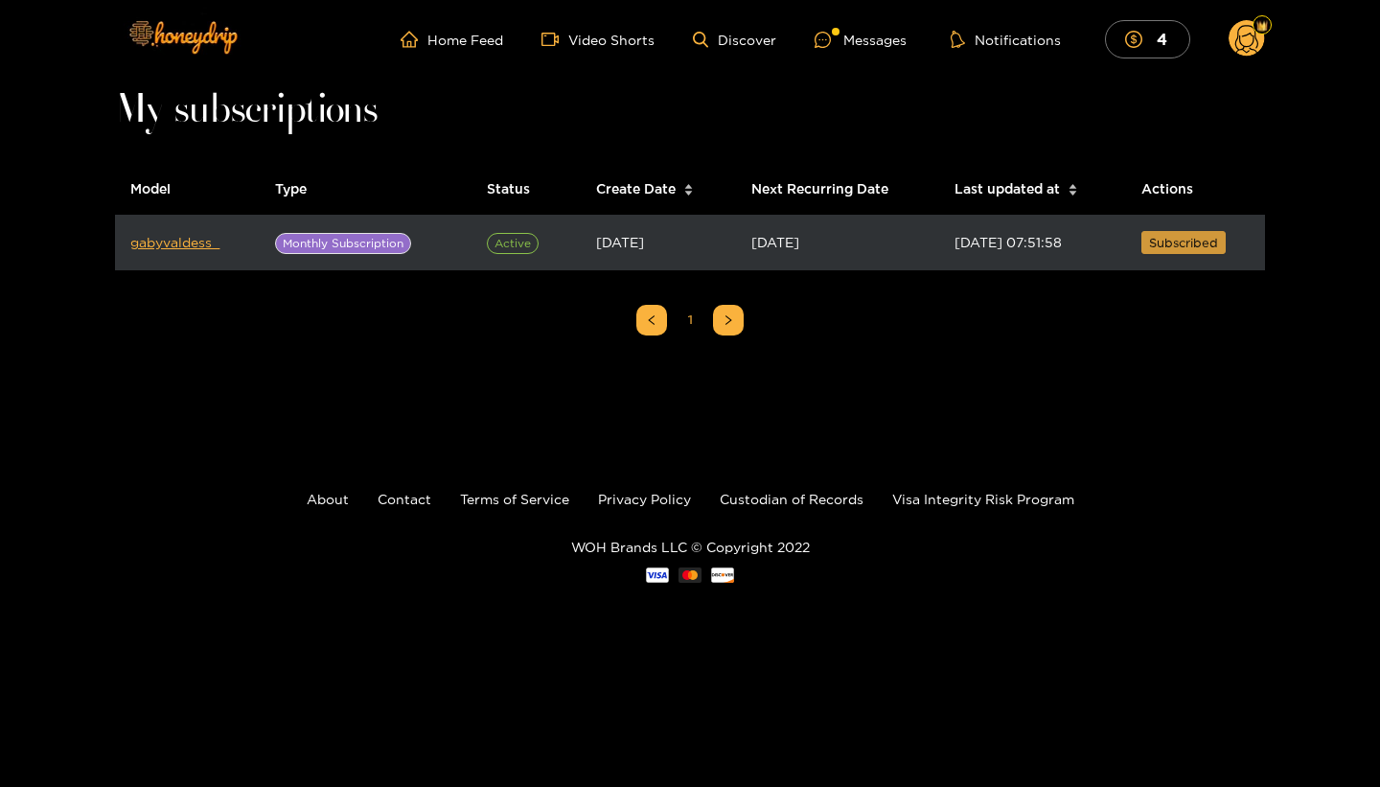
click at [1162, 239] on span "Subscribed" at bounding box center [1183, 242] width 69 height 19
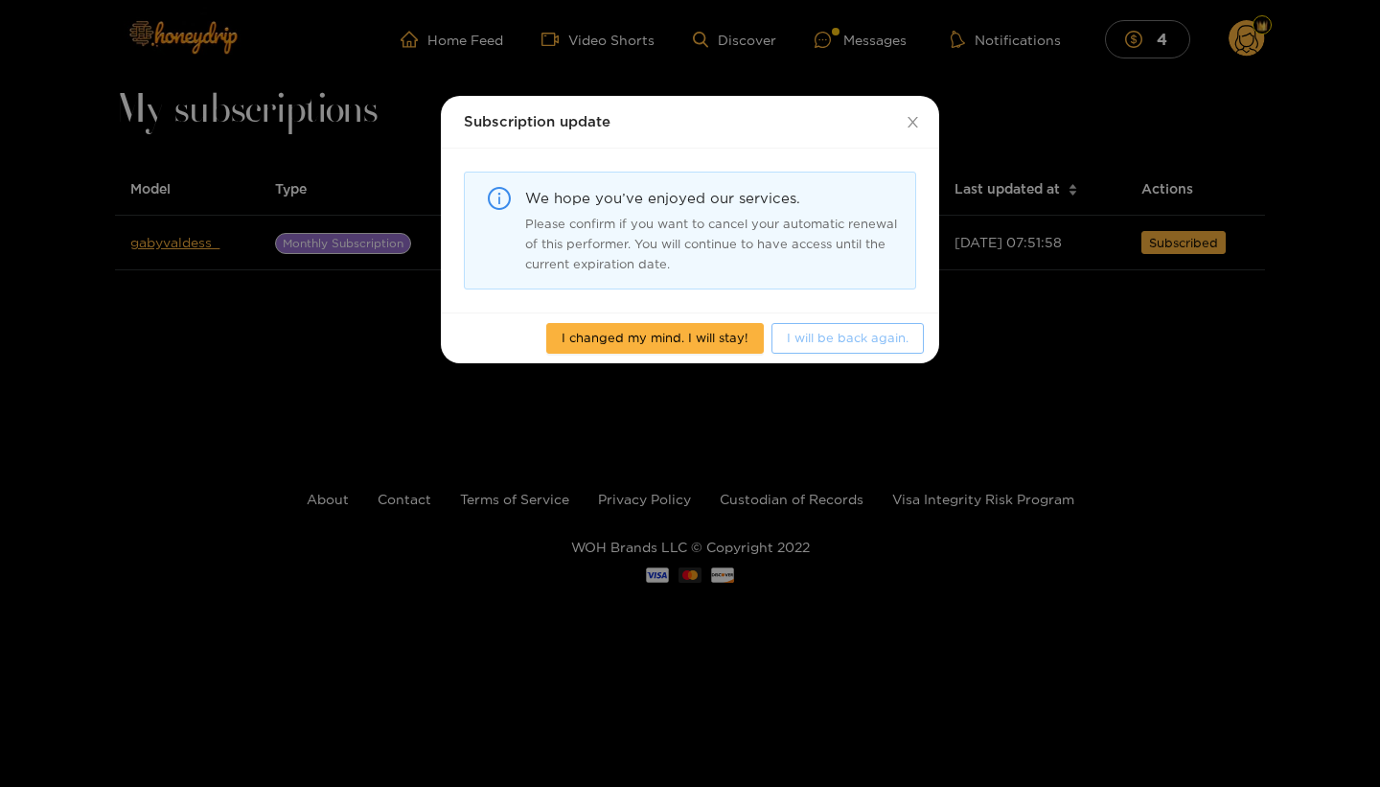
click at [880, 342] on span "I will be back again." at bounding box center [848, 337] width 122 height 19
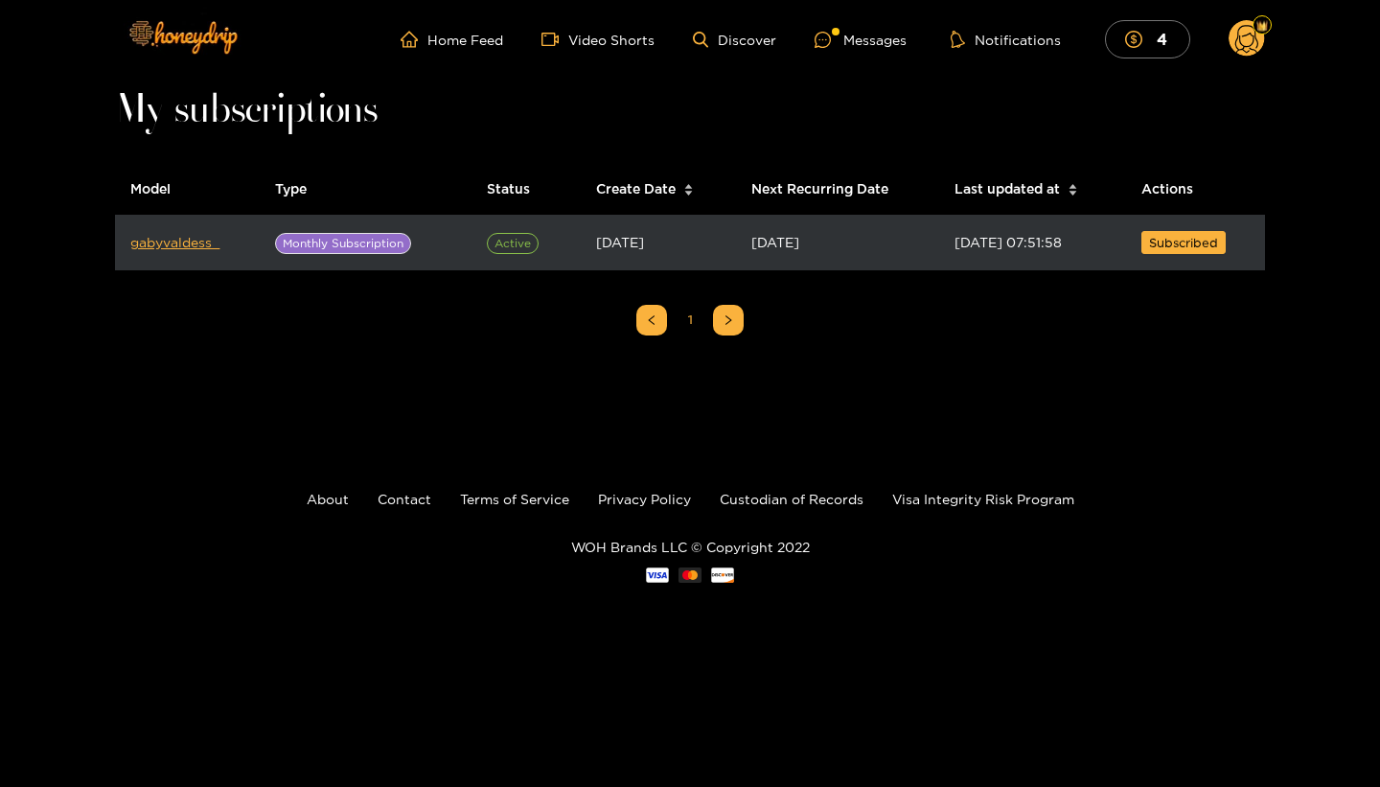
click at [518, 248] on span "Active" at bounding box center [513, 243] width 52 height 21
click at [205, 251] on td "gabyvaldess_" at bounding box center [187, 243] width 145 height 55
click at [207, 230] on td "gabyvaldess_" at bounding box center [187, 243] width 145 height 55
click at [198, 243] on link "gabyvaldess_" at bounding box center [174, 242] width 89 height 14
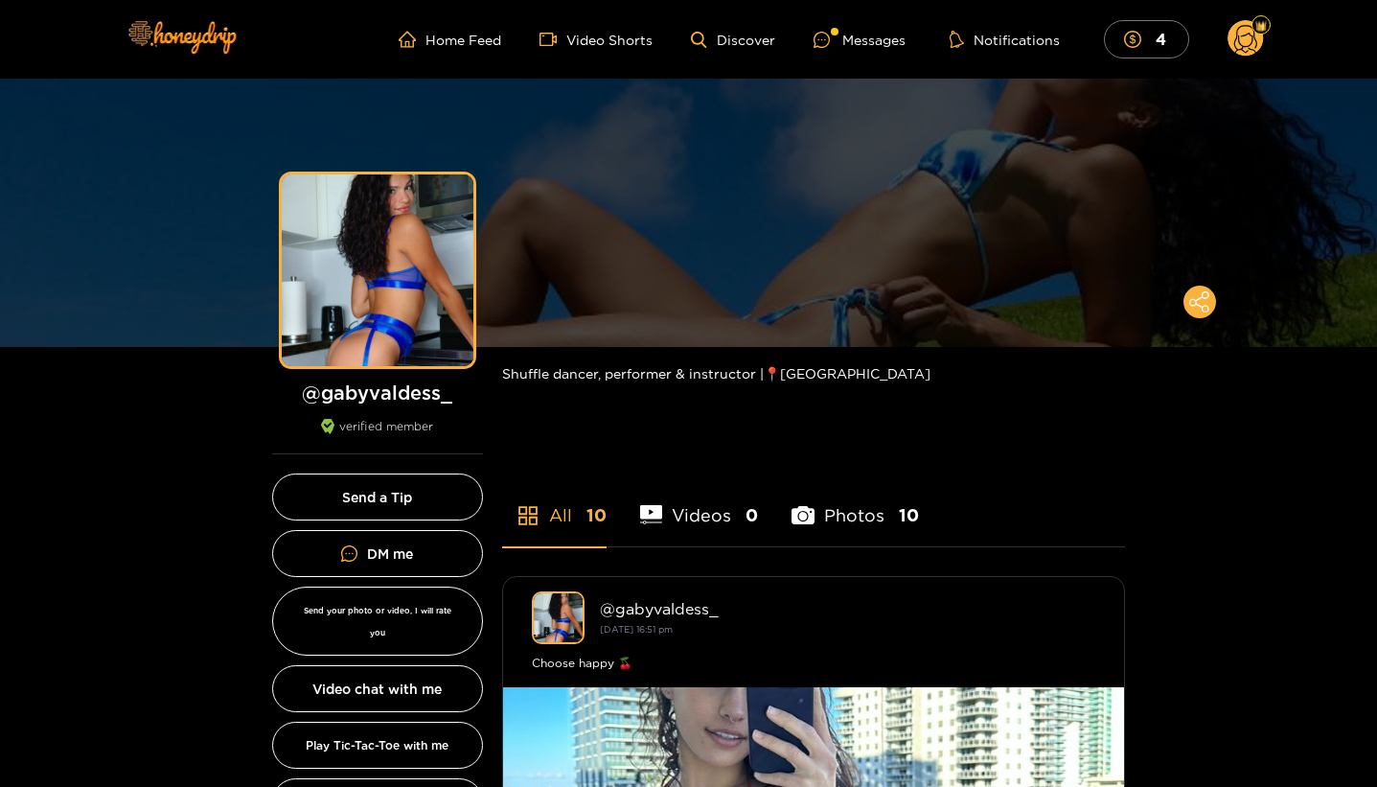
click at [1236, 52] on circle at bounding box center [1245, 38] width 36 height 36
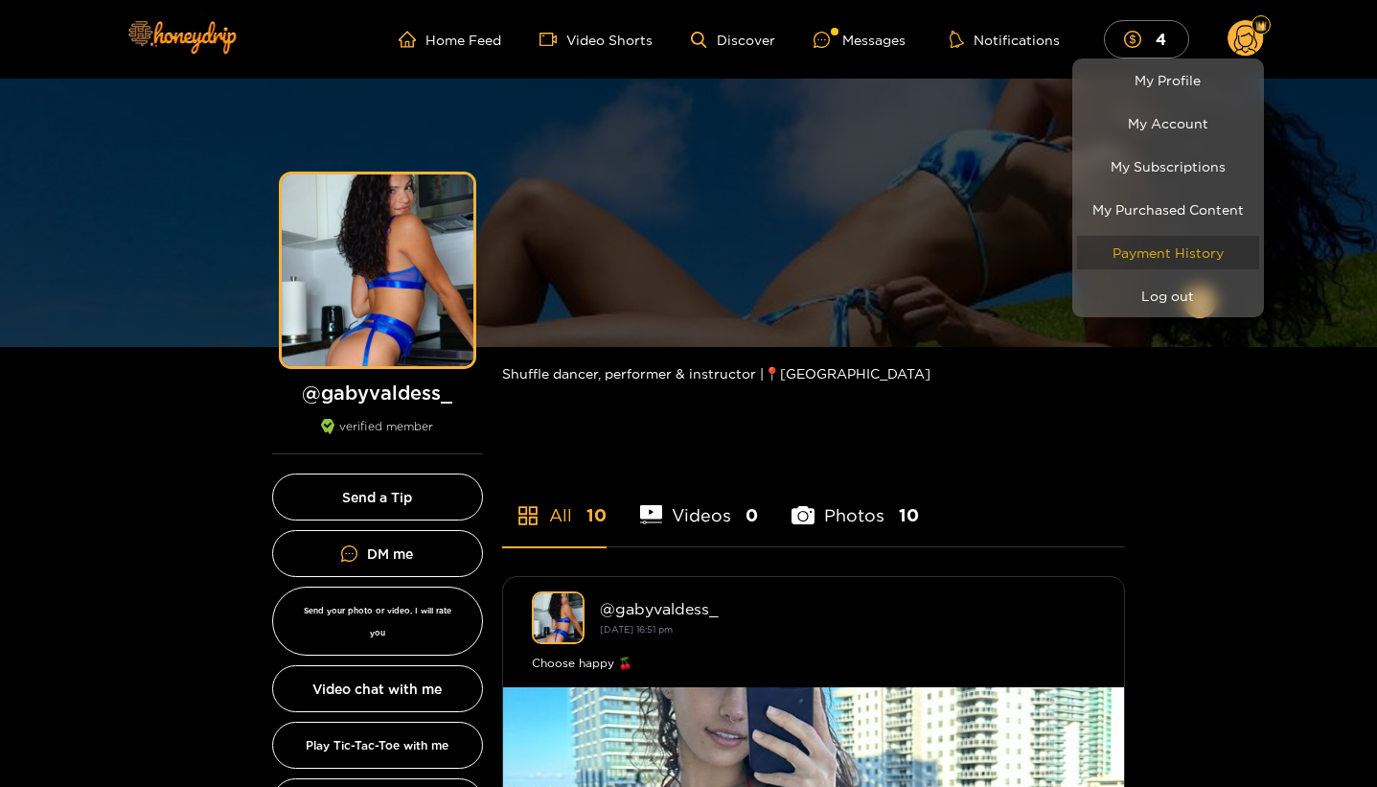
click at [1185, 249] on link "Payment History" at bounding box center [1168, 253] width 182 height 34
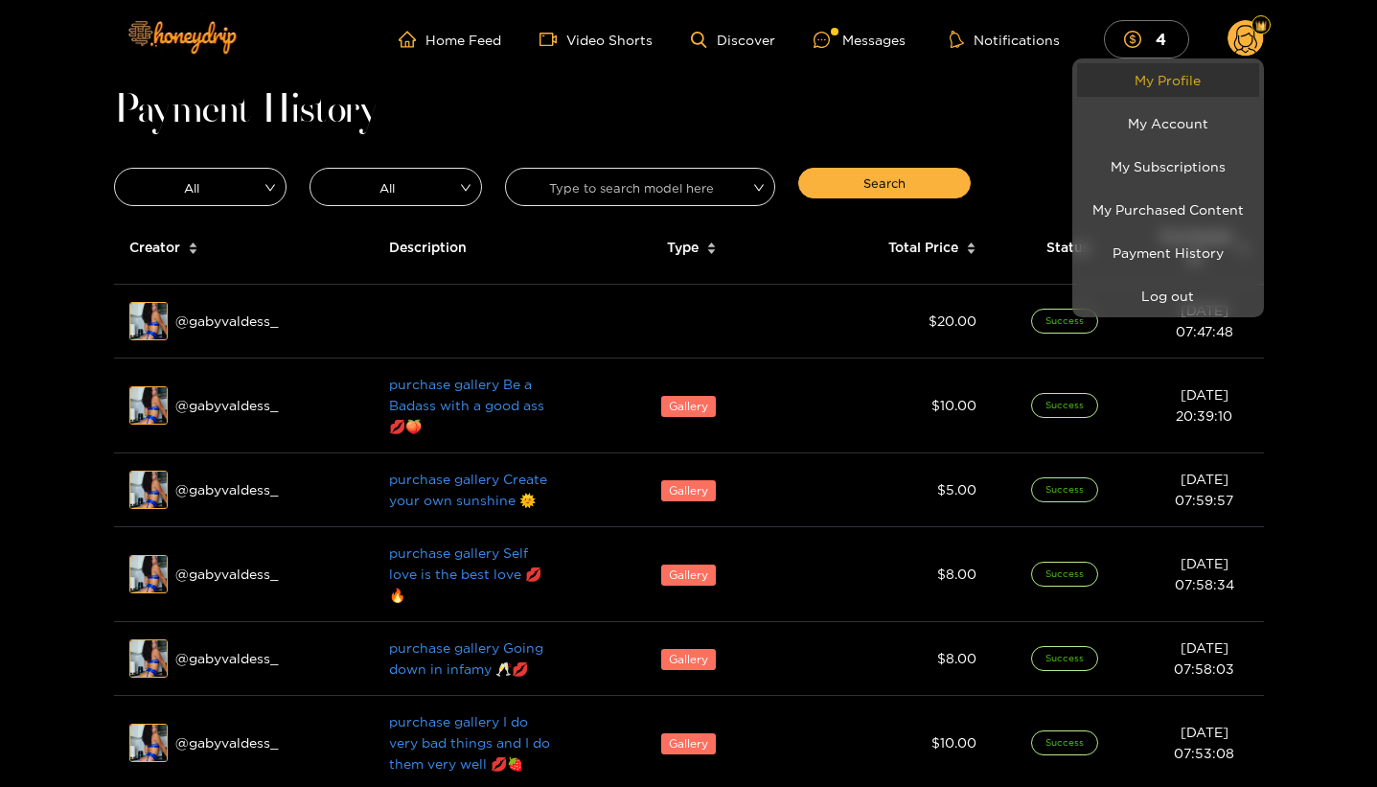
click at [1144, 85] on link "My Profile" at bounding box center [1168, 80] width 182 height 34
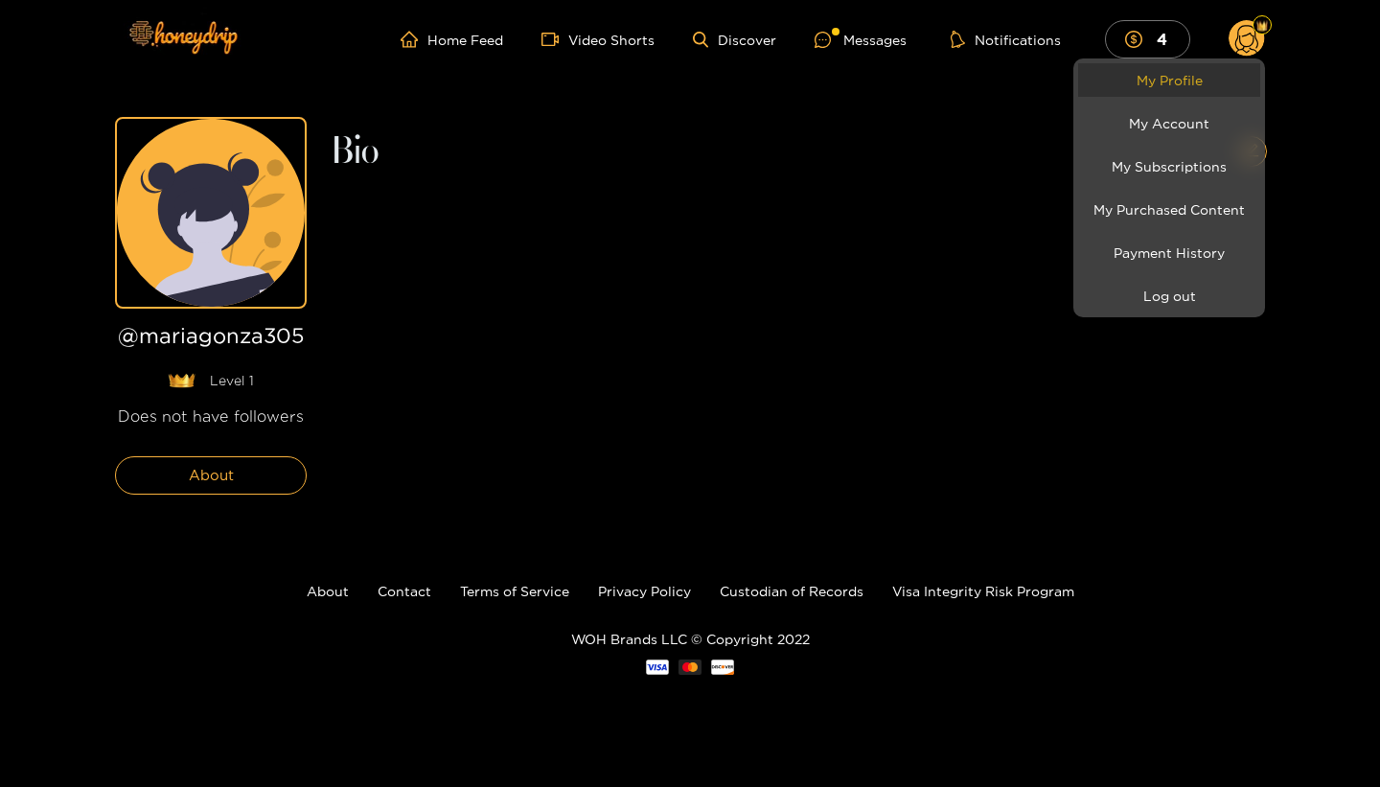
click at [1144, 85] on link "My Profile" at bounding box center [1169, 80] width 182 height 34
click at [1154, 131] on link "My Account" at bounding box center [1169, 123] width 182 height 34
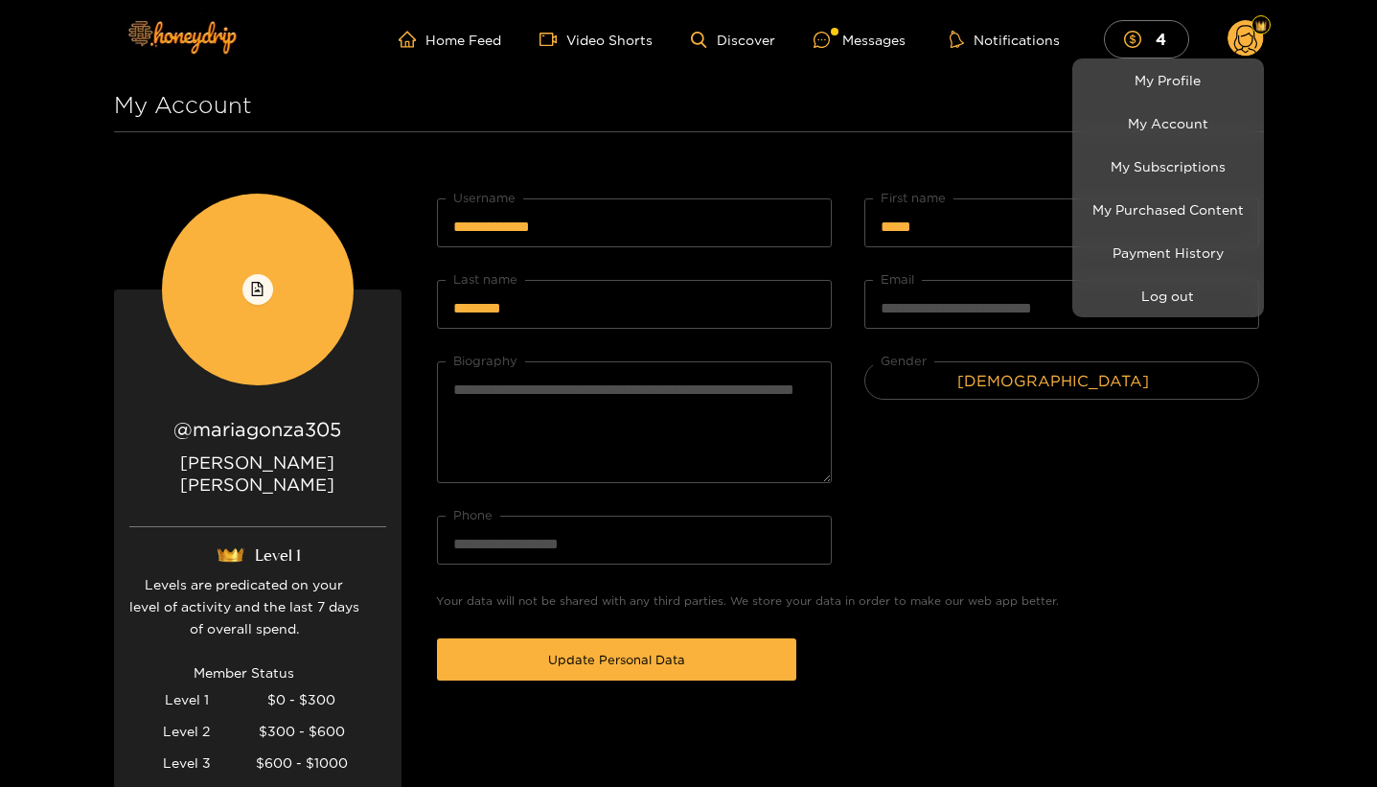
click at [1152, 184] on li "My Subscriptions" at bounding box center [1168, 166] width 192 height 43
click at [1155, 174] on link "My Subscriptions" at bounding box center [1168, 166] width 182 height 34
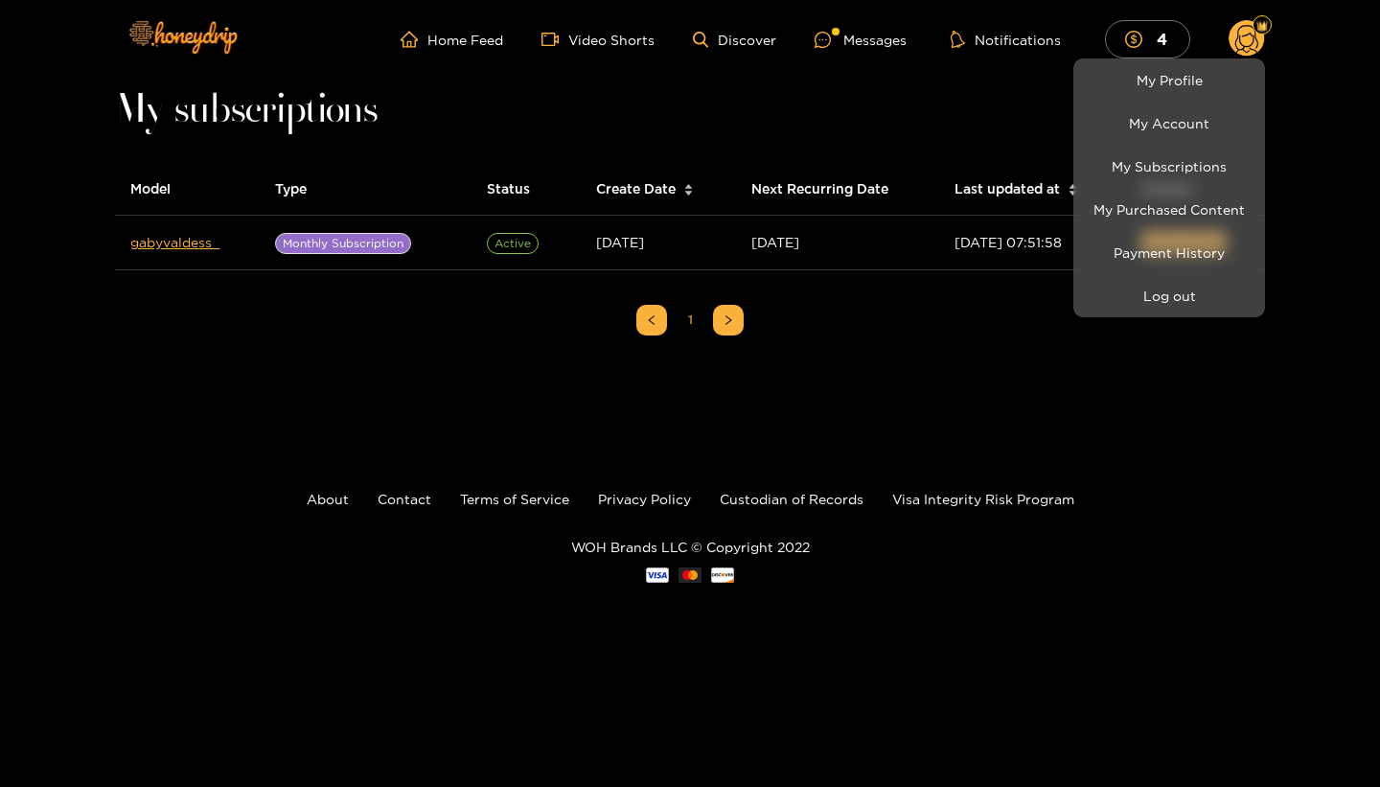
click at [994, 462] on div at bounding box center [690, 393] width 1380 height 787
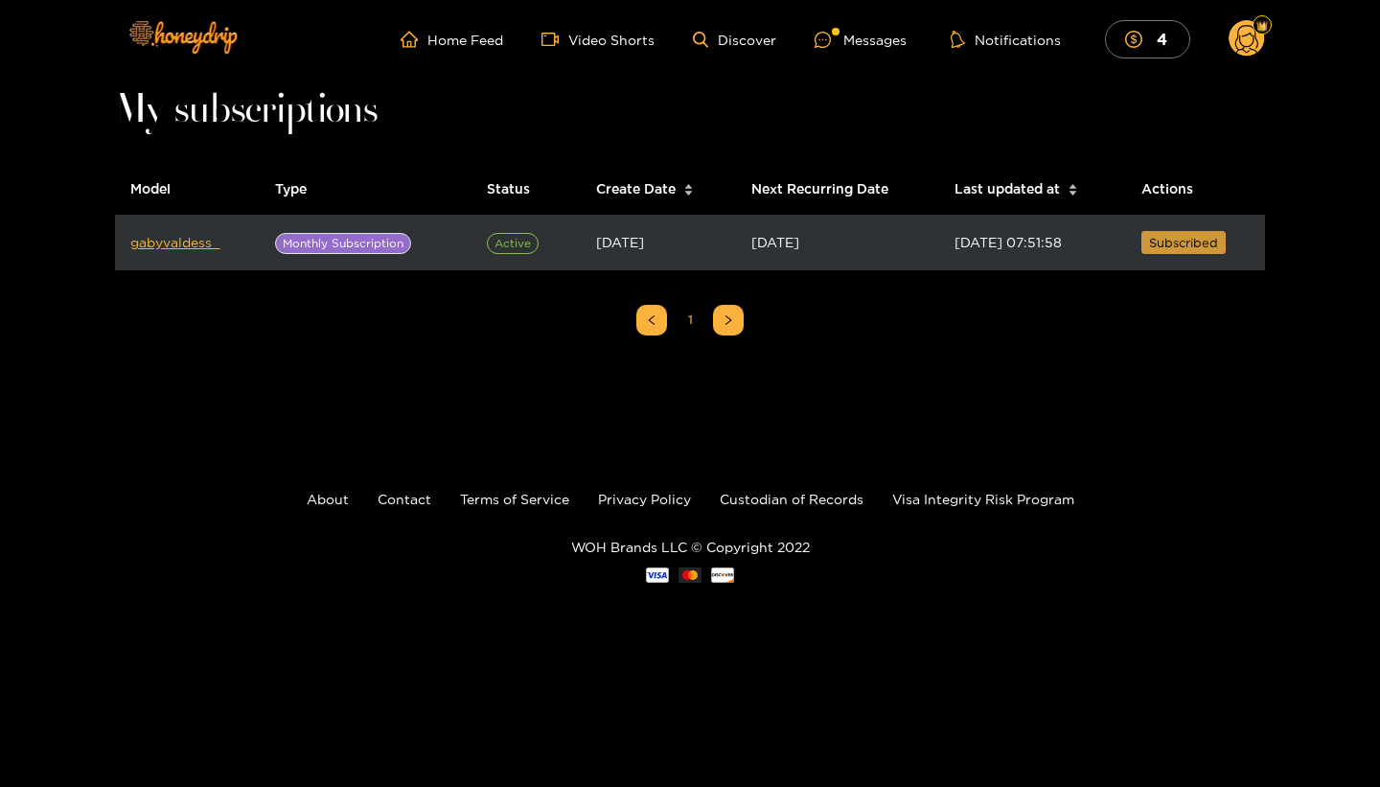
click at [1160, 239] on span "Subscribed" at bounding box center [1183, 242] width 69 height 19
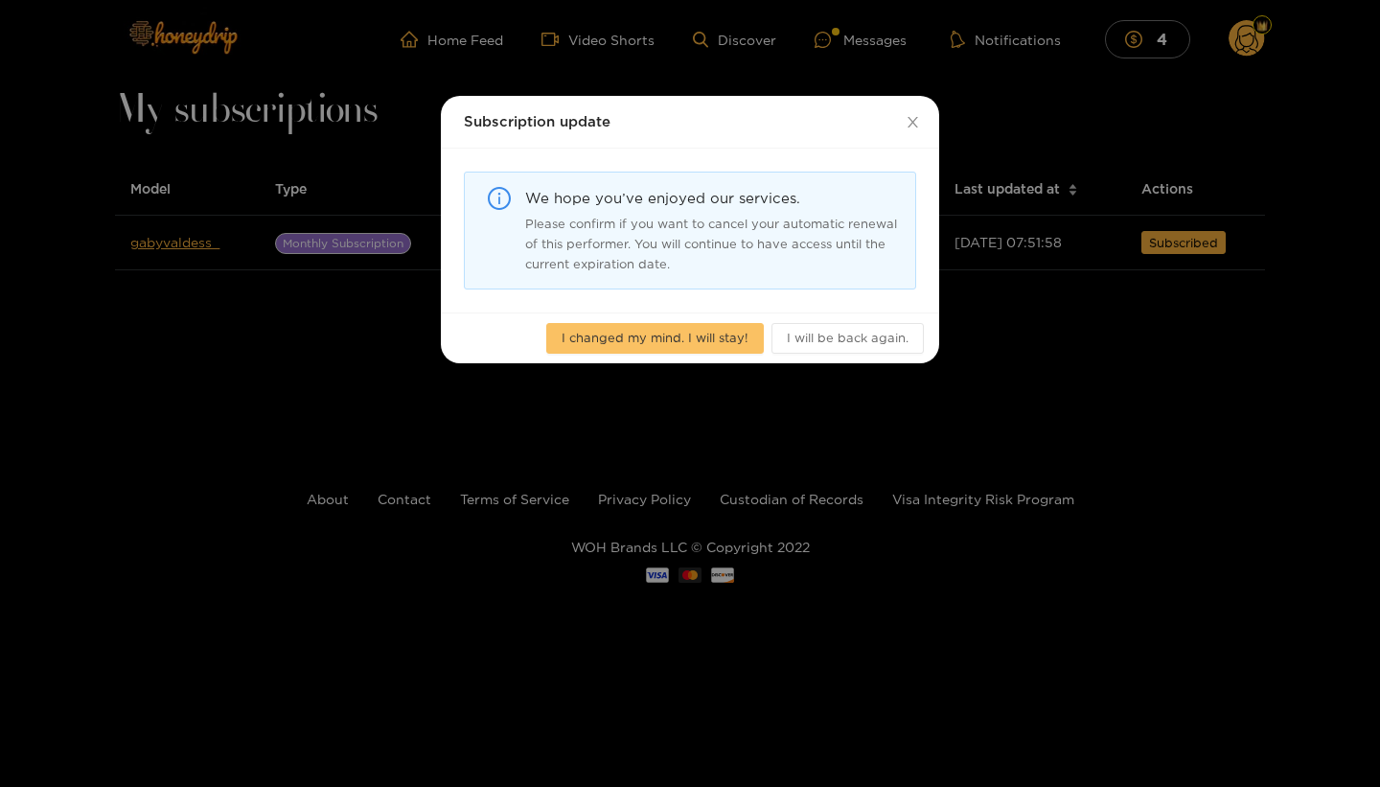
click at [732, 342] on span "I changed my mind. I will stay!" at bounding box center [655, 337] width 187 height 19
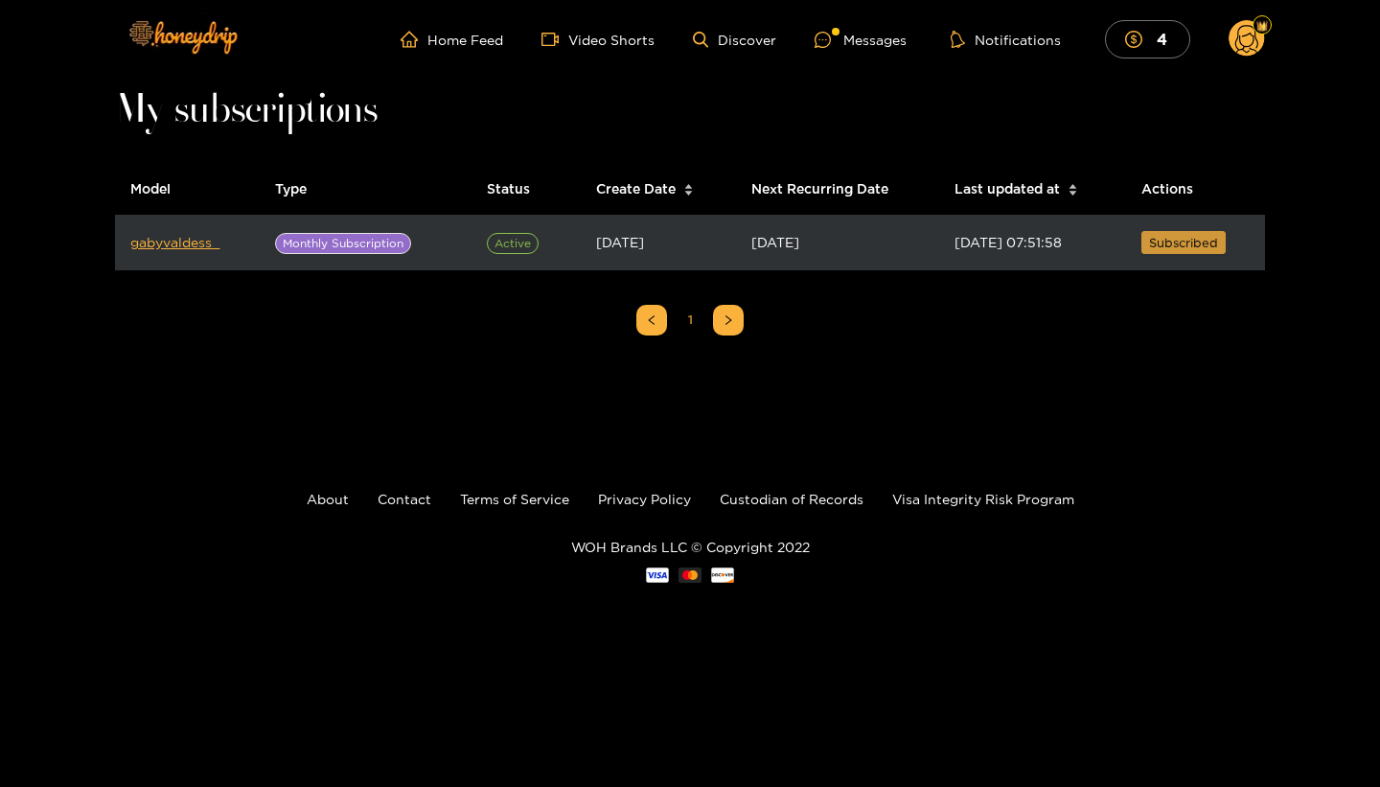
click at [1189, 238] on span "Subscribed" at bounding box center [1183, 242] width 69 height 19
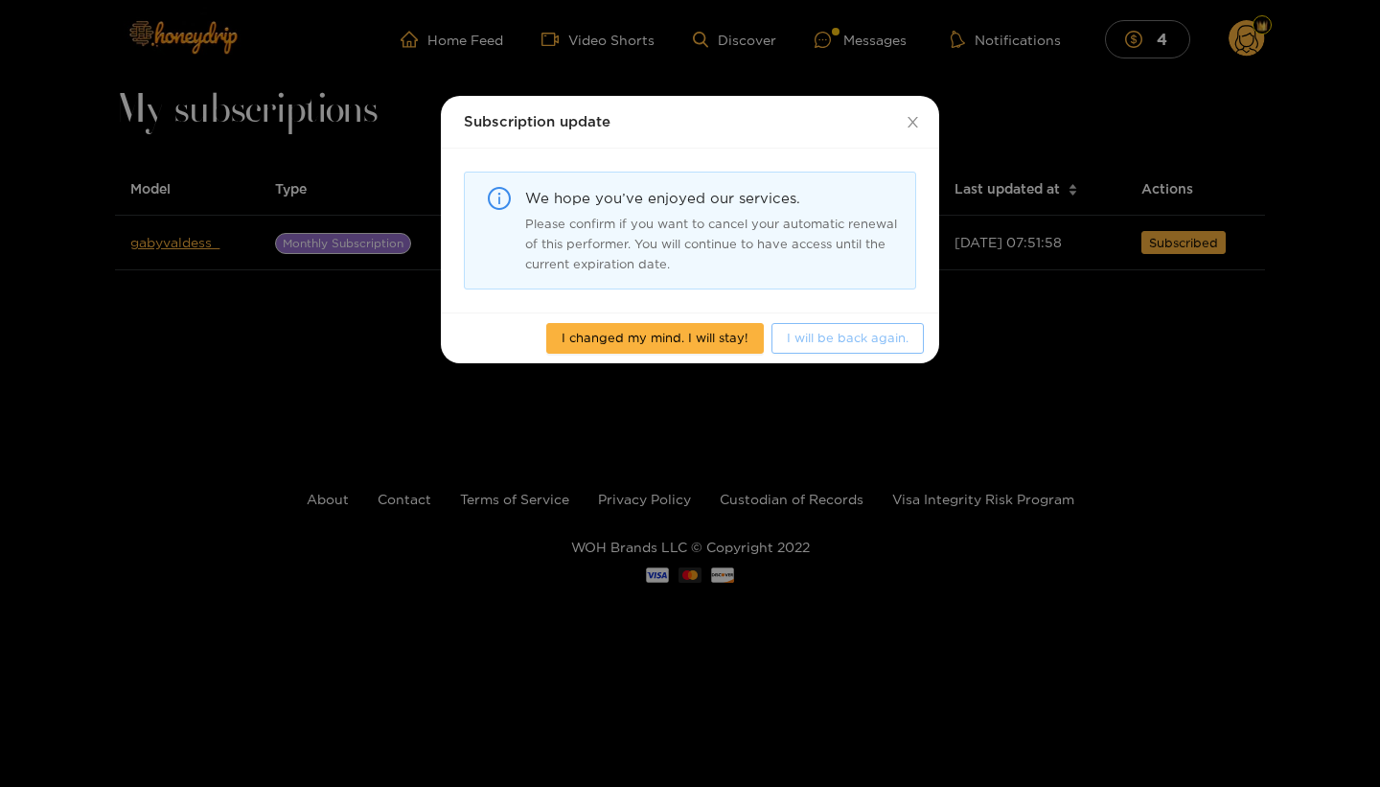
click at [855, 333] on span "I will be back again." at bounding box center [848, 337] width 122 height 19
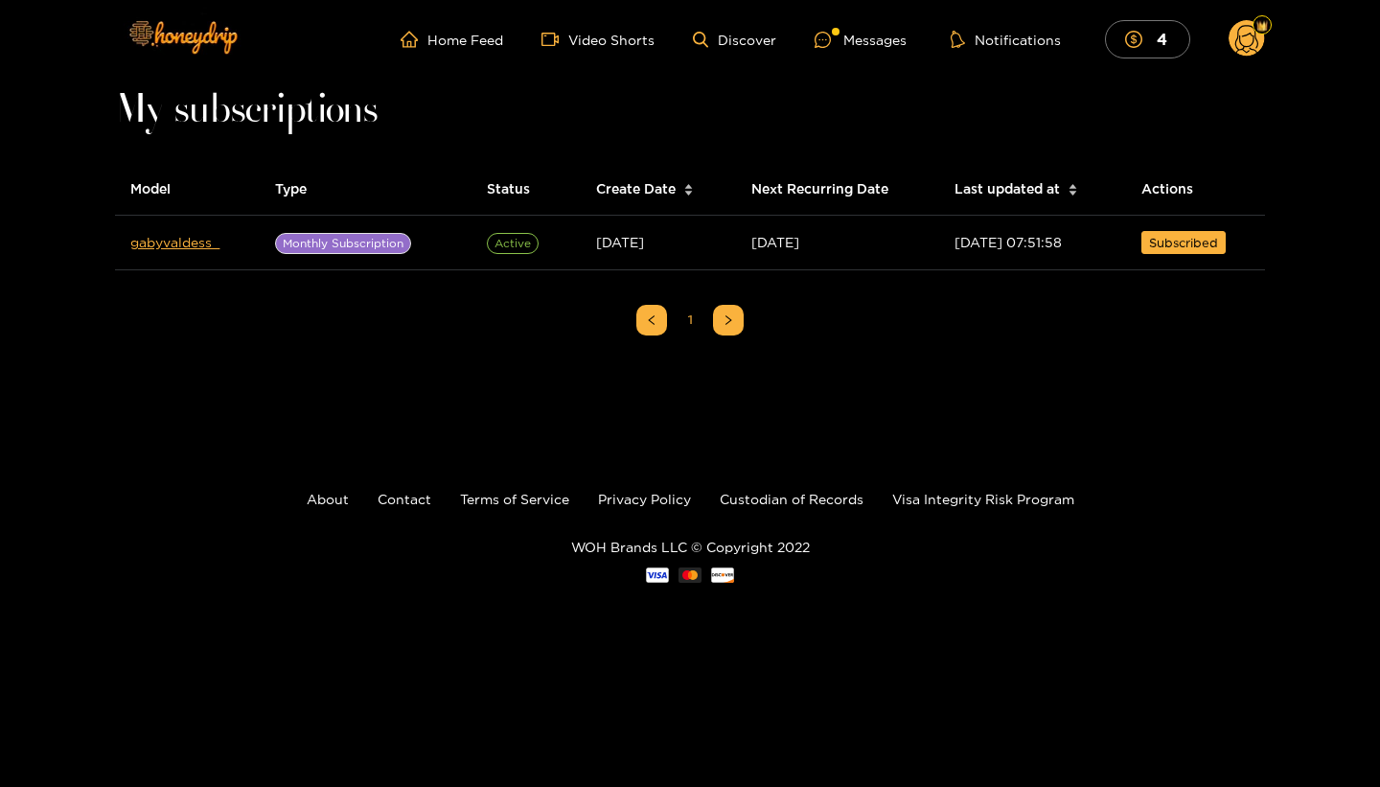
click at [1251, 47] on circle at bounding box center [1246, 38] width 36 height 36
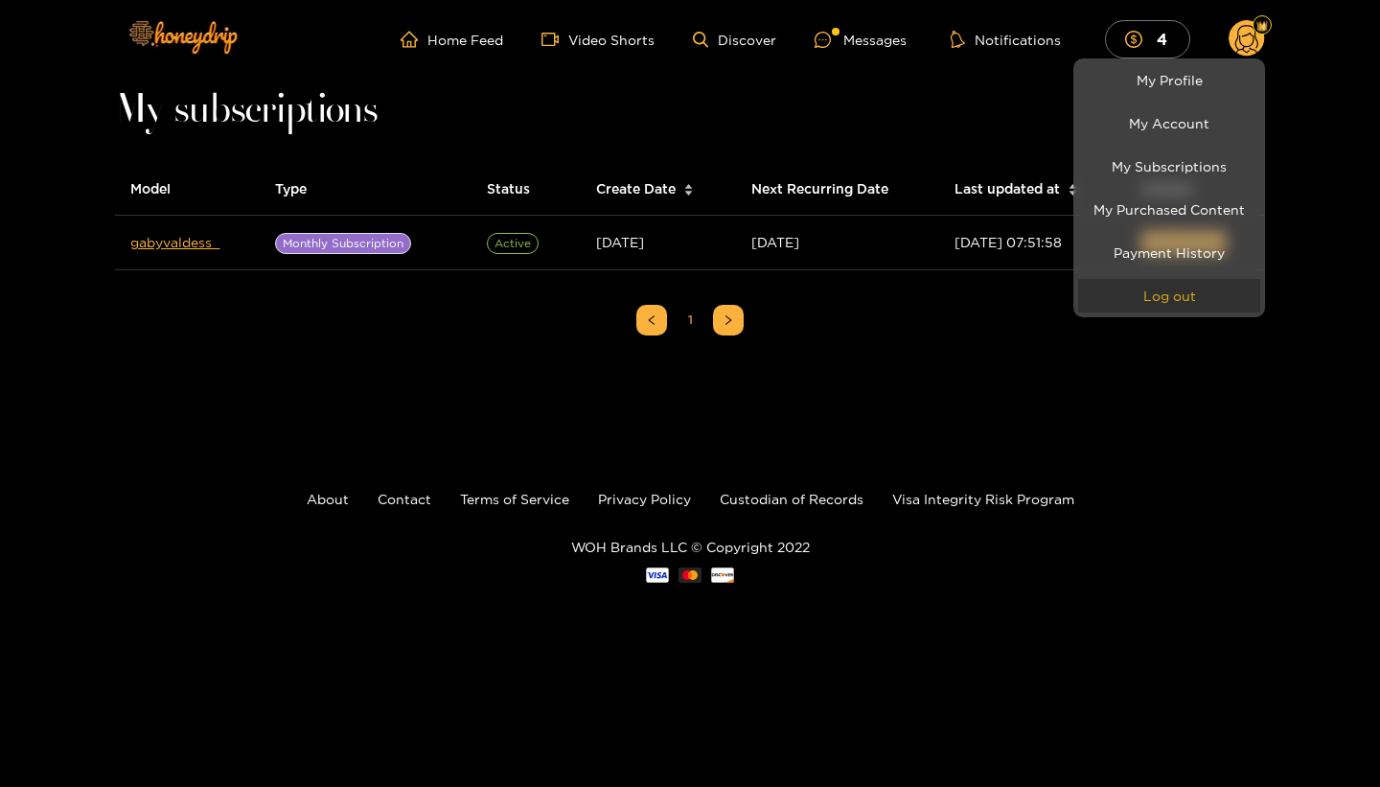
click at [1201, 296] on button "Log out" at bounding box center [1169, 296] width 182 height 34
